Goal: Information Seeking & Learning: Learn about a topic

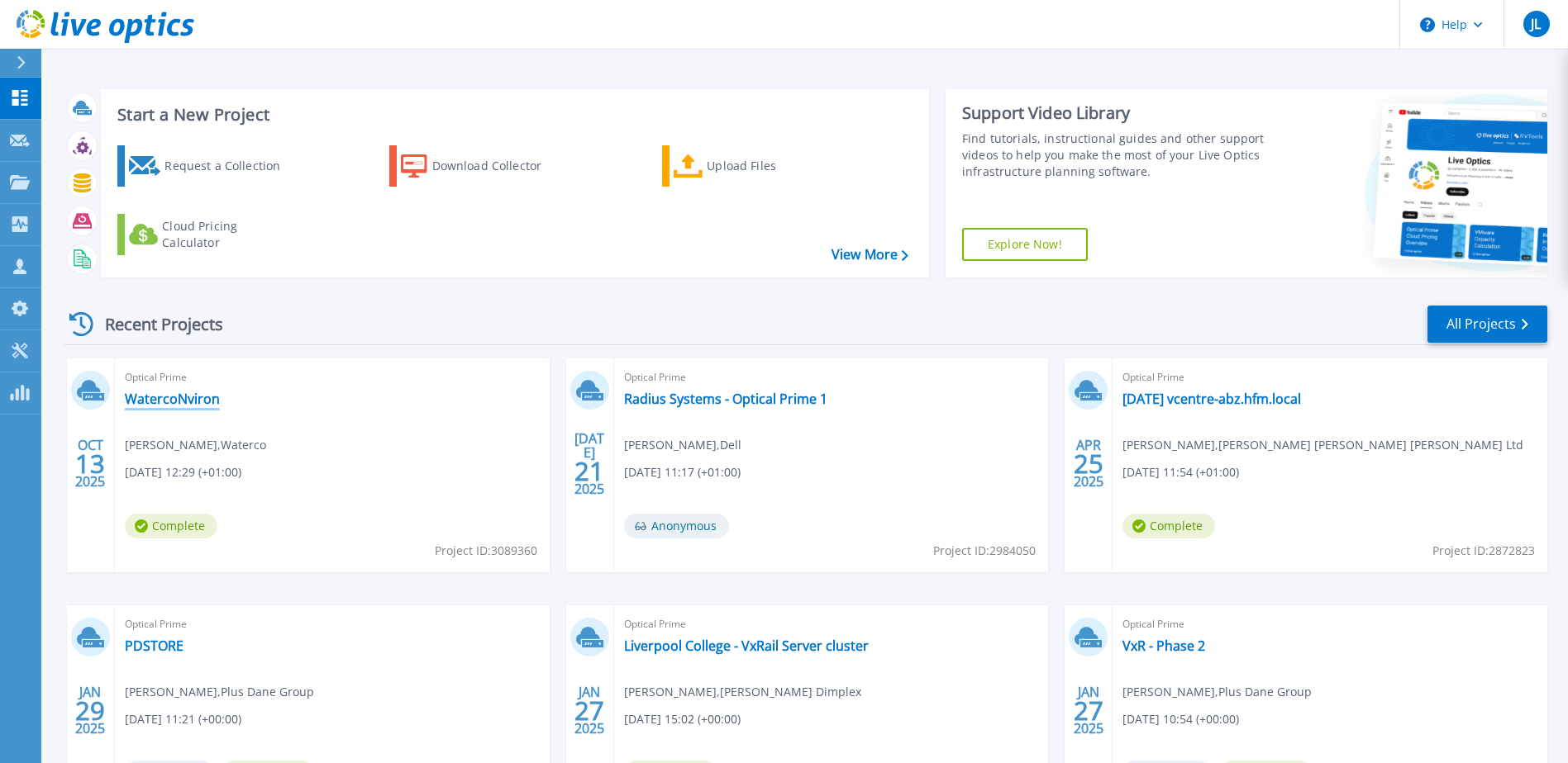
click at [179, 397] on link "WatercoNviron" at bounding box center [172, 398] width 95 height 17
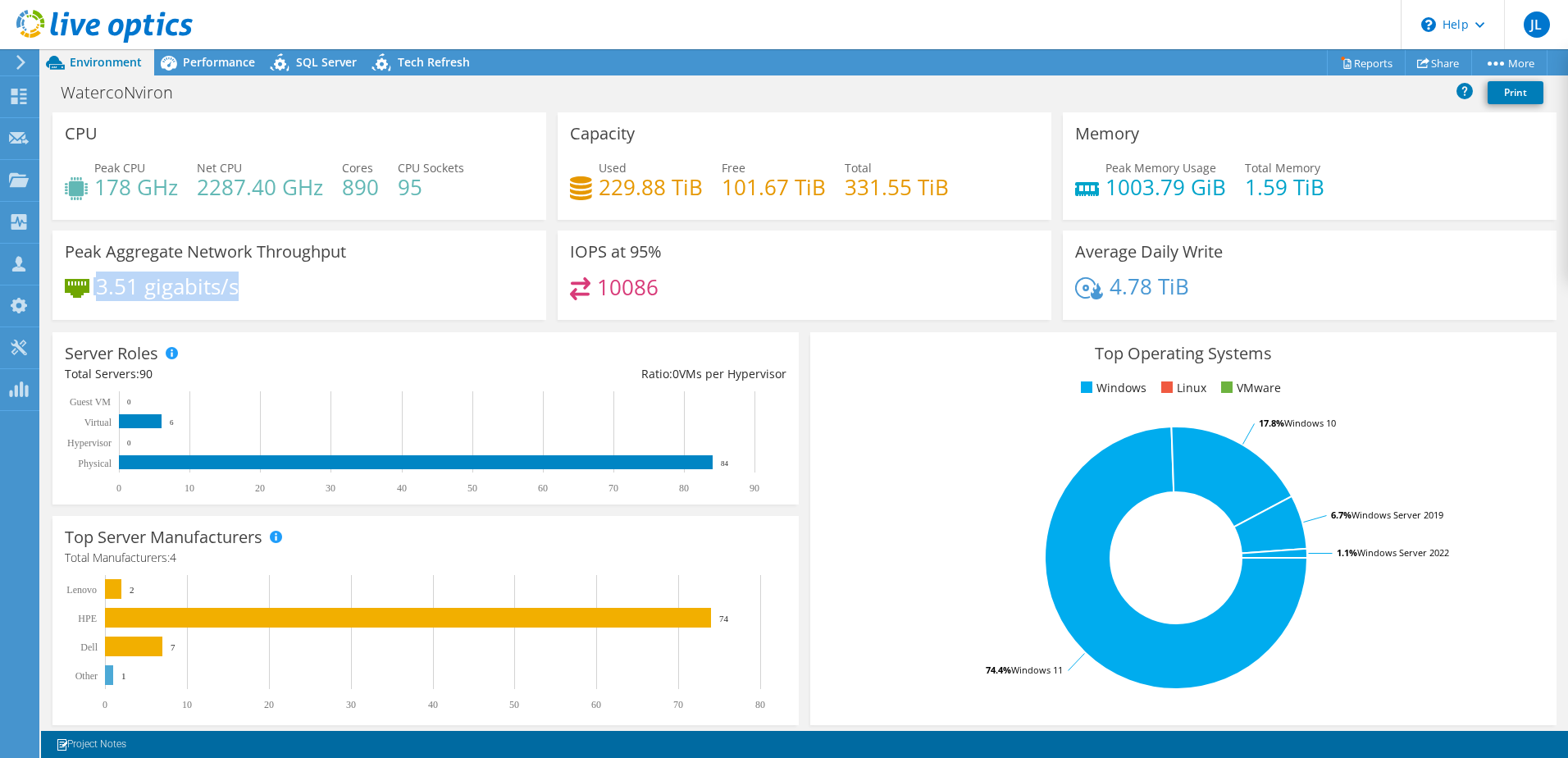
drag, startPoint x: 227, startPoint y: 286, endPoint x: 85, endPoint y: 289, distance: 142.0
click at [85, 289] on div "3.51 gigabits/s" at bounding box center [151, 286] width 174 height 18
drag, startPoint x: 85, startPoint y: 289, endPoint x: 168, endPoint y: 315, distance: 87.0
click at [169, 315] on div "Peak Aggregate Network Throughput 3.51 gigabits/s" at bounding box center [300, 275] width 494 height 90
drag, startPoint x: 97, startPoint y: 291, endPoint x: 251, endPoint y: 293, distance: 154.0
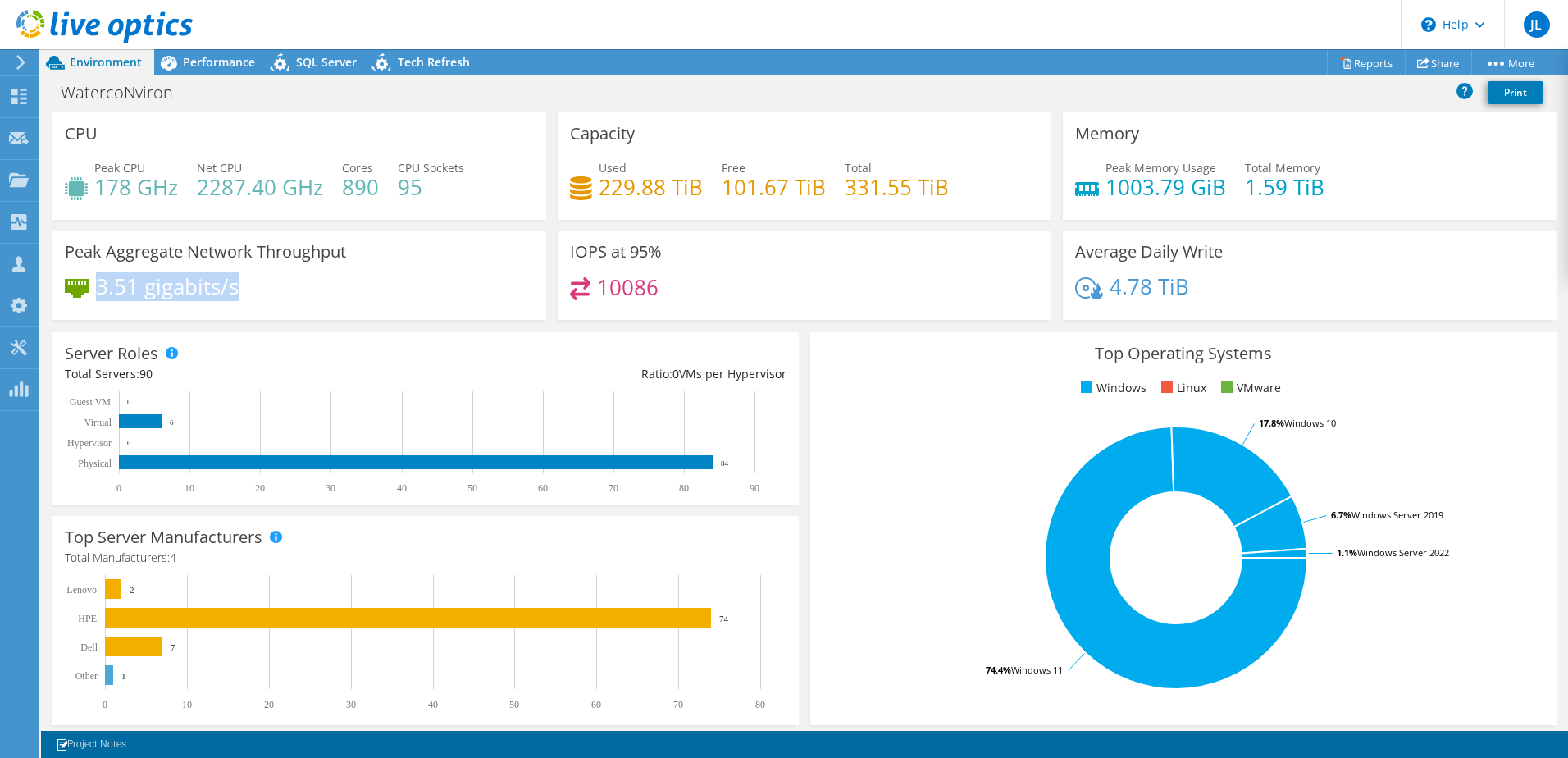
click at [251, 293] on div "3.51 gigabits/s" at bounding box center [299, 294] width 470 height 34
drag, startPoint x: 238, startPoint y: 289, endPoint x: 98, endPoint y: 290, distance: 140.0
click at [98, 290] on div "3.51 gigabits/s" at bounding box center [299, 294] width 470 height 34
drag, startPoint x: 98, startPoint y: 290, endPoint x: 240, endPoint y: 287, distance: 142.0
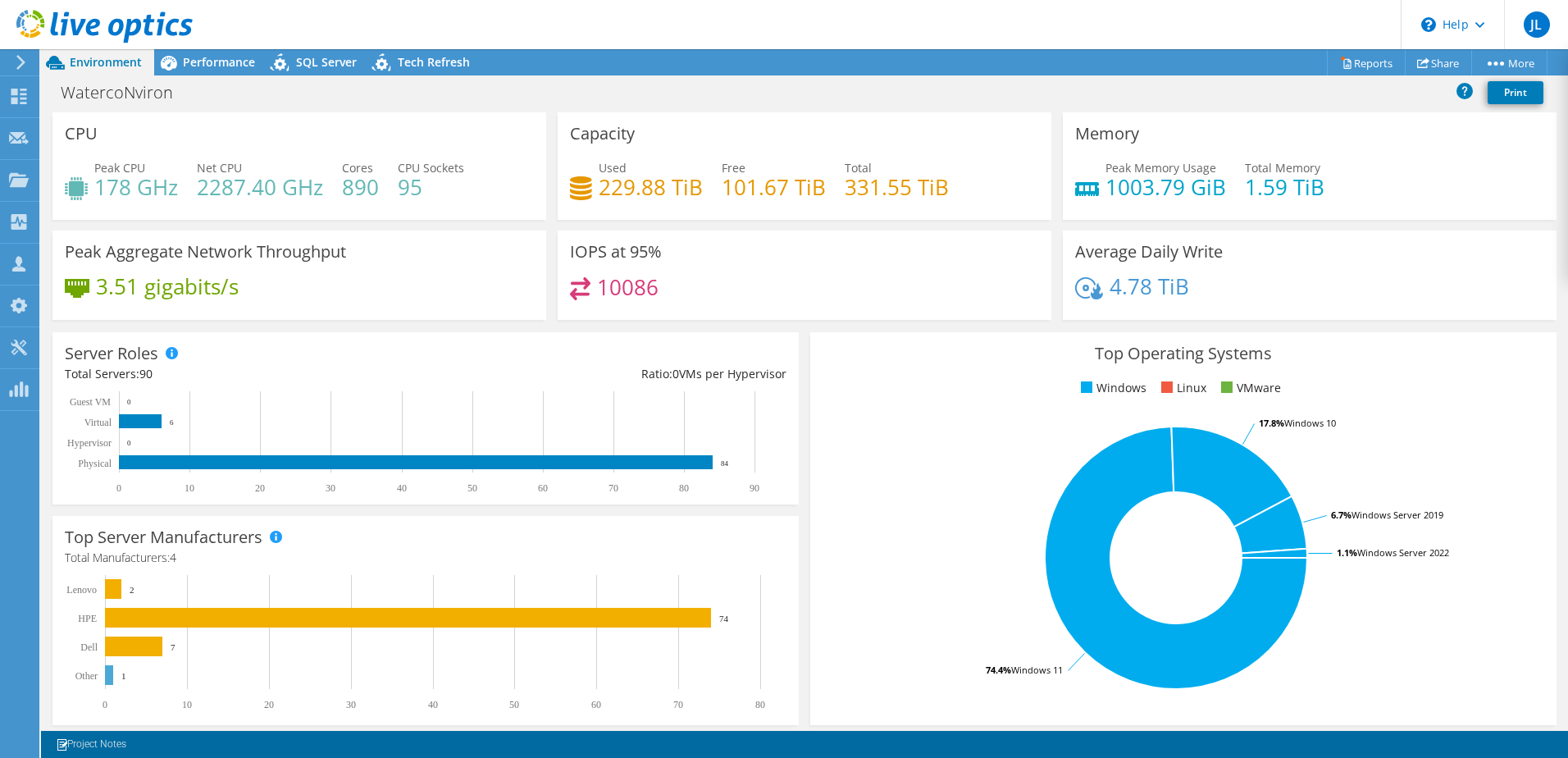
click at [240, 287] on div "3.51 gigabits/s" at bounding box center [299, 294] width 470 height 34
drag, startPoint x: 100, startPoint y: 285, endPoint x: 263, endPoint y: 282, distance: 163.0
click at [263, 282] on div "3.51 gigabits/s" at bounding box center [299, 294] width 470 height 34
drag, startPoint x: 1276, startPoint y: 188, endPoint x: 1241, endPoint y: 188, distance: 35.0
click at [1245, 188] on h4 "1.59 TiB" at bounding box center [1284, 187] width 79 height 18
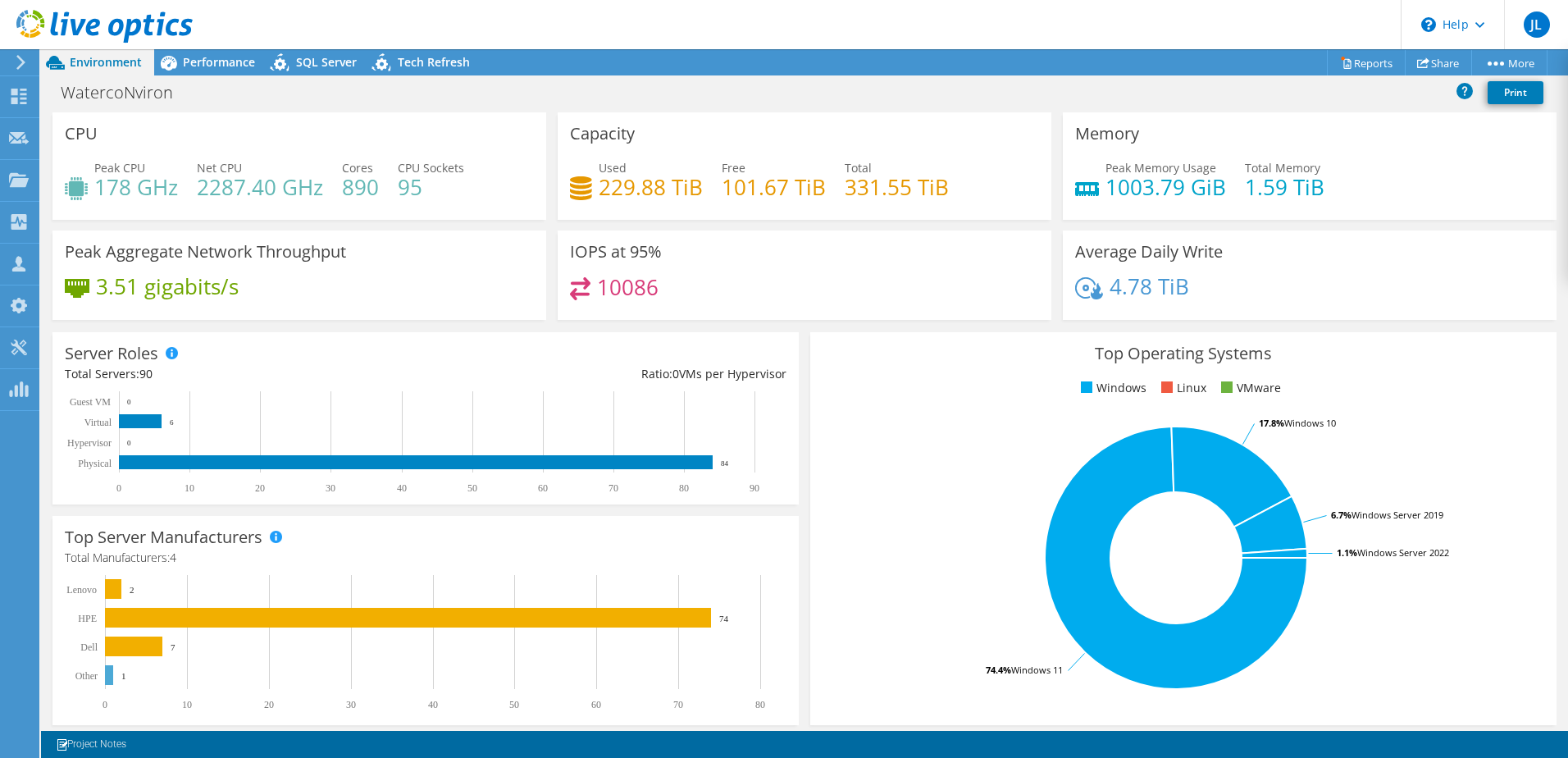
drag, startPoint x: 1241, startPoint y: 188, endPoint x: 1160, endPoint y: 183, distance: 81.2
click at [1160, 183] on h4 "1003.79 GiB" at bounding box center [1165, 187] width 120 height 18
drag, startPoint x: 1103, startPoint y: 185, endPoint x: 1178, endPoint y: 187, distance: 75.0
click at [1178, 187] on h4 "1003.79 GiB" at bounding box center [1165, 187] width 120 height 18
drag, startPoint x: 1178, startPoint y: 187, endPoint x: 1099, endPoint y: 285, distance: 125.9
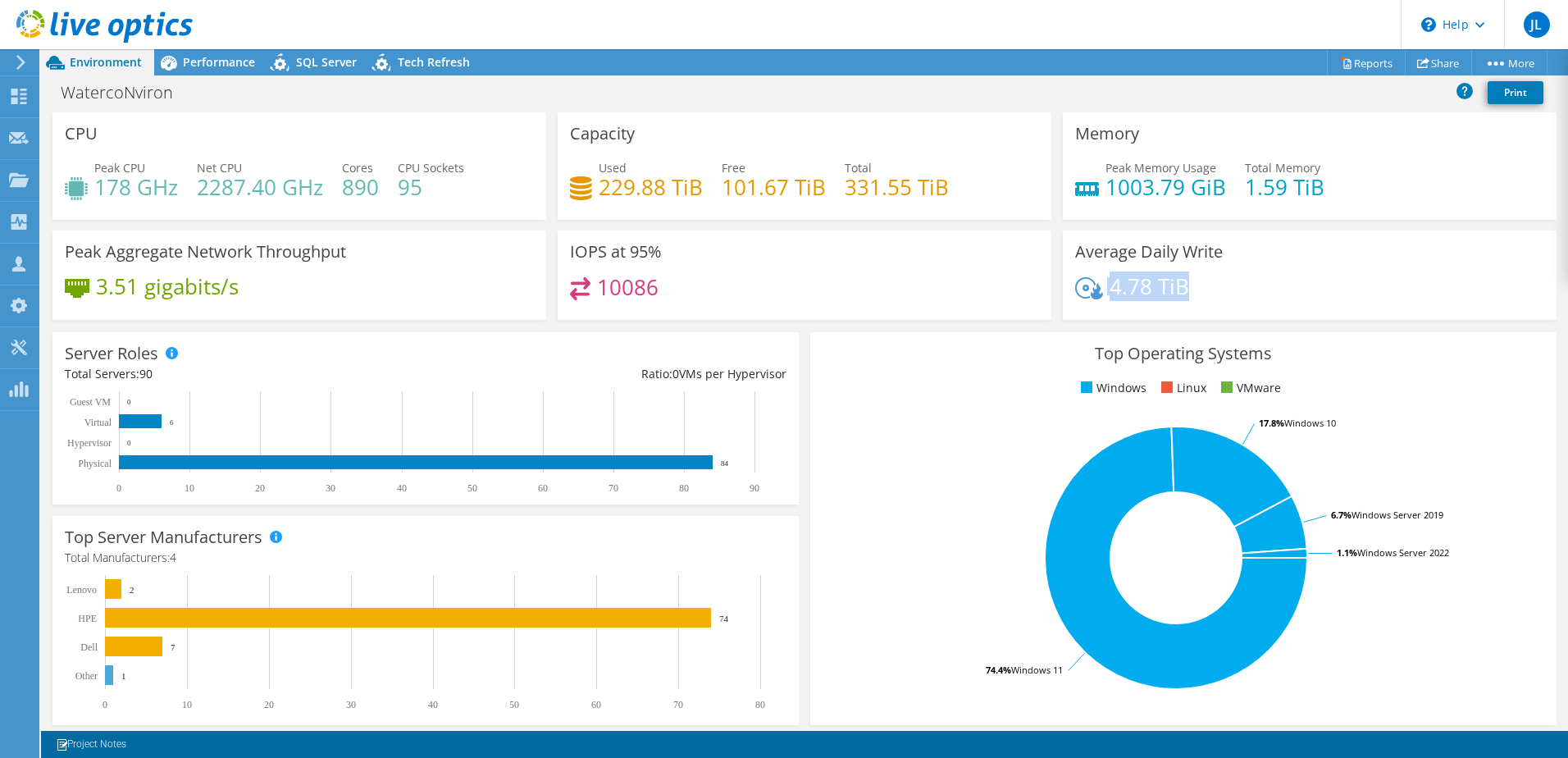
click at [1099, 285] on div "4.78 TiB" at bounding box center [1132, 286] width 114 height 18
drag, startPoint x: 1099, startPoint y: 285, endPoint x: 1314, endPoint y: 290, distance: 215.1
click at [1314, 290] on div "4.78 TiB" at bounding box center [1309, 294] width 470 height 34
click at [608, 295] on h4 "10086" at bounding box center [628, 287] width 62 height 18
drag, startPoint x: 608, startPoint y: 295, endPoint x: 665, endPoint y: 284, distance: 58.1
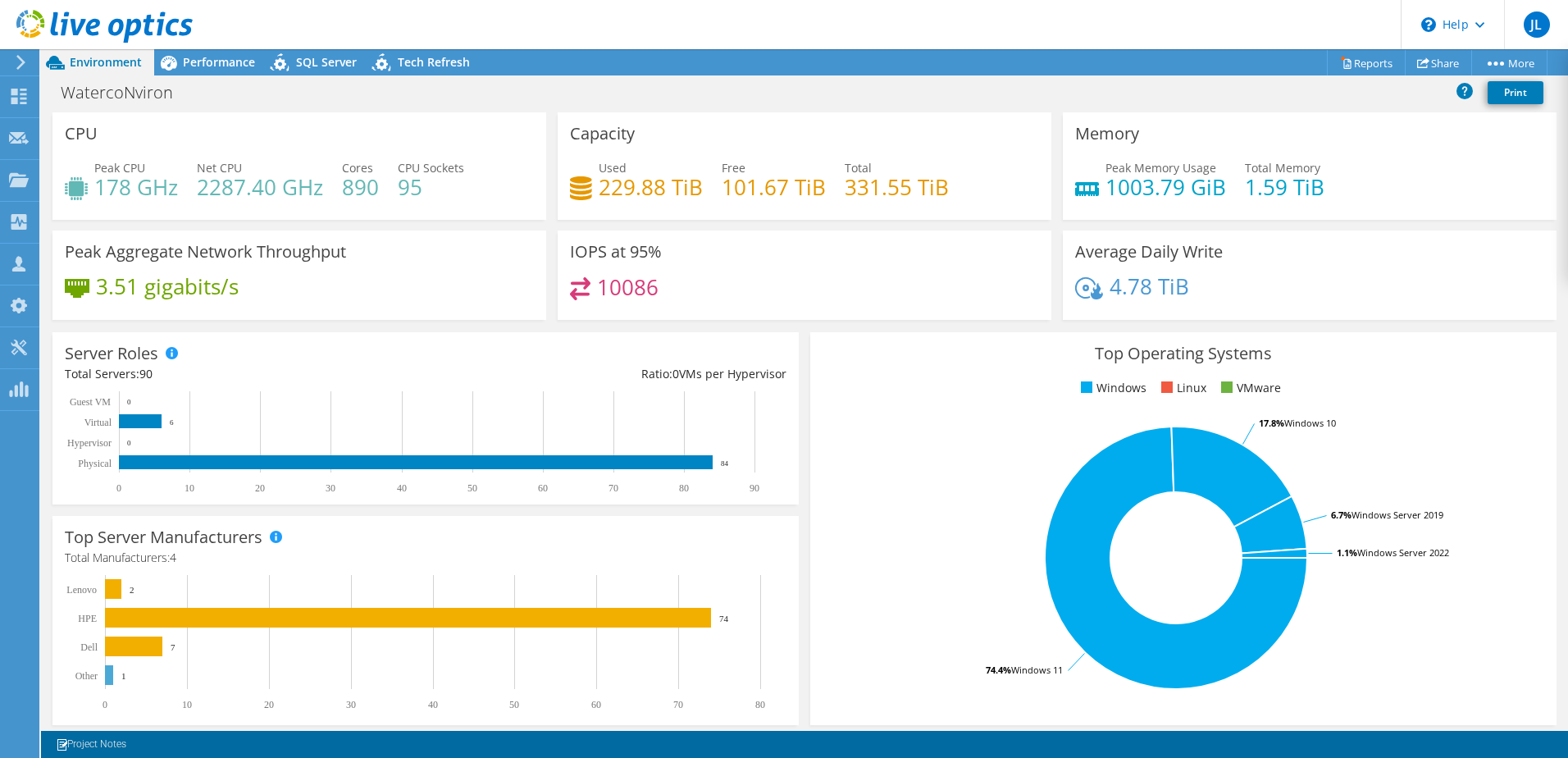
click at [665, 284] on div "10086" at bounding box center [805, 295] width 470 height 35
click at [199, 64] on span "Performance" at bounding box center [219, 62] width 72 height 16
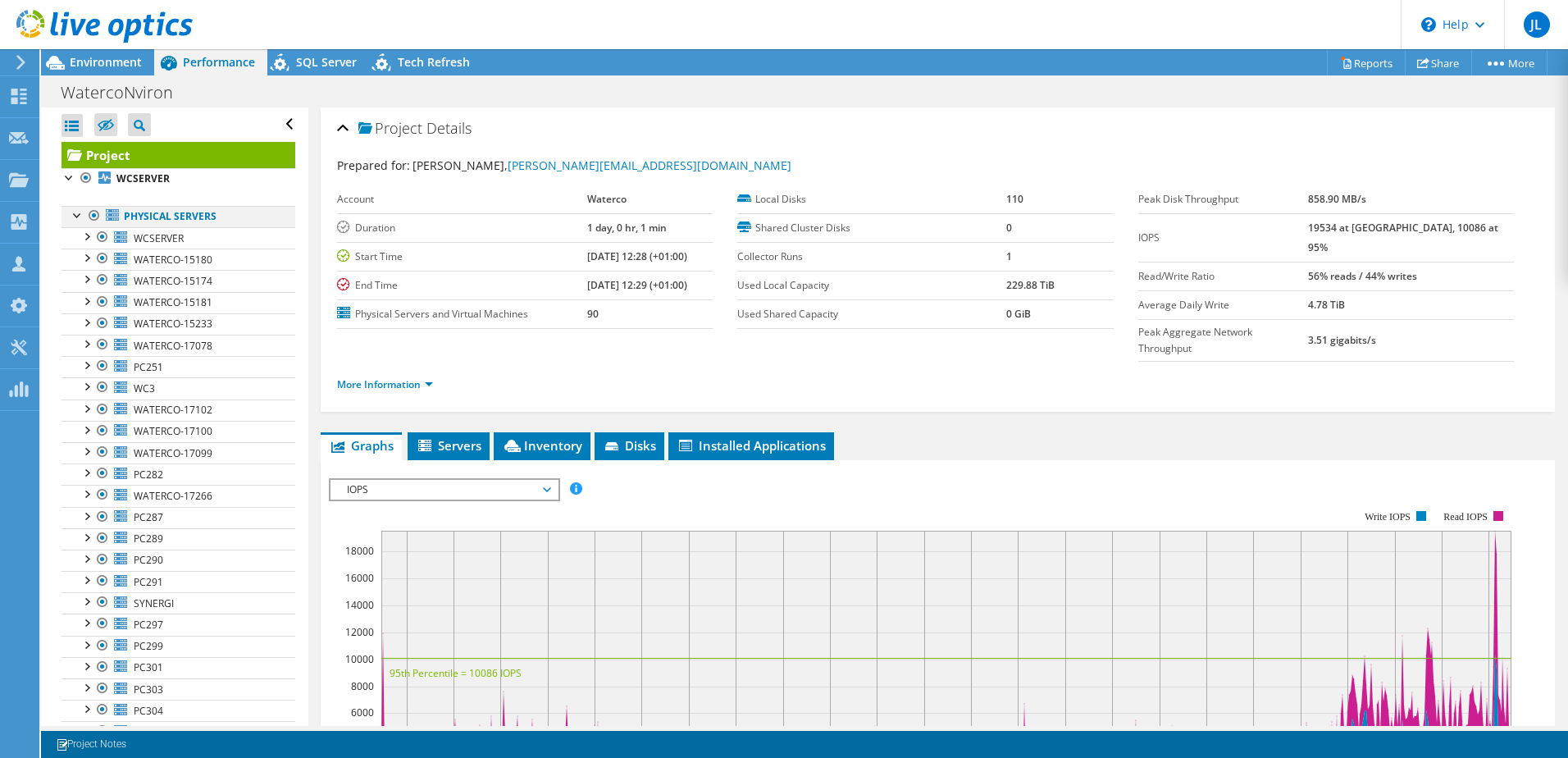
click at [90, 217] on div at bounding box center [94, 216] width 17 height 20
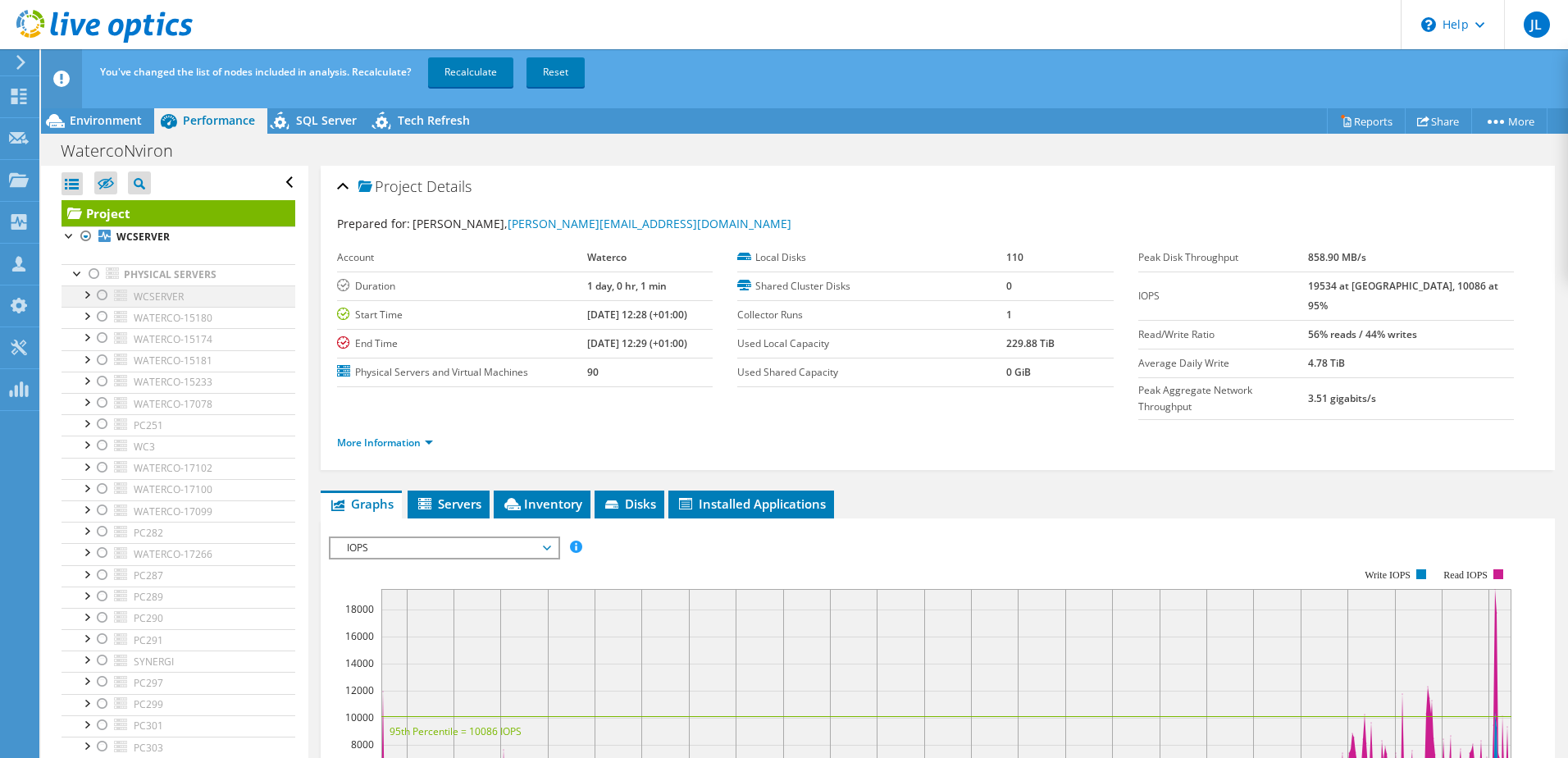
click at [100, 293] on div at bounding box center [103, 295] width 17 height 20
click at [102, 293] on div at bounding box center [103, 295] width 17 height 20
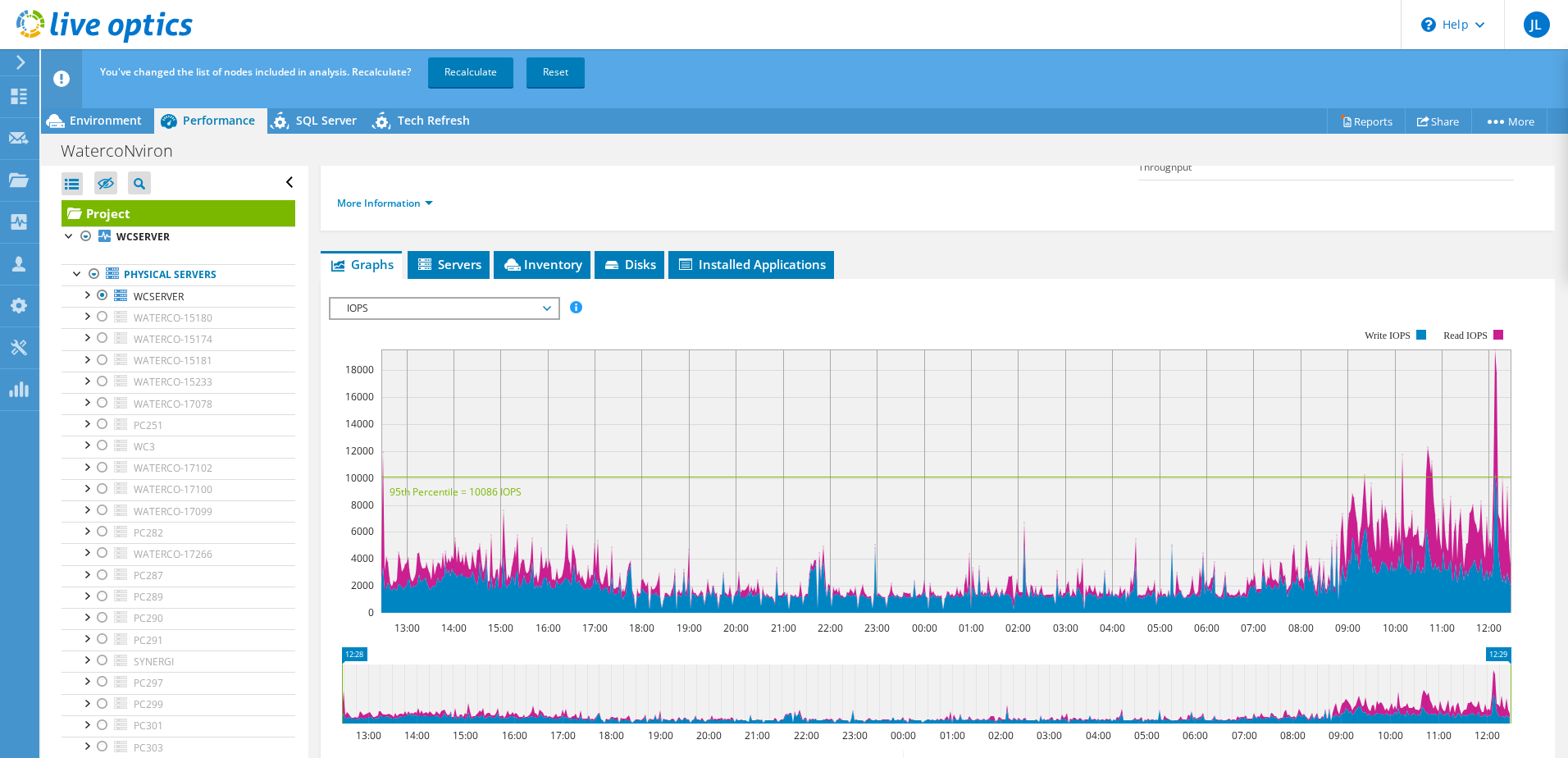
scroll to position [246, 0]
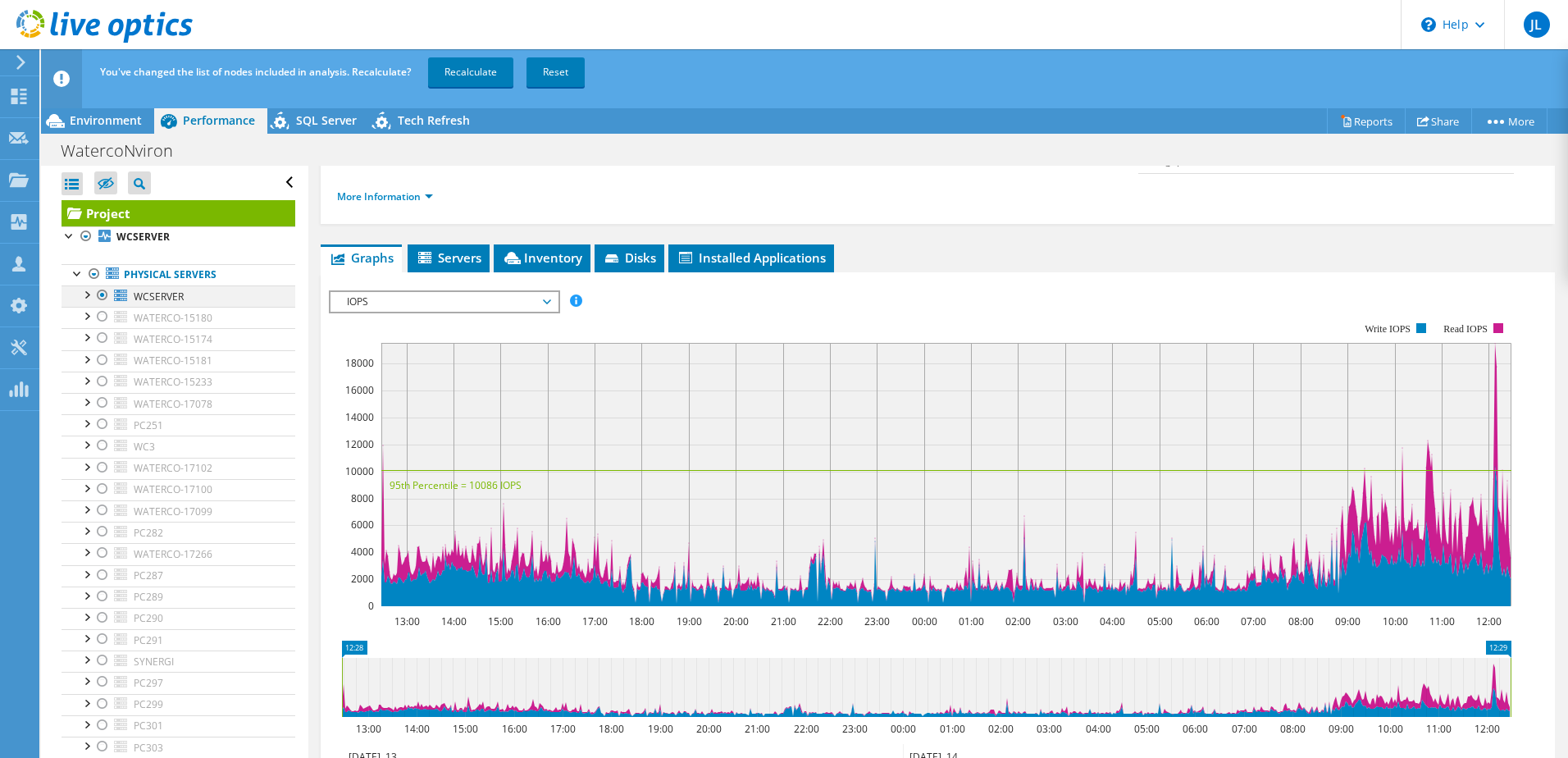
click at [97, 290] on div at bounding box center [103, 295] width 17 height 20
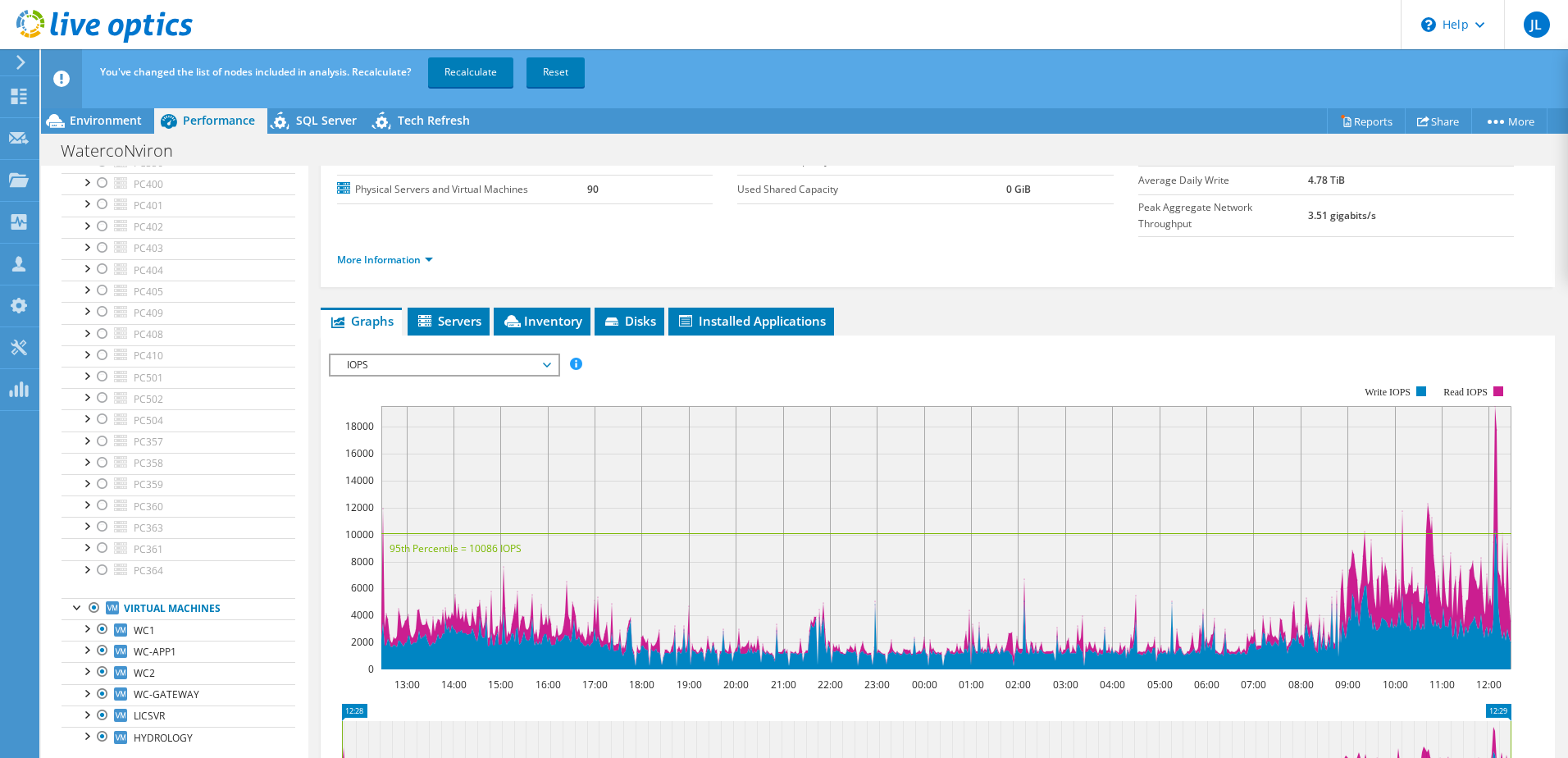
scroll to position [64, 0]
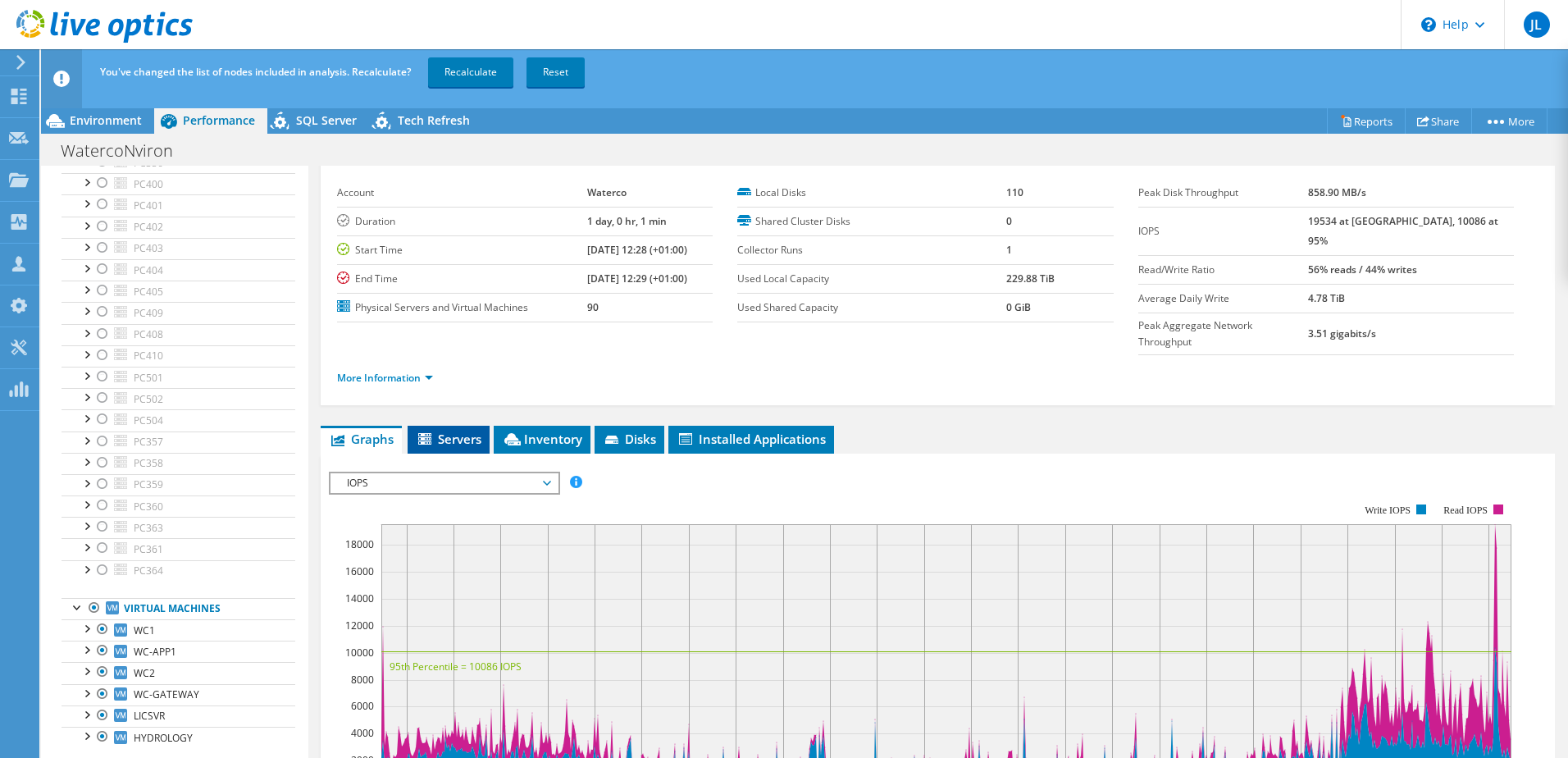
click at [447, 431] on span "Servers" at bounding box center [448, 439] width 65 height 17
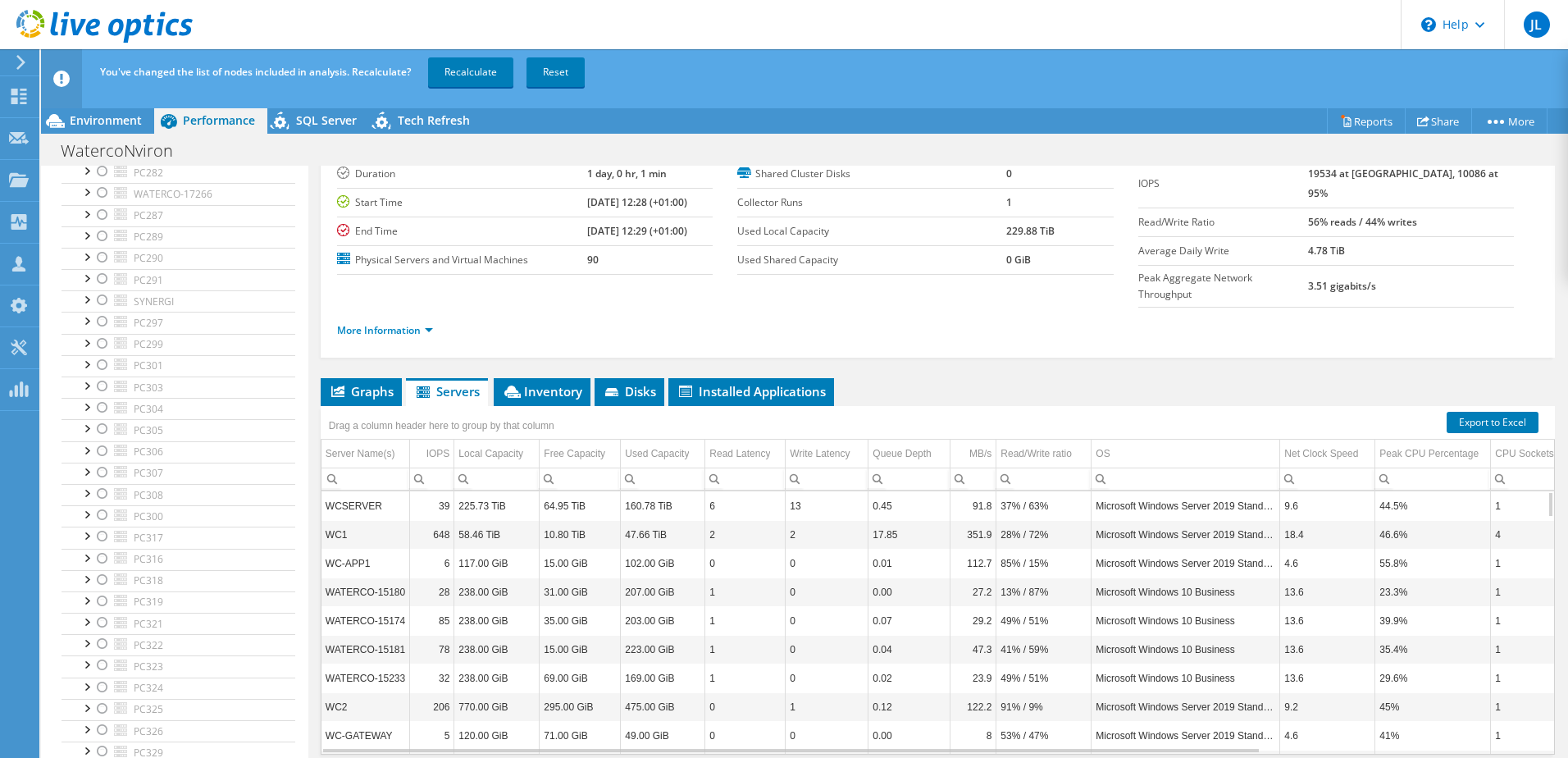
scroll to position [0, 0]
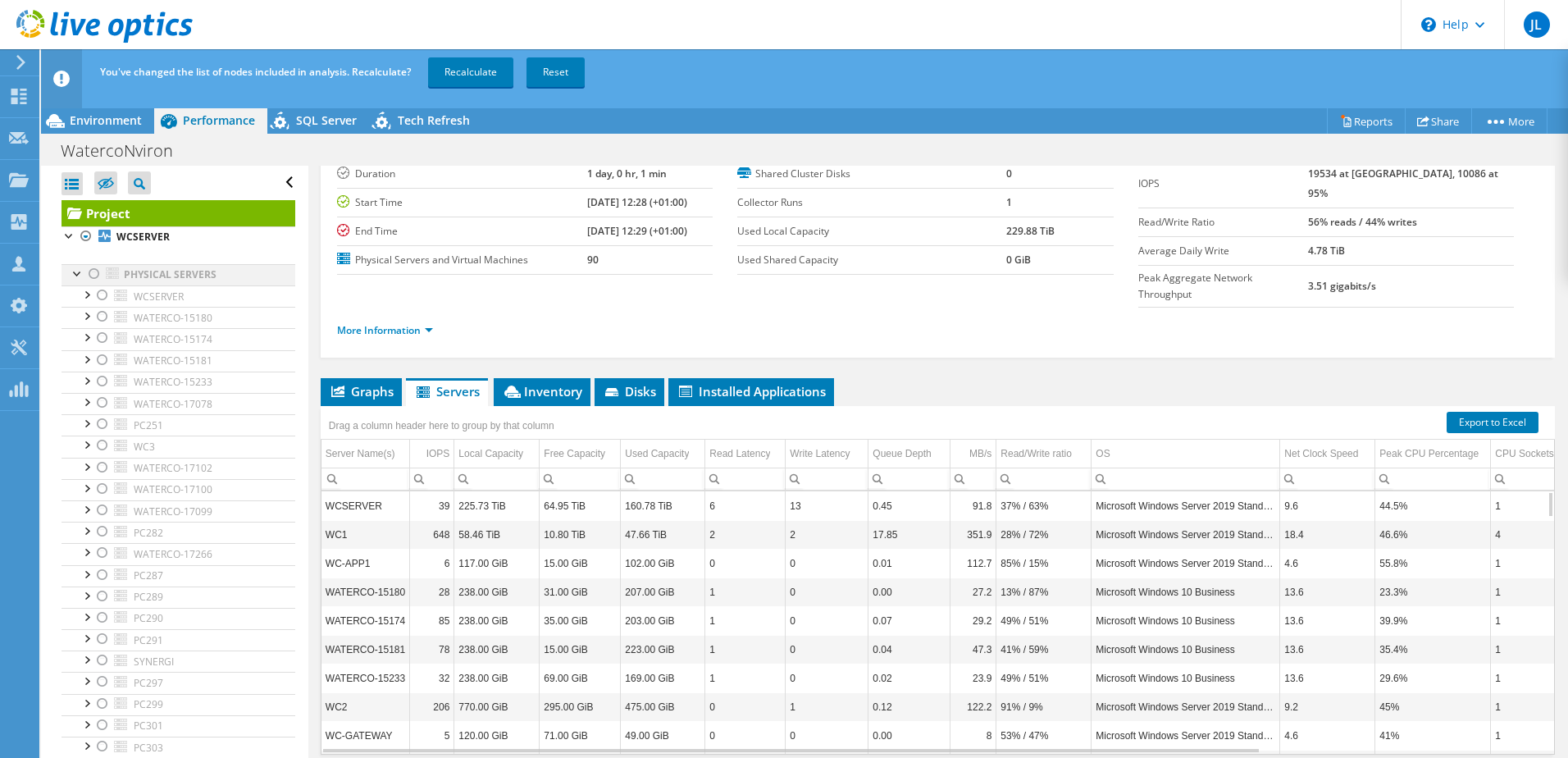
click at [90, 274] on div at bounding box center [94, 274] width 17 height 20
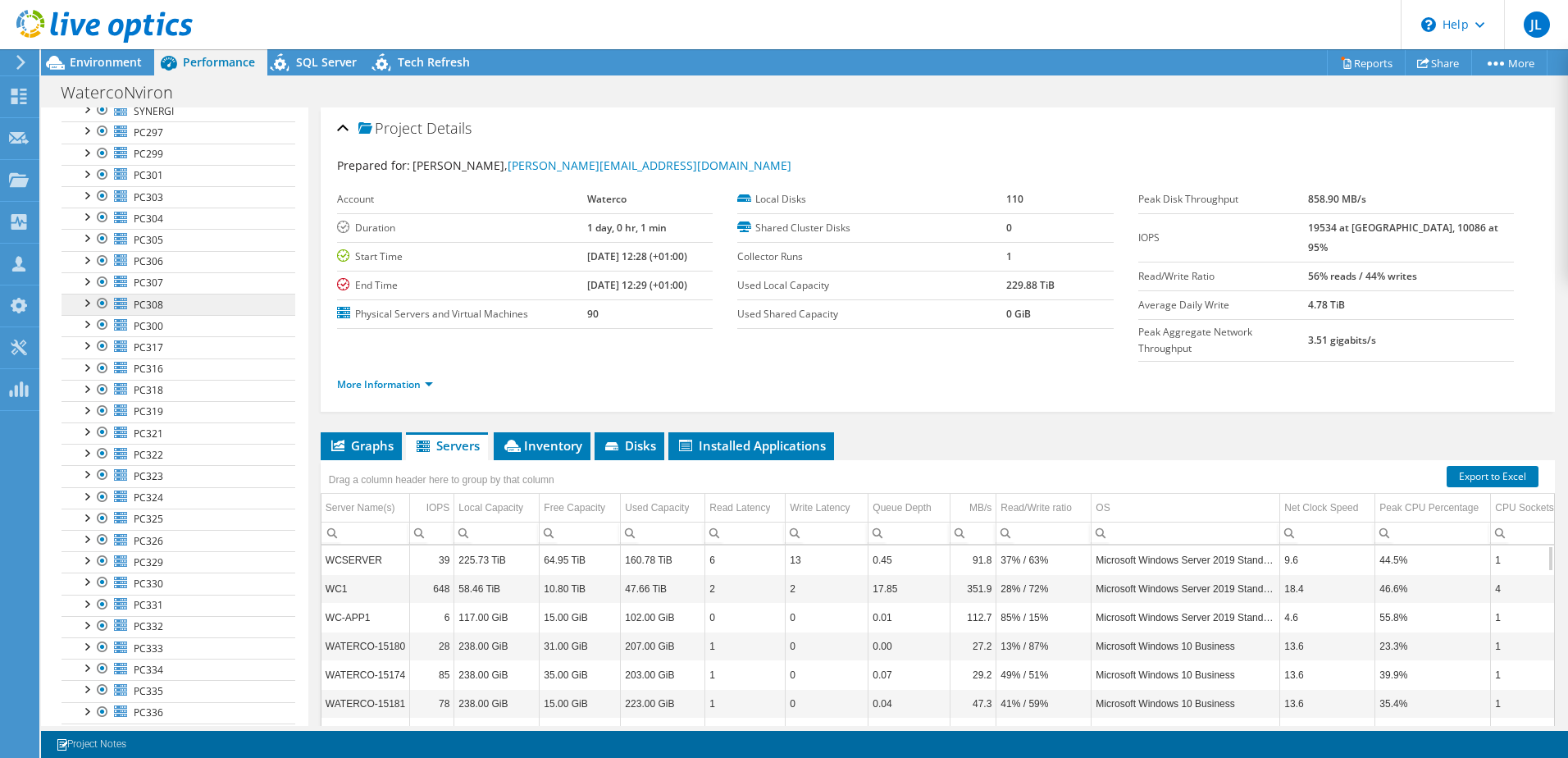
scroll to position [82, 0]
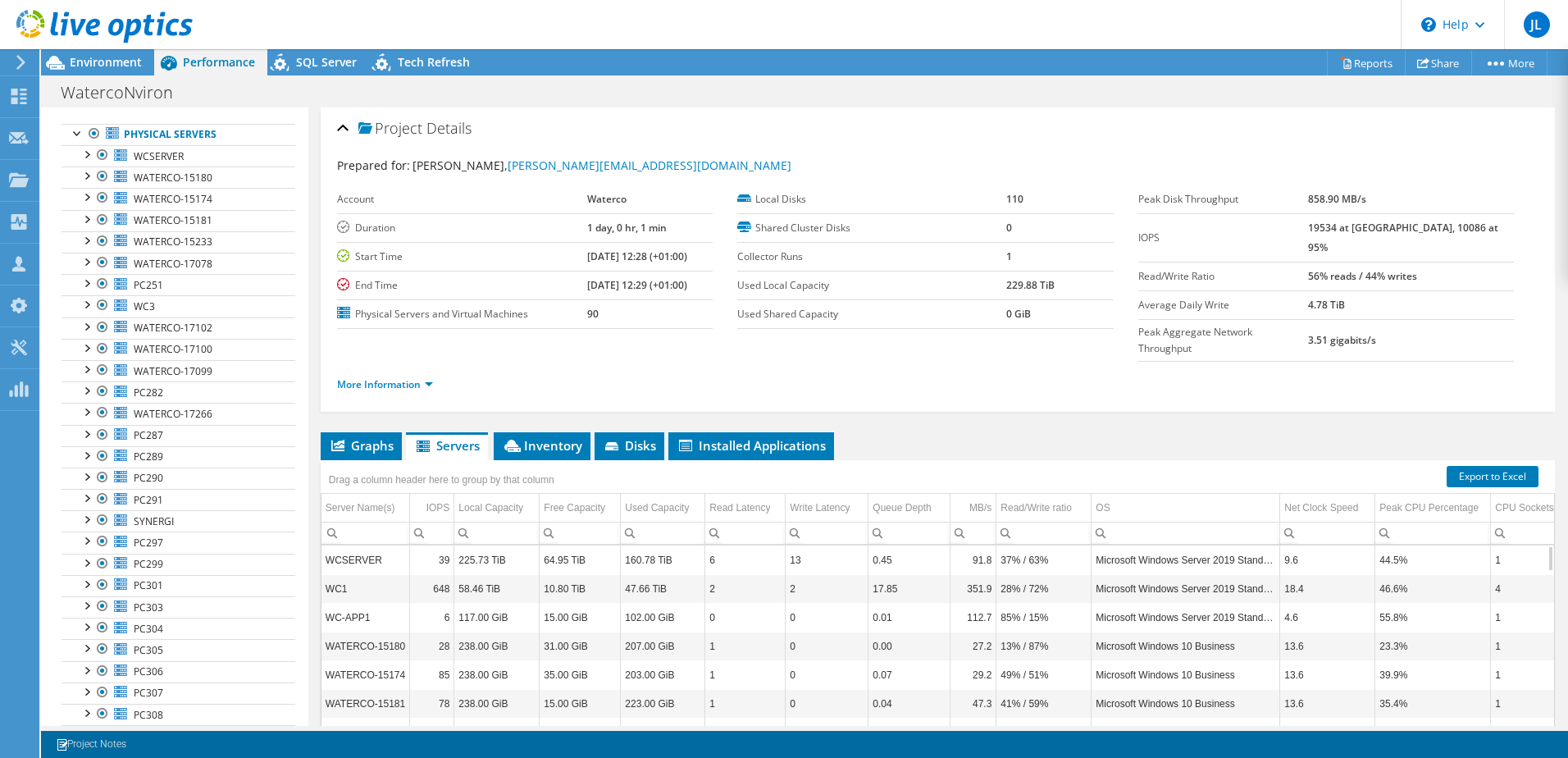
click at [347, 129] on div "Project Details" at bounding box center [937, 129] width 1202 height 35
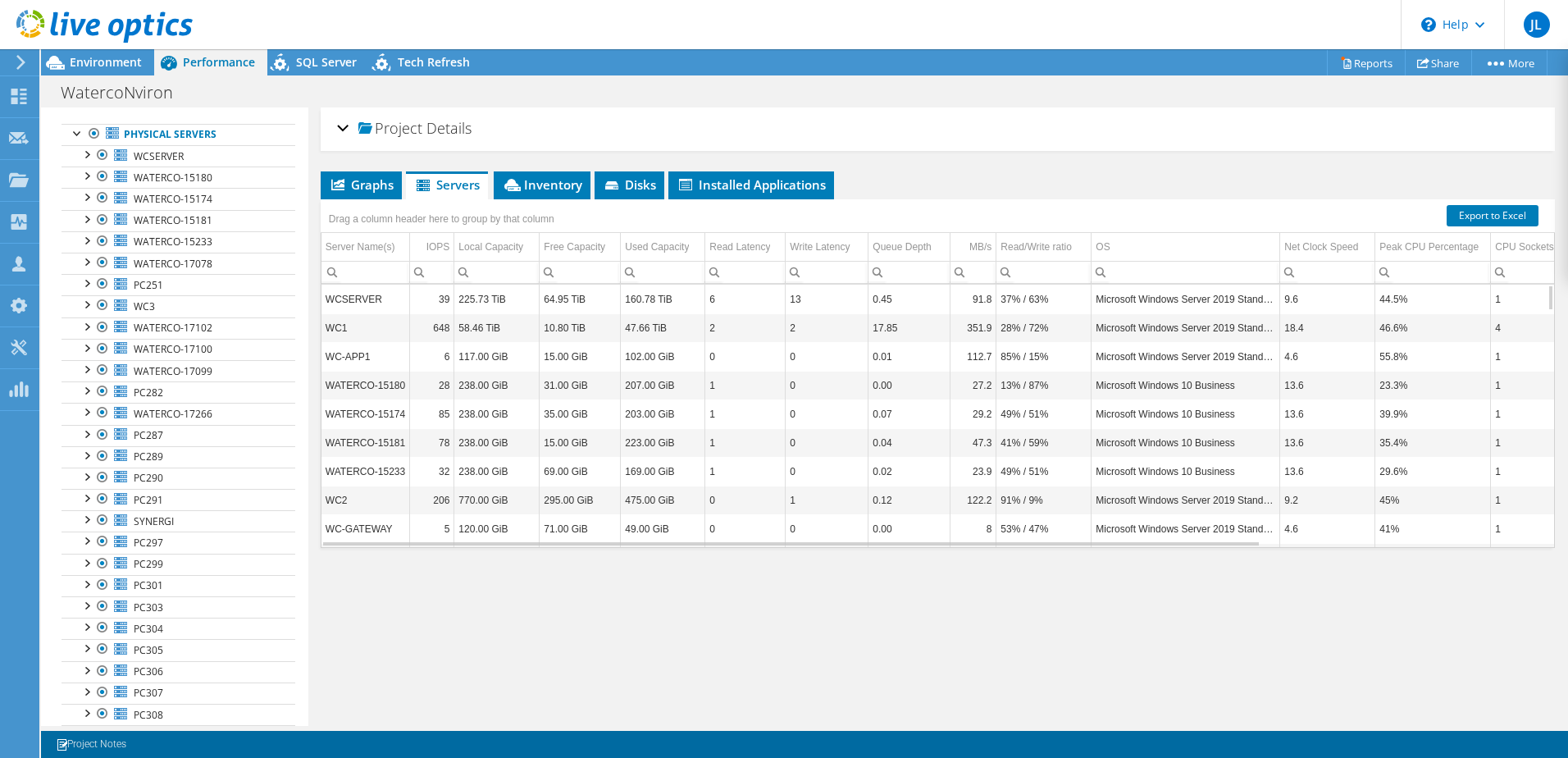
click at [342, 123] on div "Project Details" at bounding box center [937, 129] width 1202 height 35
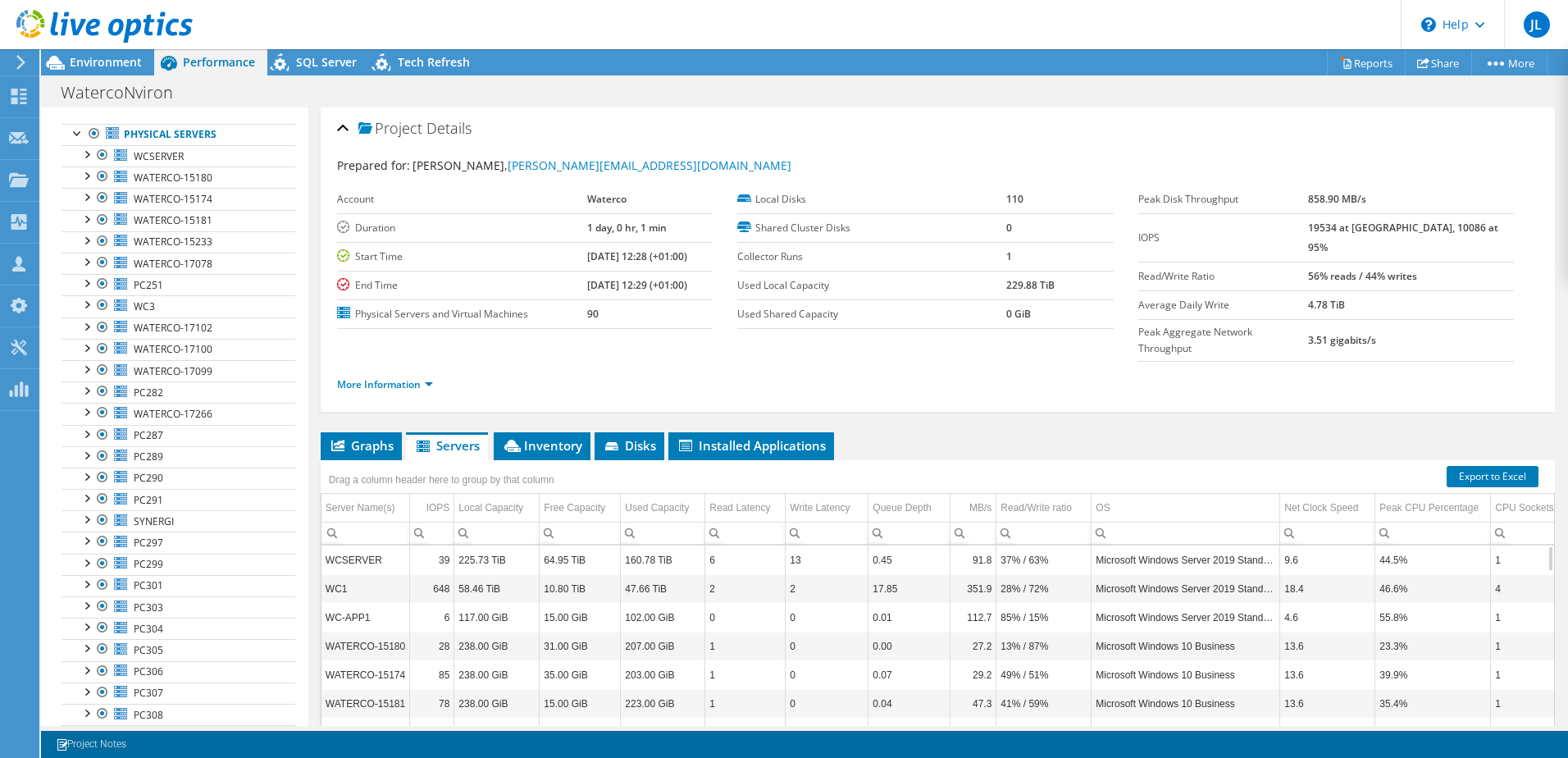
drag, startPoint x: 292, startPoint y: 183, endPoint x: 293, endPoint y: 122, distance: 61.0
click at [295, 126] on aside "Open All Close All Hide Excluded Nodes Project Tree Filter" at bounding box center [175, 416] width 268 height 618
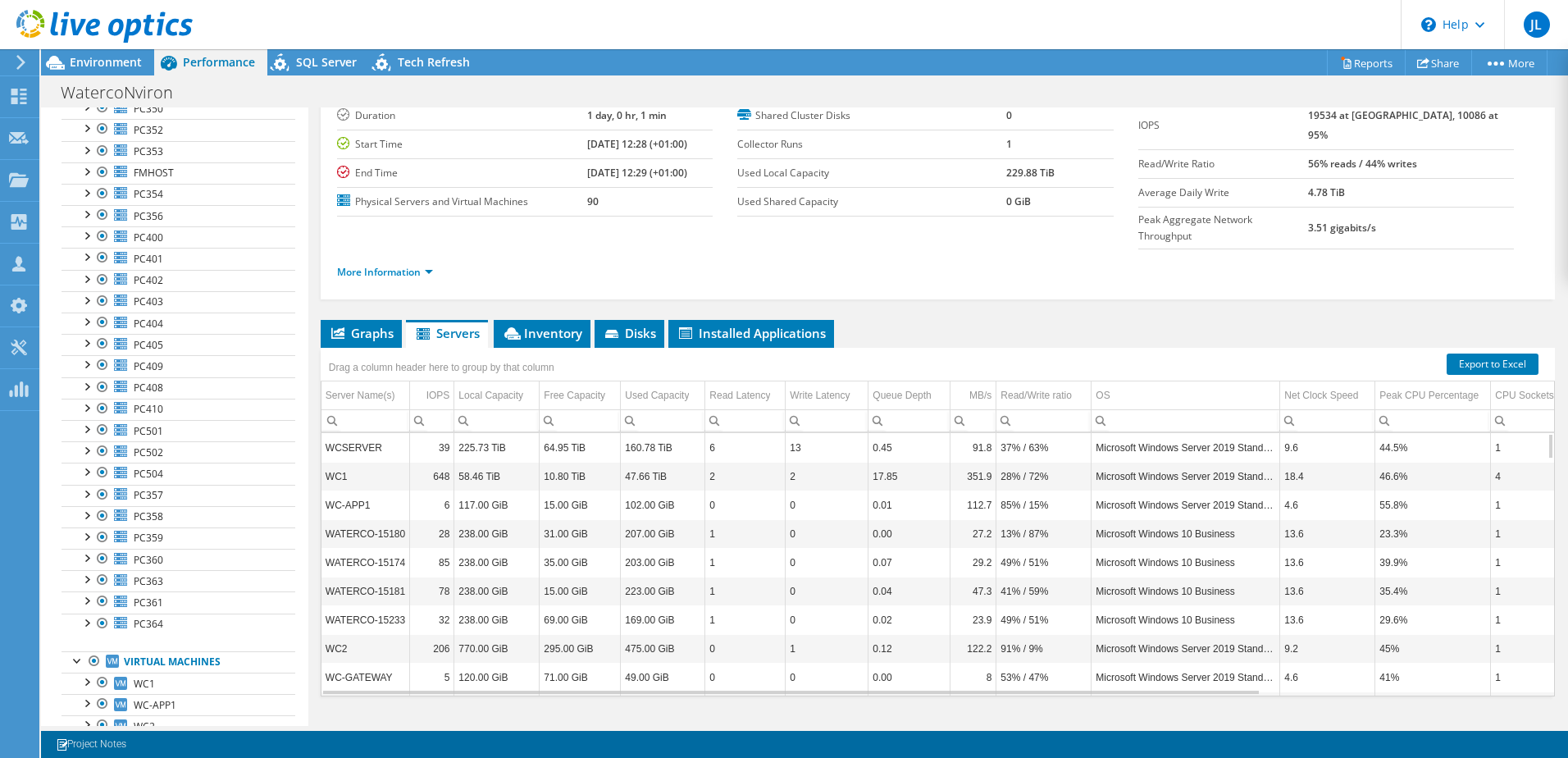
scroll to position [1477, 0]
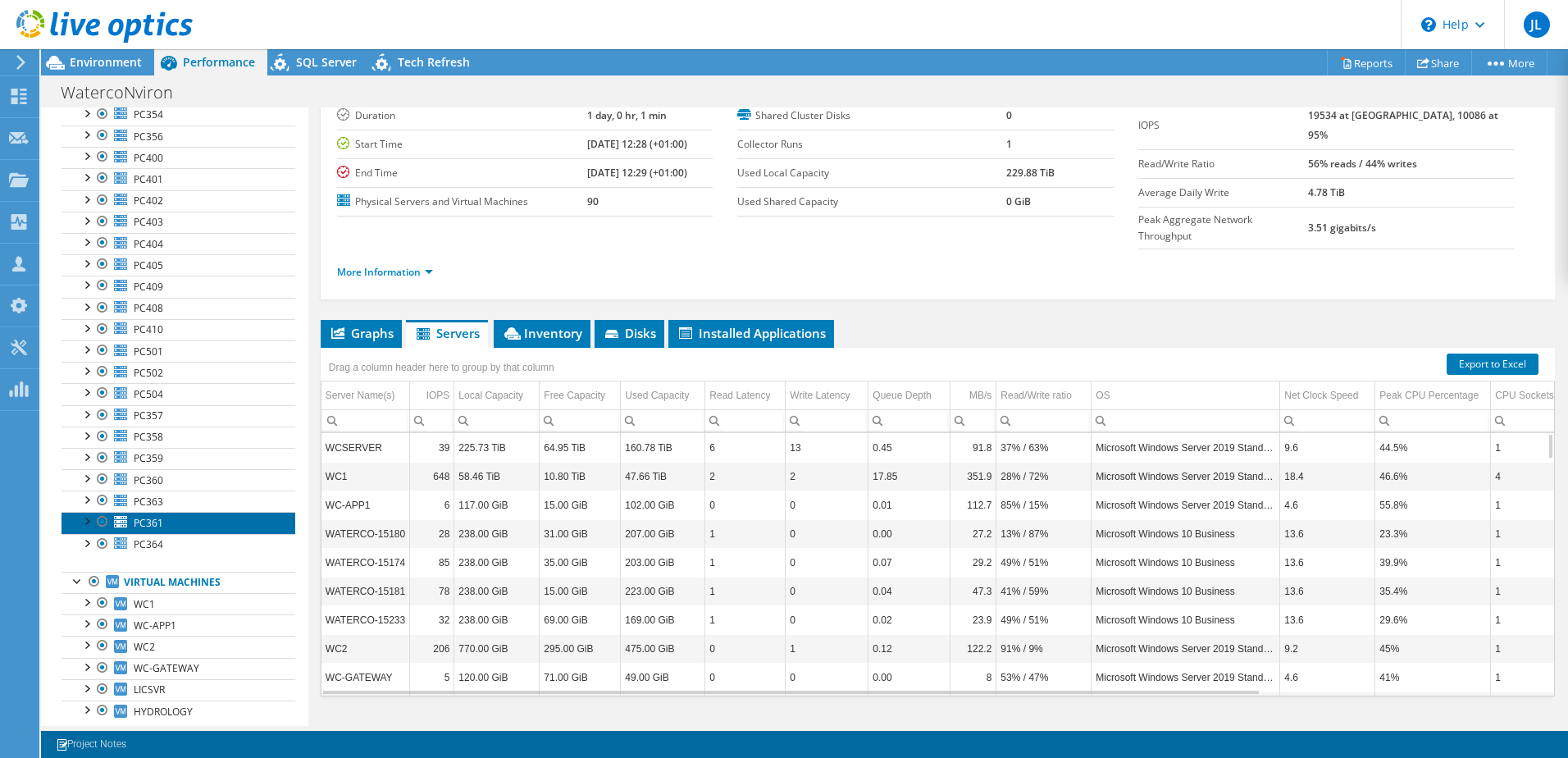
click at [159, 523] on span "PC361" at bounding box center [148, 523] width 29 height 14
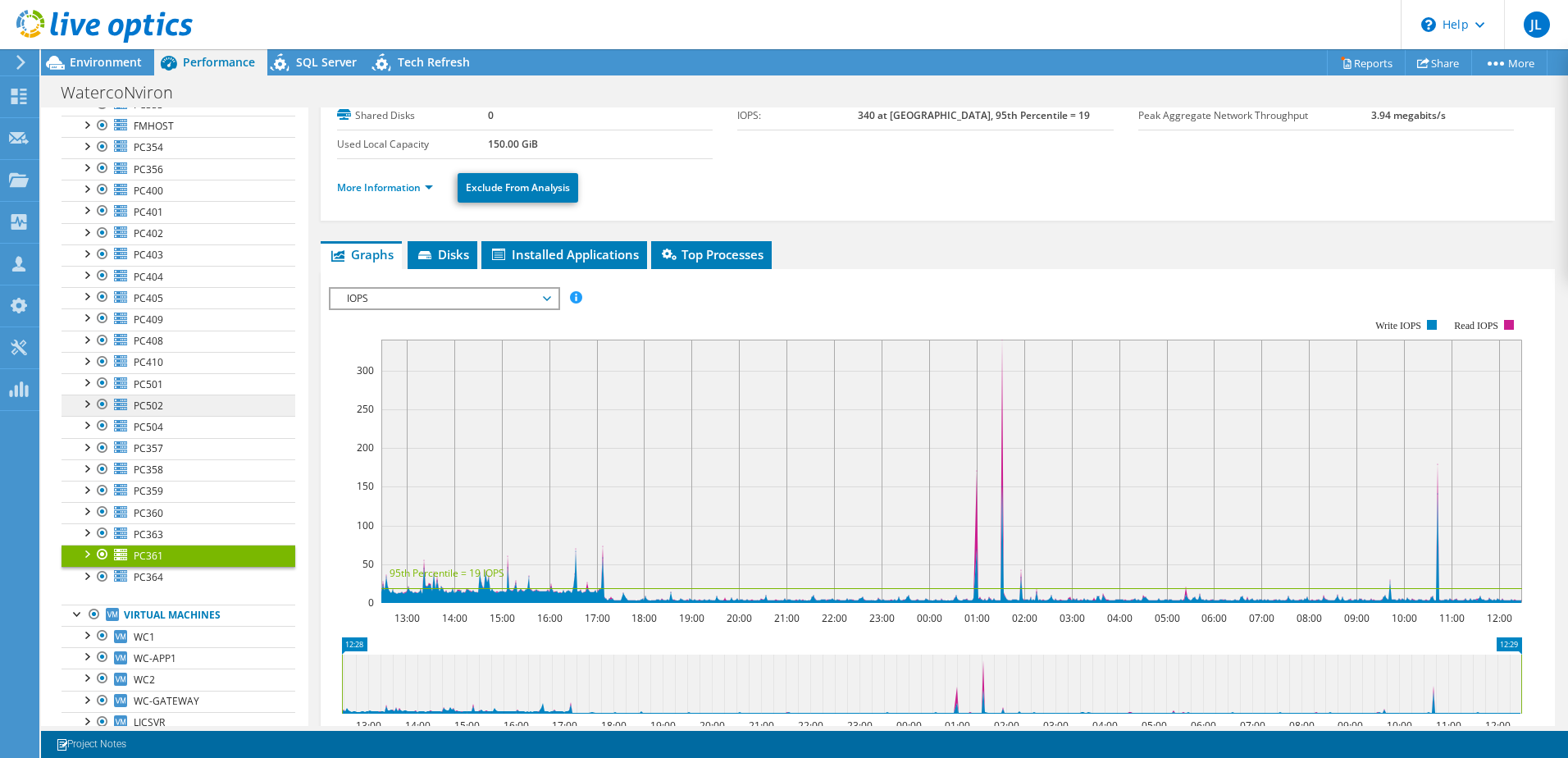
scroll to position [1427, 0]
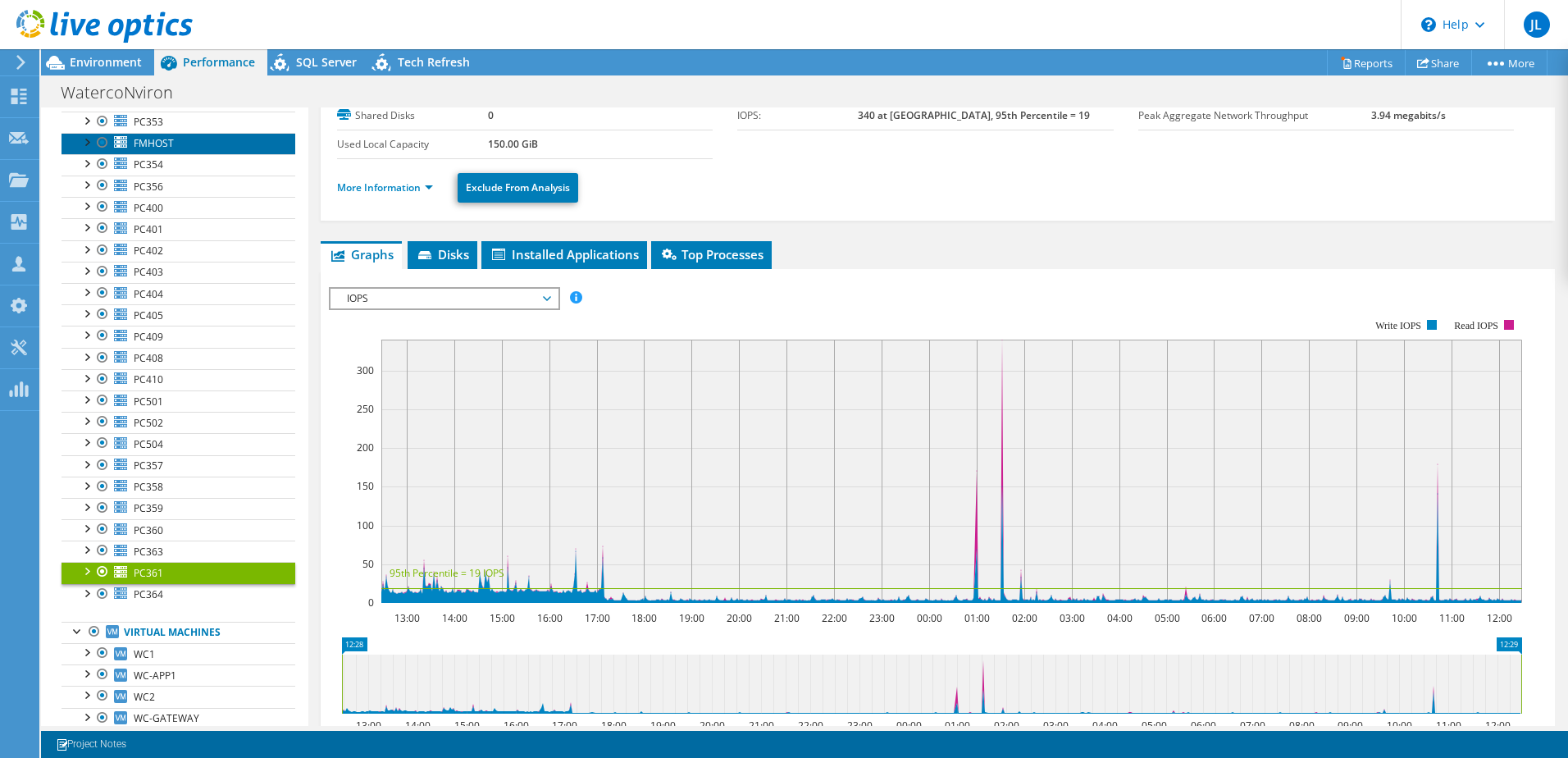
click at [177, 145] on link "FMHOST" at bounding box center [178, 144] width 233 height 21
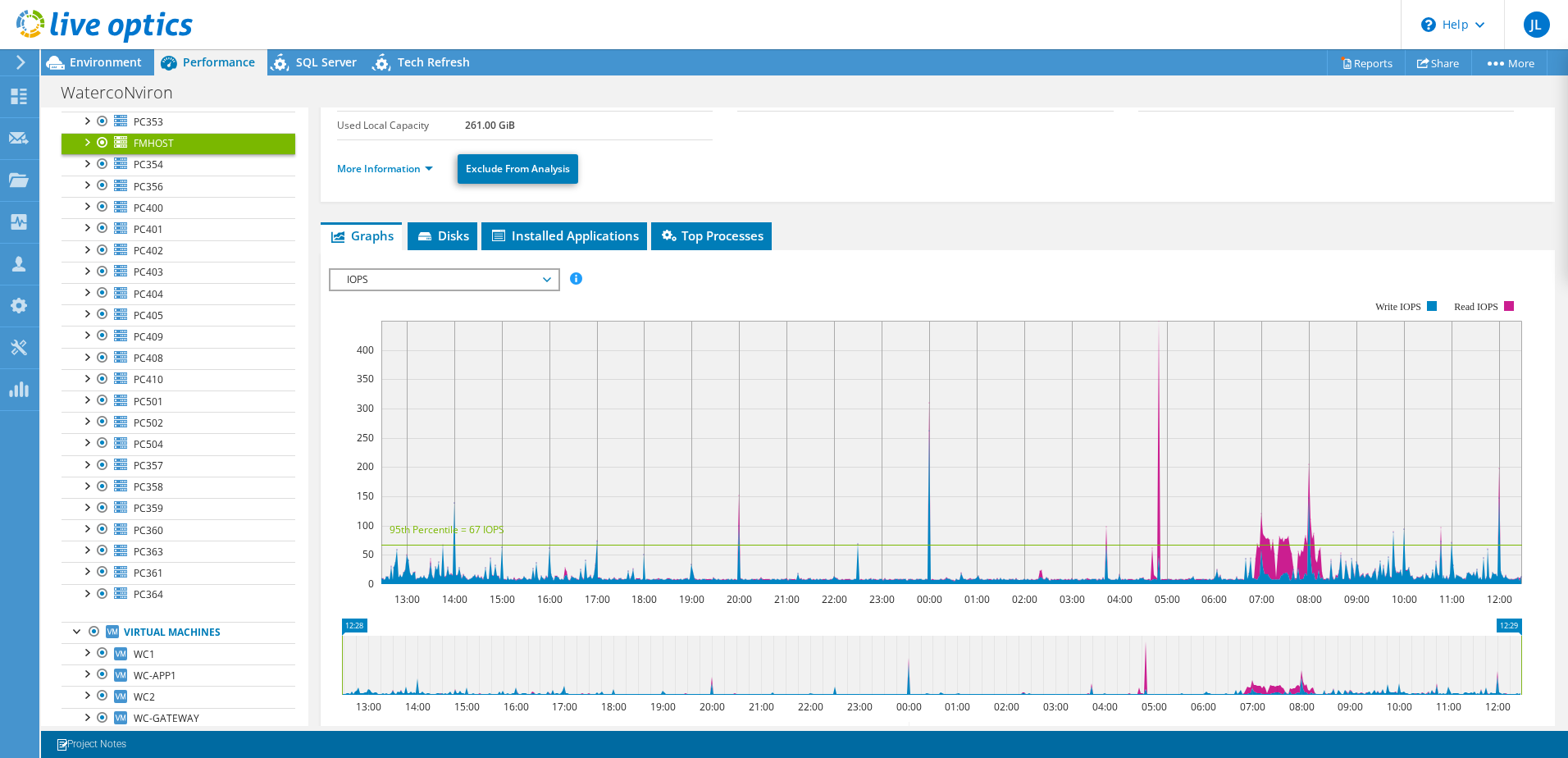
scroll to position [0, 0]
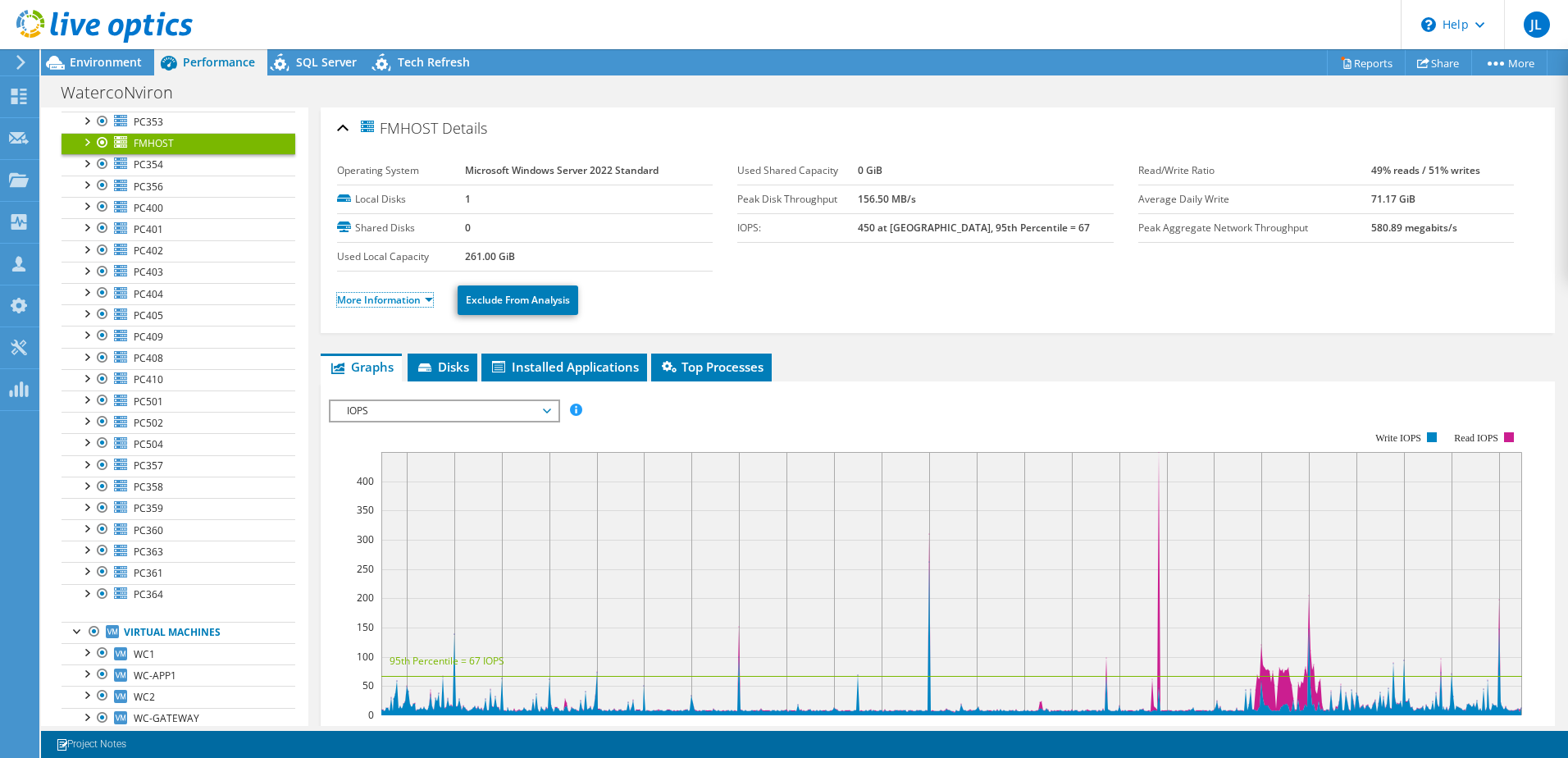
click at [396, 292] on li "More Information" at bounding box center [390, 300] width 105 height 18
click at [430, 297] on link "More Information" at bounding box center [385, 300] width 96 height 14
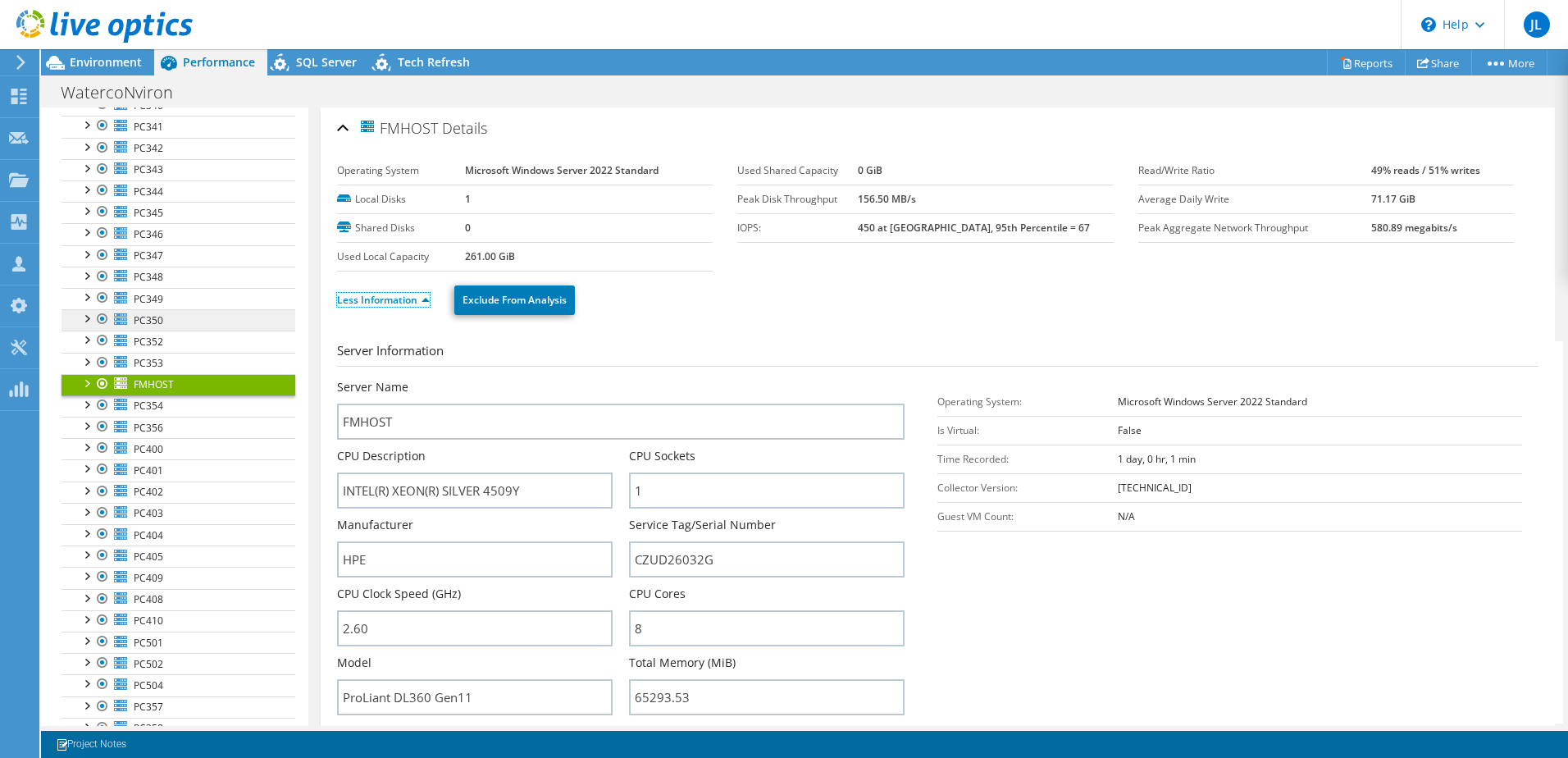
scroll to position [1181, 0]
click at [103, 391] on div at bounding box center [103, 389] width 17 height 20
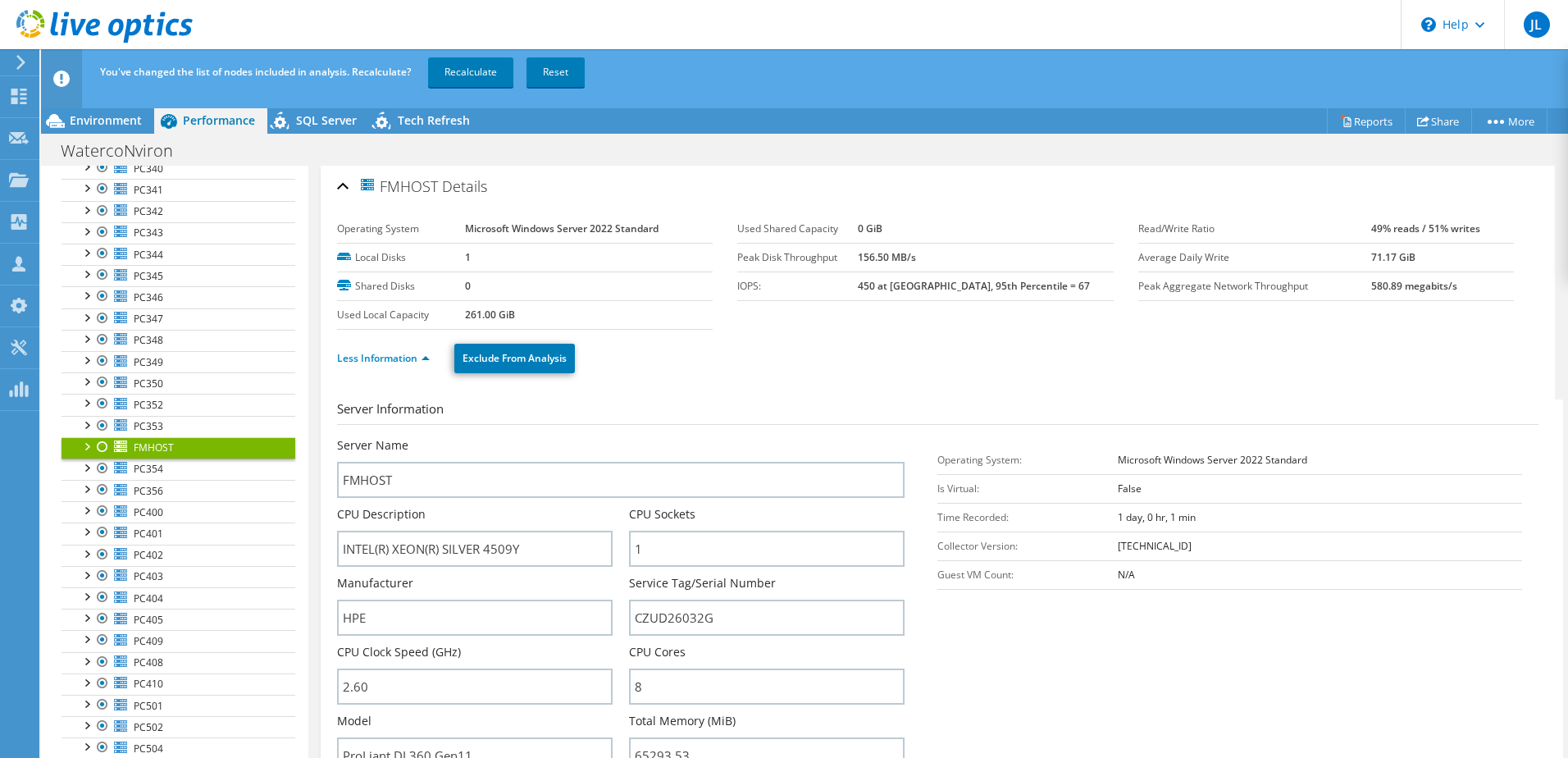
click at [102, 450] on div at bounding box center [103, 447] width 17 height 20
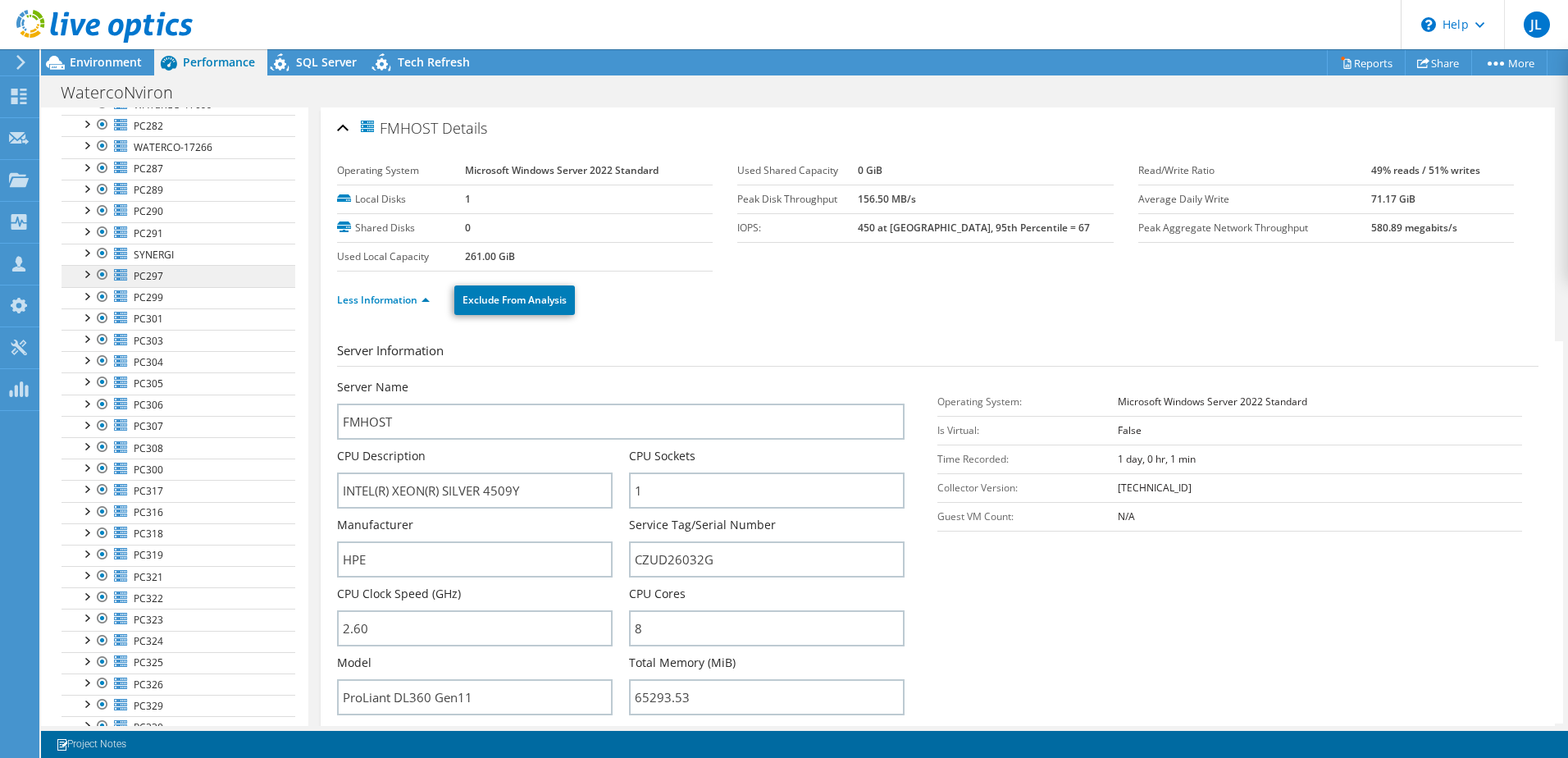
scroll to position [278, 0]
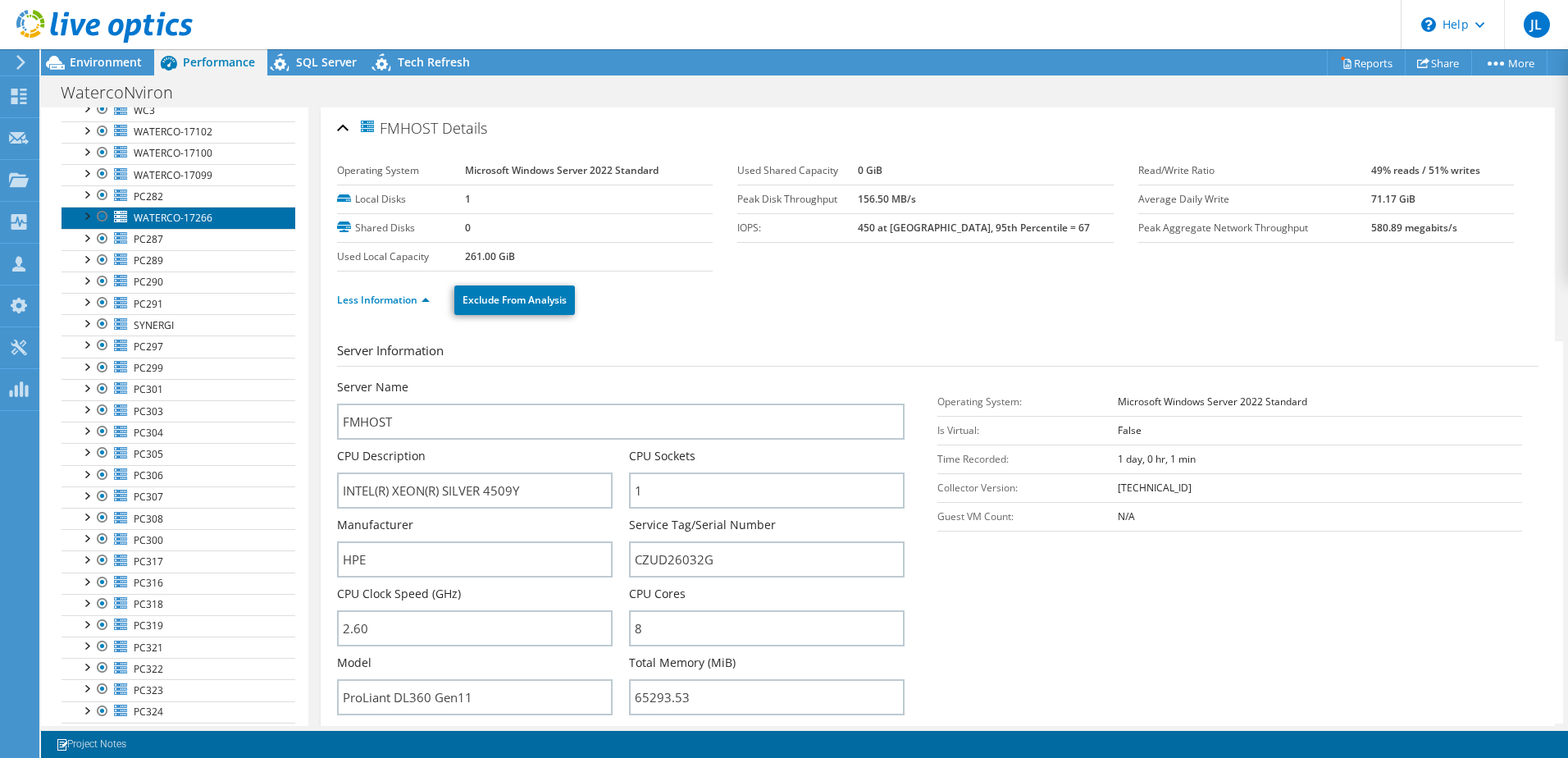
click at [181, 221] on span "WATERCO-17266" at bounding box center [173, 218] width 79 height 14
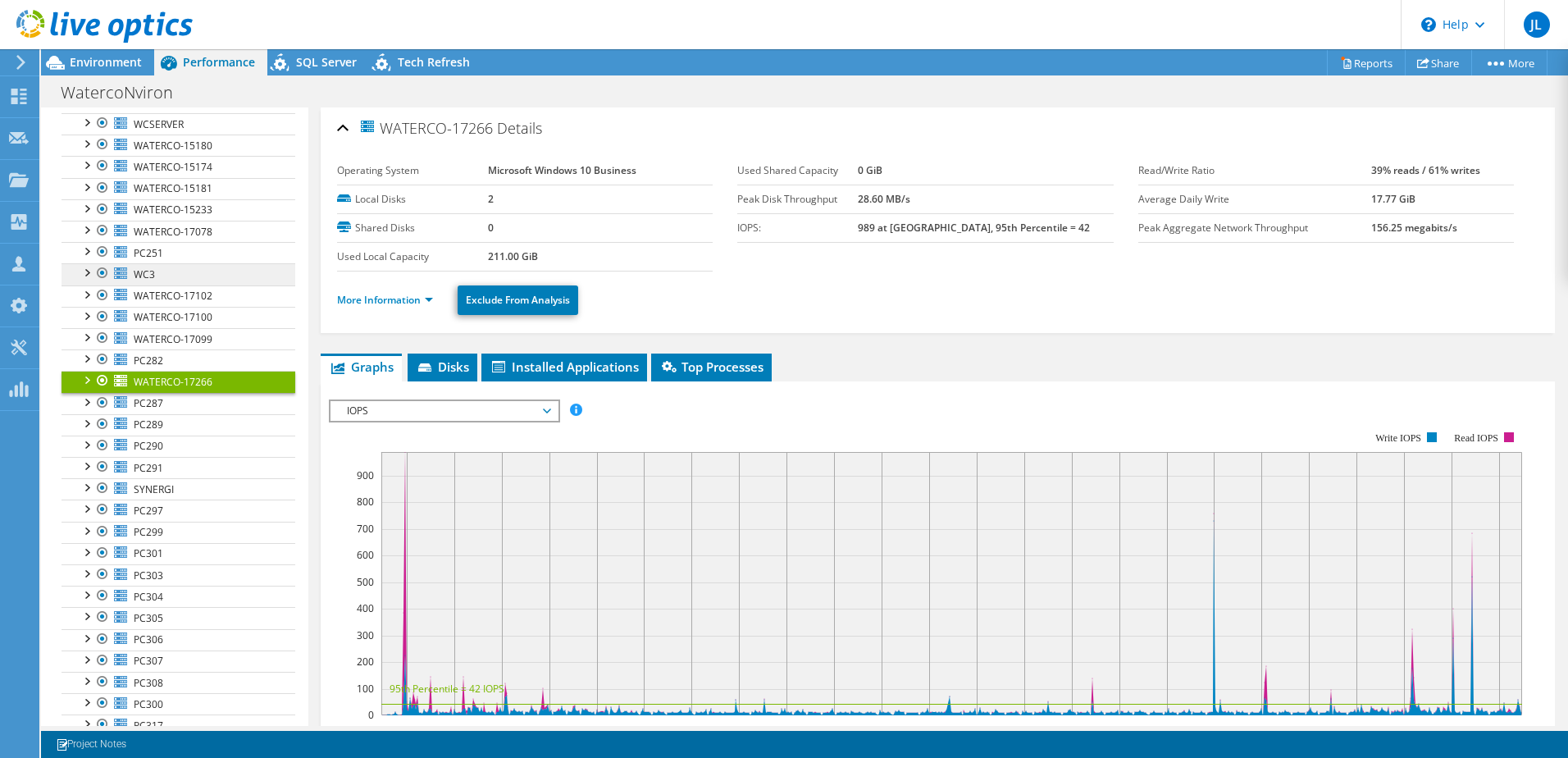
scroll to position [32, 0]
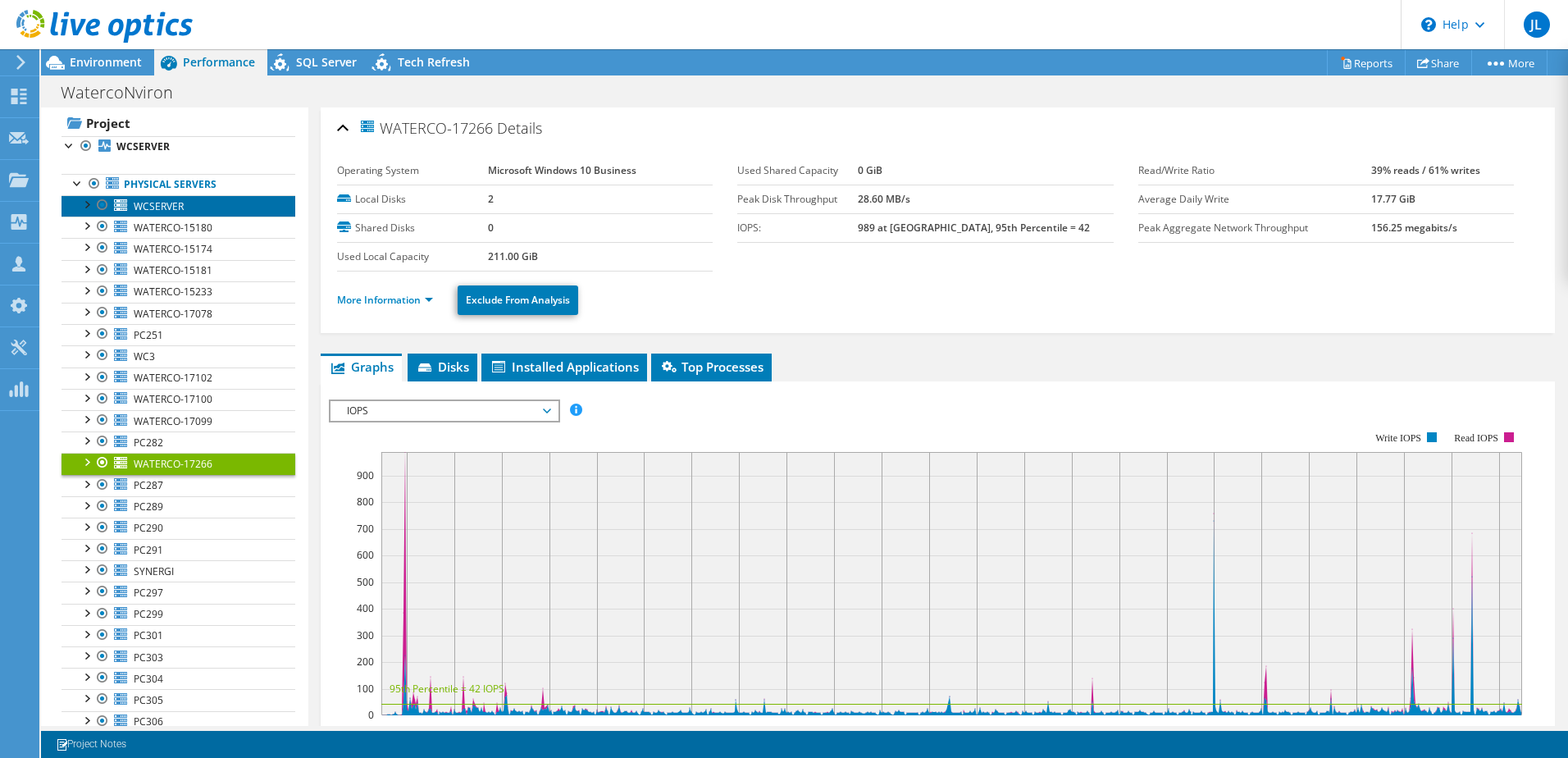
click at [181, 203] on span "WCSERVER" at bounding box center [158, 206] width 50 height 14
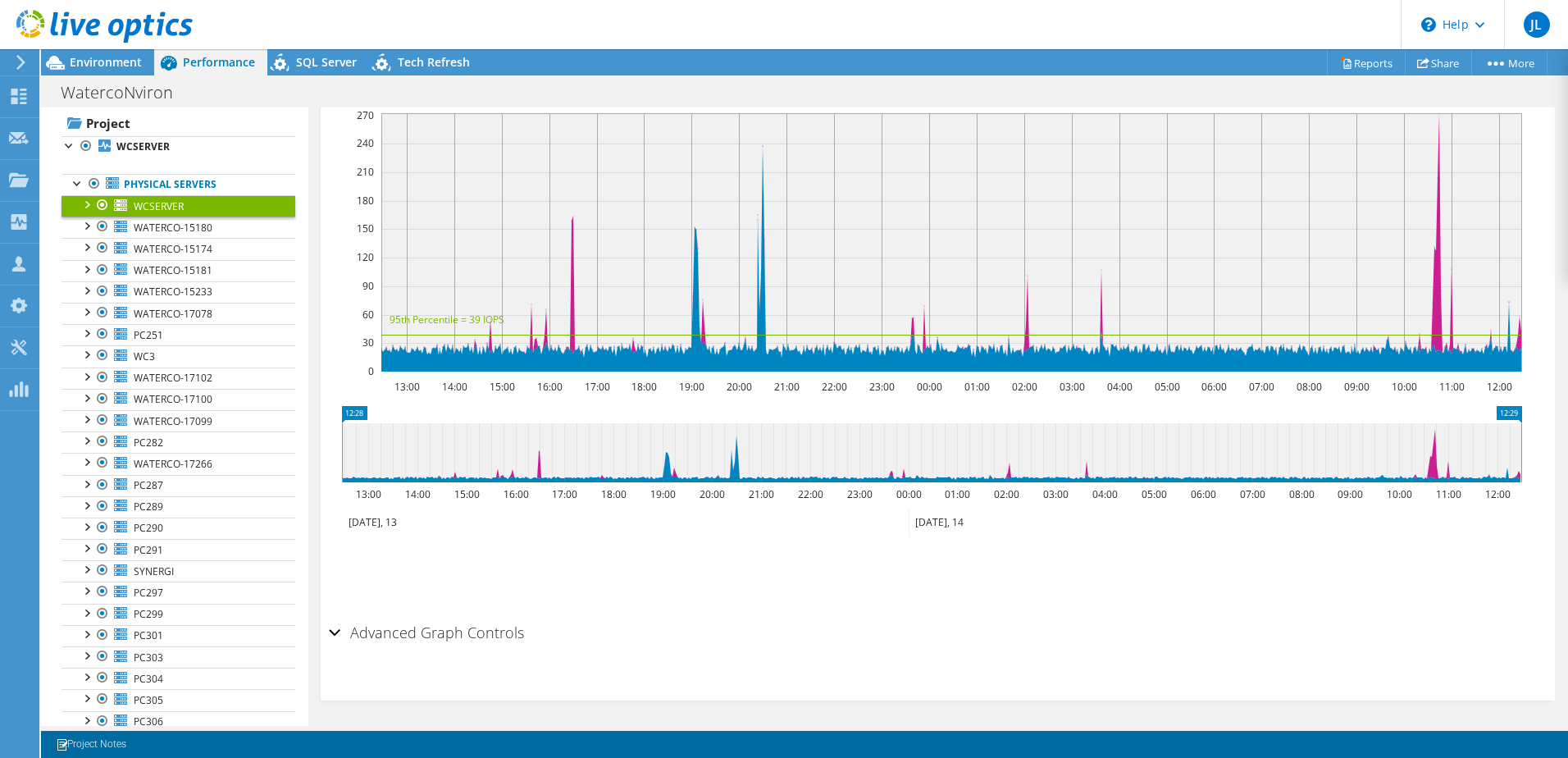
scroll to position [347, 0]
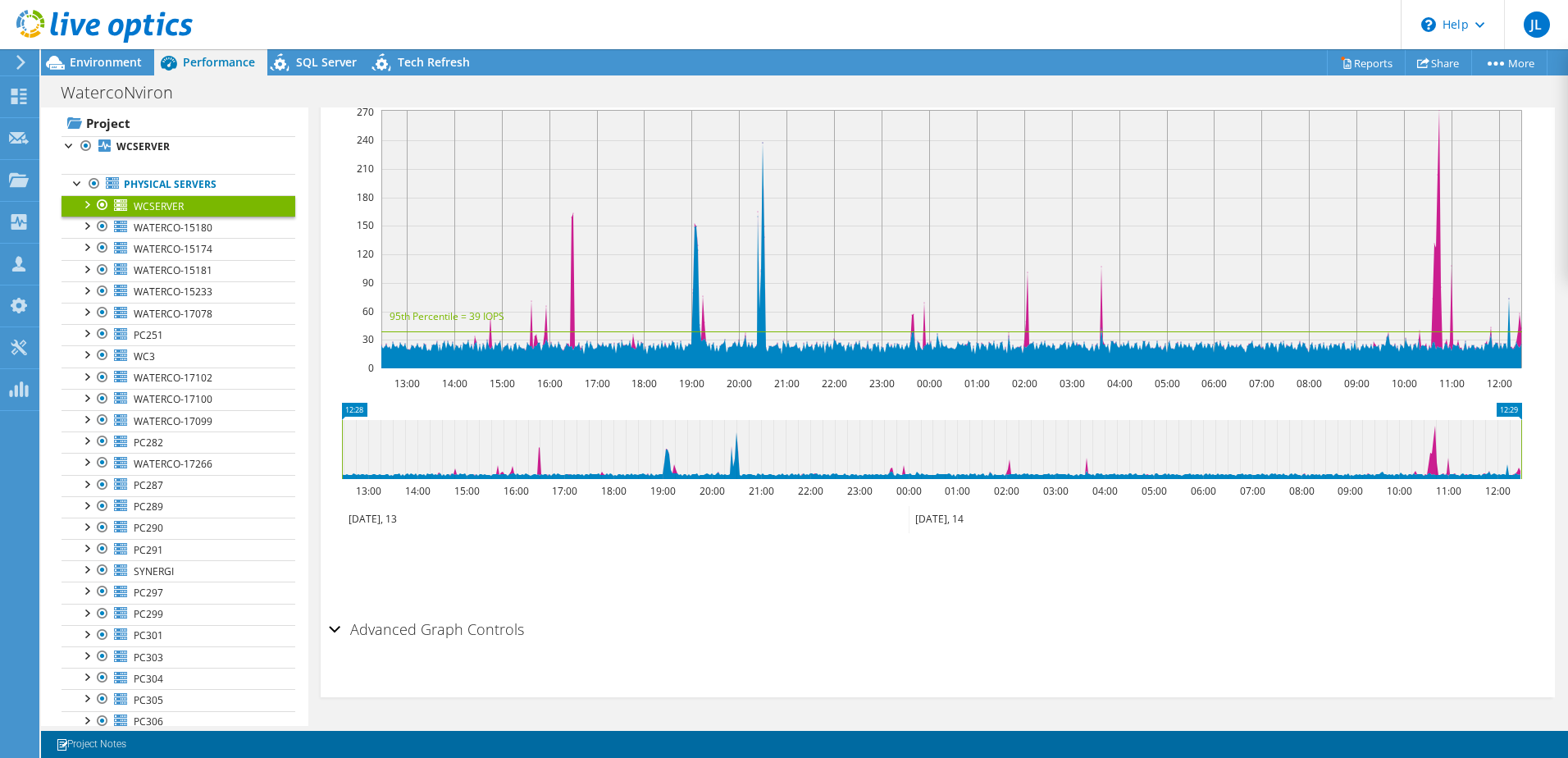
click at [438, 630] on h2 "Advanced Graph Controls" at bounding box center [427, 630] width 195 height 33
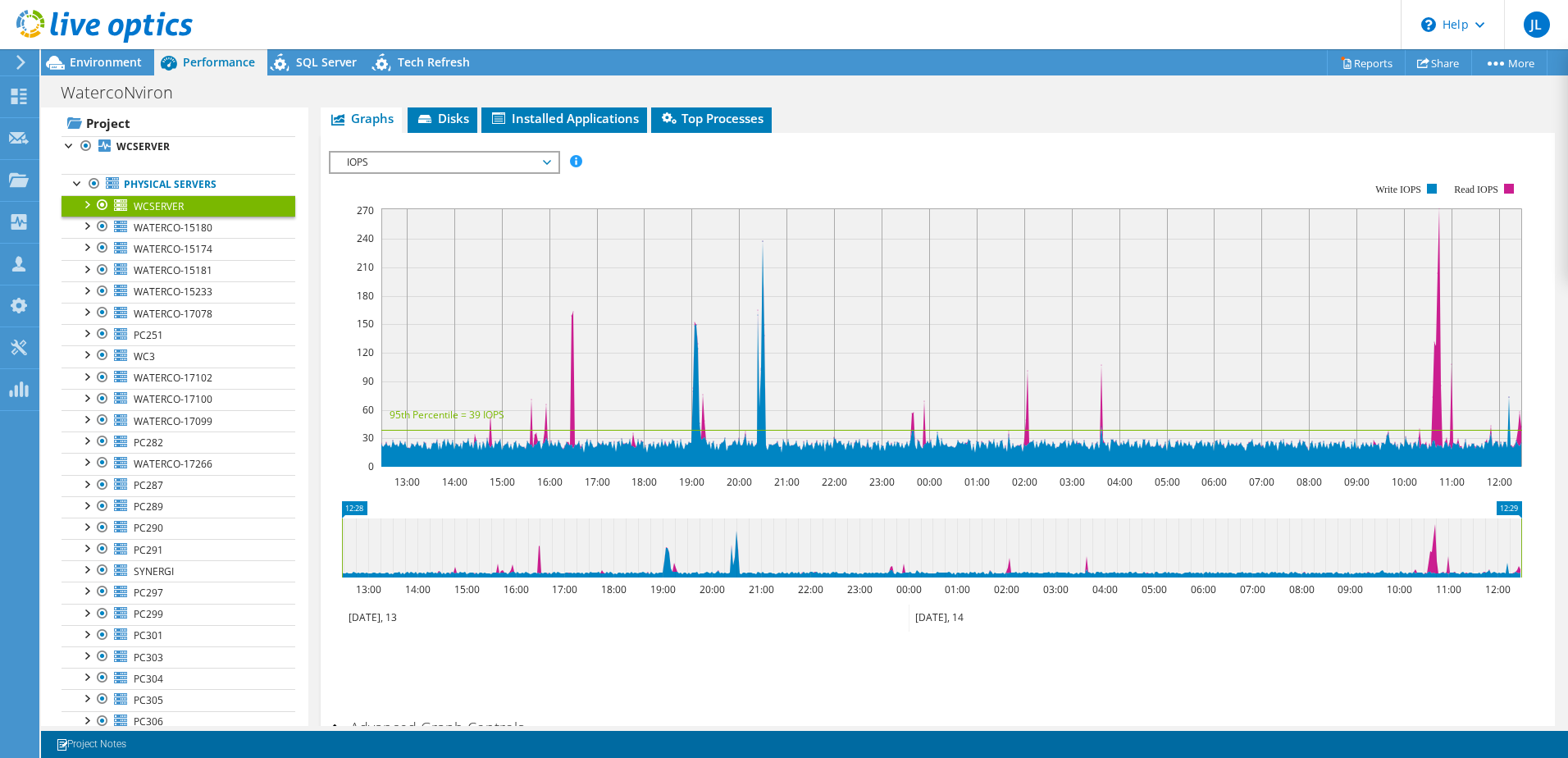
scroll to position [85, 0]
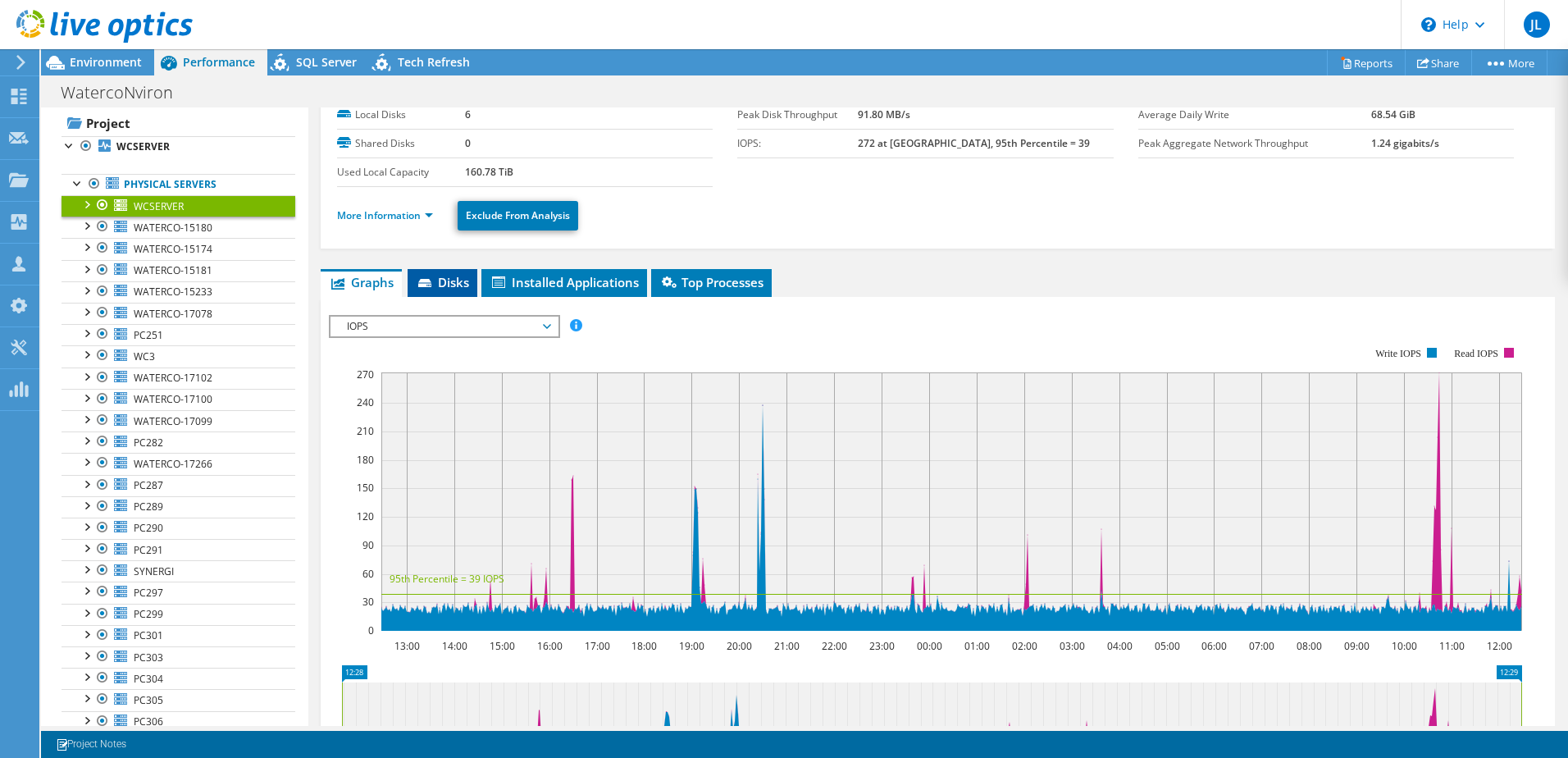
click at [441, 283] on span "Disks" at bounding box center [442, 282] width 54 height 17
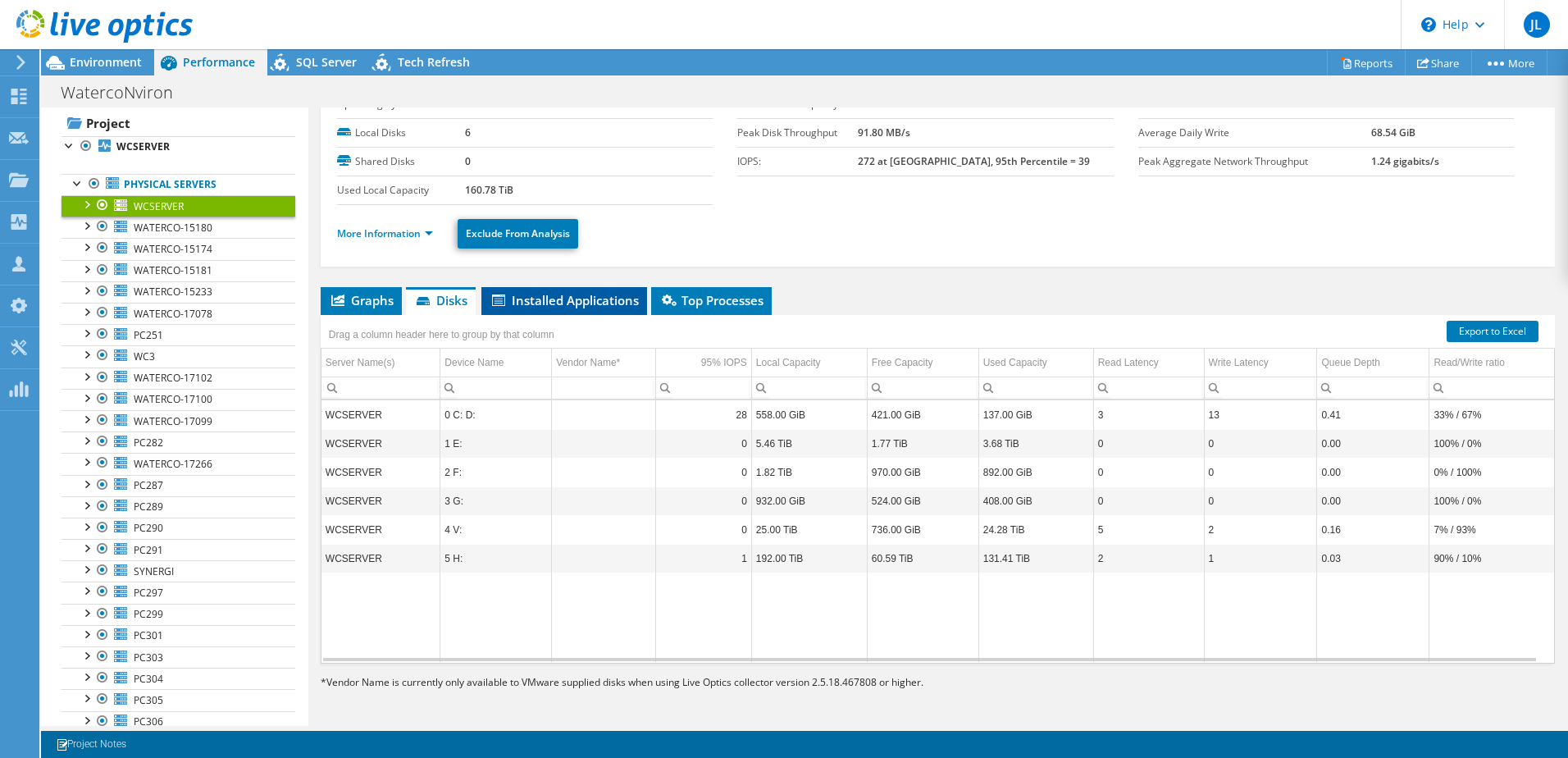
click at [552, 303] on span "Installed Applications" at bounding box center [564, 300] width 149 height 17
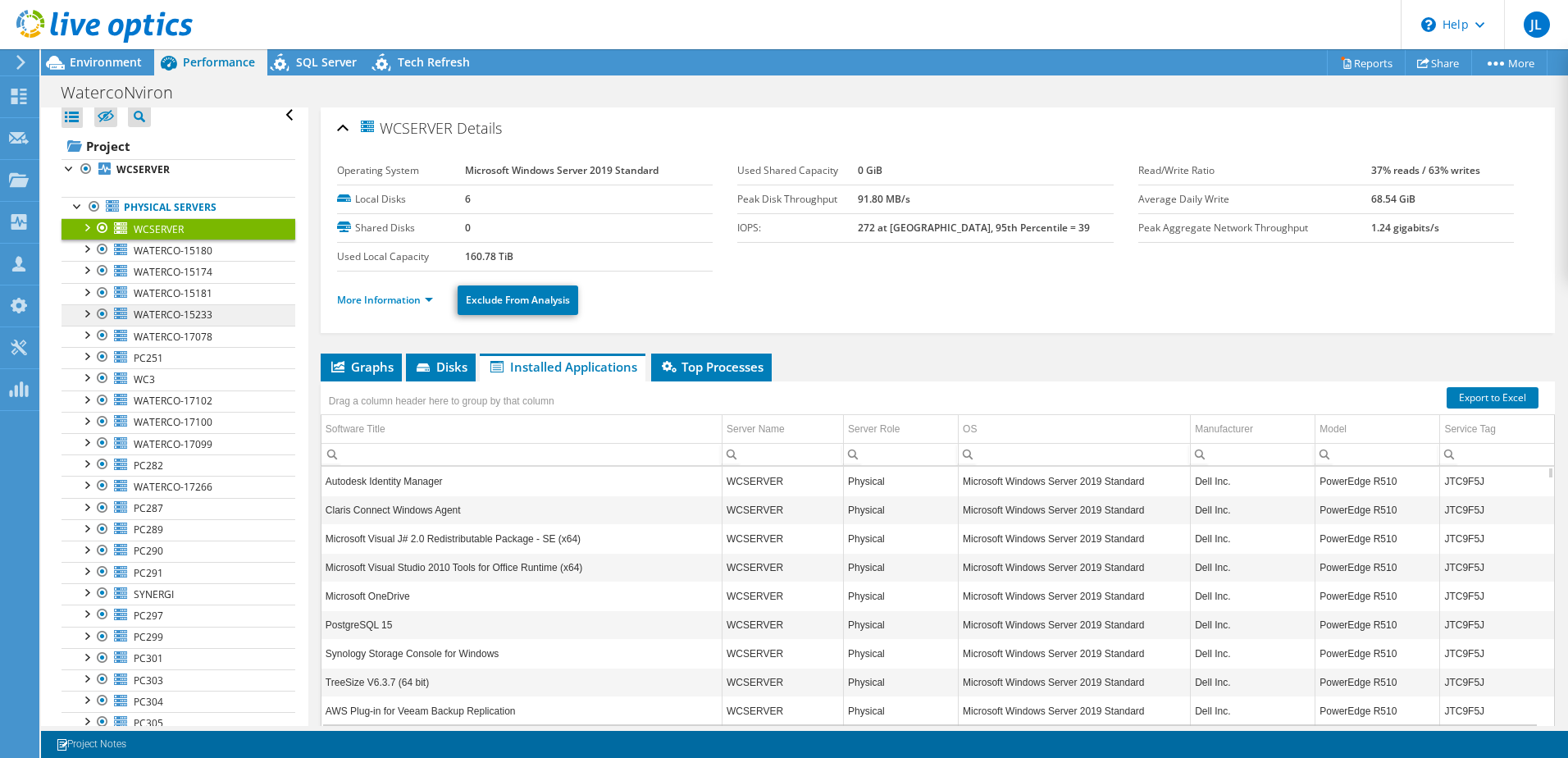
scroll to position [0, 0]
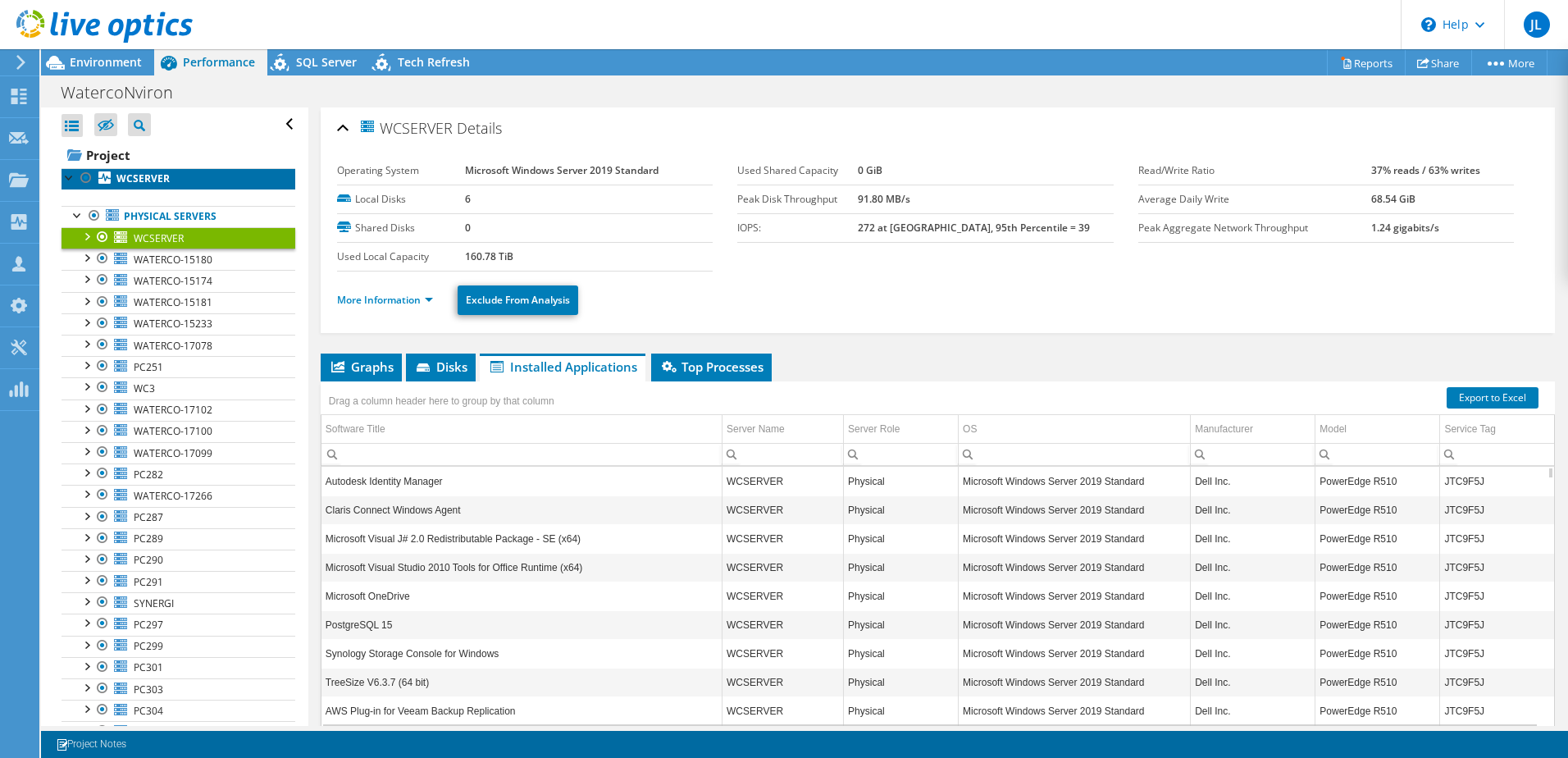
click at [149, 176] on b "WCSERVER" at bounding box center [143, 179] width 54 height 14
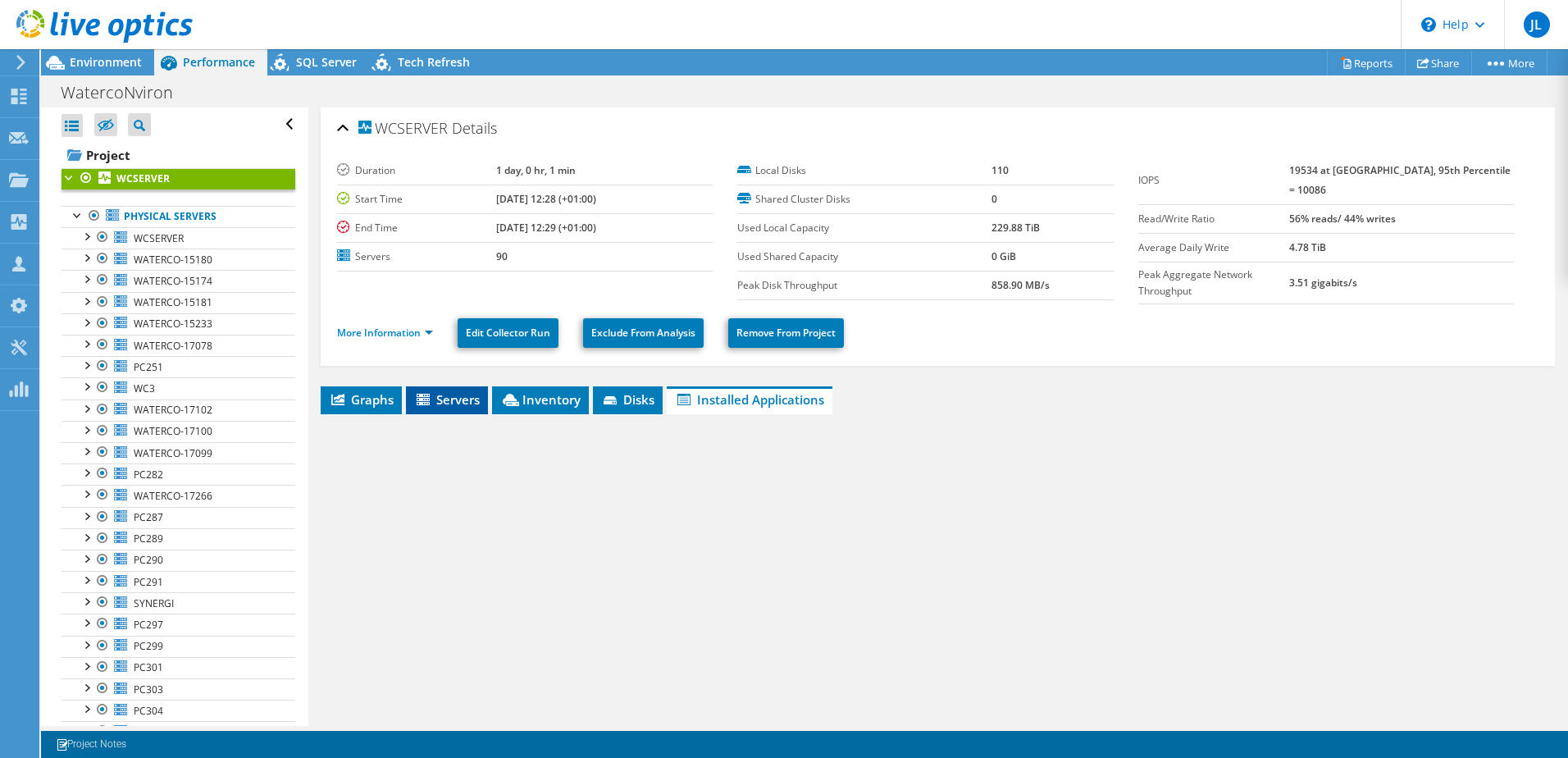
click at [449, 396] on span "Servers" at bounding box center [446, 400] width 65 height 17
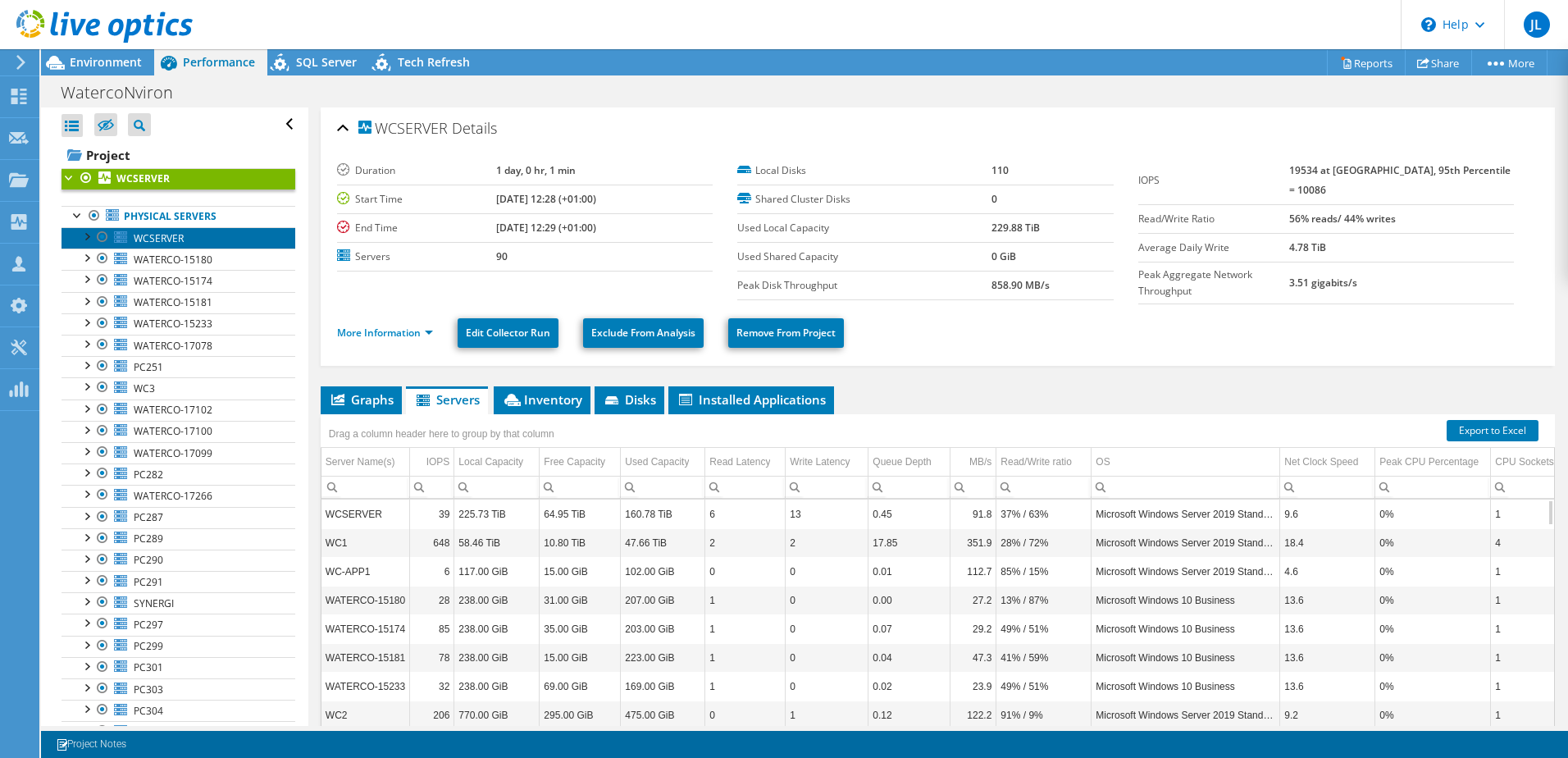
click at [162, 238] on span "WCSERVER" at bounding box center [158, 238] width 50 height 14
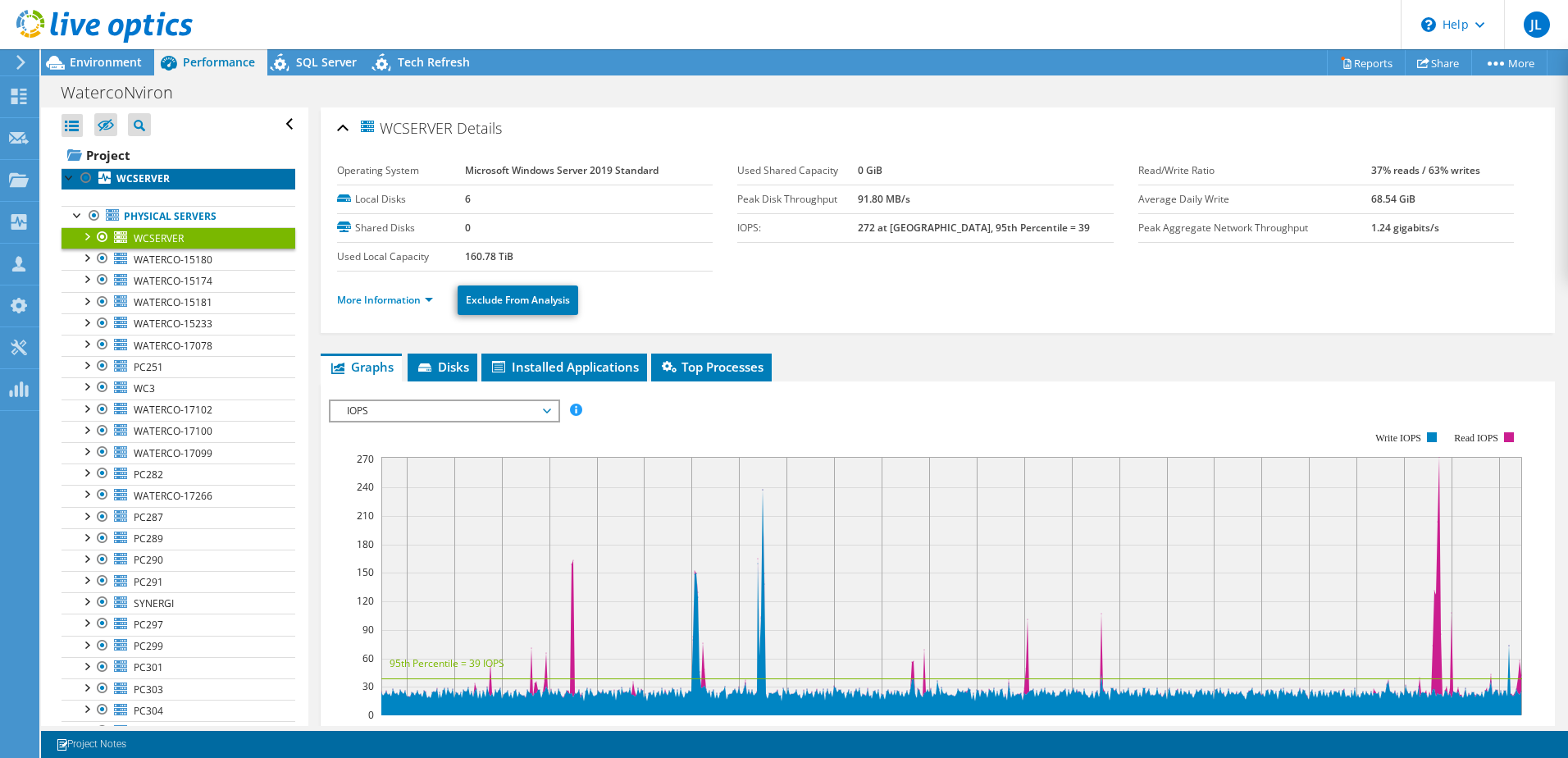
click at [162, 177] on b "WCSERVER" at bounding box center [143, 179] width 54 height 14
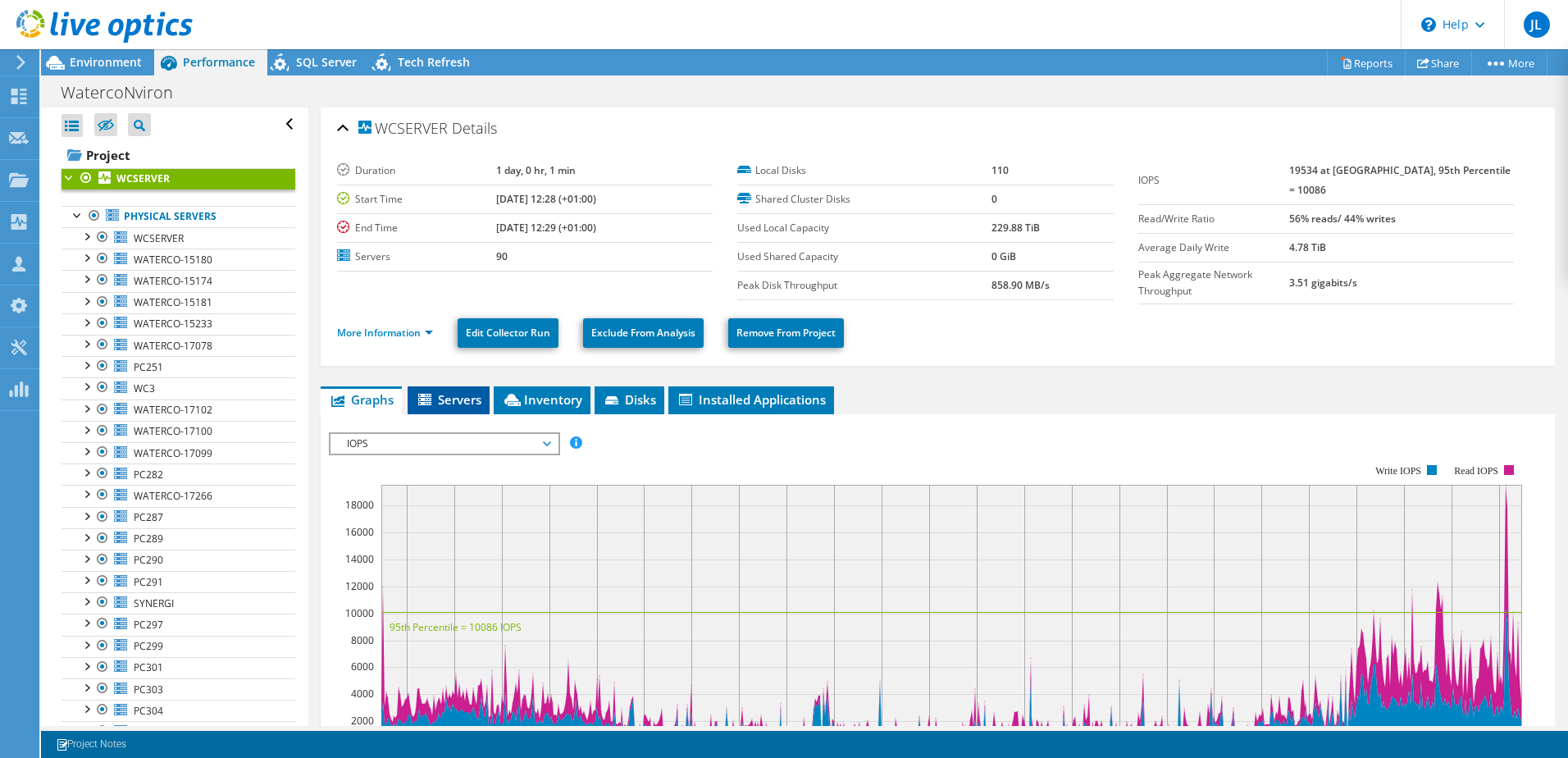
click at [464, 392] on span "Servers" at bounding box center [448, 400] width 65 height 17
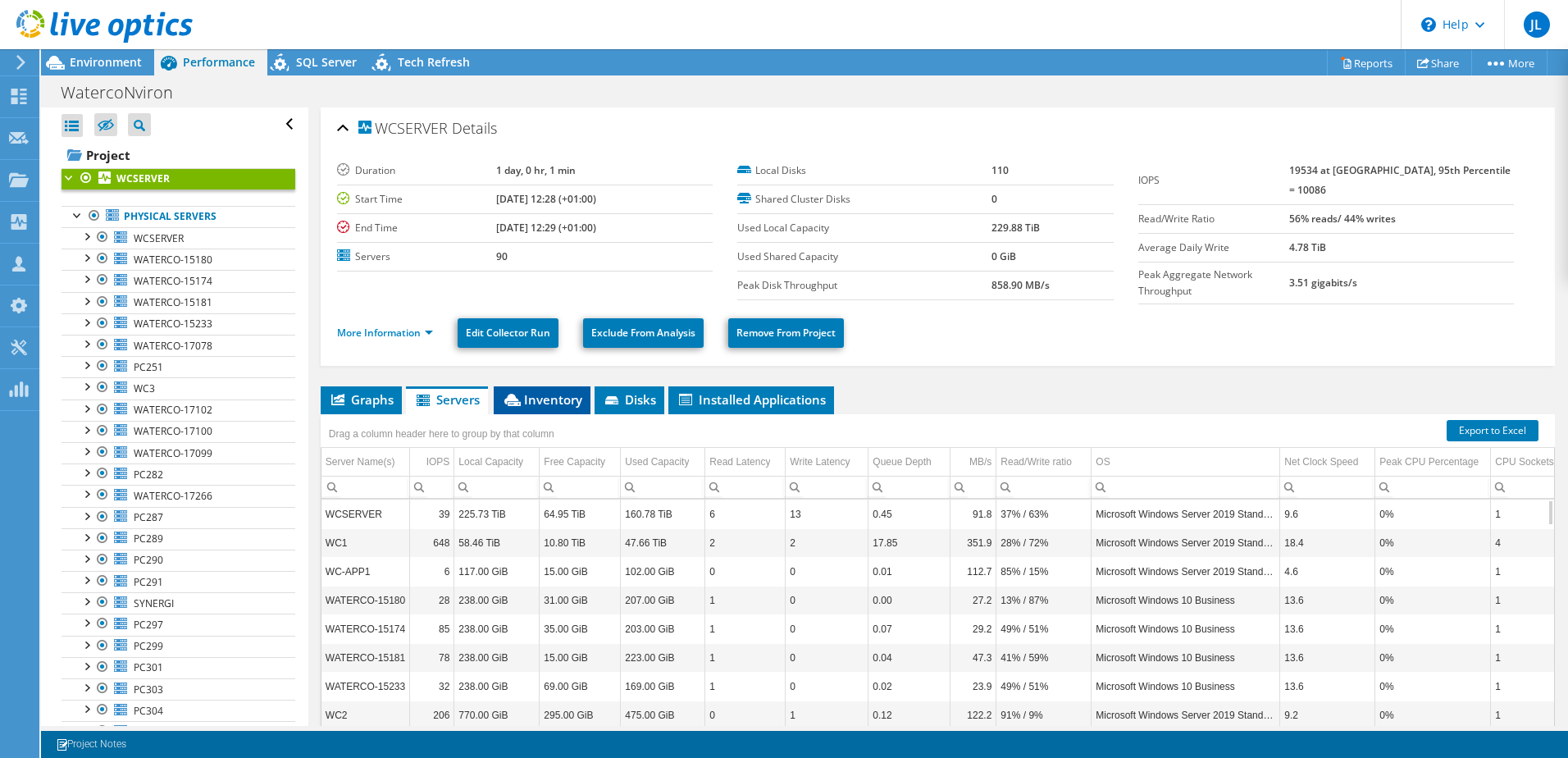
click at [549, 396] on span "Inventory" at bounding box center [542, 400] width 80 height 17
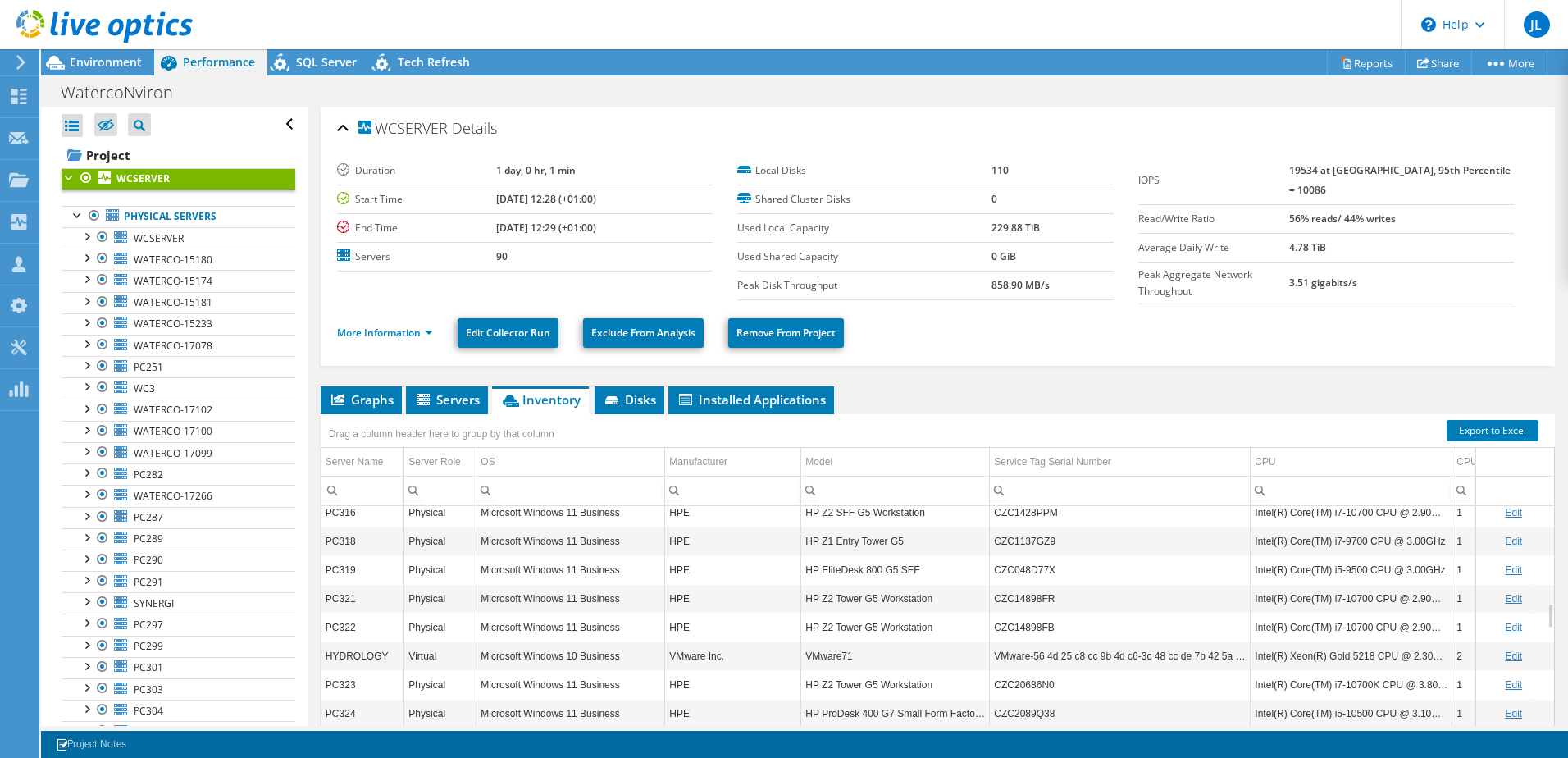
scroll to position [394, 0]
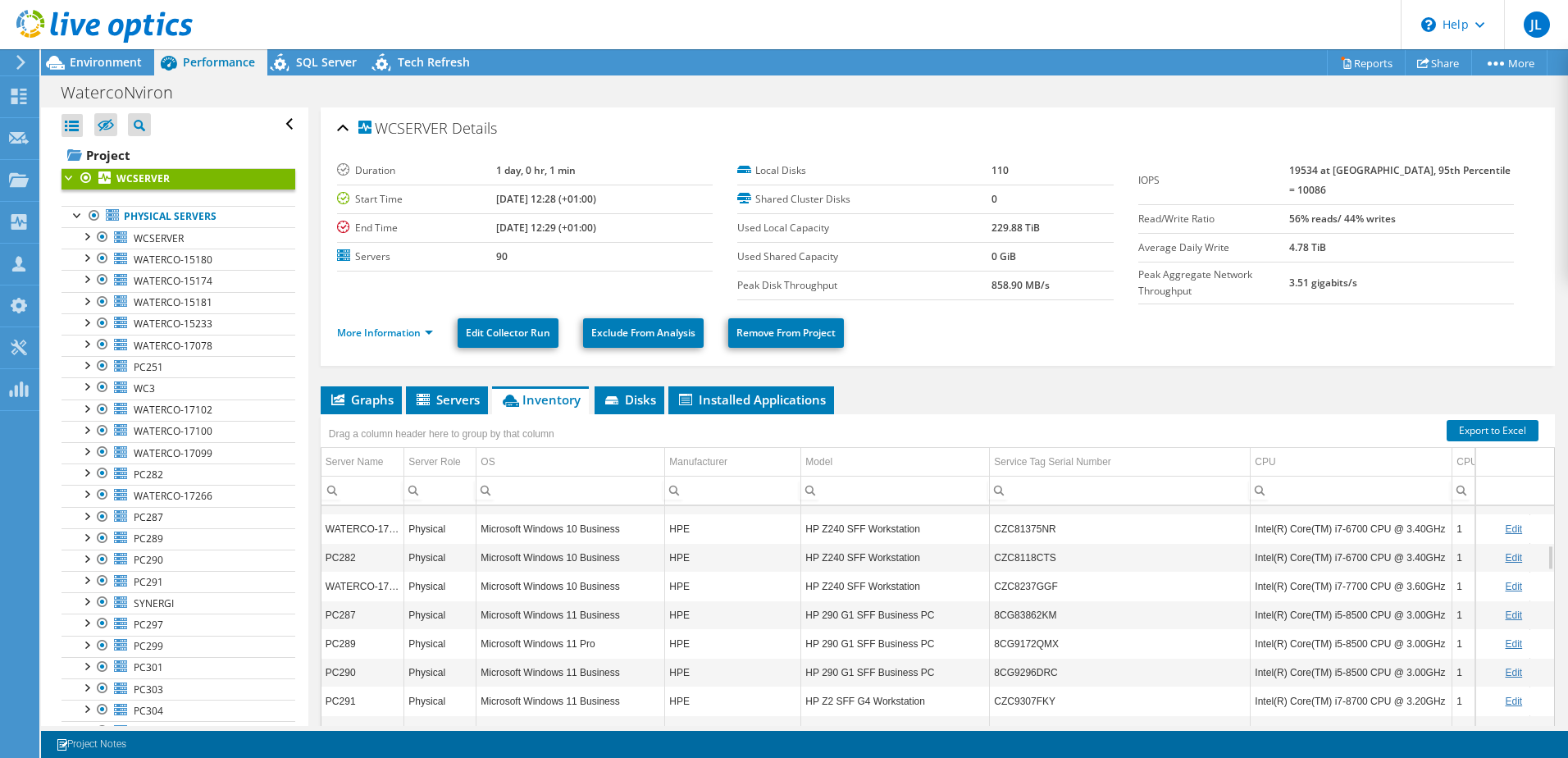
click at [86, 174] on div at bounding box center [86, 178] width 17 height 20
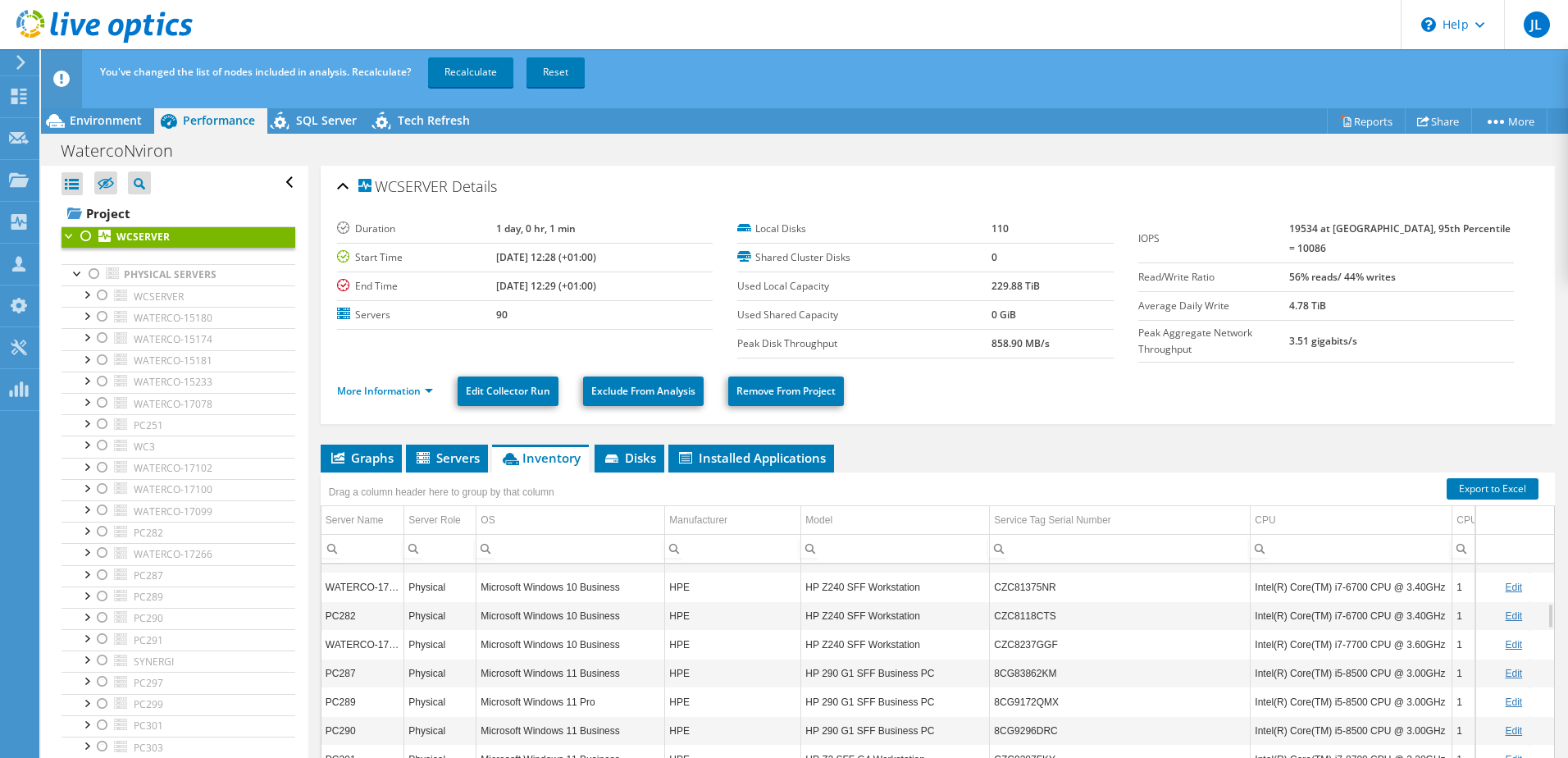
click at [84, 233] on div at bounding box center [86, 236] width 17 height 20
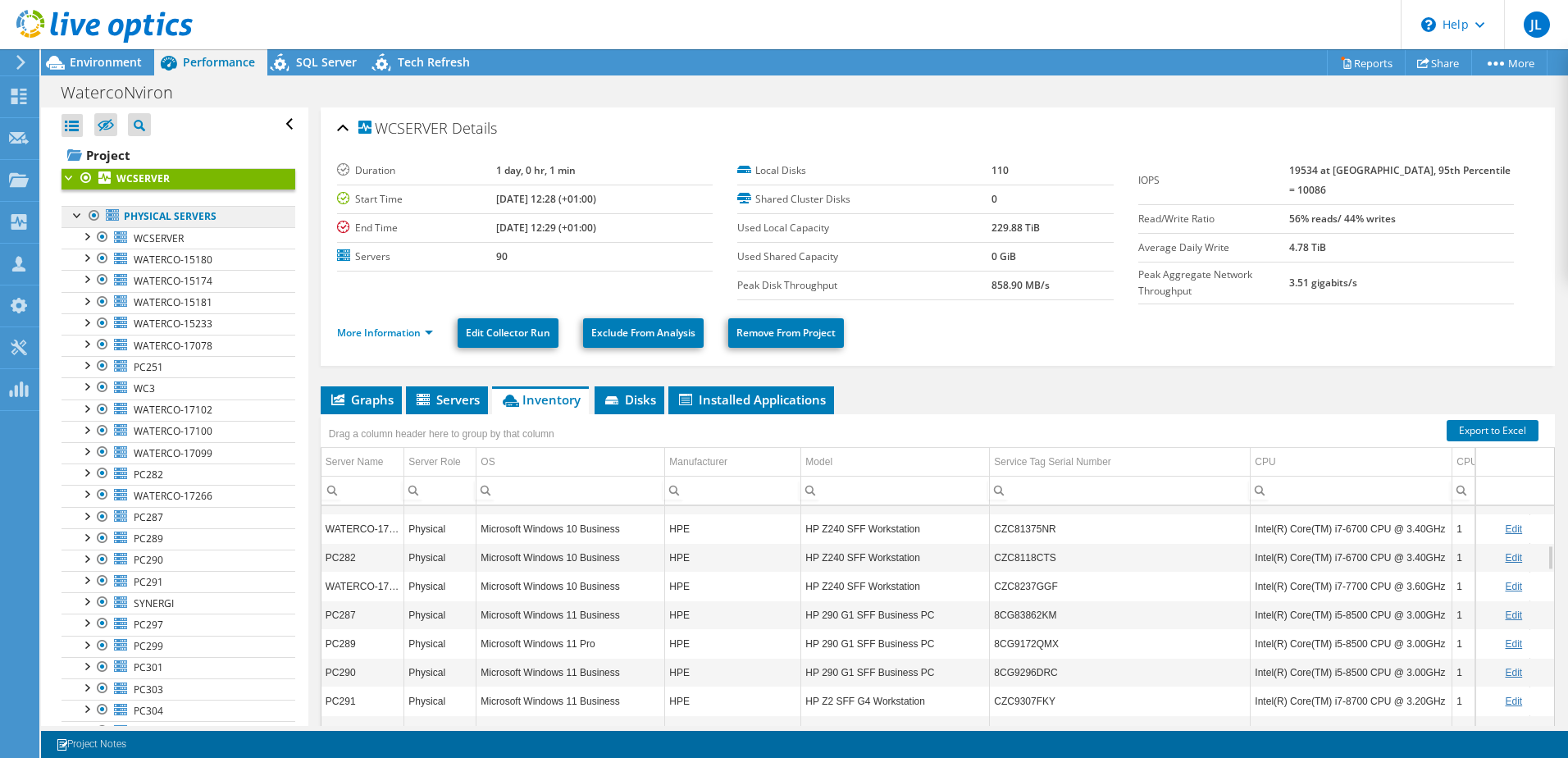
click at [187, 218] on link "Physical Servers" at bounding box center [178, 217] width 233 height 21
click at [197, 239] on link "WCSERVER" at bounding box center [178, 238] width 233 height 21
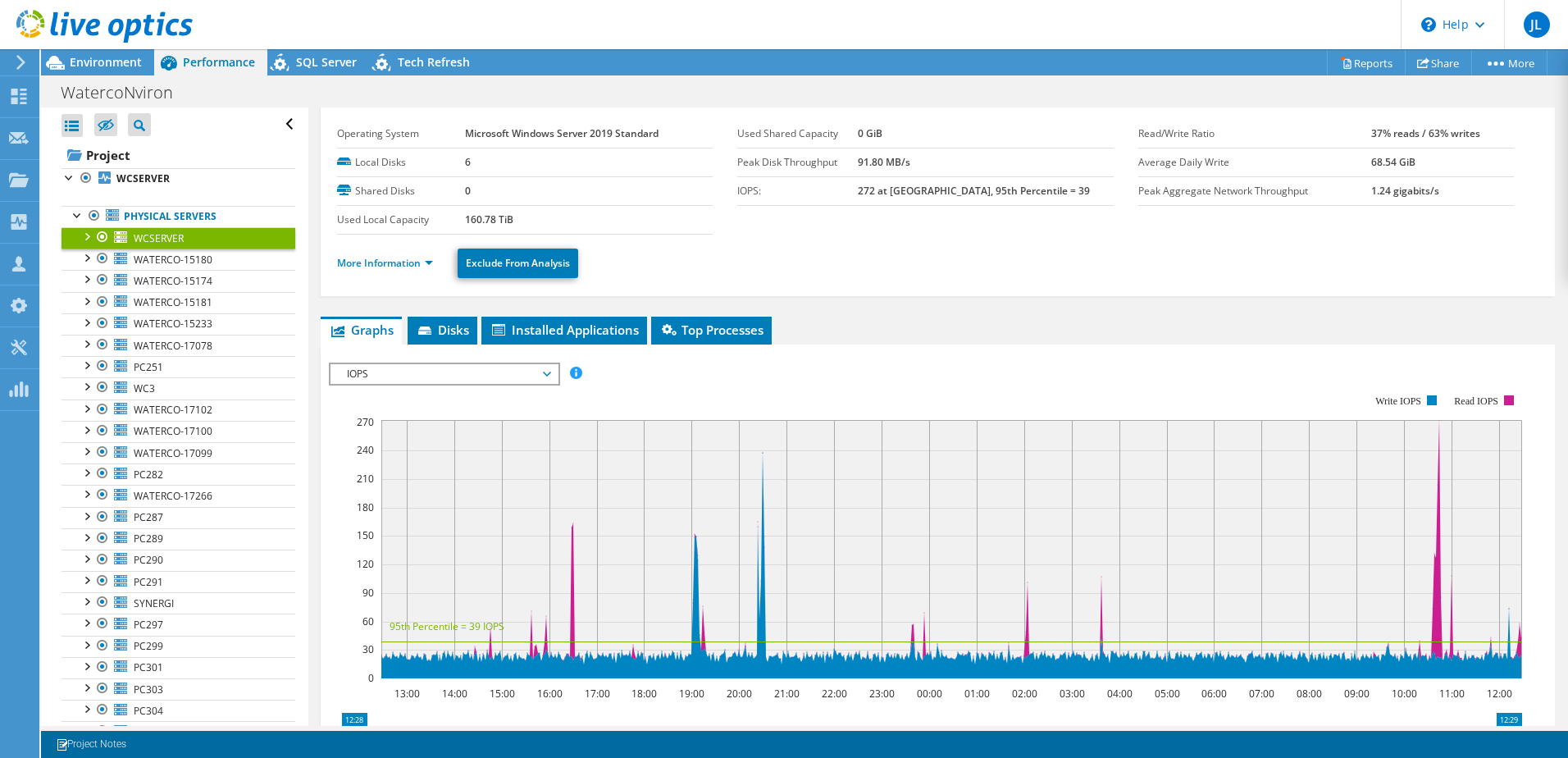
scroll to position [0, 0]
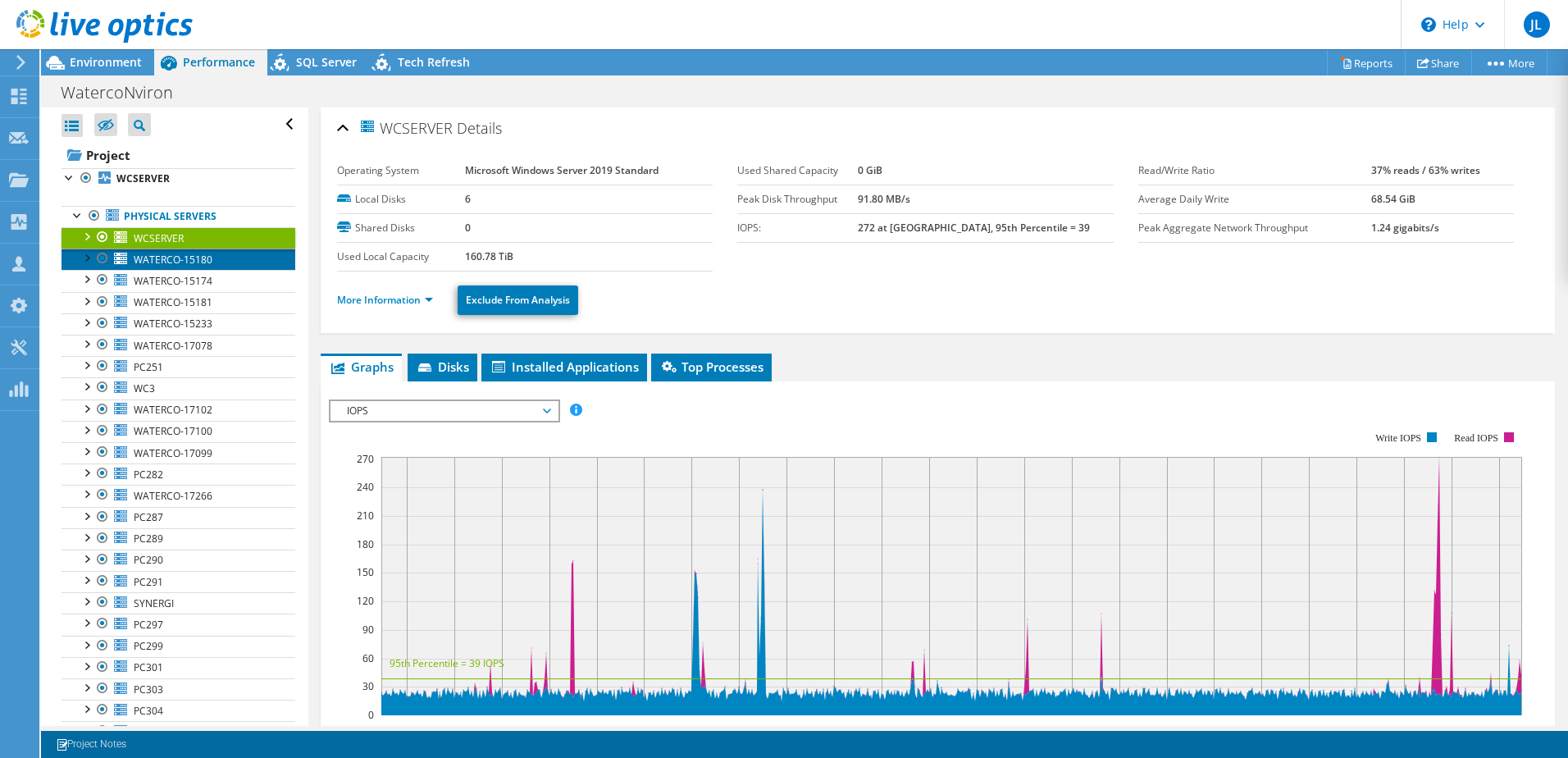
click at [186, 259] on span "WATERCO-15180" at bounding box center [173, 260] width 79 height 14
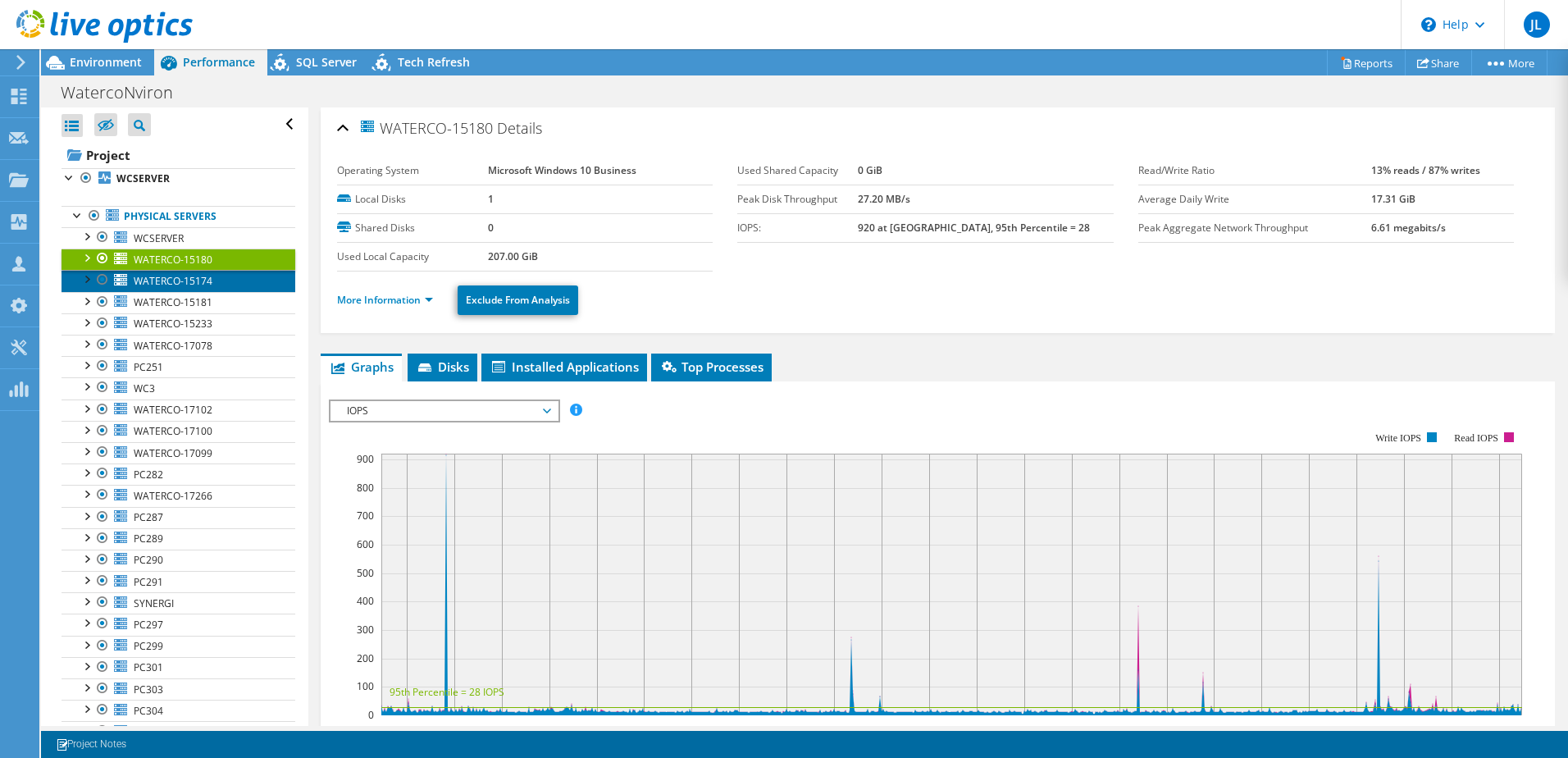
click at [183, 280] on span "WATERCO-15174" at bounding box center [173, 281] width 79 height 14
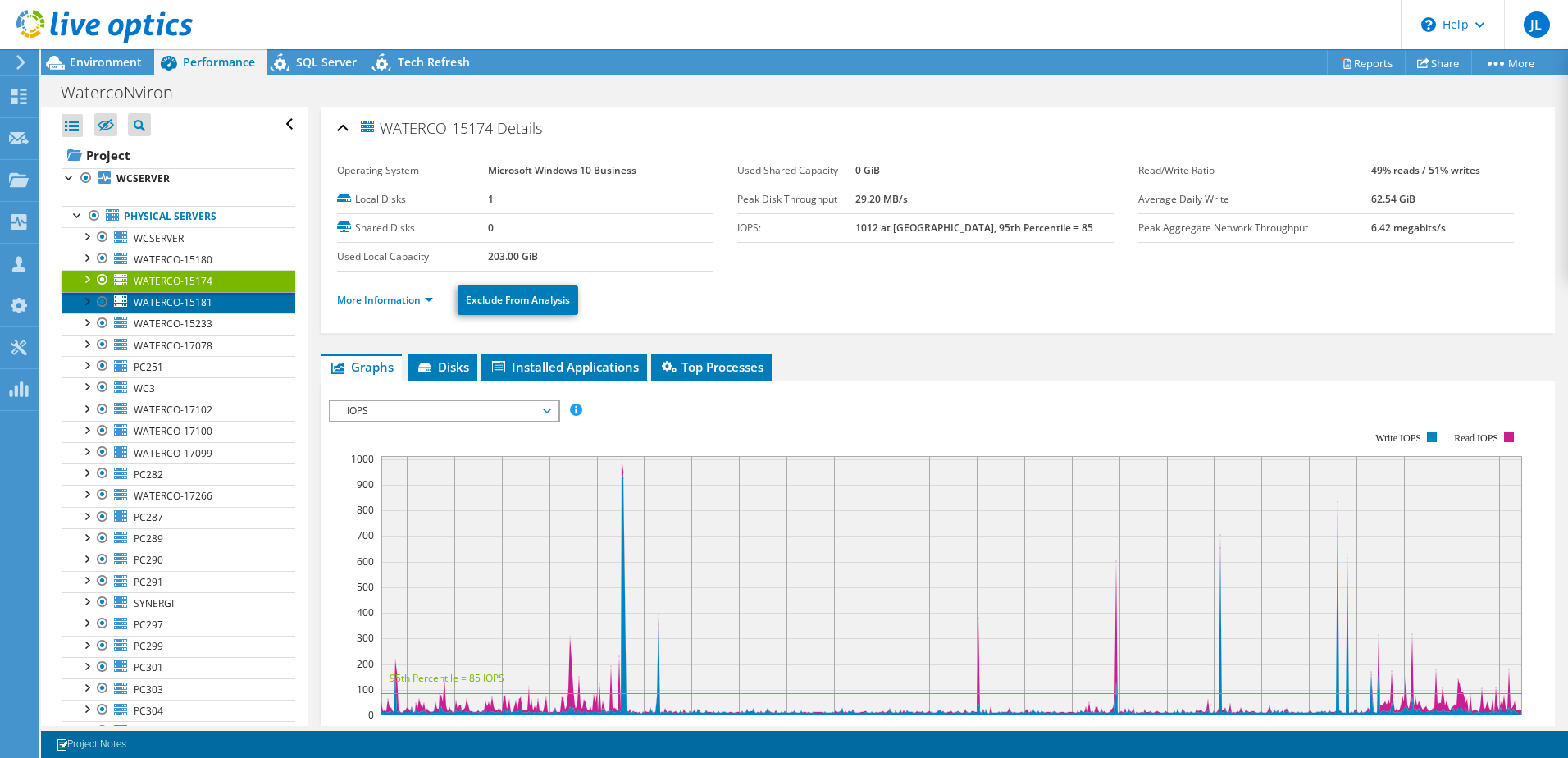
click at [183, 308] on span "WATERCO-15181" at bounding box center [173, 302] width 79 height 14
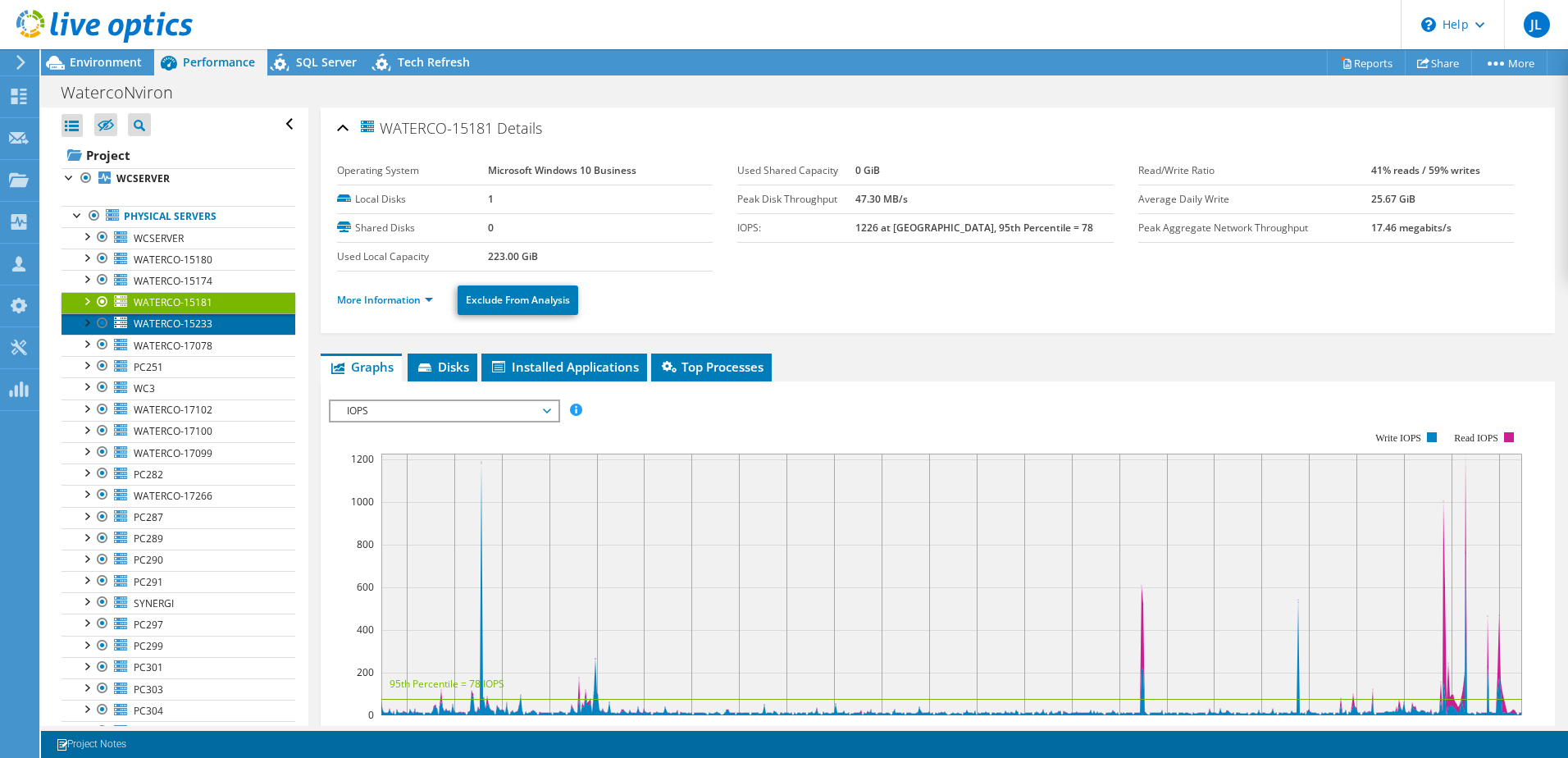
click at [178, 320] on span "WATERCO-15233" at bounding box center [173, 323] width 79 height 14
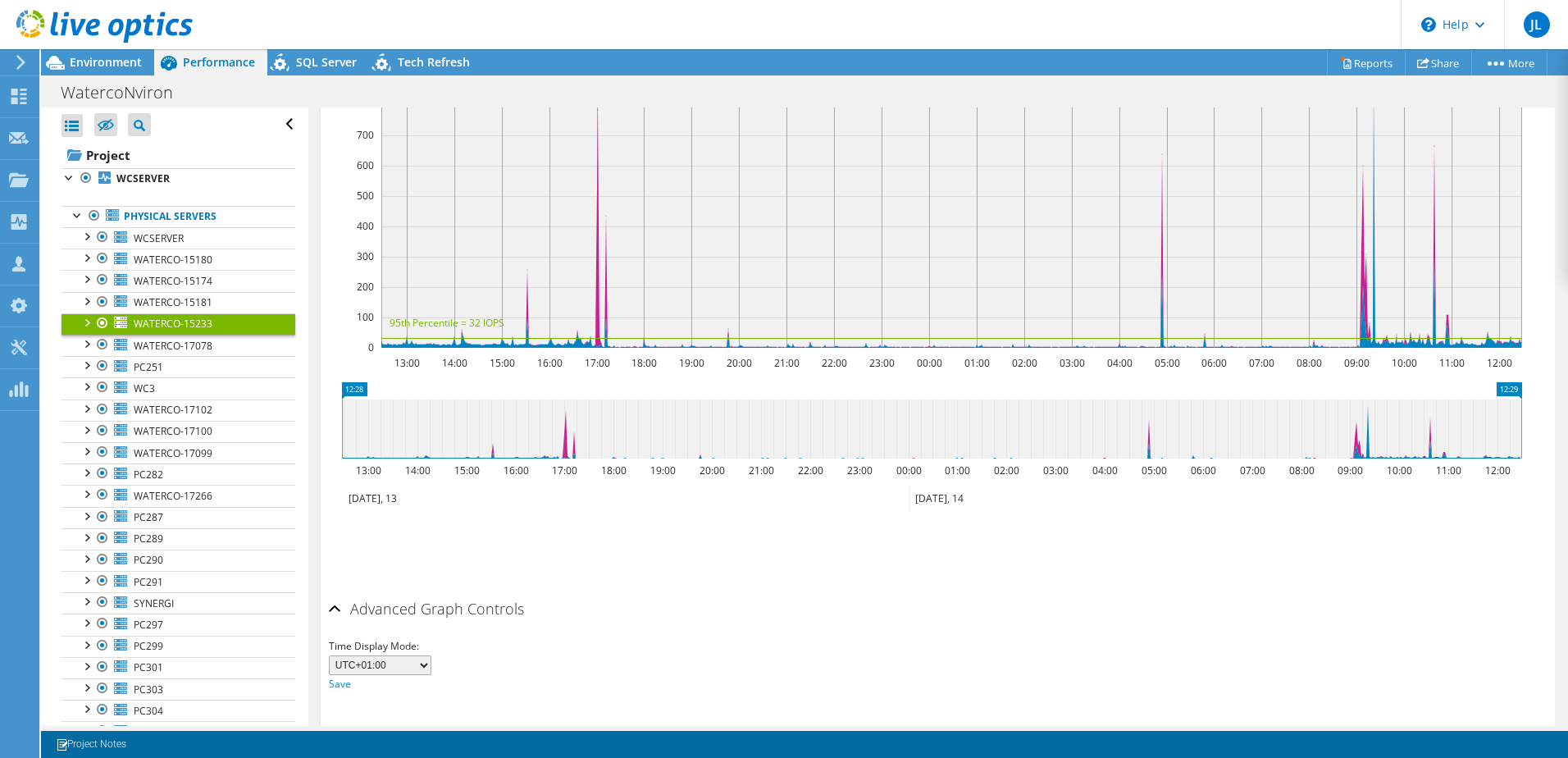
scroll to position [3, 0]
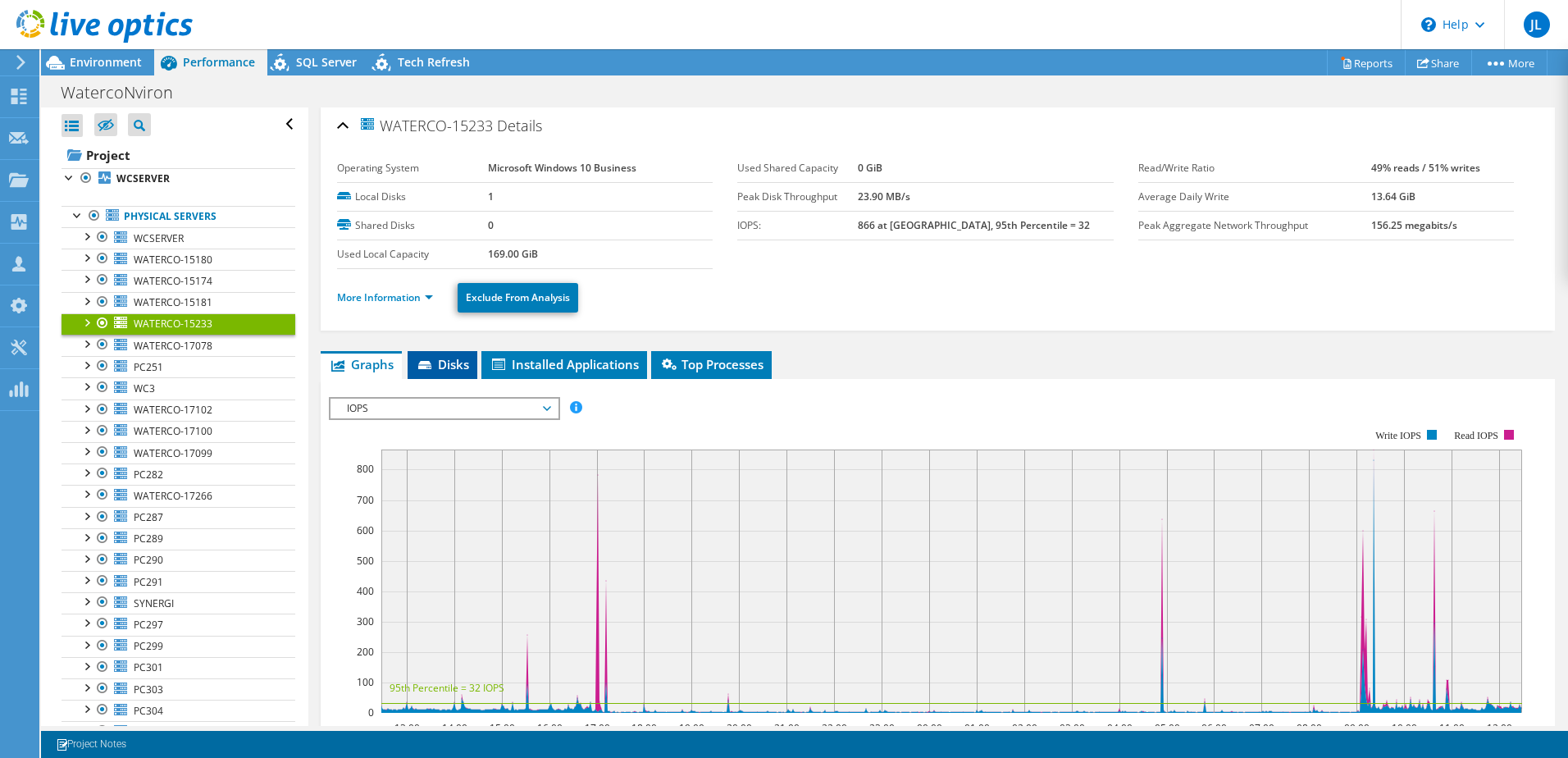
click at [452, 374] on li "Disks" at bounding box center [442, 365] width 69 height 28
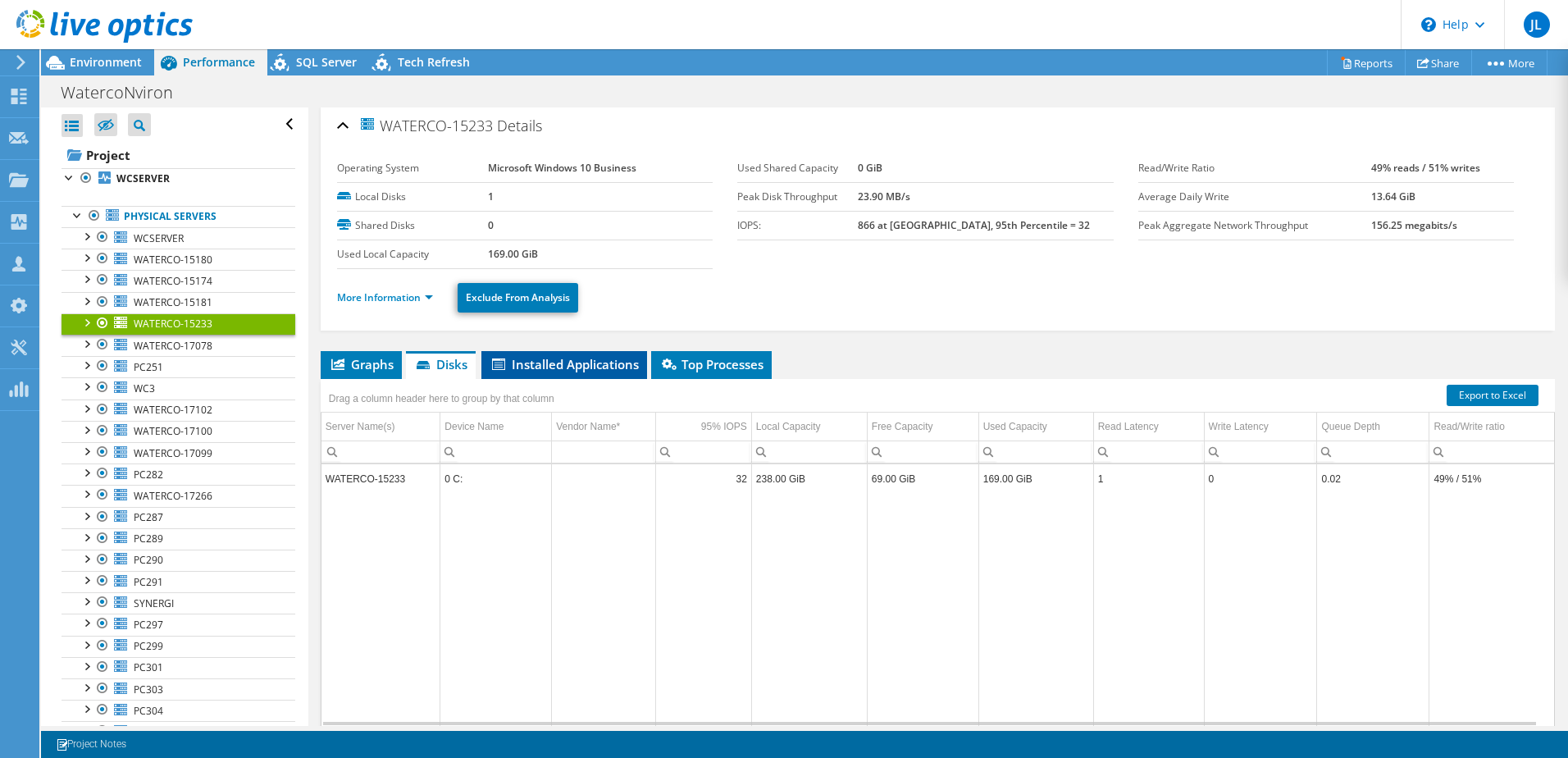
click at [543, 364] on span "Installed Applications" at bounding box center [564, 364] width 149 height 17
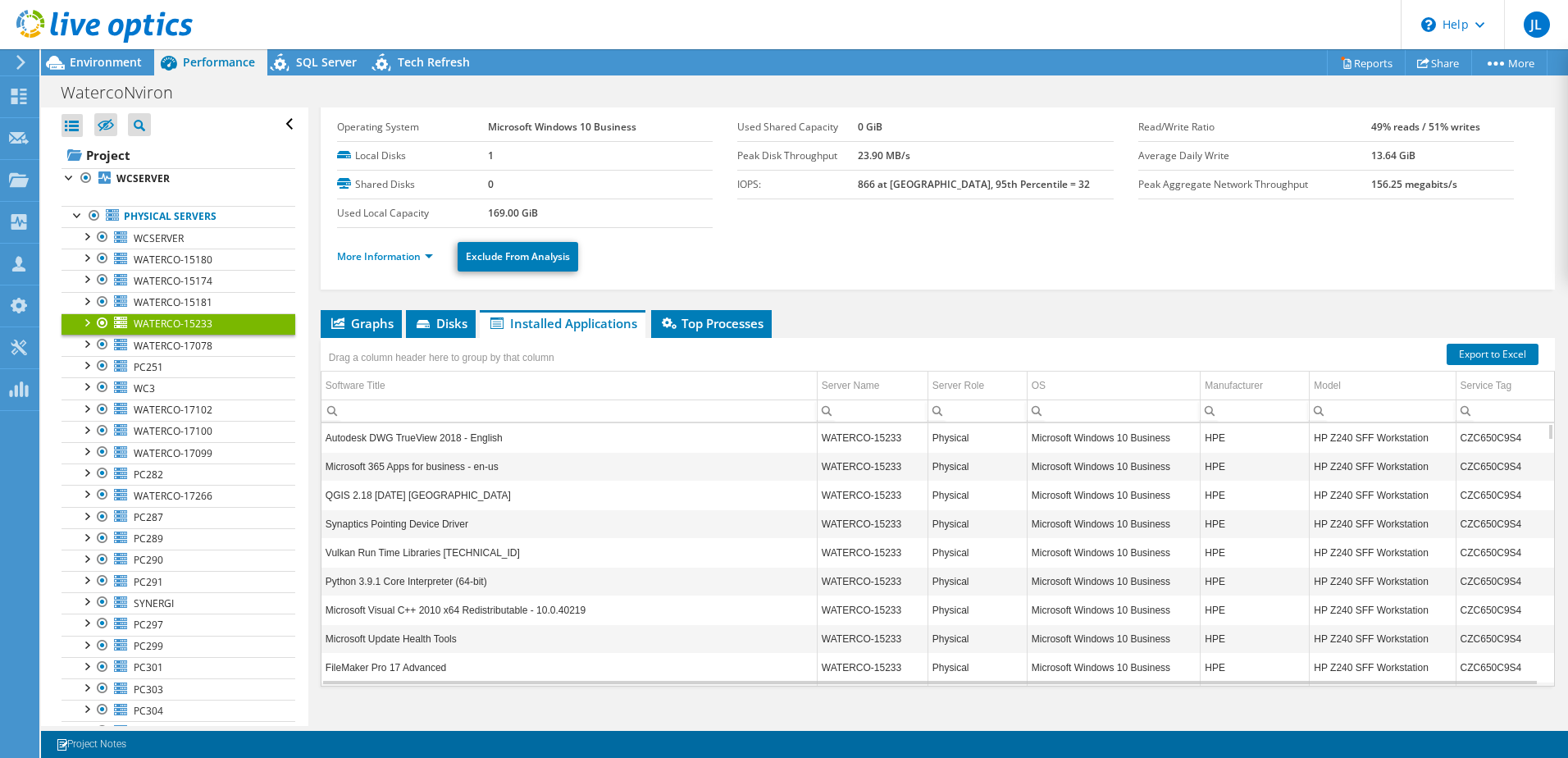
scroll to position [66, 0]
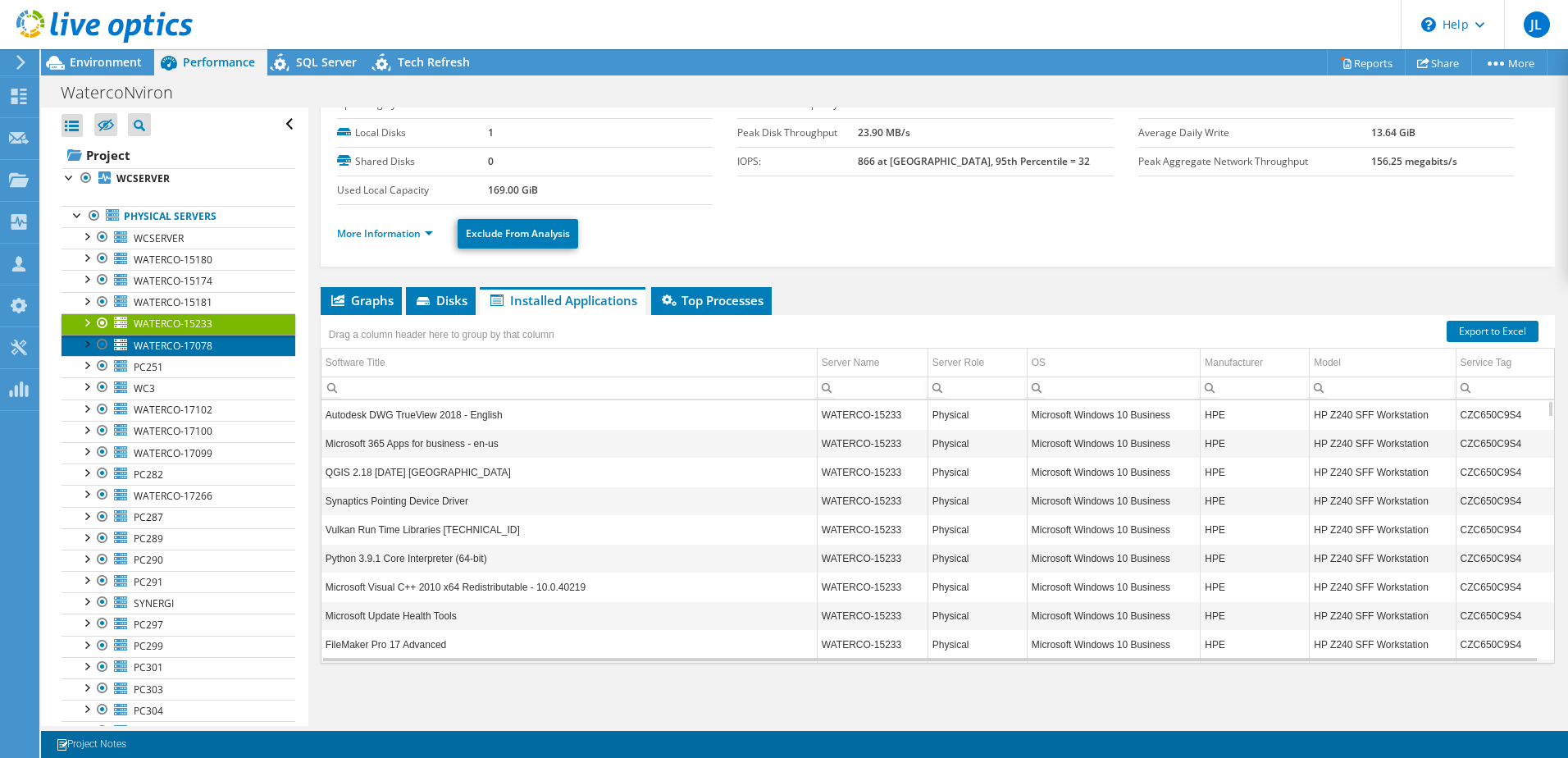
click at [184, 350] on span "WATERCO-17078" at bounding box center [173, 346] width 79 height 14
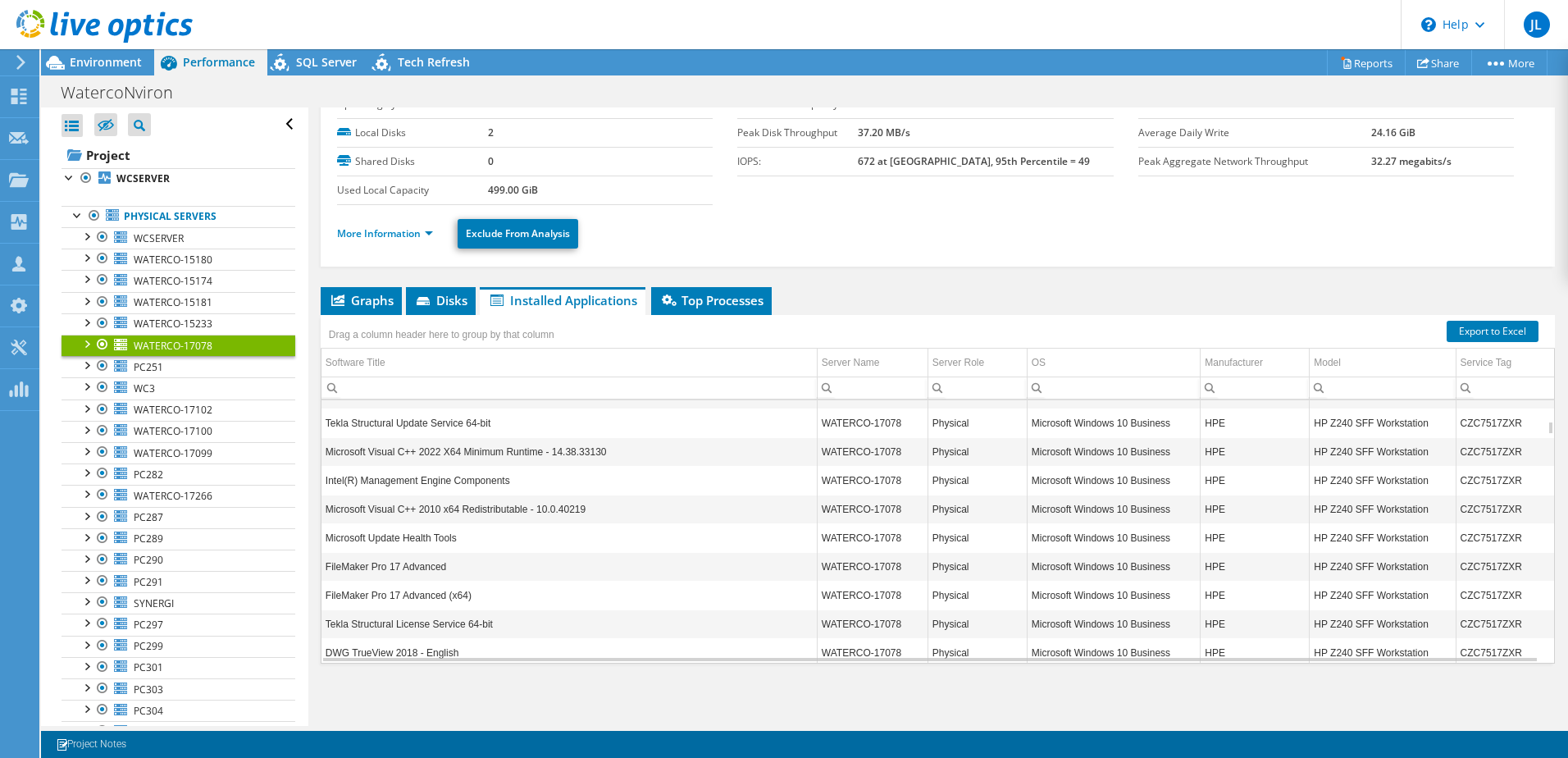
scroll to position [985, 0]
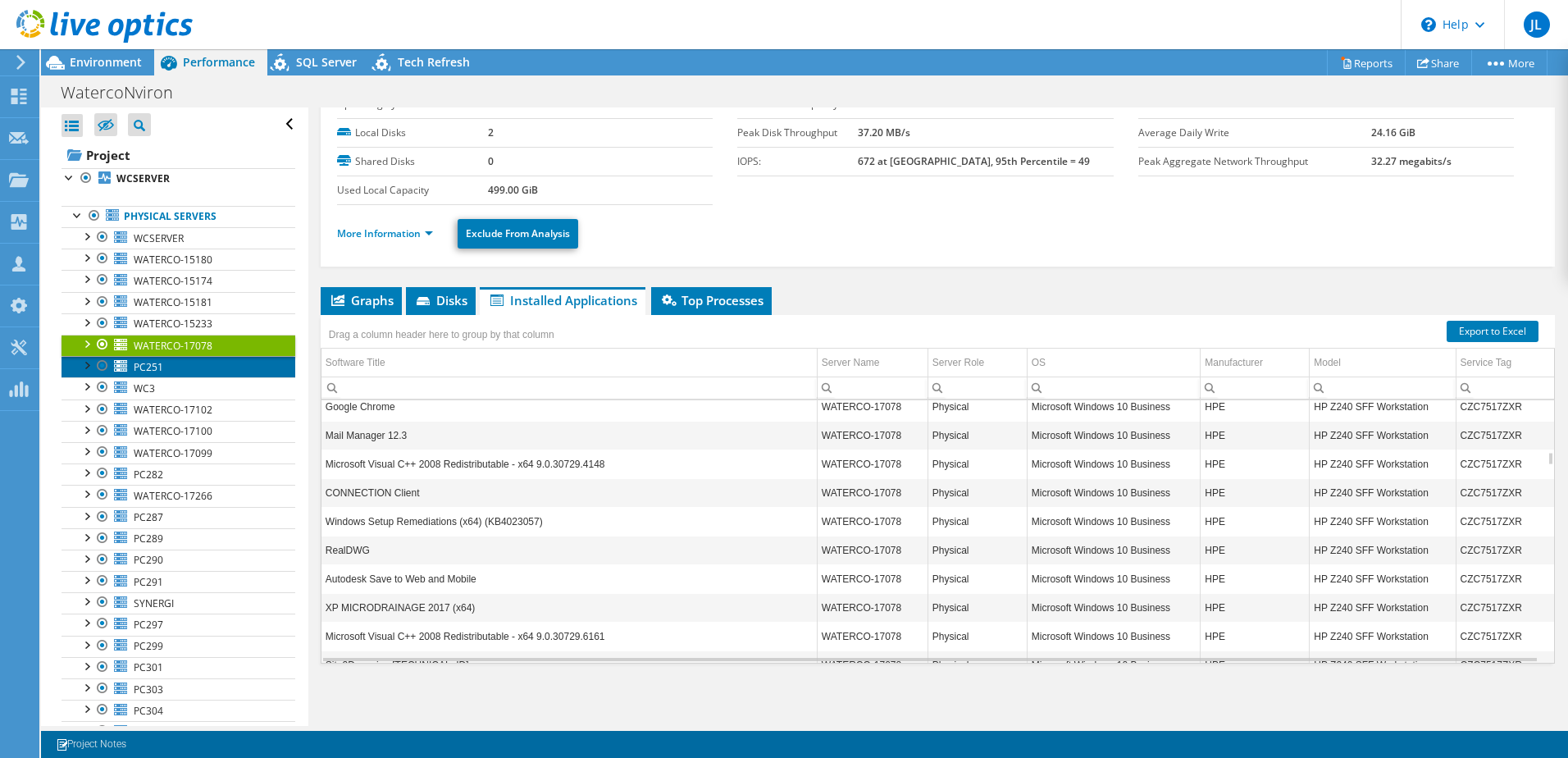
click at [151, 372] on span "PC251" at bounding box center [148, 367] width 29 height 14
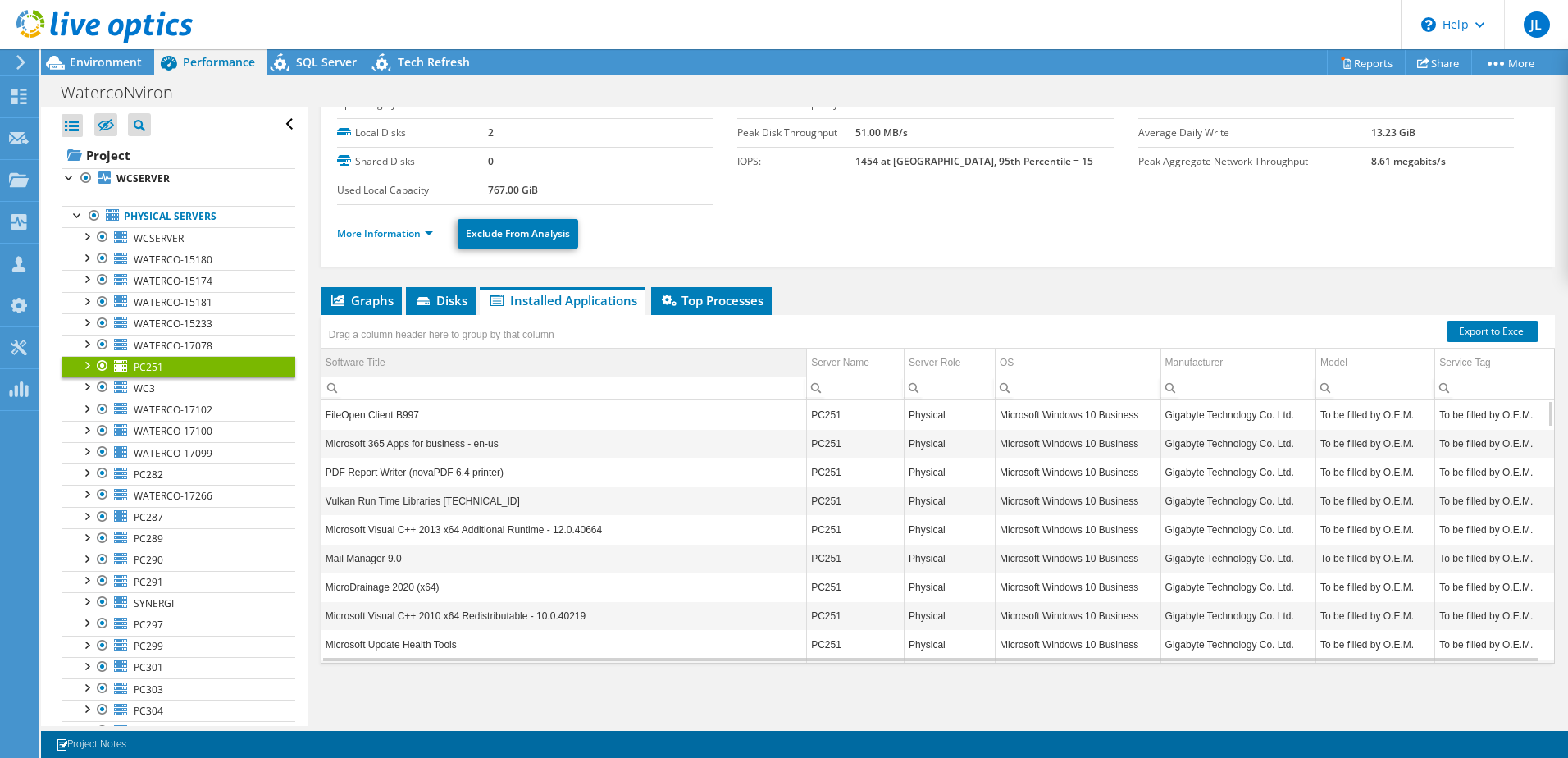
scroll to position [0, 0]
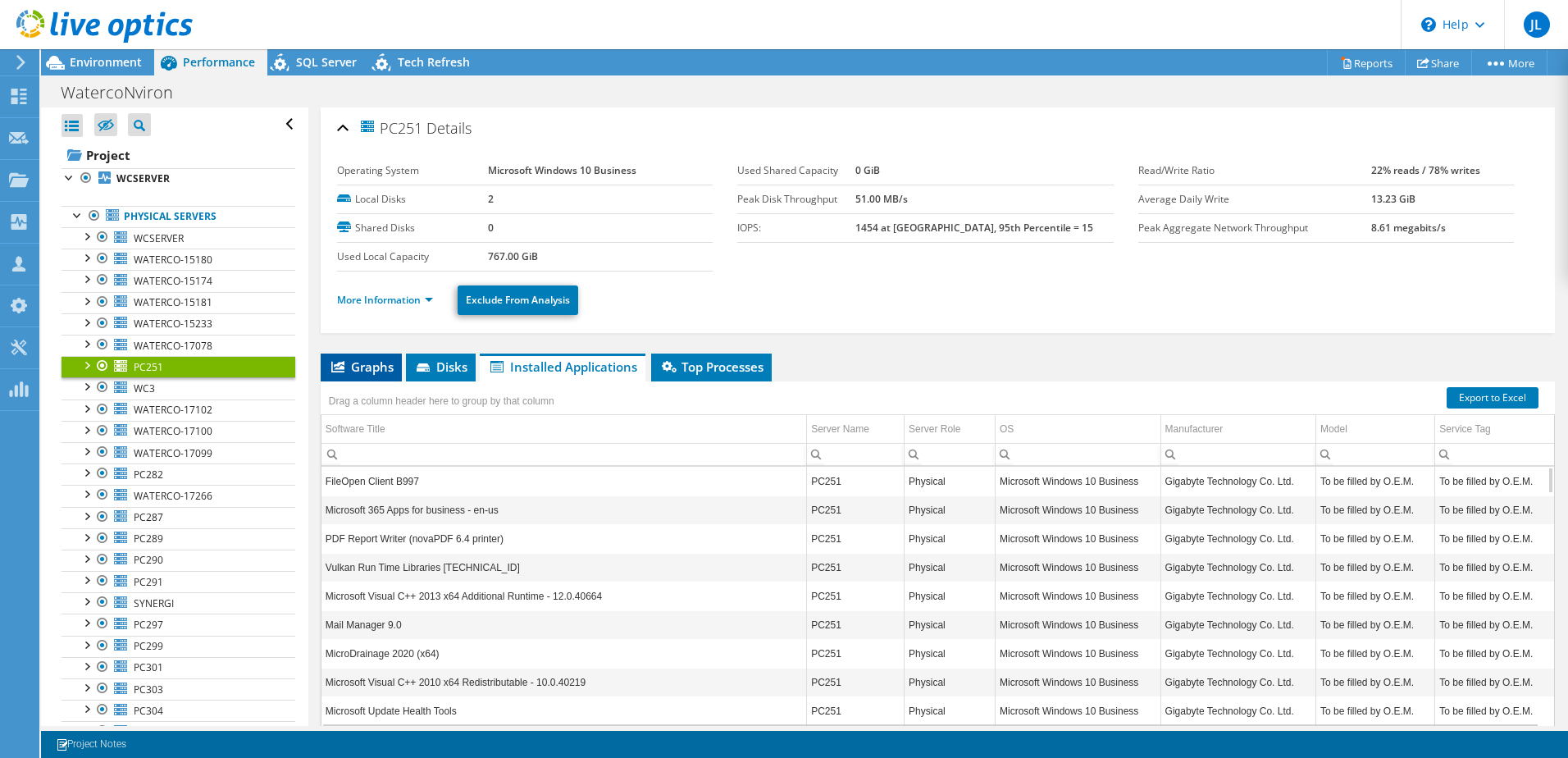
click at [378, 366] on span "Graphs" at bounding box center [361, 366] width 64 height 17
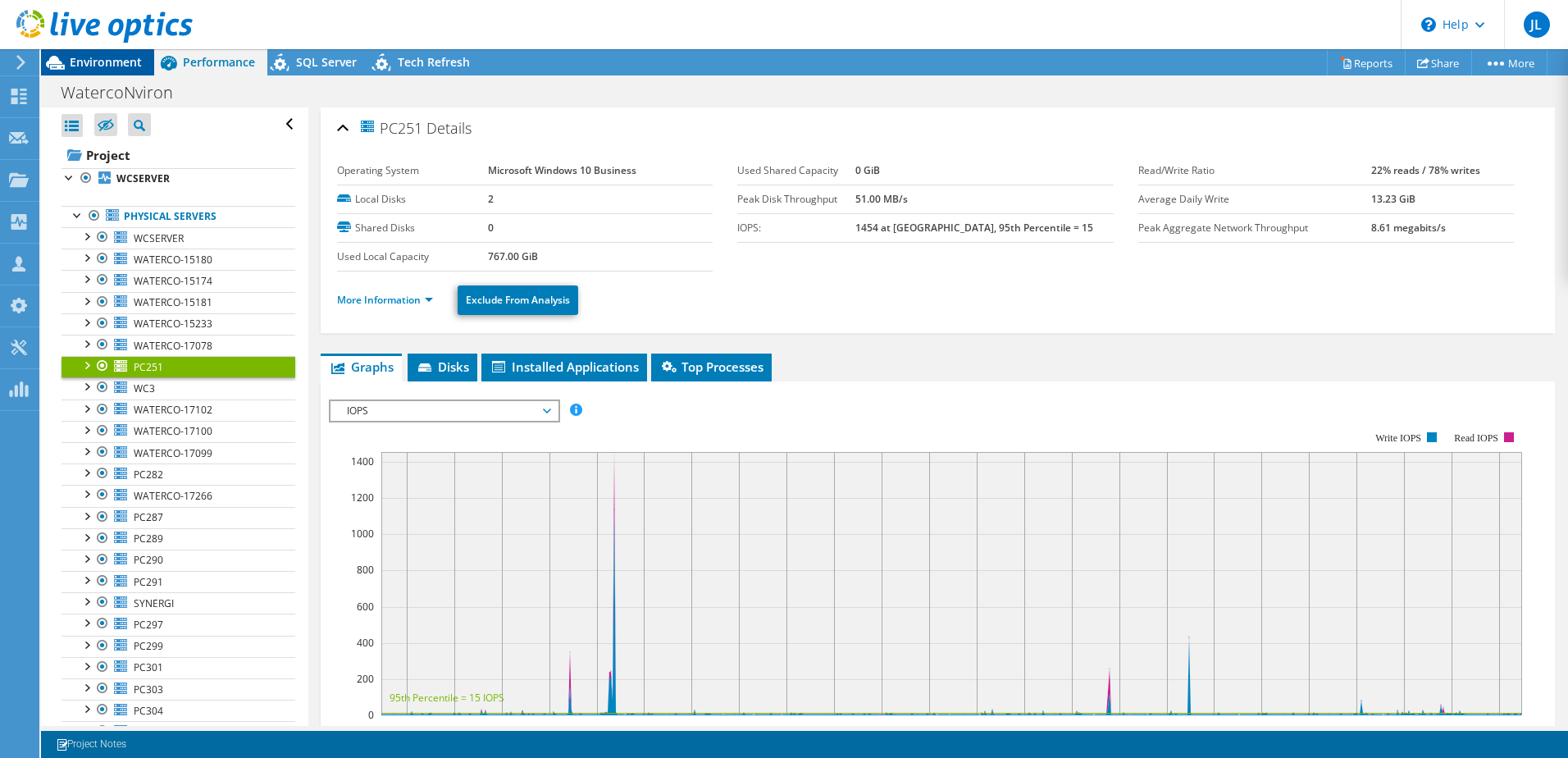
click at [110, 61] on span "Environment" at bounding box center [105, 62] width 72 height 16
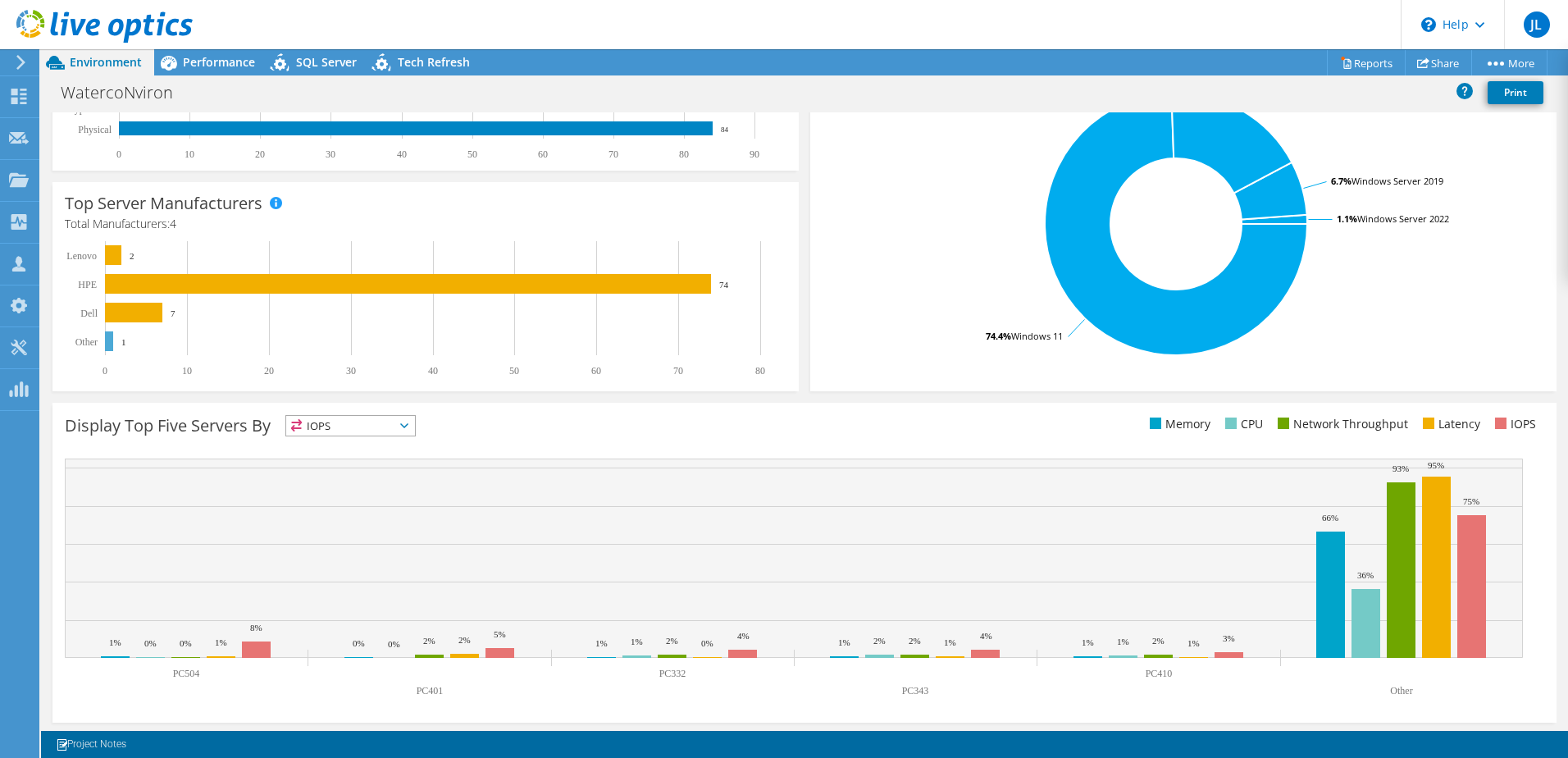
scroll to position [337, 0]
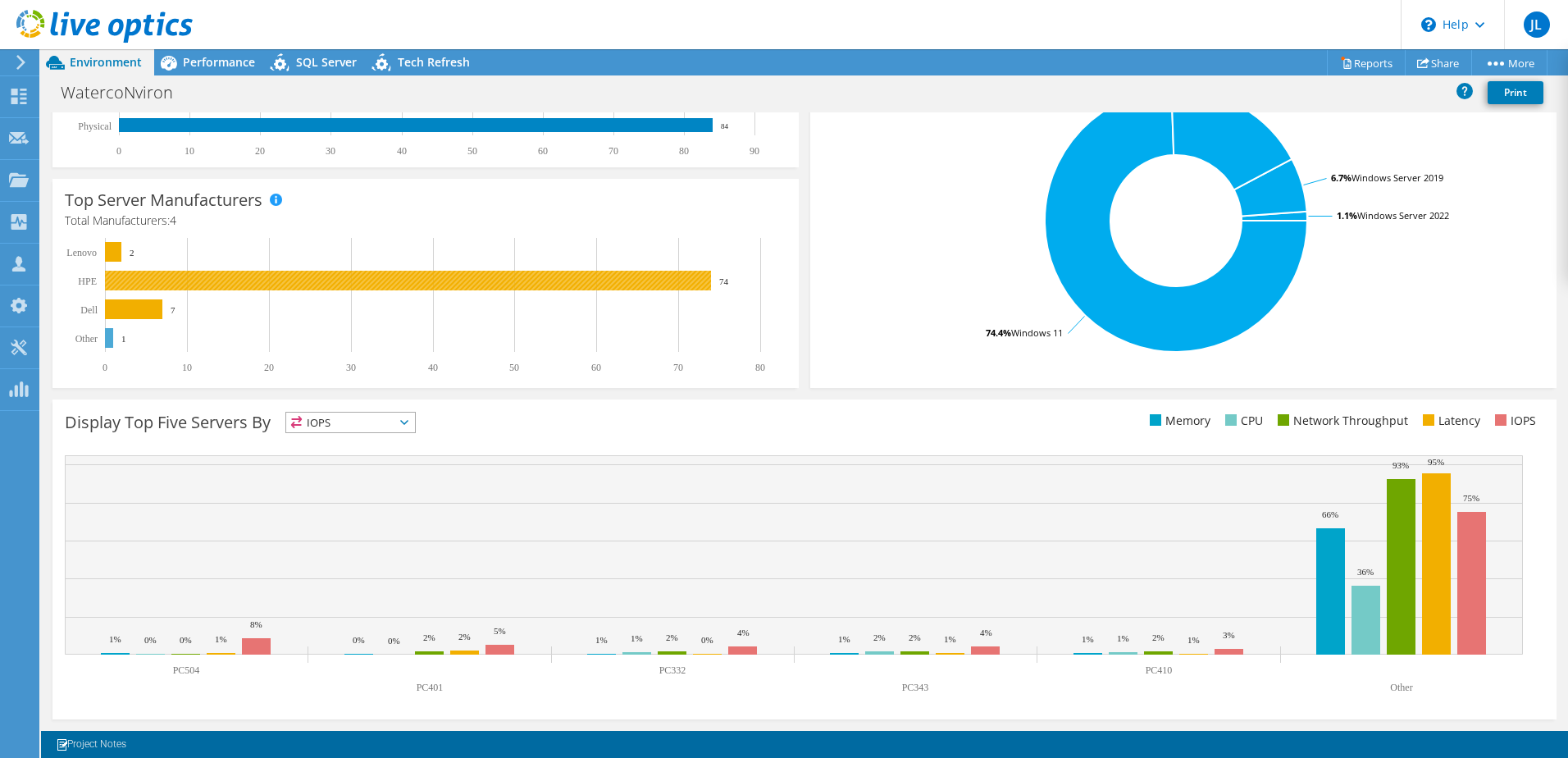
click at [139, 287] on rect at bounding box center [408, 280] width 606 height 20
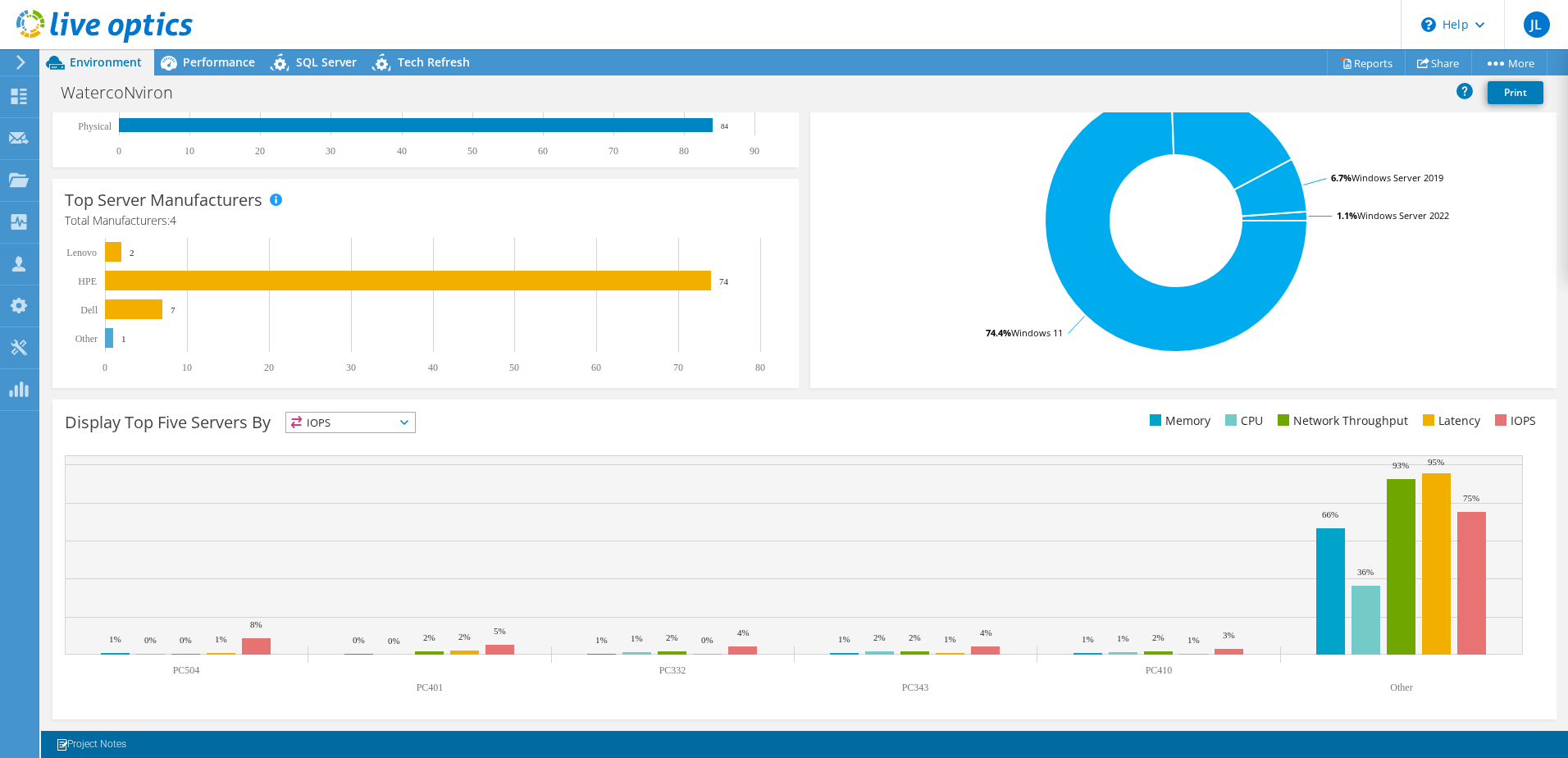
click at [144, 219] on h4 "Total Manufacturers: 4" at bounding box center [425, 221] width 722 height 18
click at [583, 271] on rect at bounding box center [408, 280] width 606 height 20
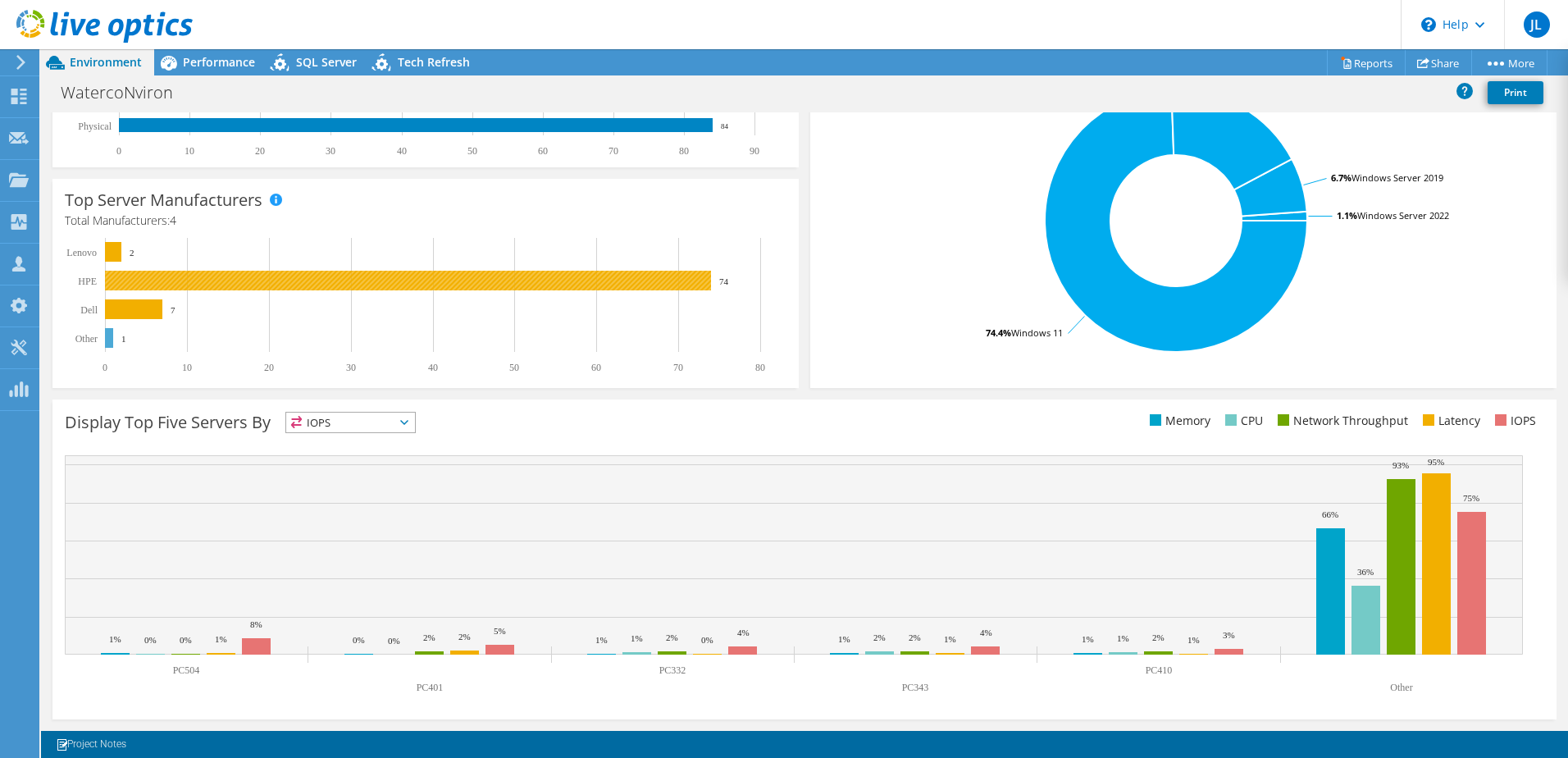
click at [121, 281] on rect at bounding box center [408, 280] width 606 height 20
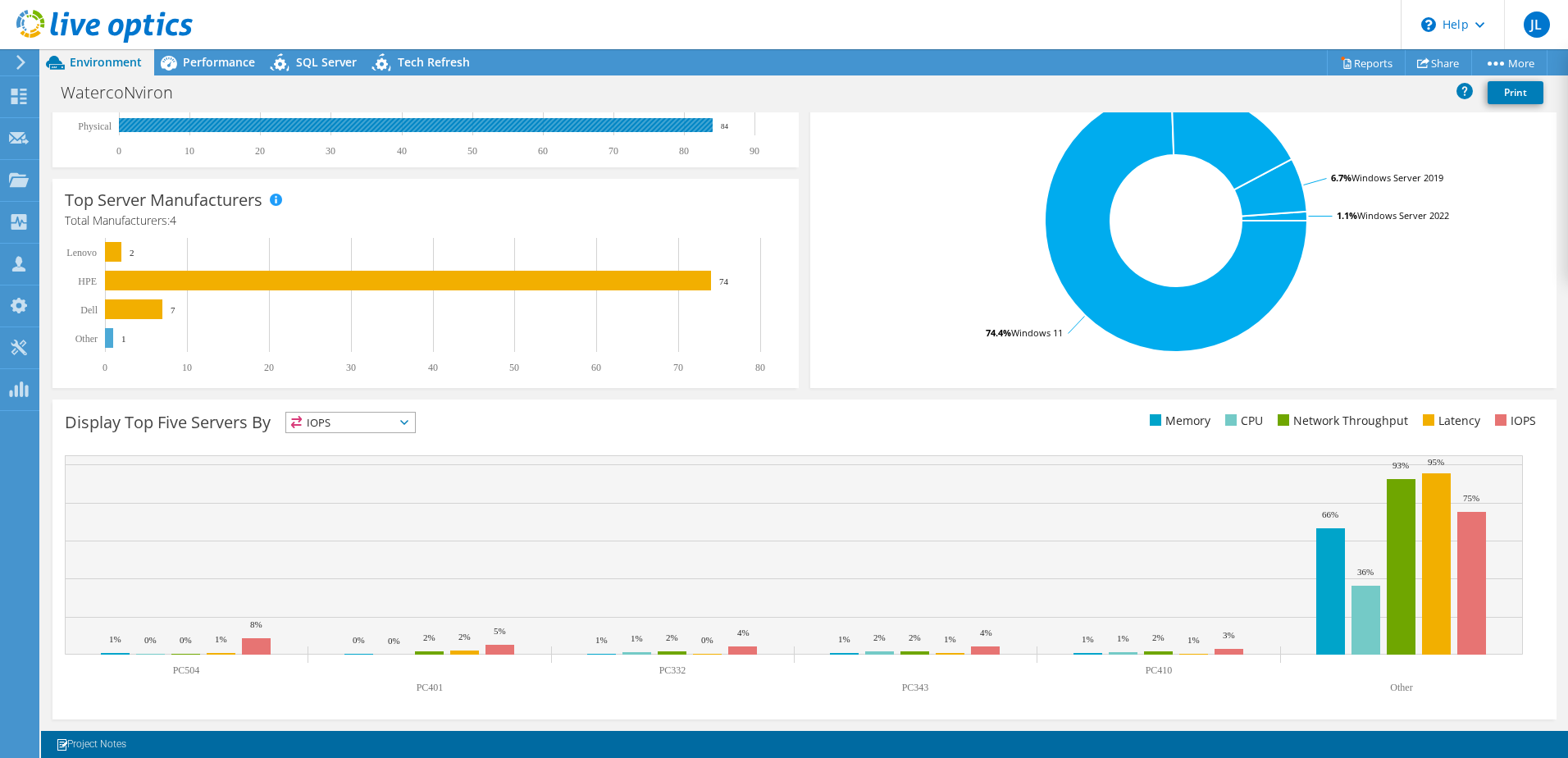
click at [189, 118] on rect at bounding box center [416, 125] width 594 height 14
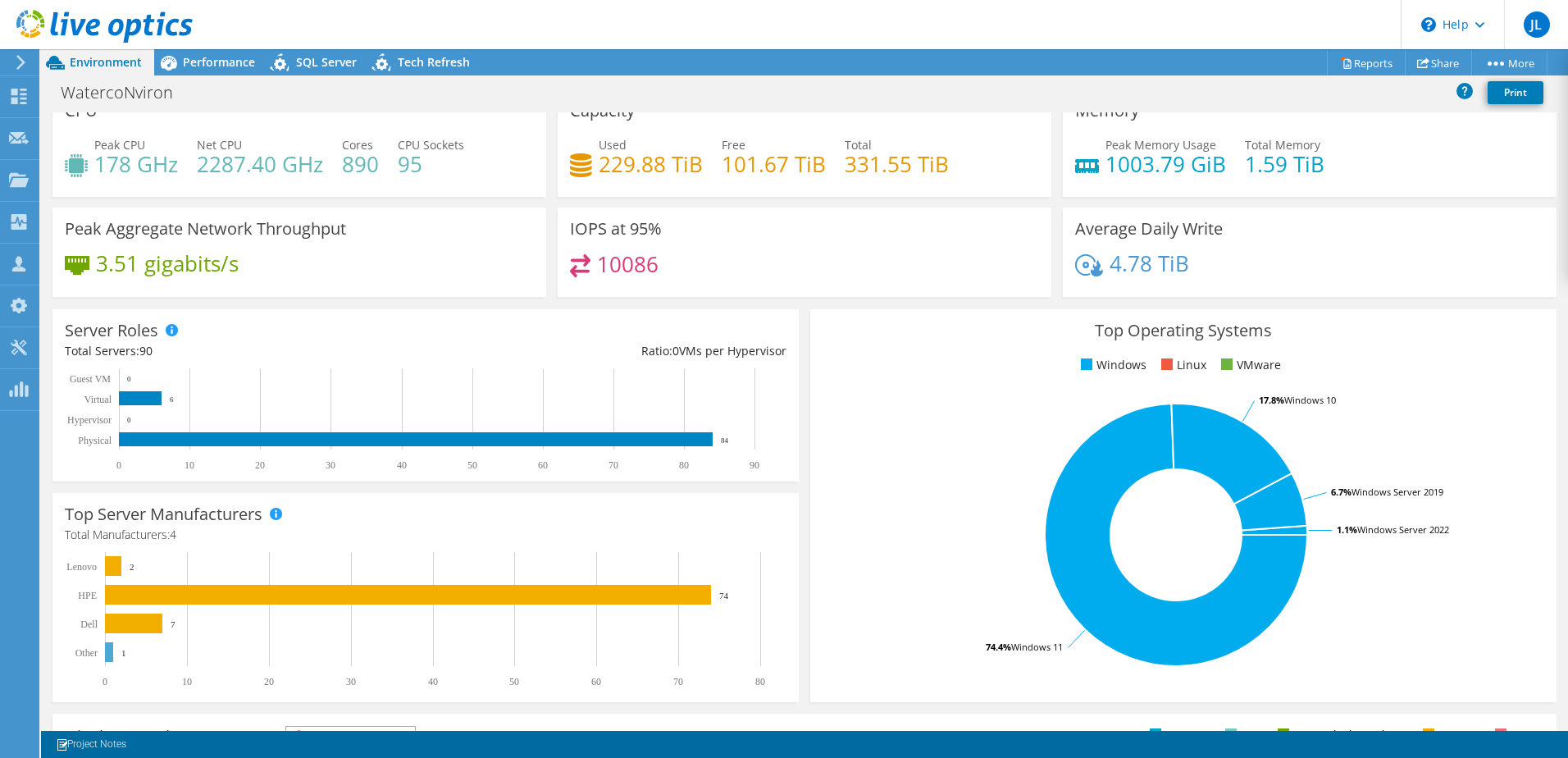
scroll to position [9, 0]
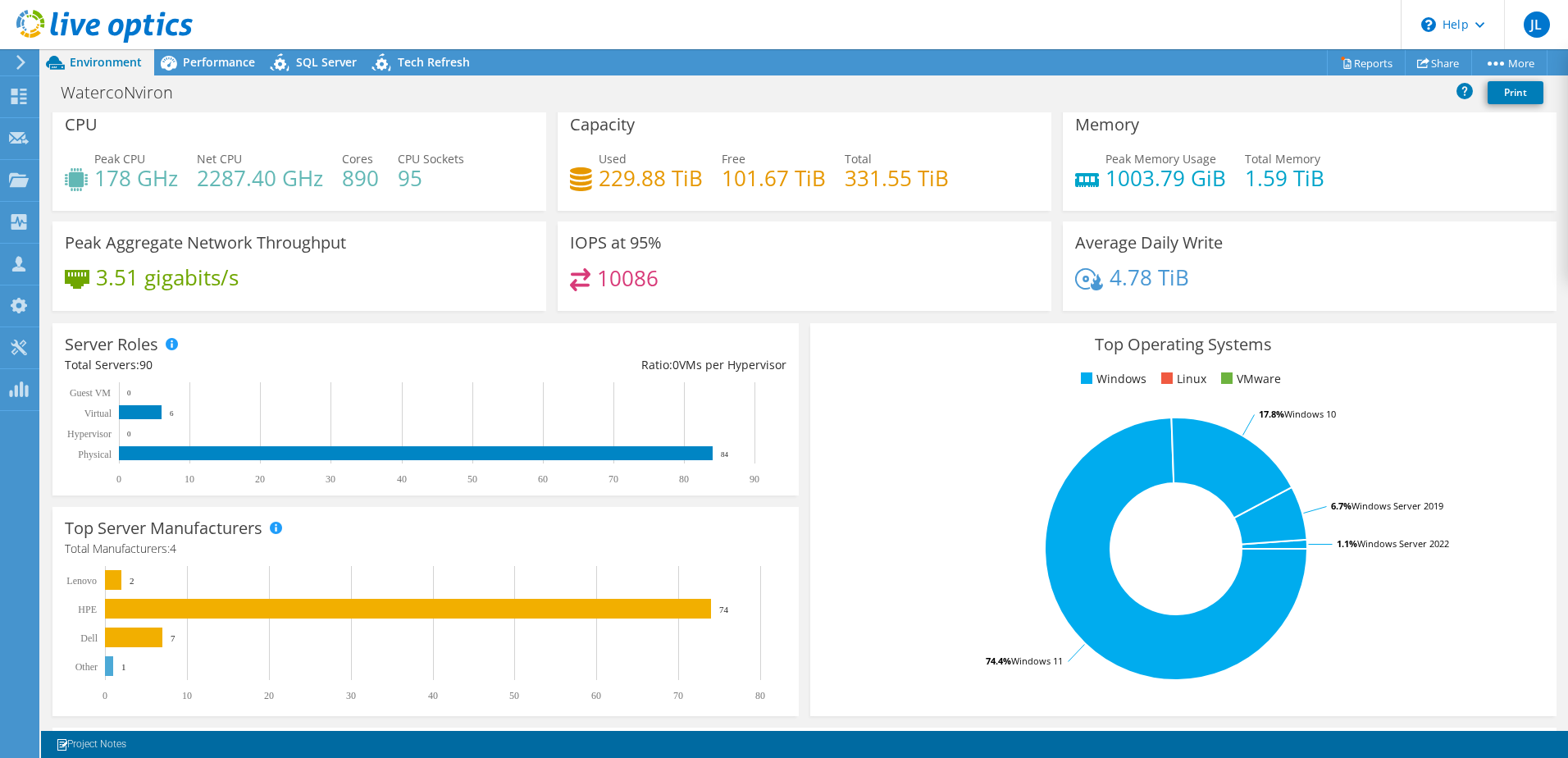
click at [1101, 239] on h3 "Average Daily Write" at bounding box center [1148, 242] width 147 height 18
click at [1115, 169] on h4 "1003.79 GiB" at bounding box center [1165, 178] width 120 height 18
click at [800, 169] on h4 "101.67 TiB" at bounding box center [773, 178] width 104 height 18
click at [238, 169] on h4 "2287.40 GHz" at bounding box center [260, 178] width 126 height 18
click at [196, 62] on span "Performance" at bounding box center [219, 62] width 72 height 16
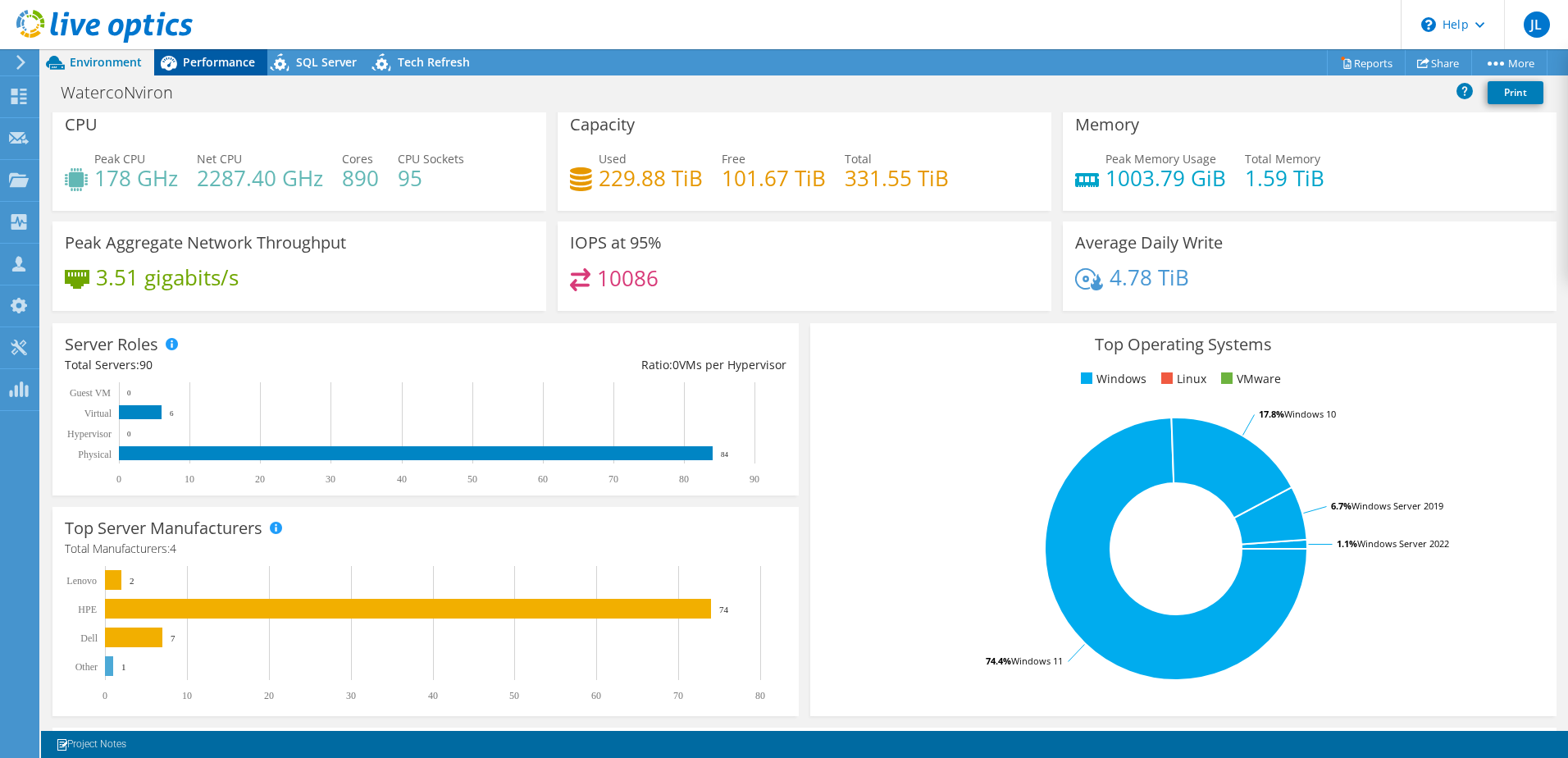
scroll to position [0, 0]
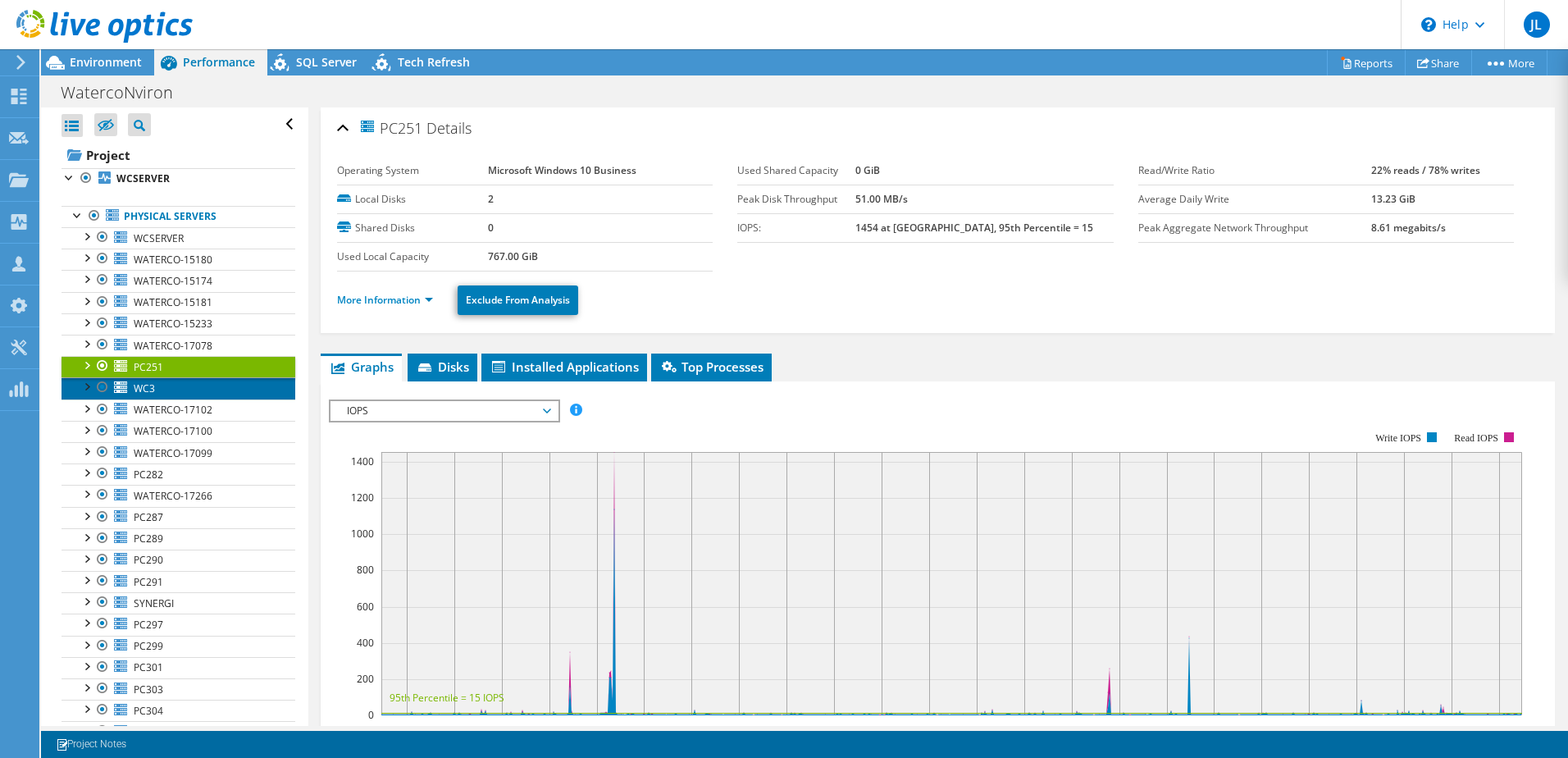
click at [175, 393] on link "WC3" at bounding box center [178, 388] width 233 height 21
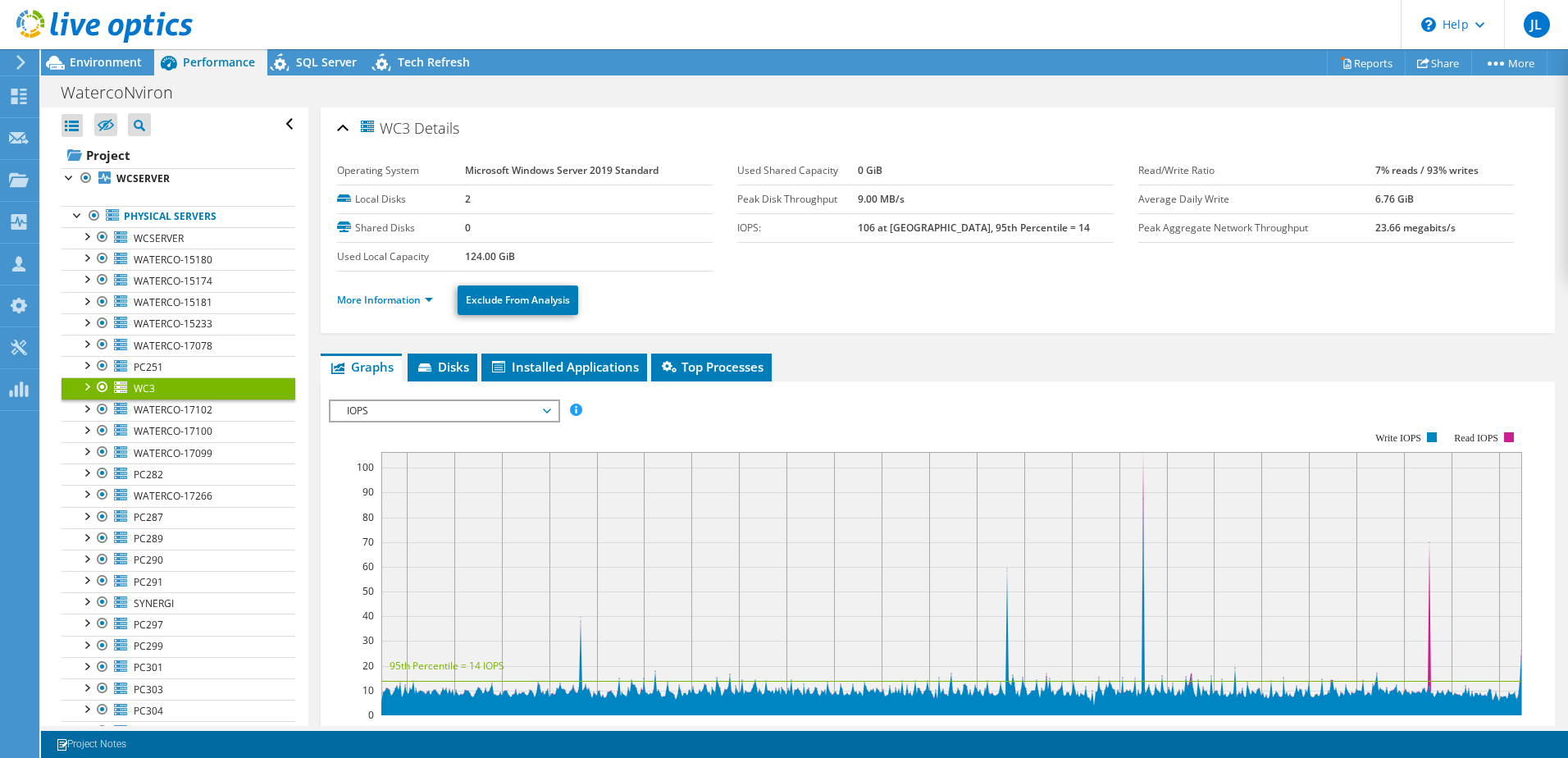
click at [89, 386] on div at bounding box center [86, 385] width 17 height 17
click at [144, 409] on link "0" at bounding box center [178, 410] width 233 height 21
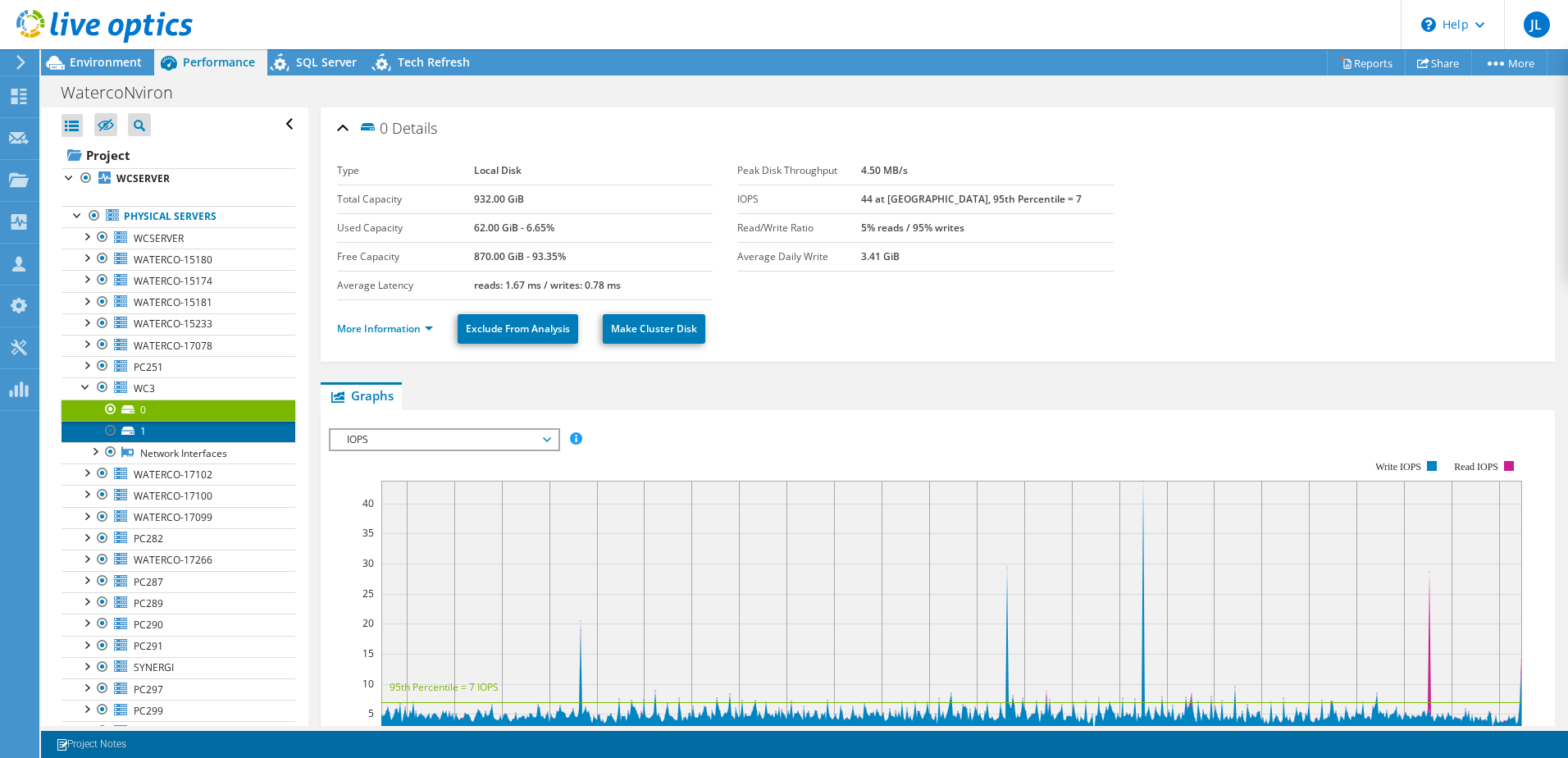
click at [141, 430] on link "1" at bounding box center [178, 432] width 233 height 21
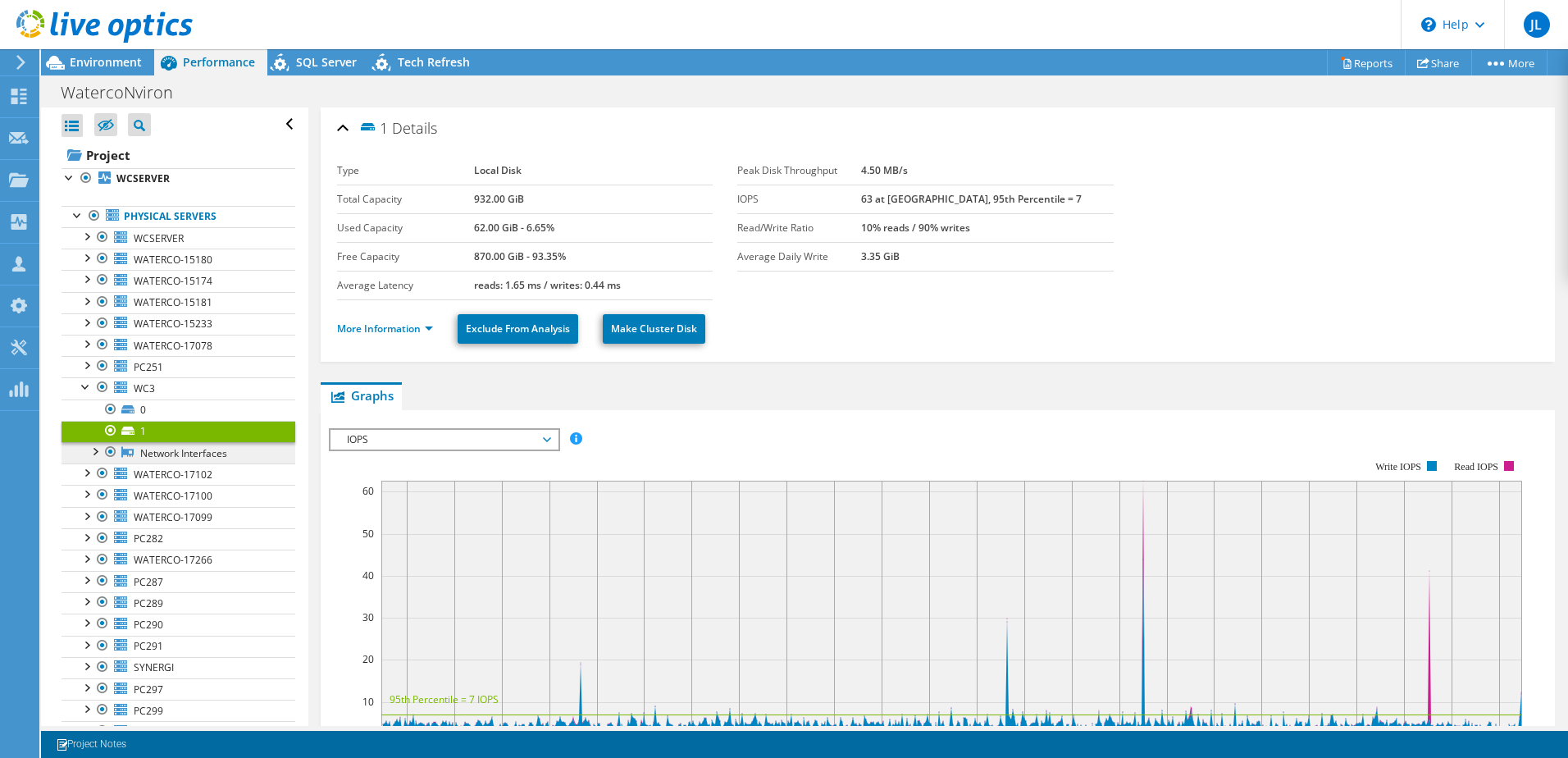
click at [144, 447] on link "Network Interfaces" at bounding box center [178, 453] width 233 height 21
click at [156, 372] on span "PC251" at bounding box center [148, 367] width 29 height 14
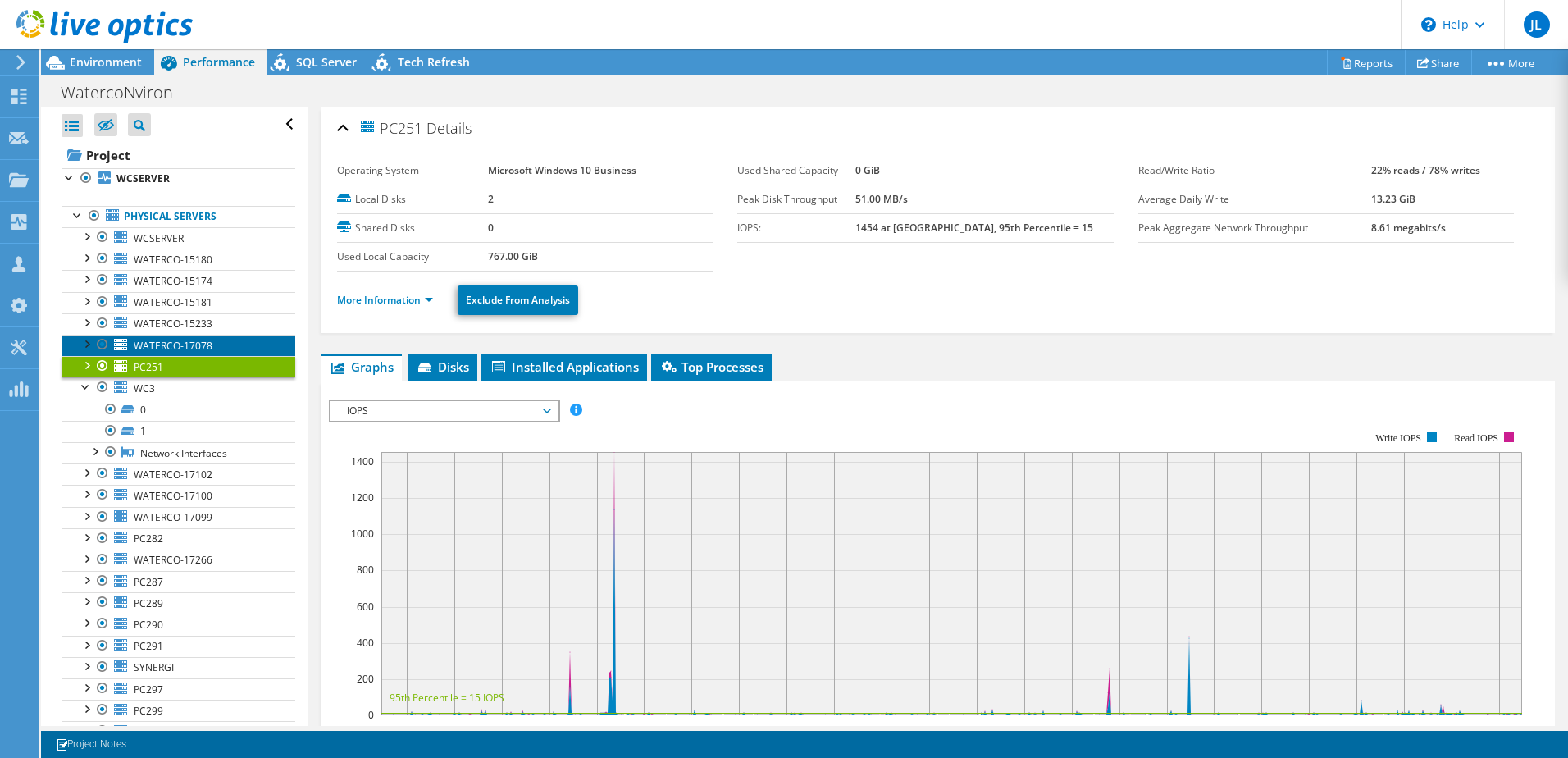
click at [157, 350] on span "WATERCO-17078" at bounding box center [173, 346] width 79 height 14
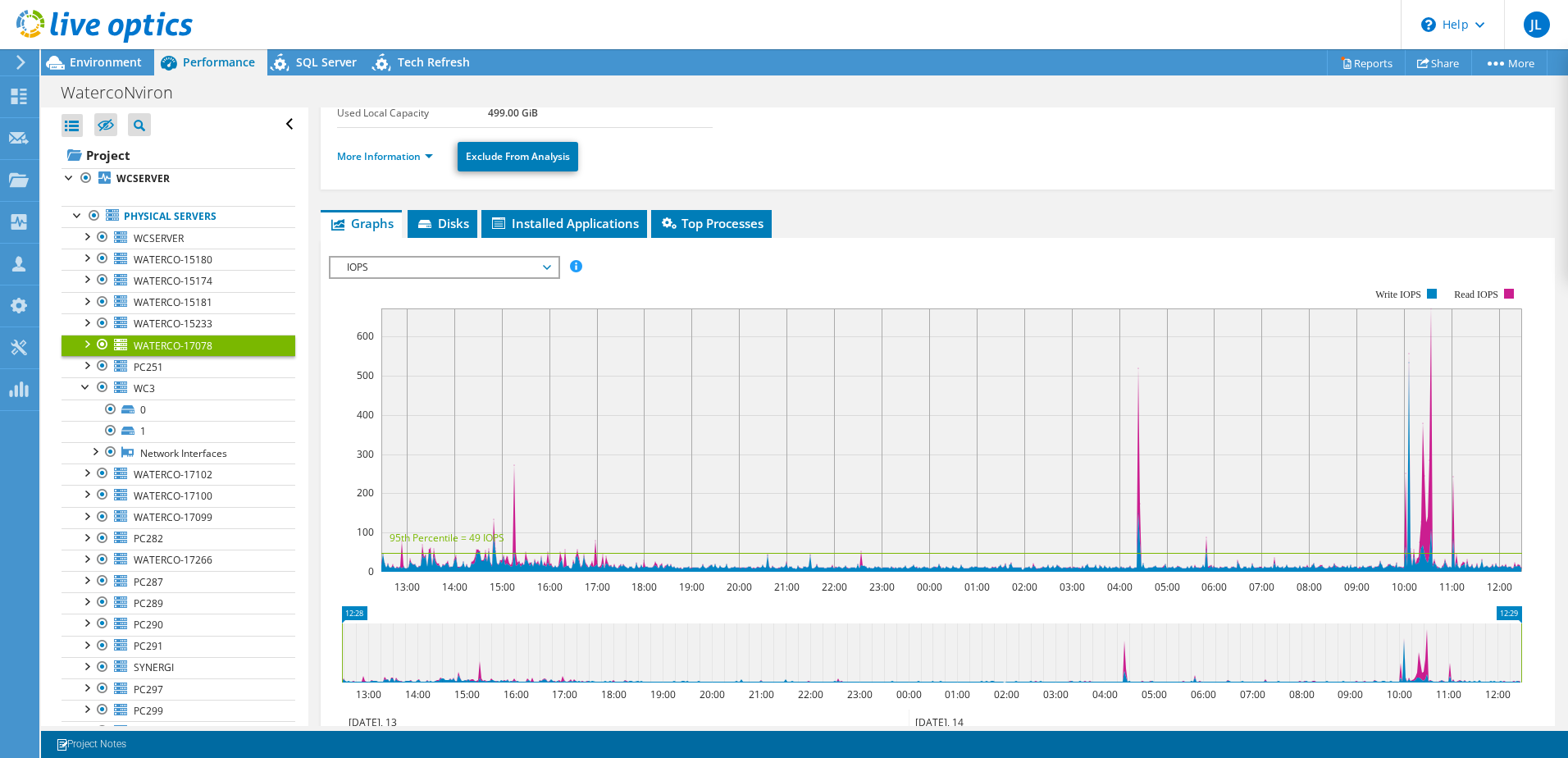
scroll to position [3, 0]
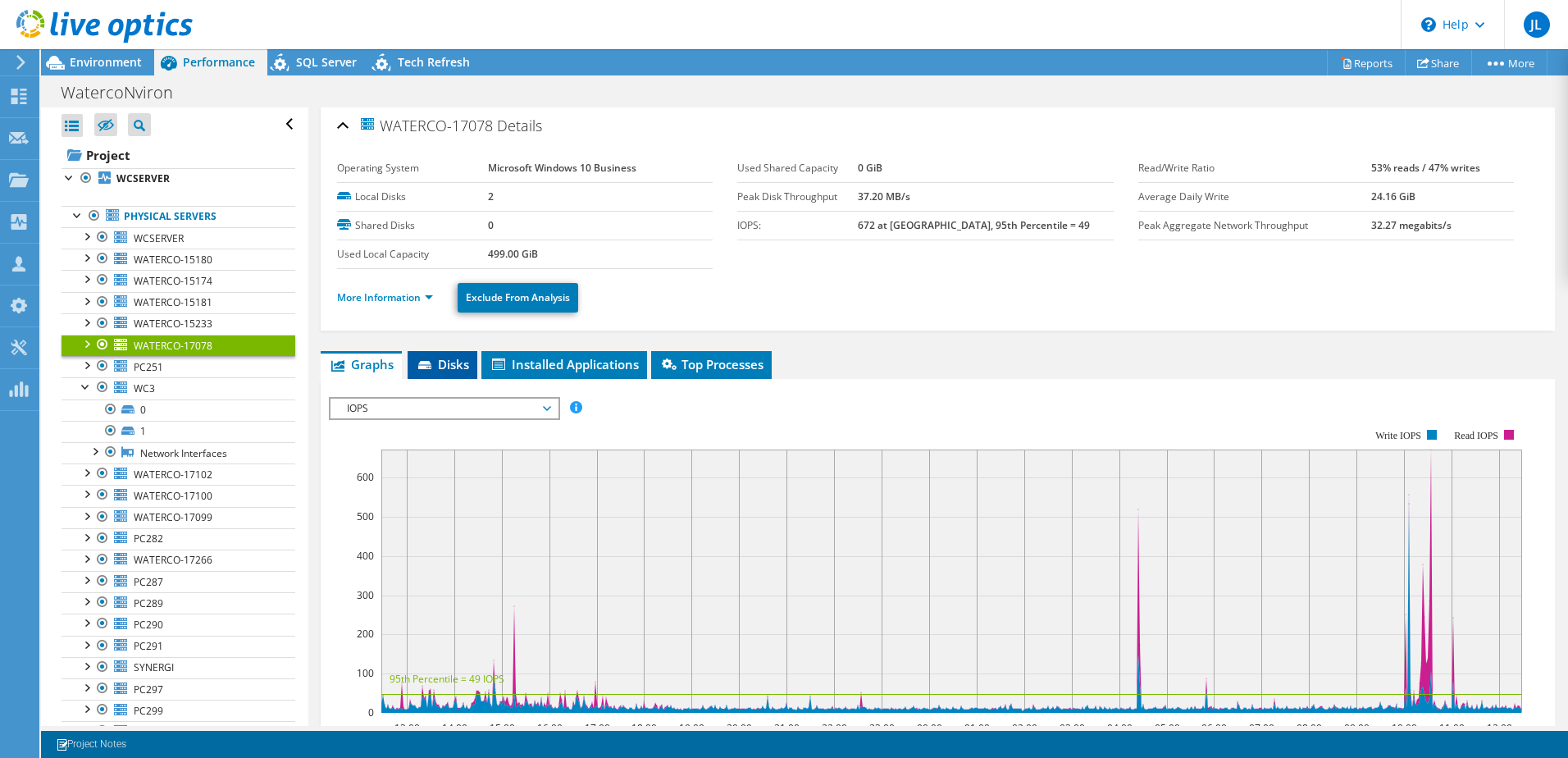
click at [451, 367] on span "Disks" at bounding box center [442, 364] width 54 height 17
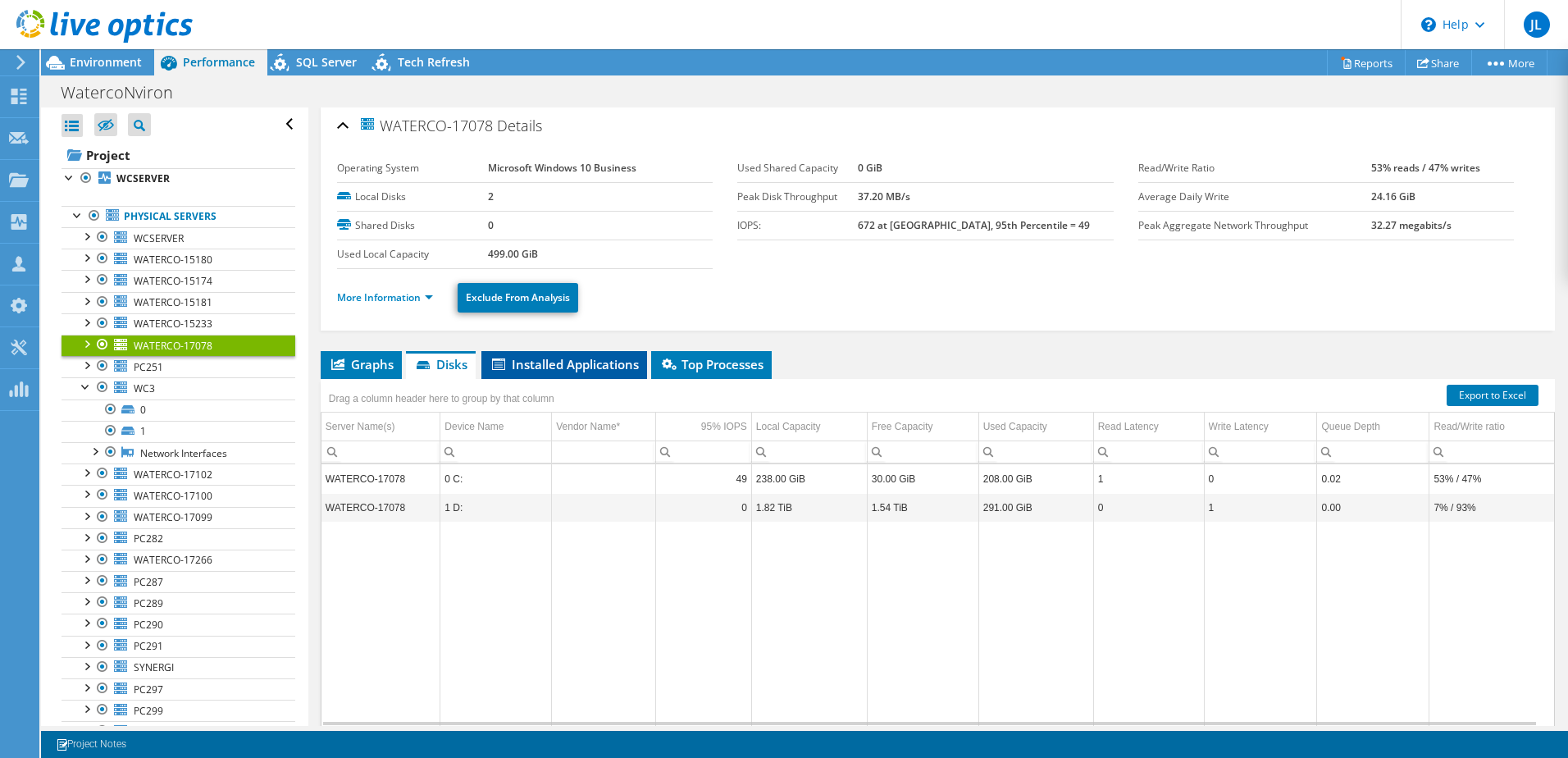
click at [566, 366] on span "Installed Applications" at bounding box center [564, 364] width 149 height 17
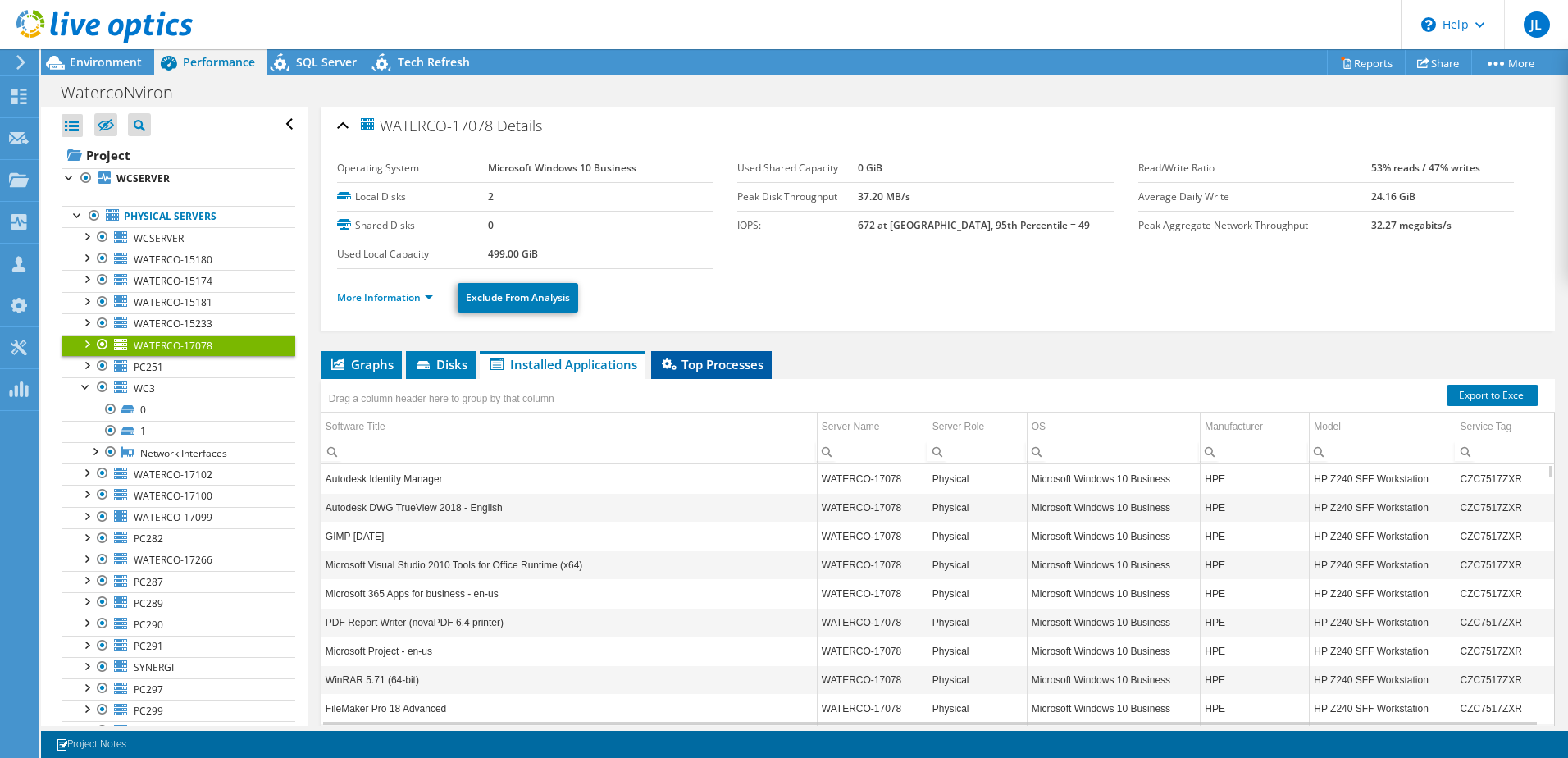
click at [708, 364] on span "Top Processes" at bounding box center [711, 364] width 104 height 17
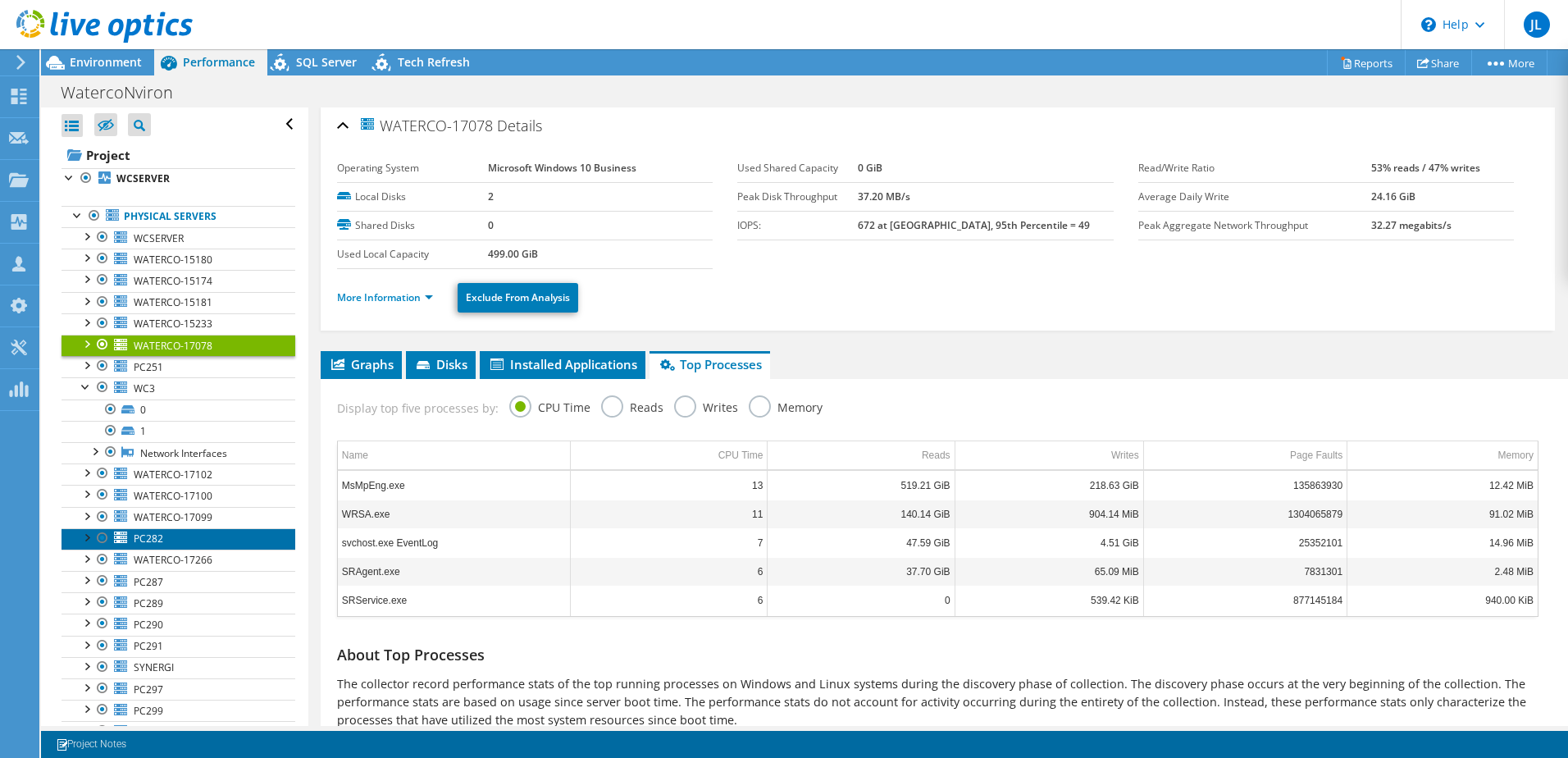
click at [173, 539] on link "PC282" at bounding box center [178, 539] width 233 height 21
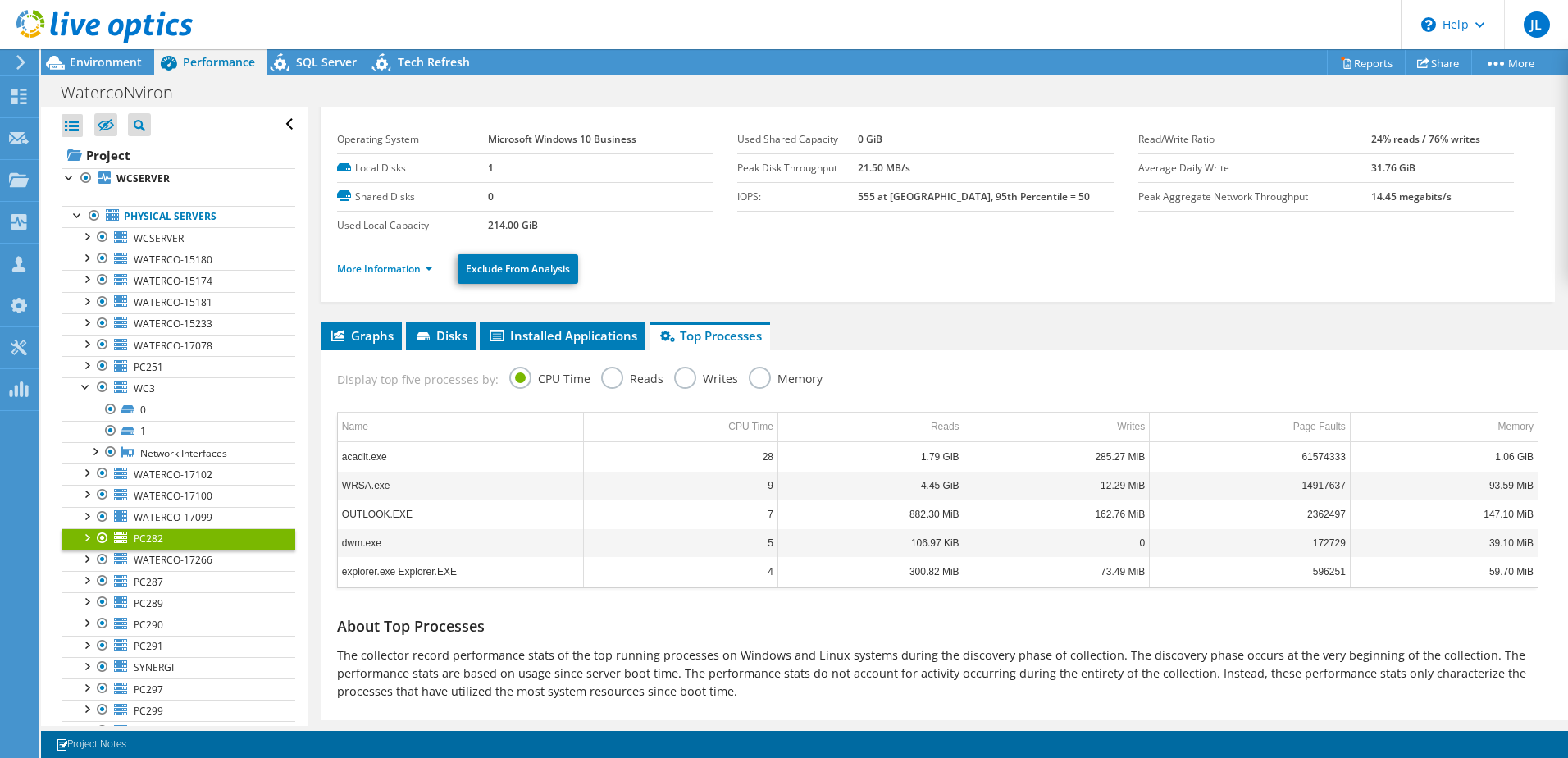
scroll to position [0, 0]
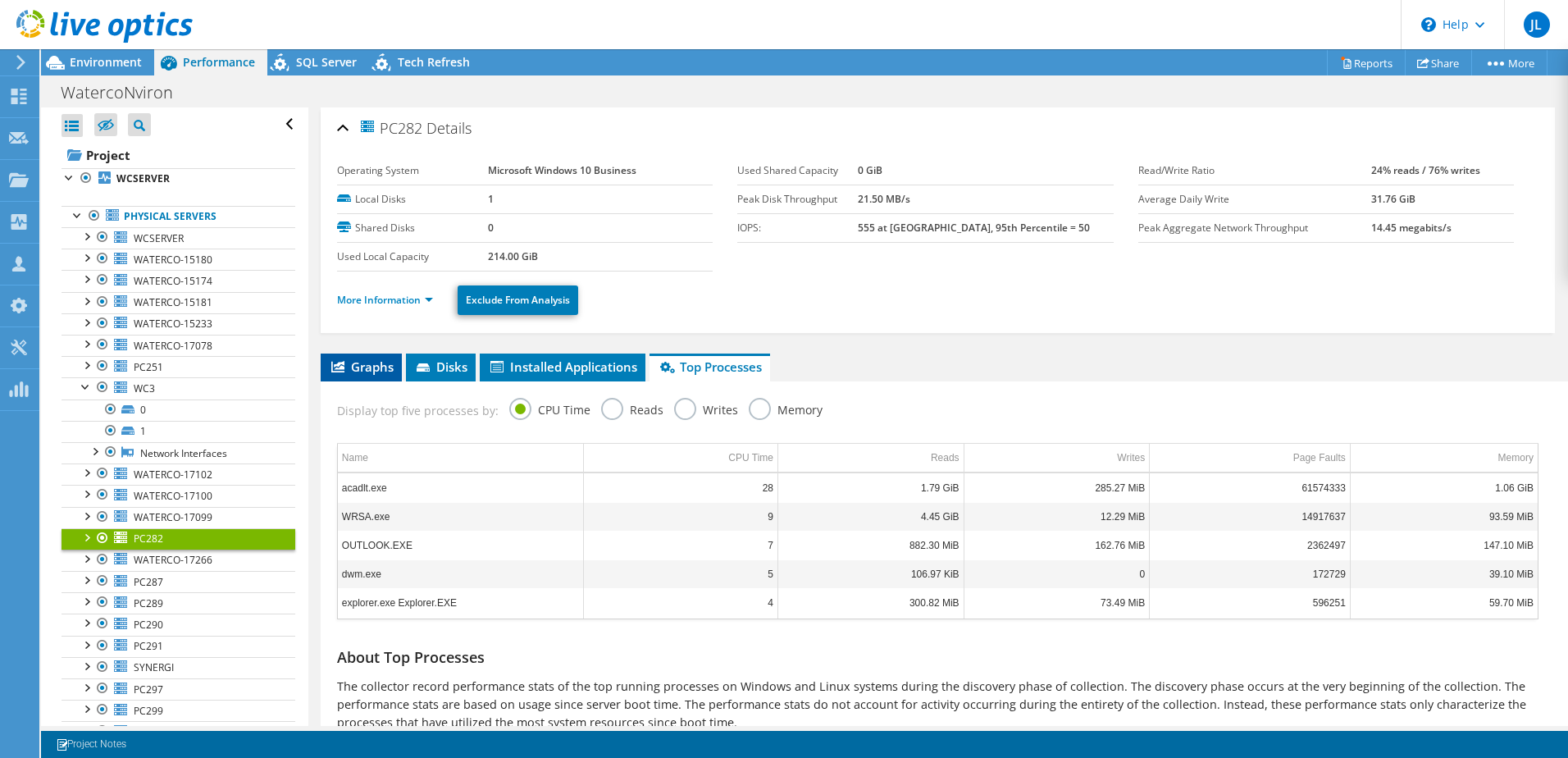
click at [344, 372] on li "Graphs" at bounding box center [360, 367] width 81 height 28
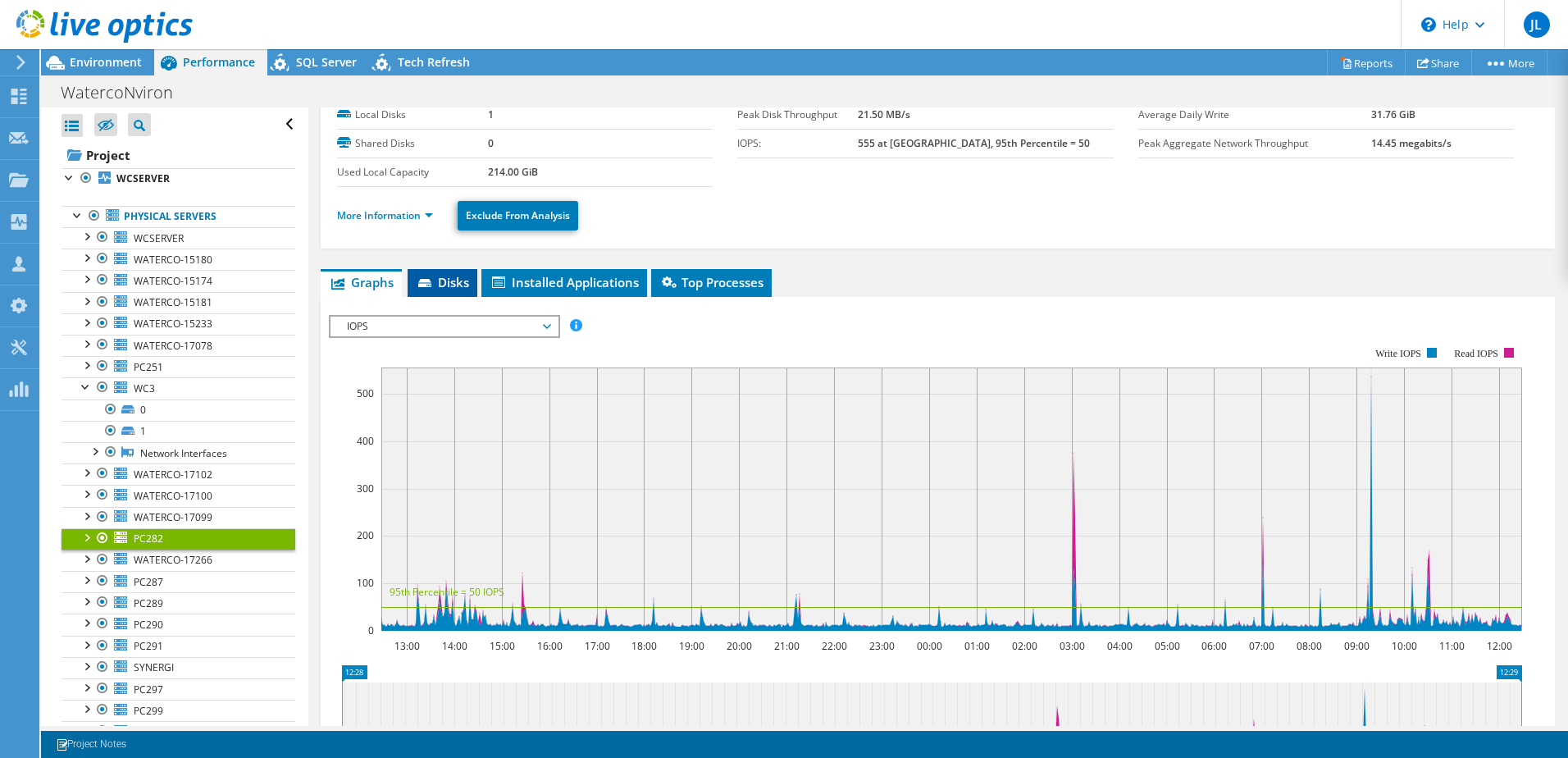
click at [443, 293] on li "Disks" at bounding box center [442, 283] width 69 height 28
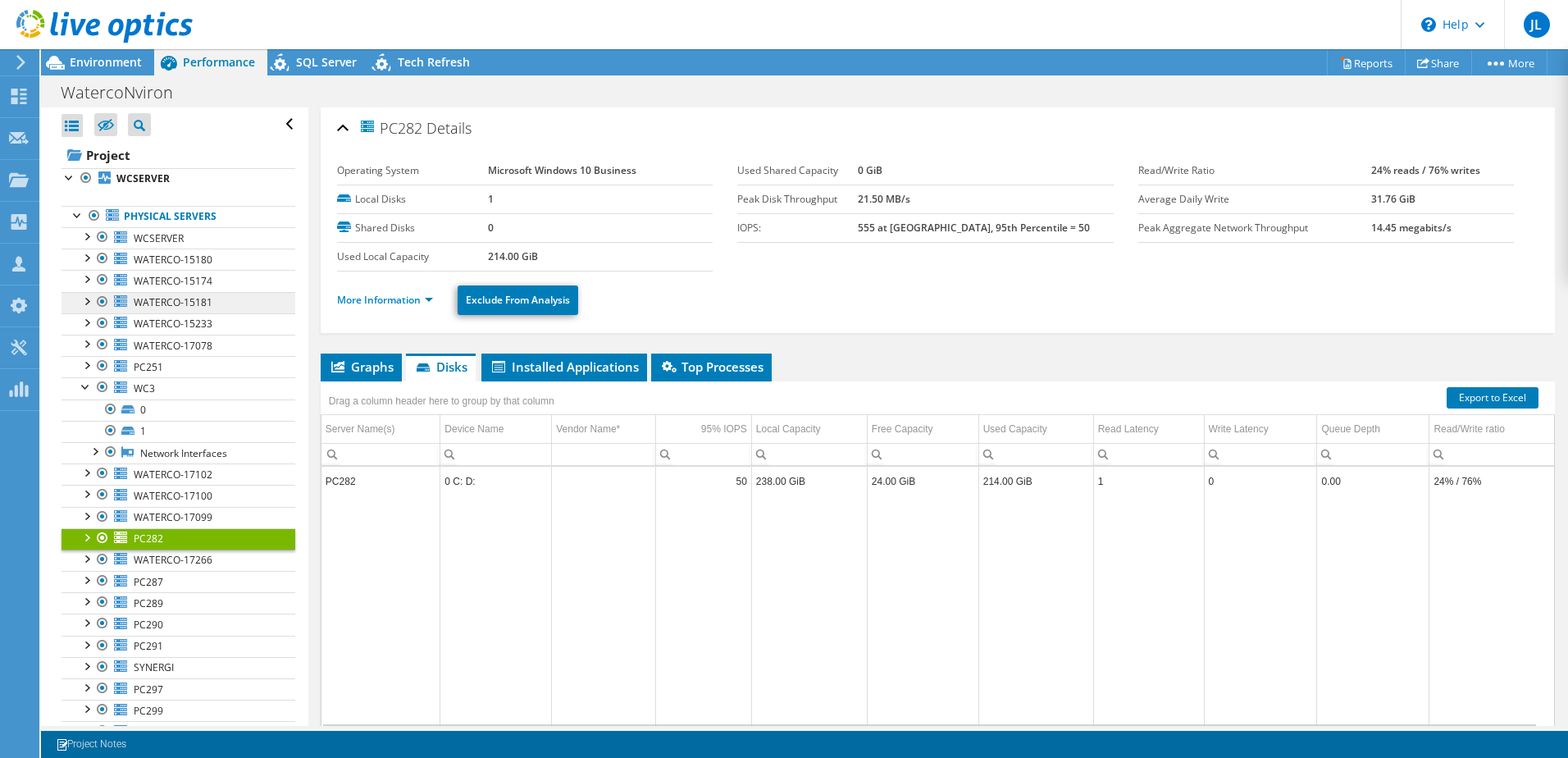
scroll to position [164, 0]
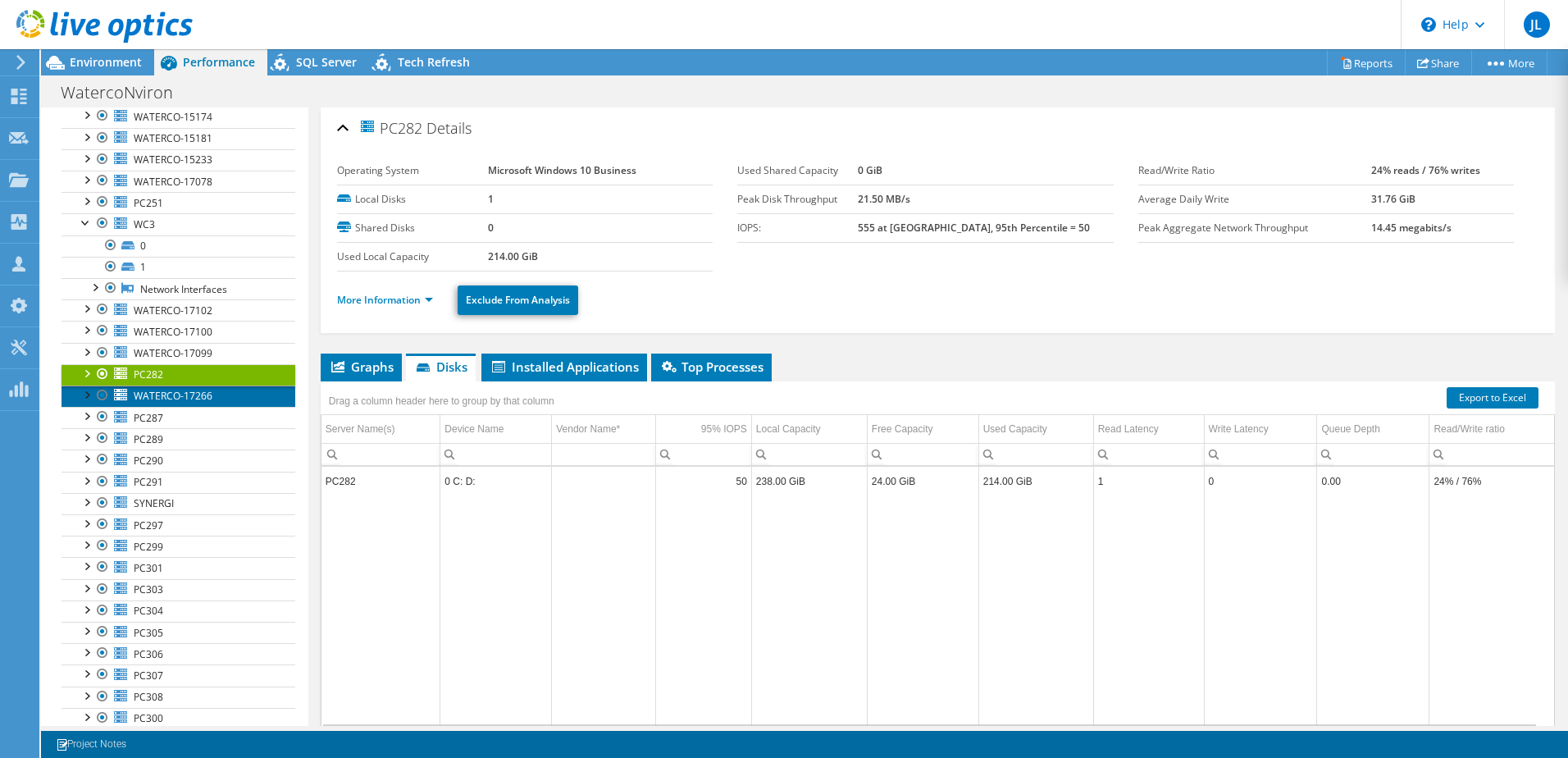
click at [133, 400] on link "WATERCO-17266" at bounding box center [178, 397] width 233 height 21
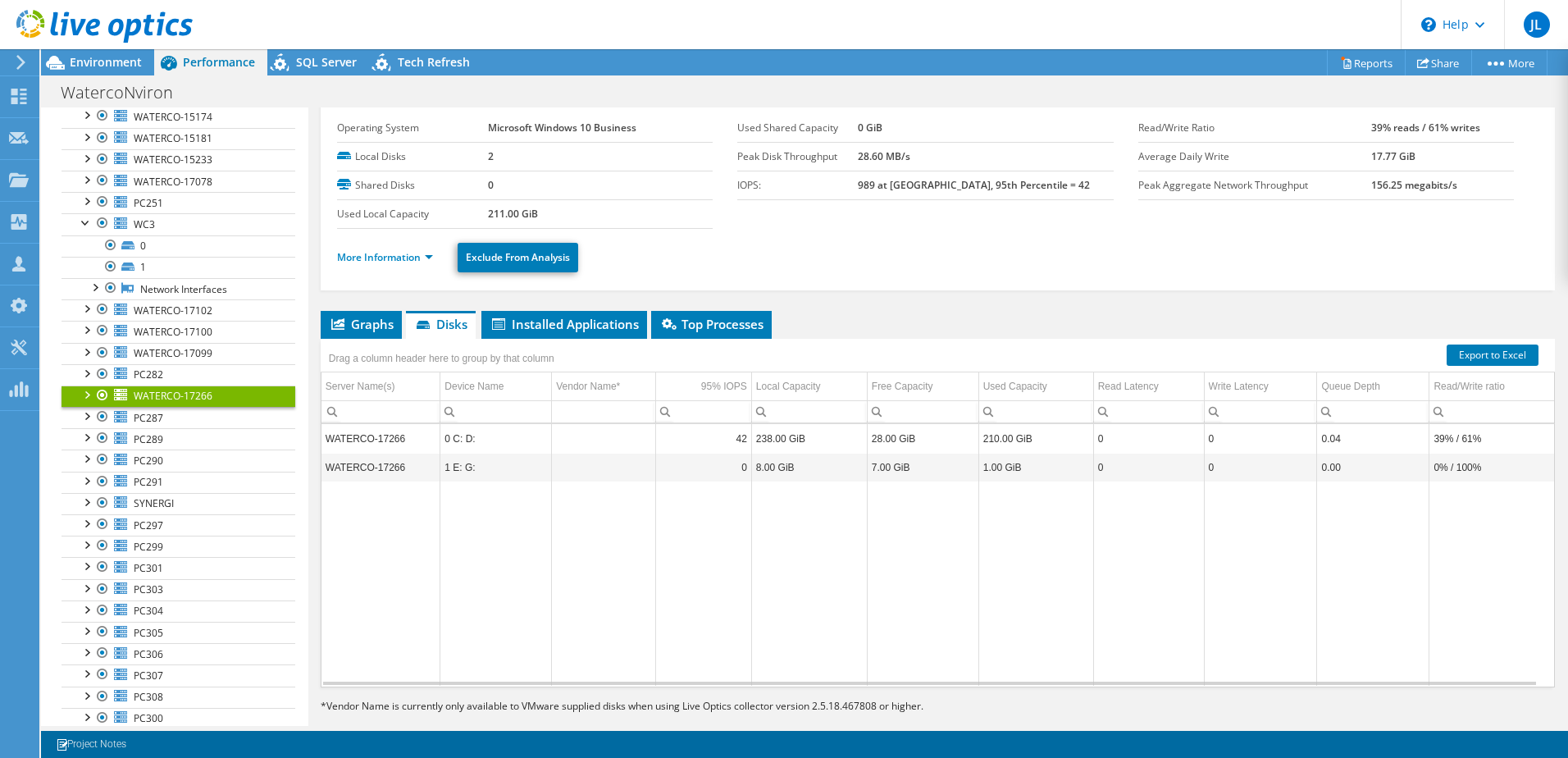
scroll to position [0, 0]
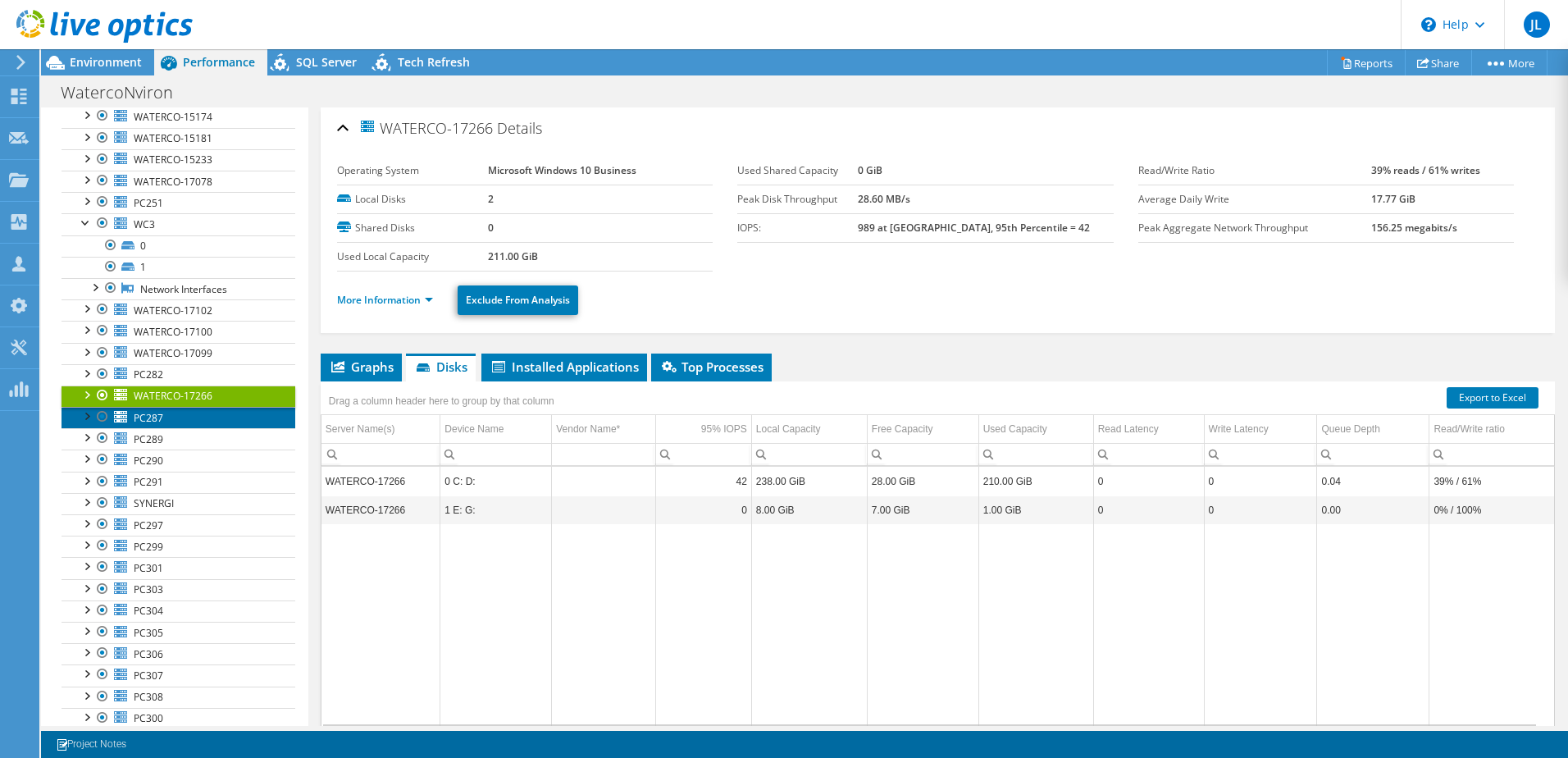
click at [175, 420] on link "PC287" at bounding box center [178, 418] width 233 height 21
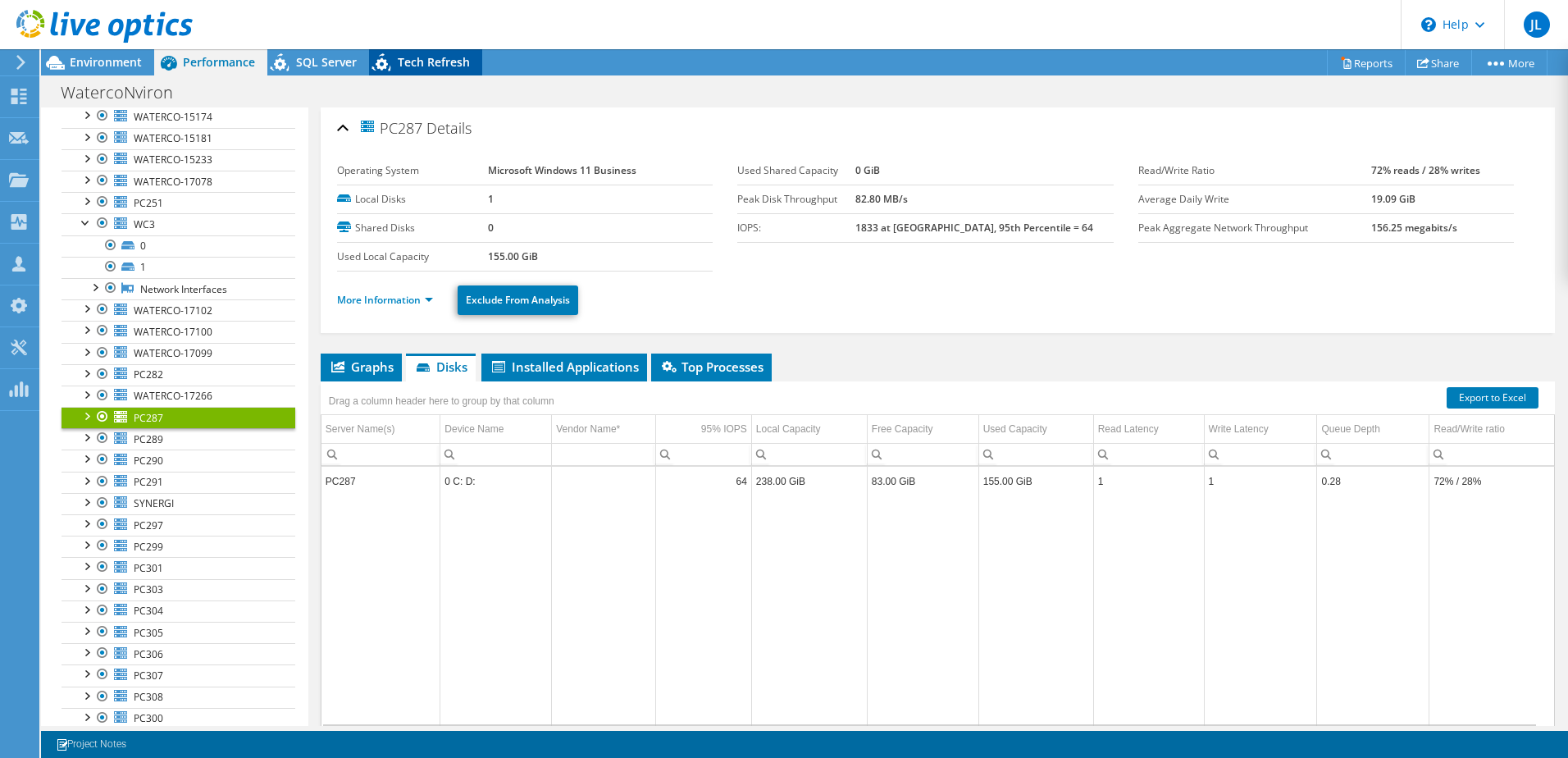
click at [429, 66] on span "Tech Refresh" at bounding box center [433, 62] width 72 height 16
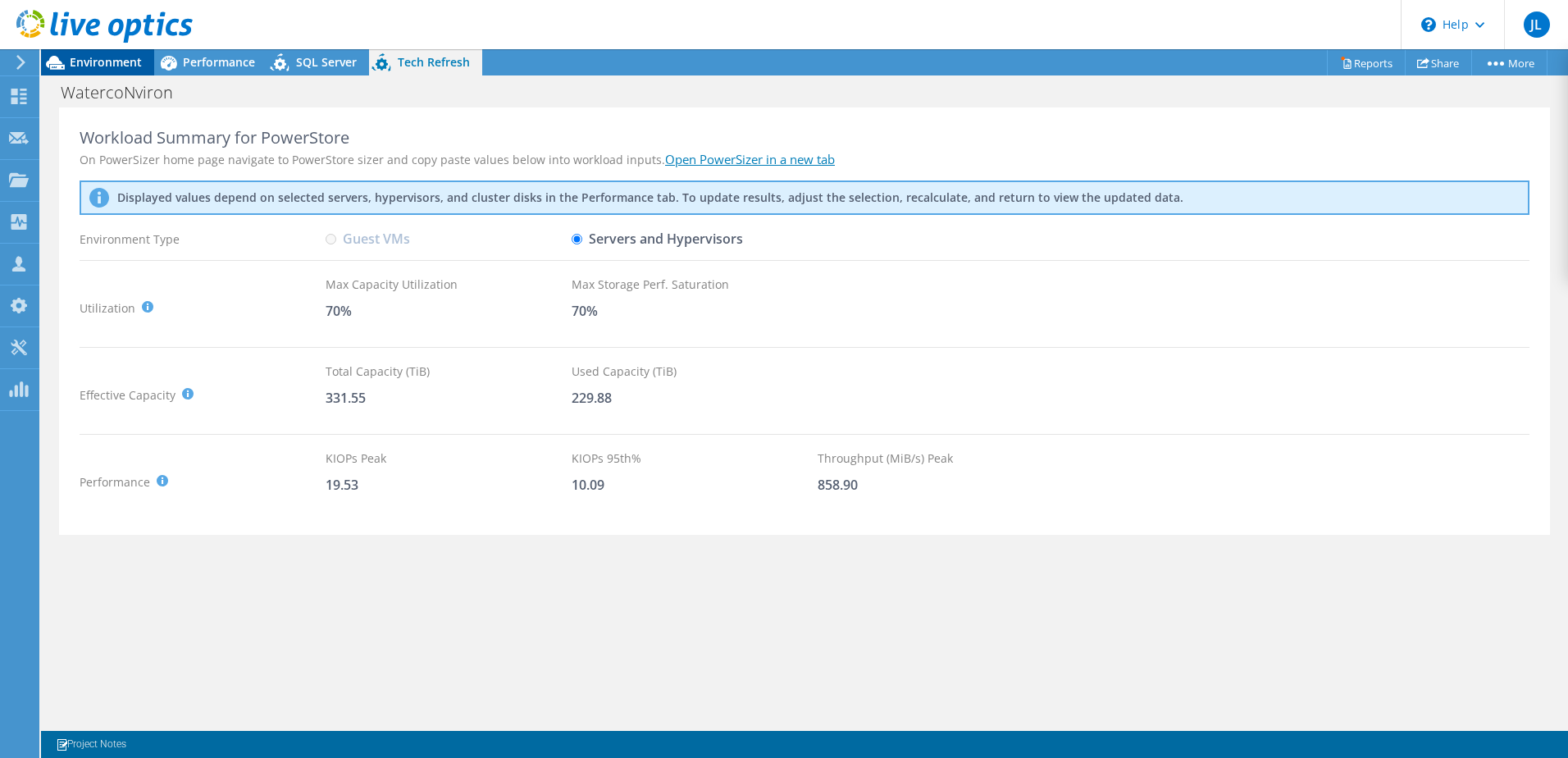
click at [102, 62] on span "Environment" at bounding box center [105, 62] width 72 height 16
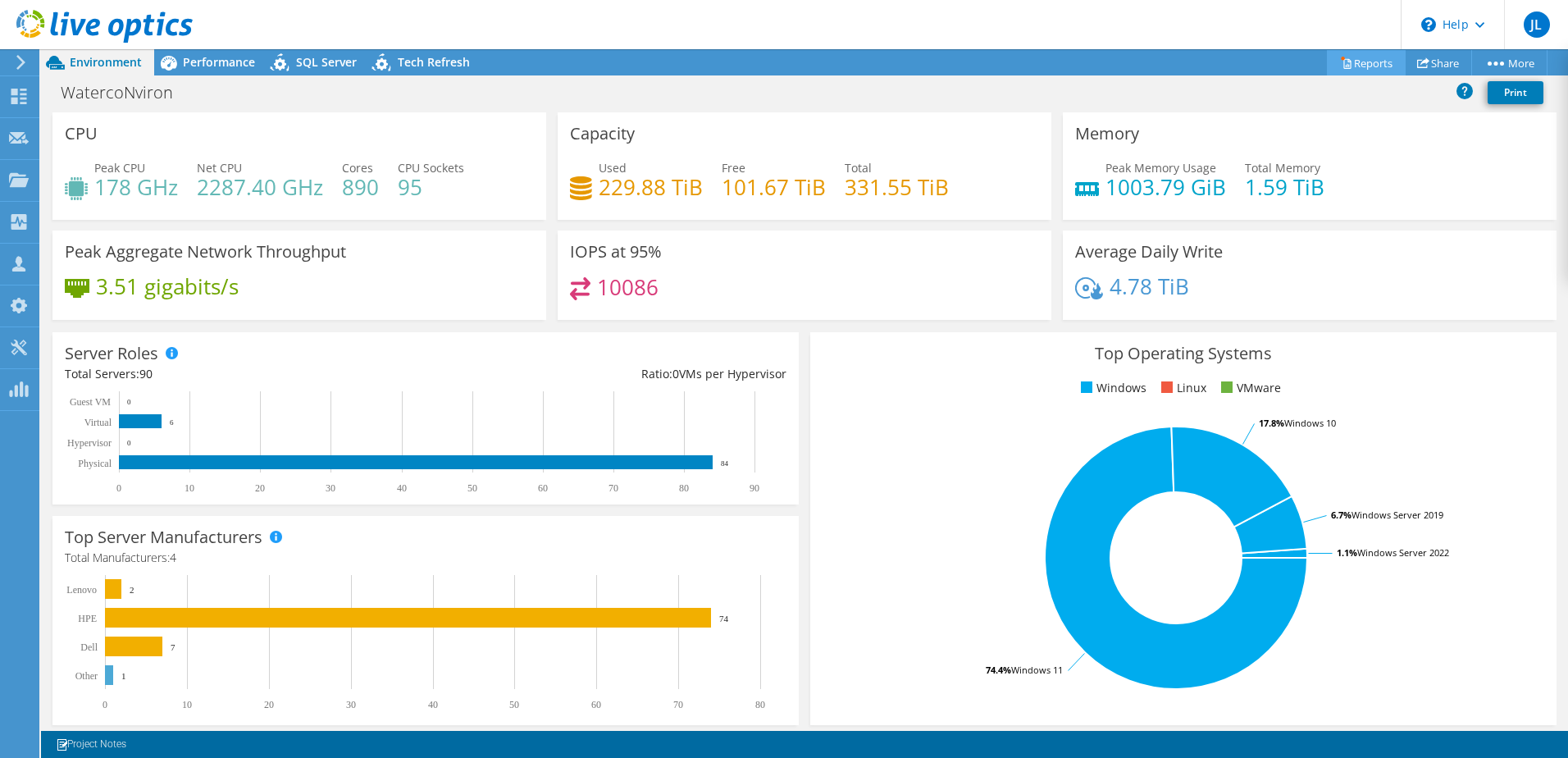
click at [1371, 65] on link "Reports" at bounding box center [1366, 63] width 79 height 25
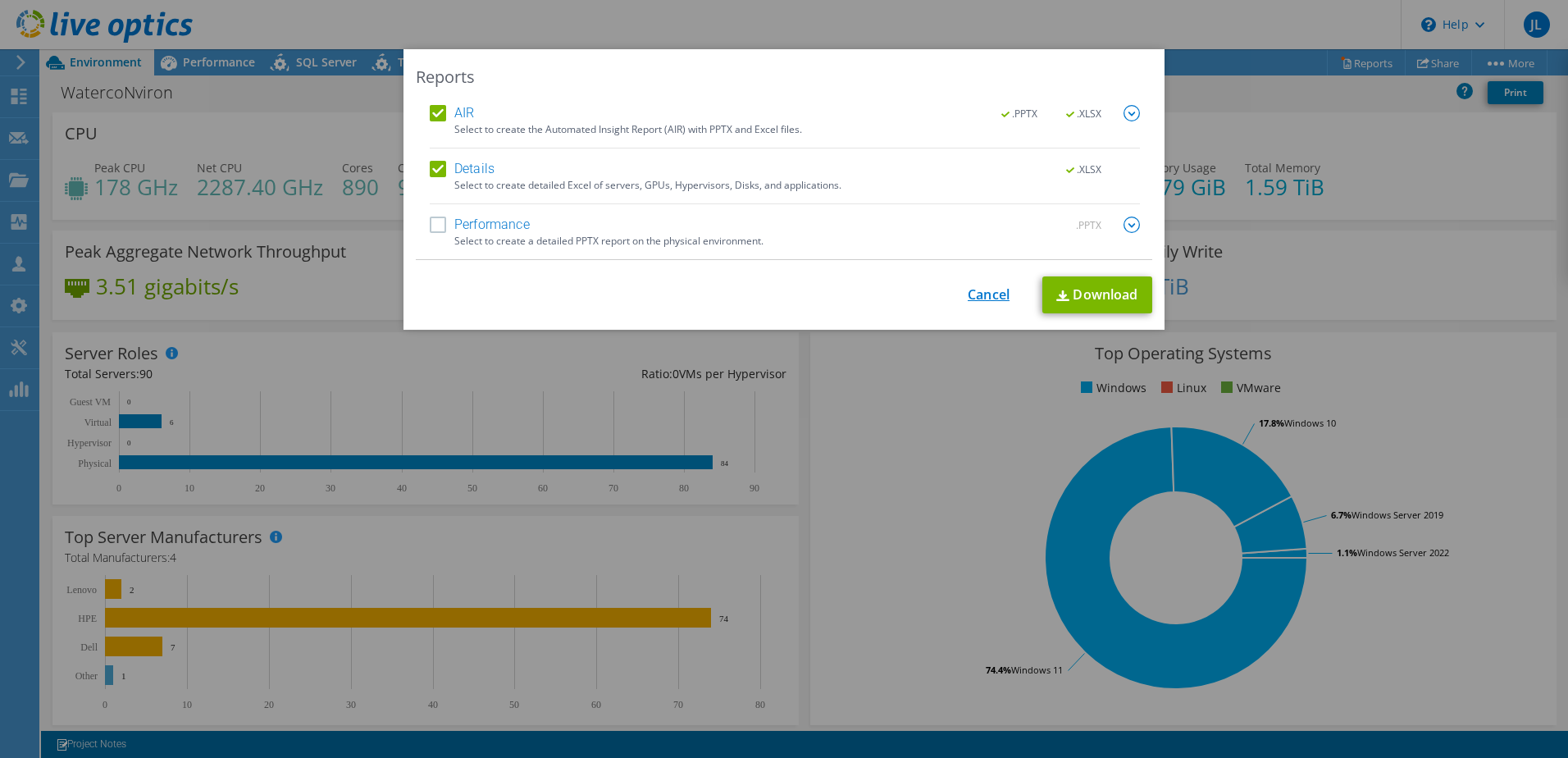
click at [968, 294] on link "Cancel" at bounding box center [988, 295] width 42 height 16
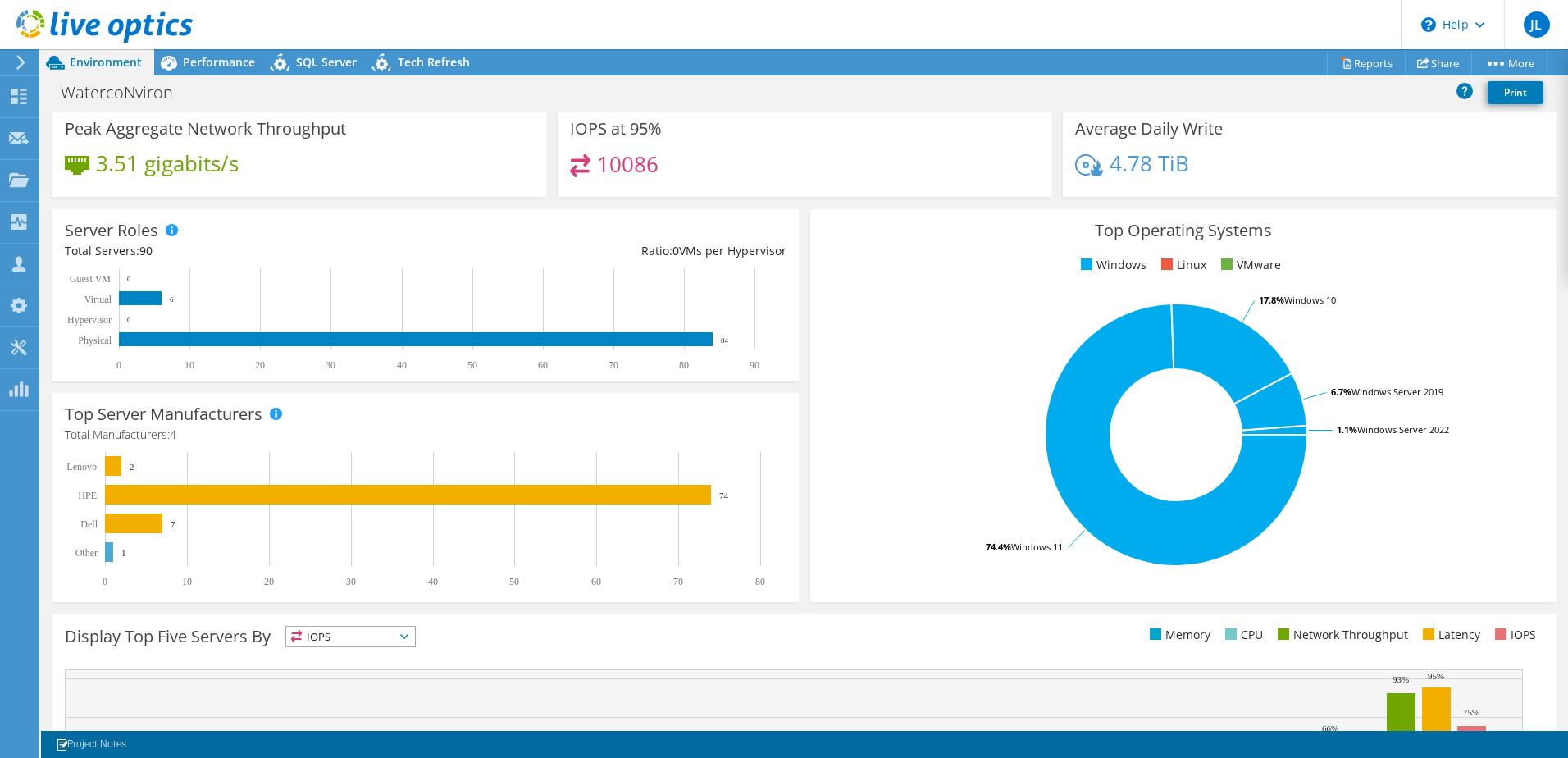
scroll to position [9, 0]
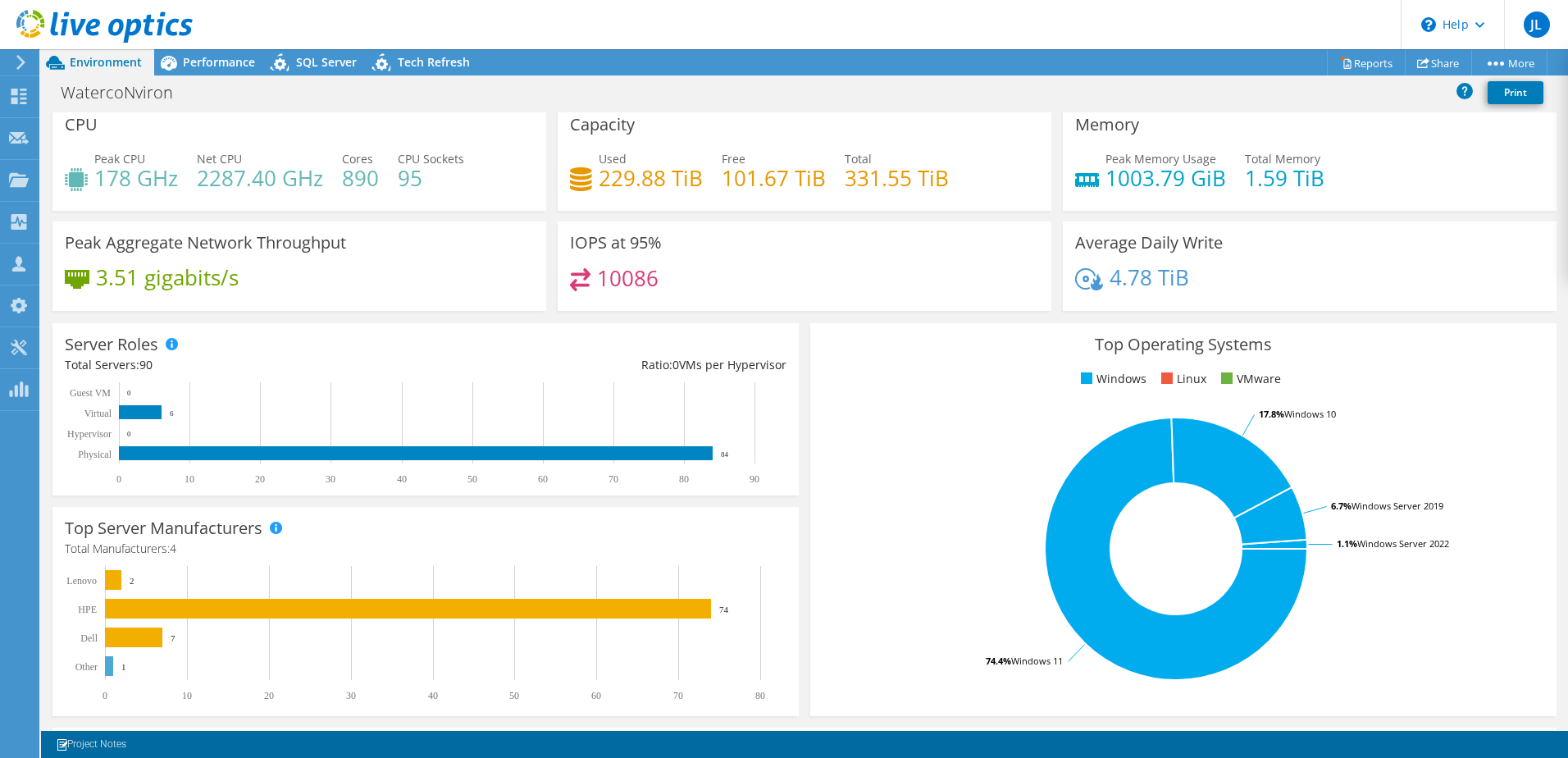
click at [159, 279] on h4 "3.51 gigabits/s" at bounding box center [167, 277] width 143 height 18
click at [189, 59] on span "Performance" at bounding box center [219, 62] width 72 height 16
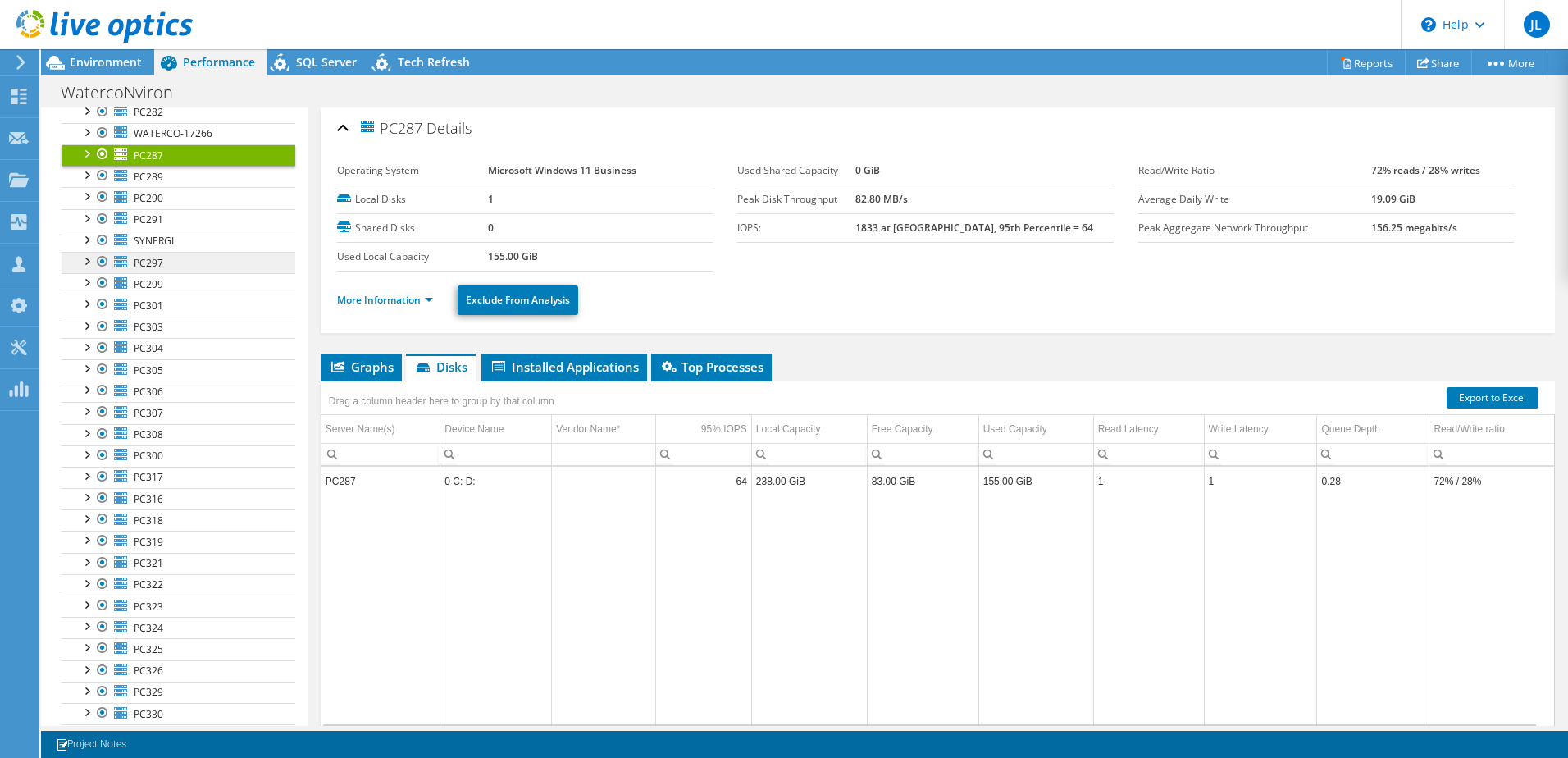
scroll to position [410, 0]
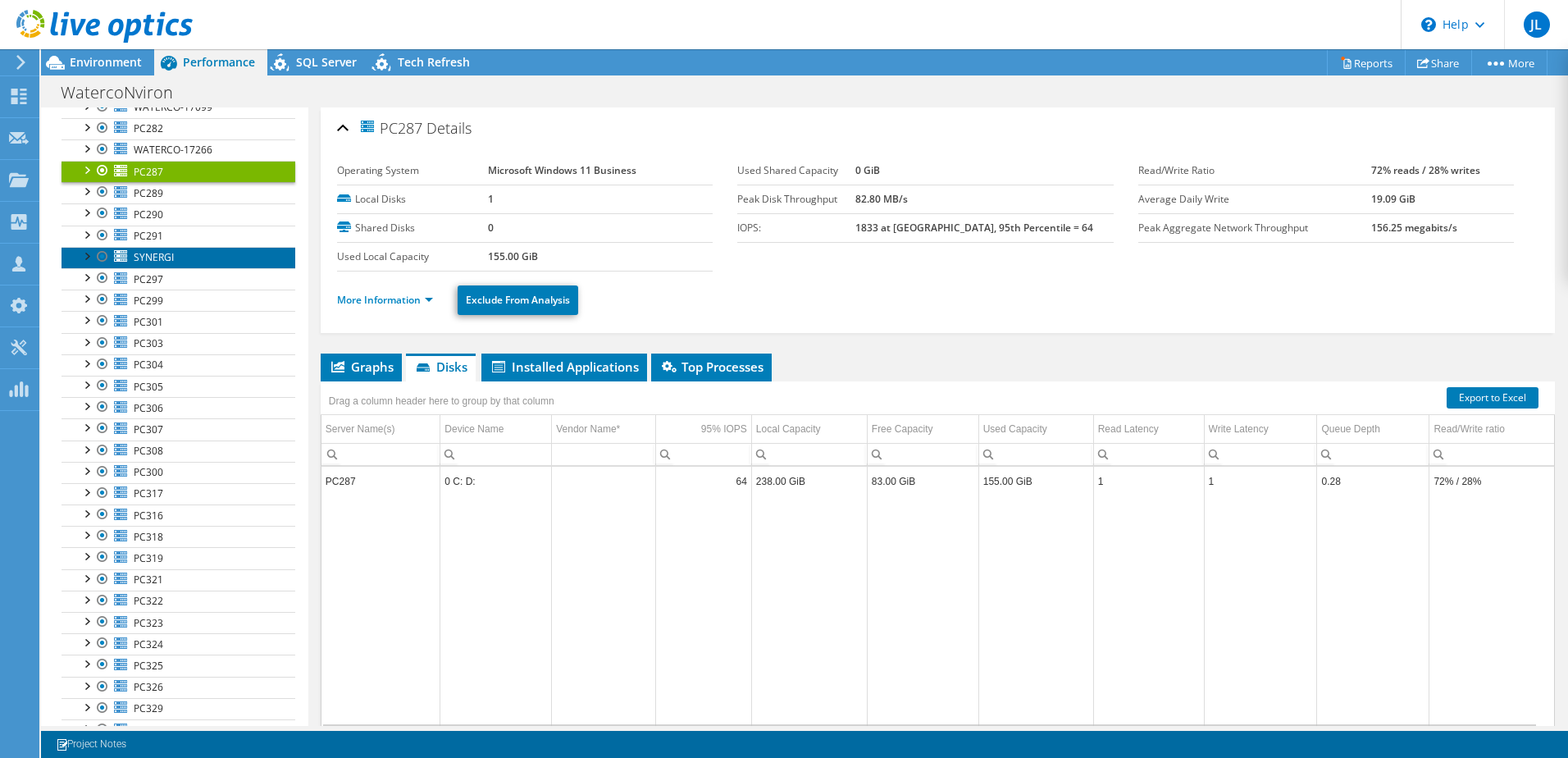
click at [165, 259] on span "SYNERGI" at bounding box center [153, 257] width 40 height 14
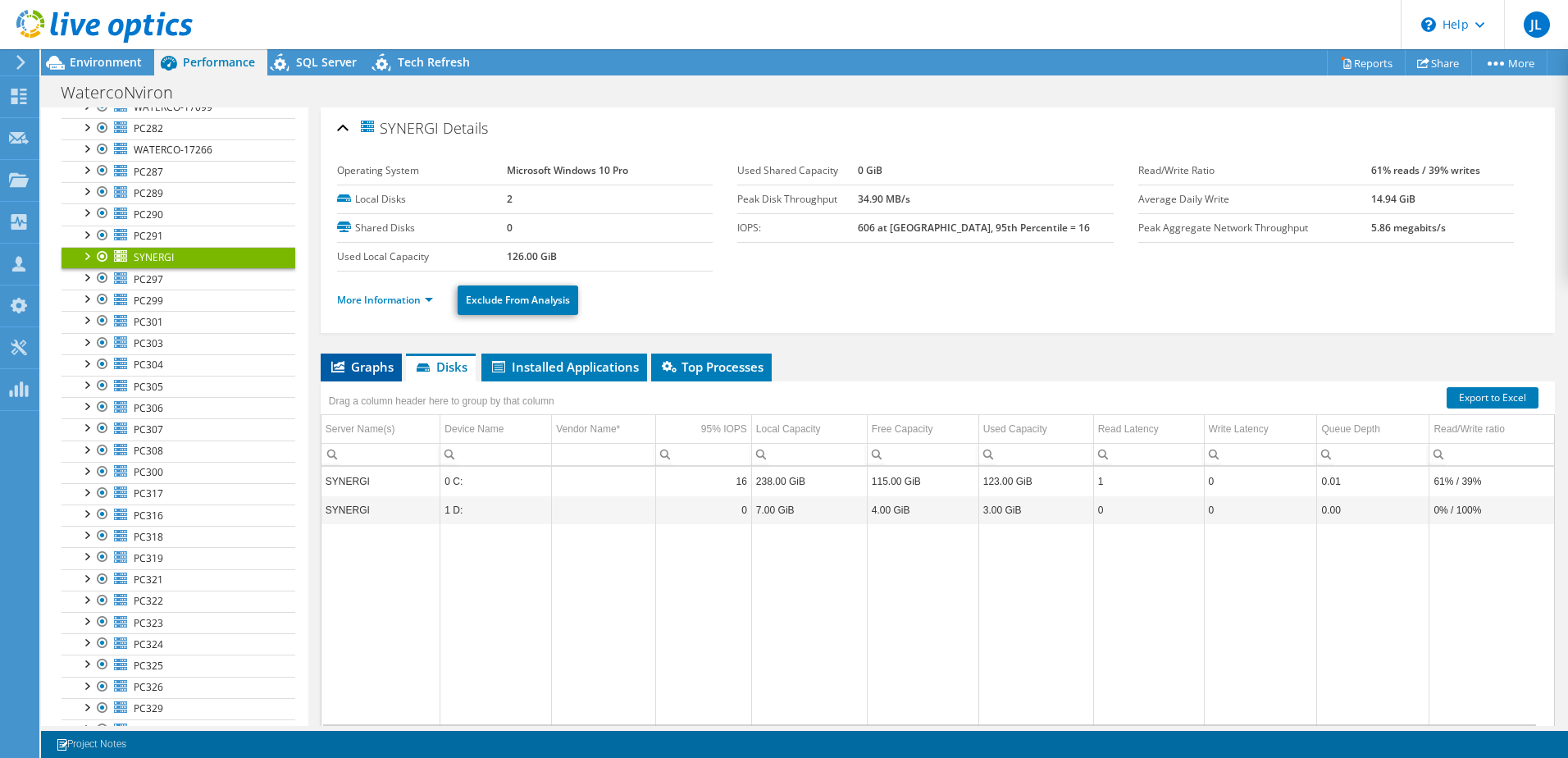
click at [377, 376] on li "Graphs" at bounding box center [360, 367] width 81 height 28
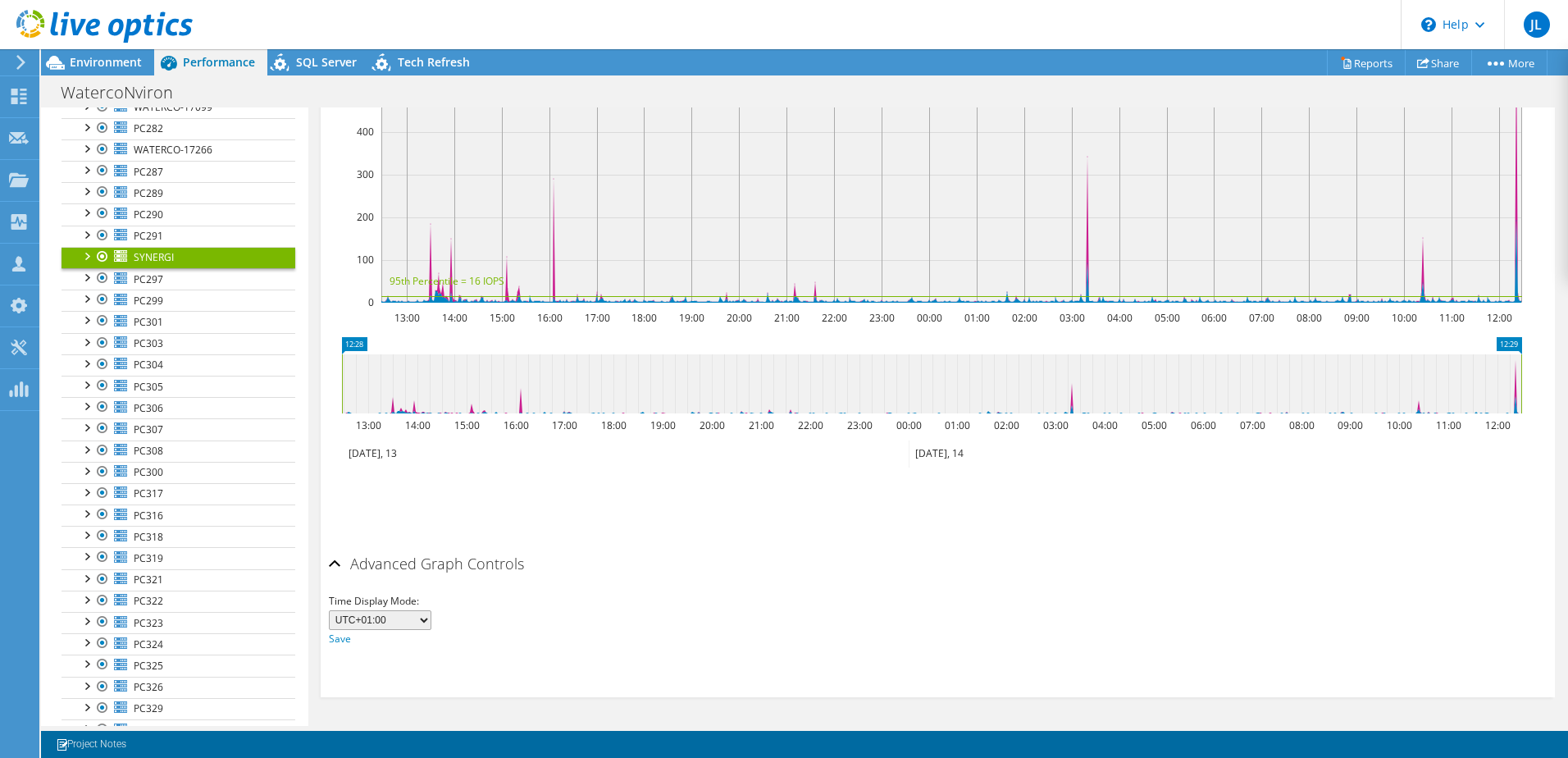
scroll to position [3, 0]
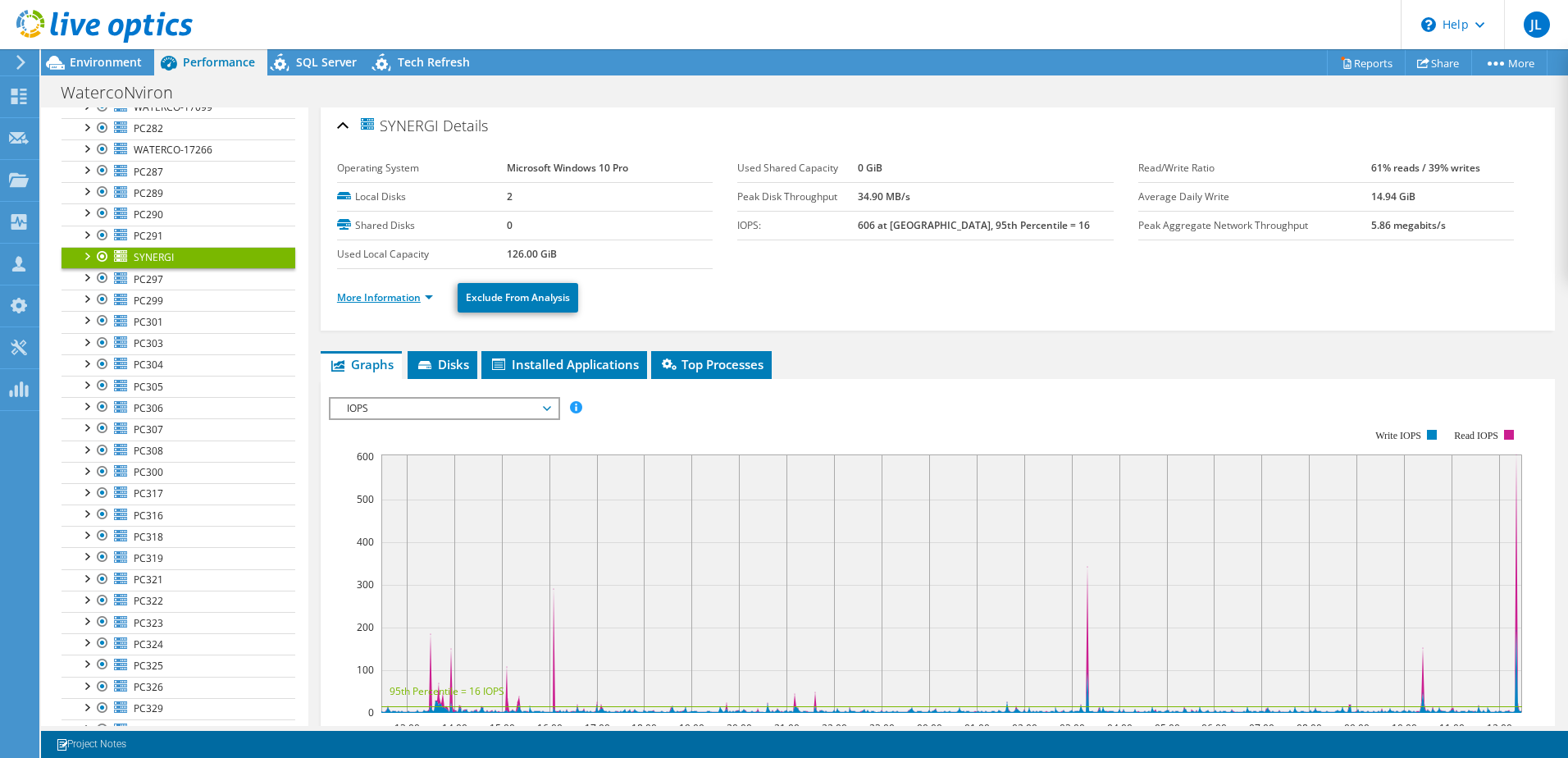
click at [405, 302] on link "More Information" at bounding box center [385, 297] width 96 height 14
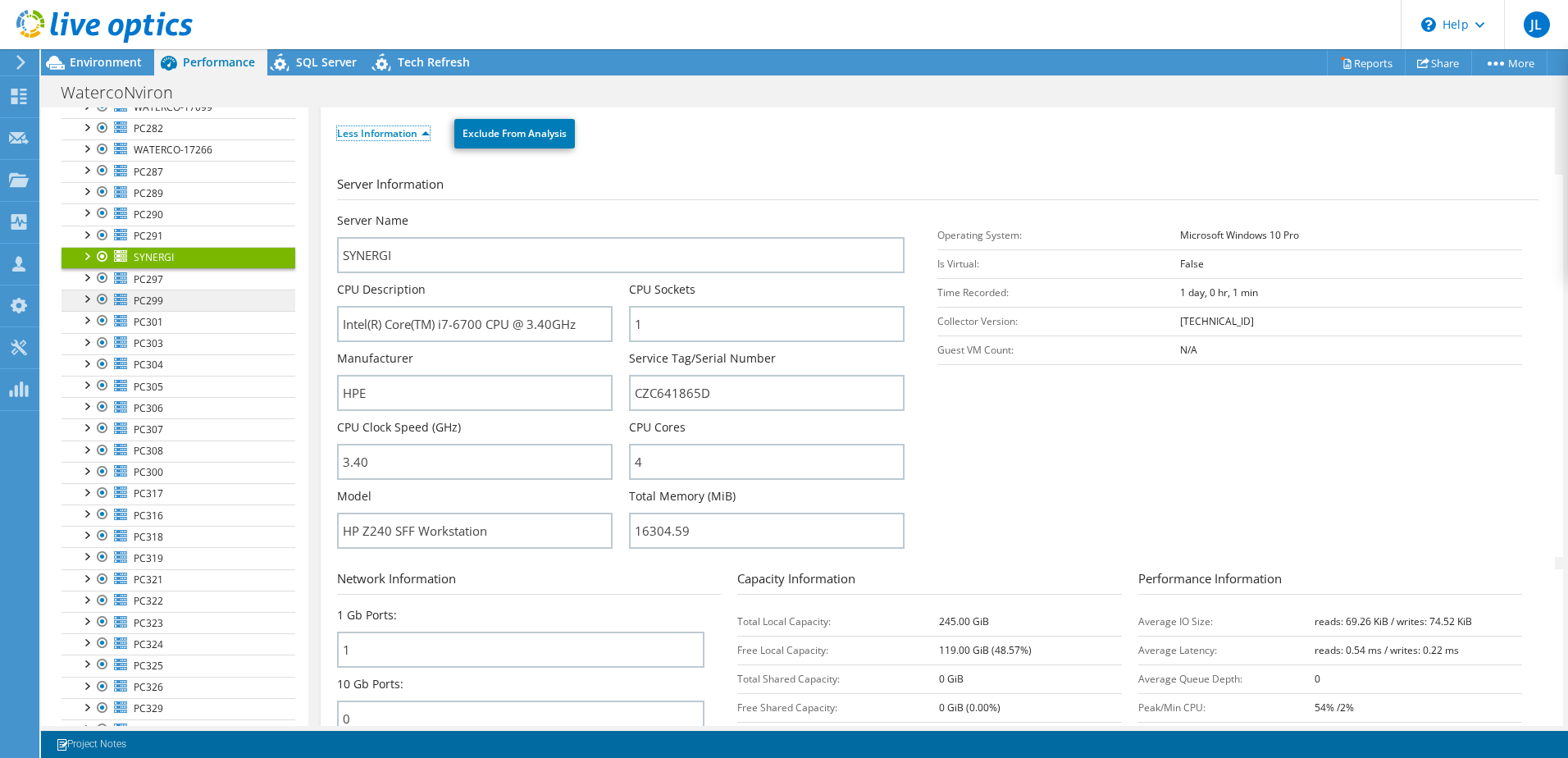
scroll to position [0, 0]
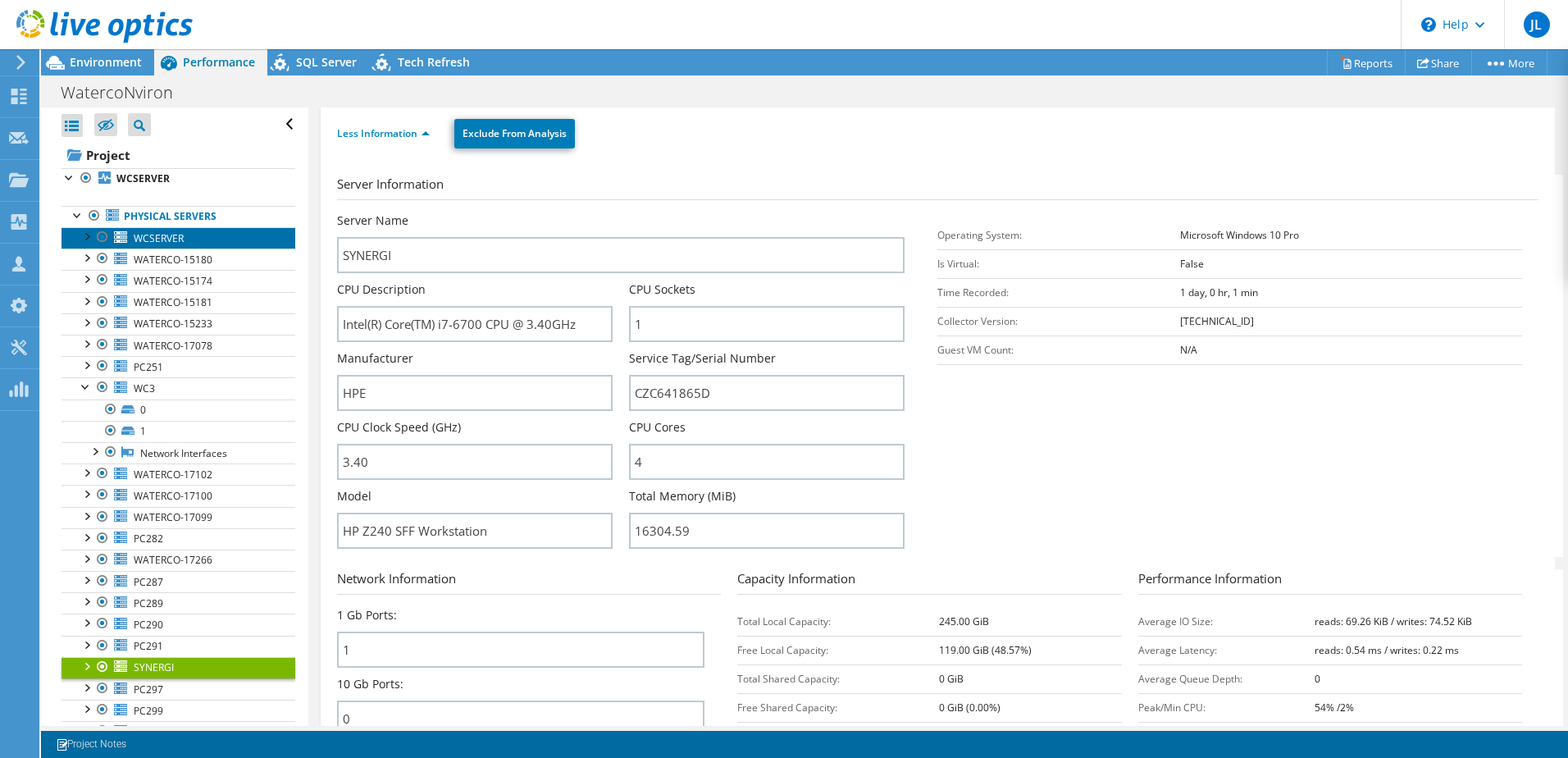
click at [180, 238] on span "WCSERVER" at bounding box center [158, 238] width 50 height 14
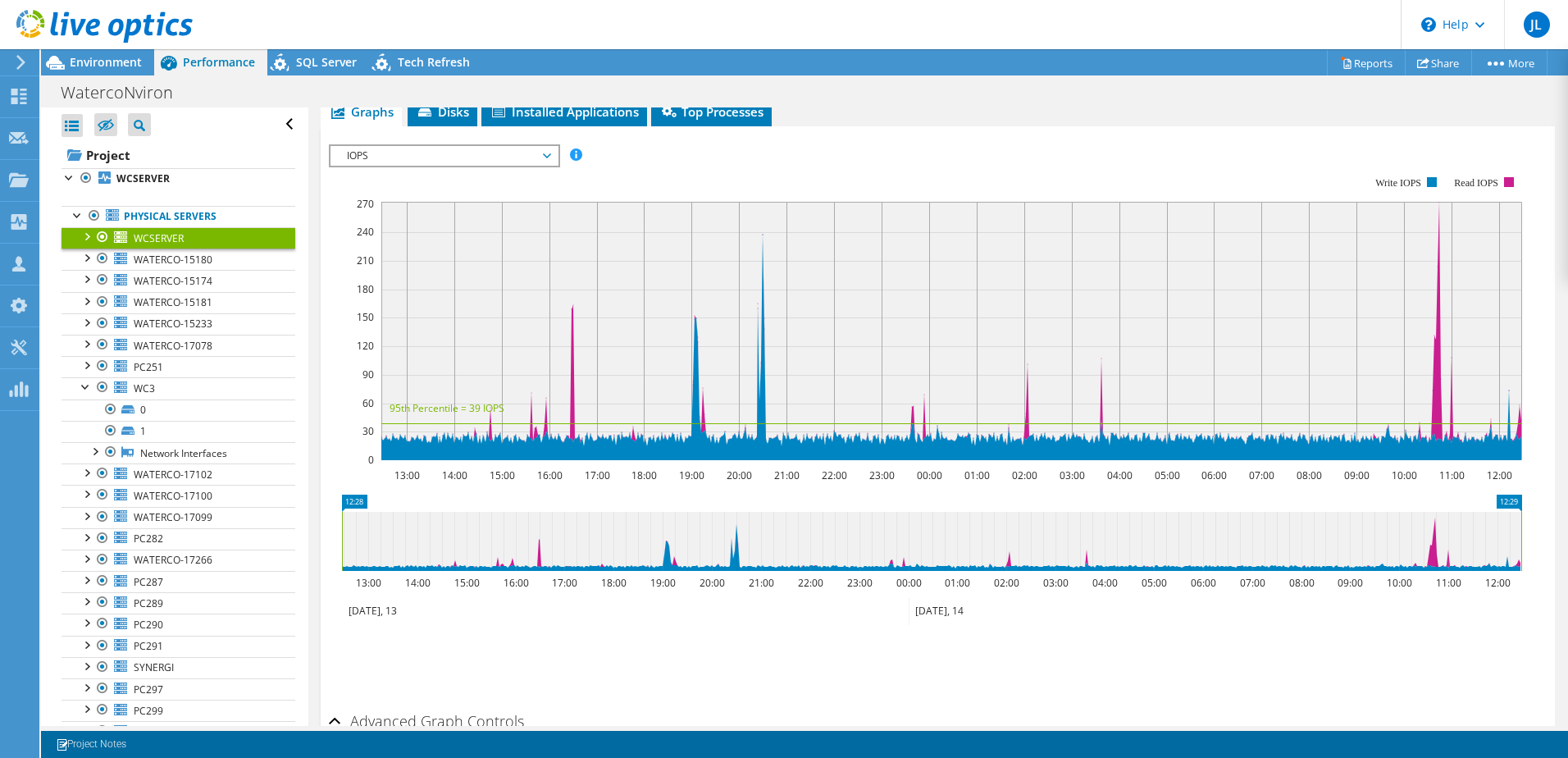
scroll to position [85, 0]
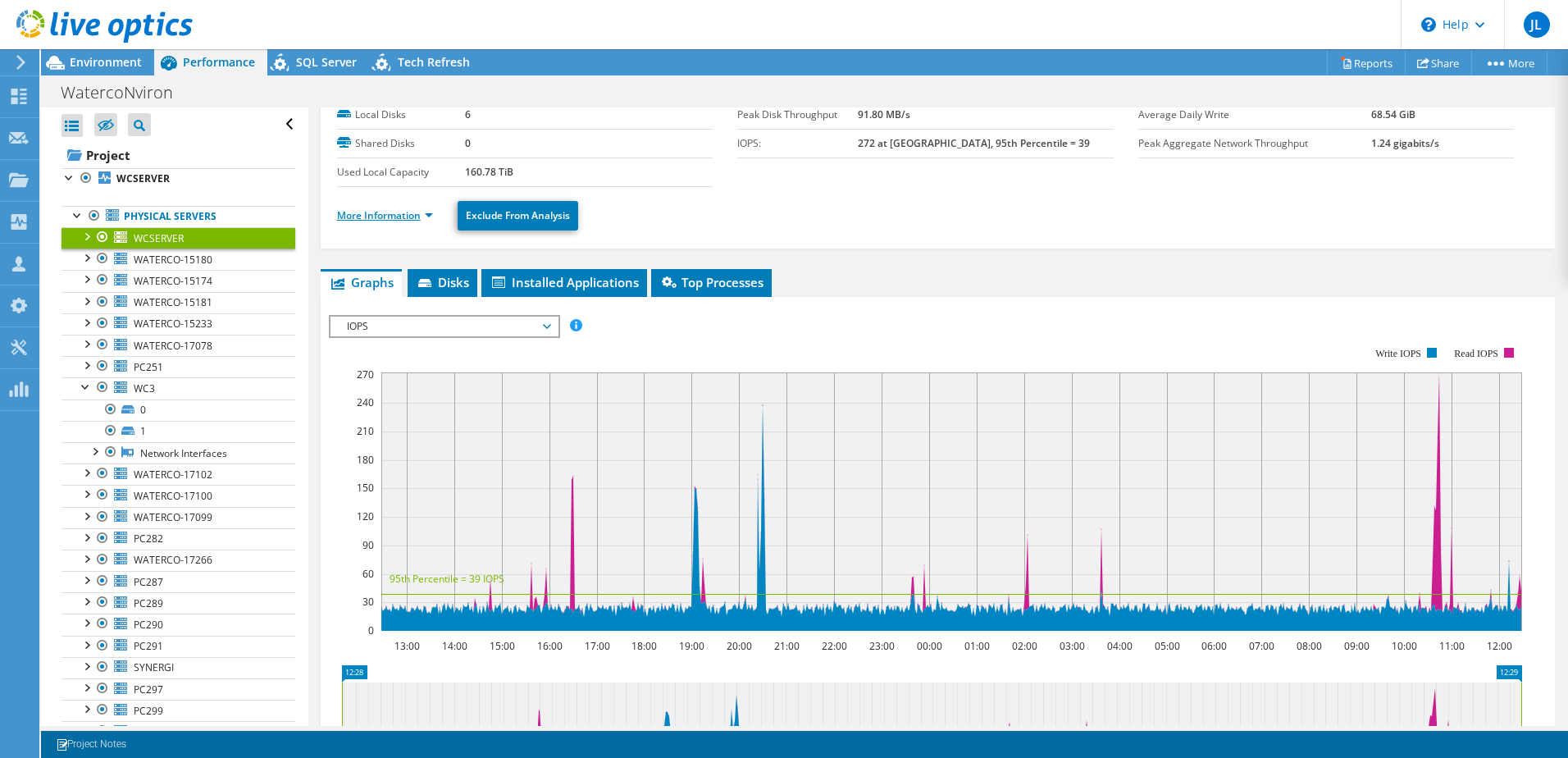
click at [409, 217] on link "More Information" at bounding box center [385, 215] width 96 height 14
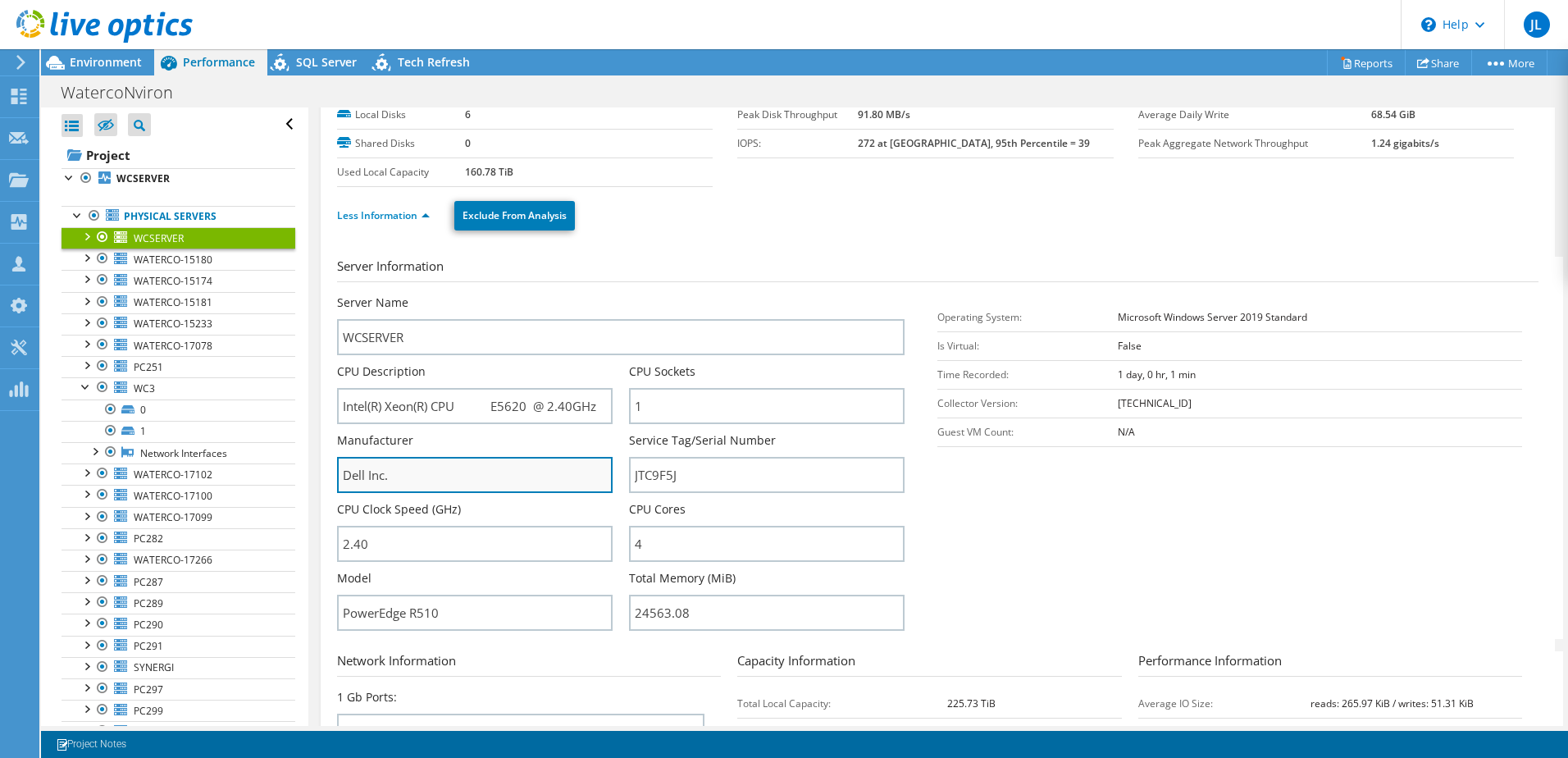
click at [477, 473] on input "Dell Inc." at bounding box center [475, 475] width 275 height 36
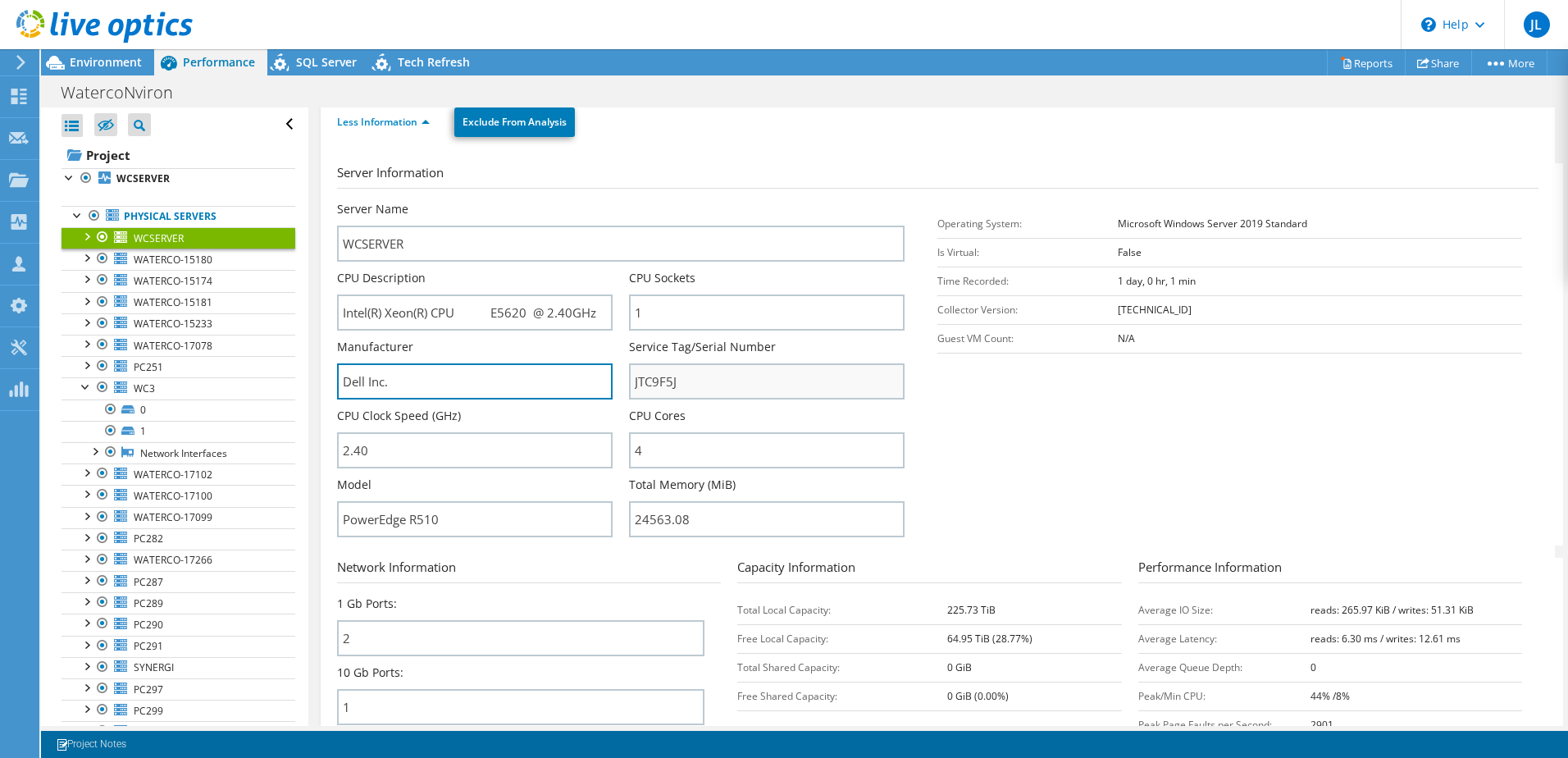
scroll to position [172, 0]
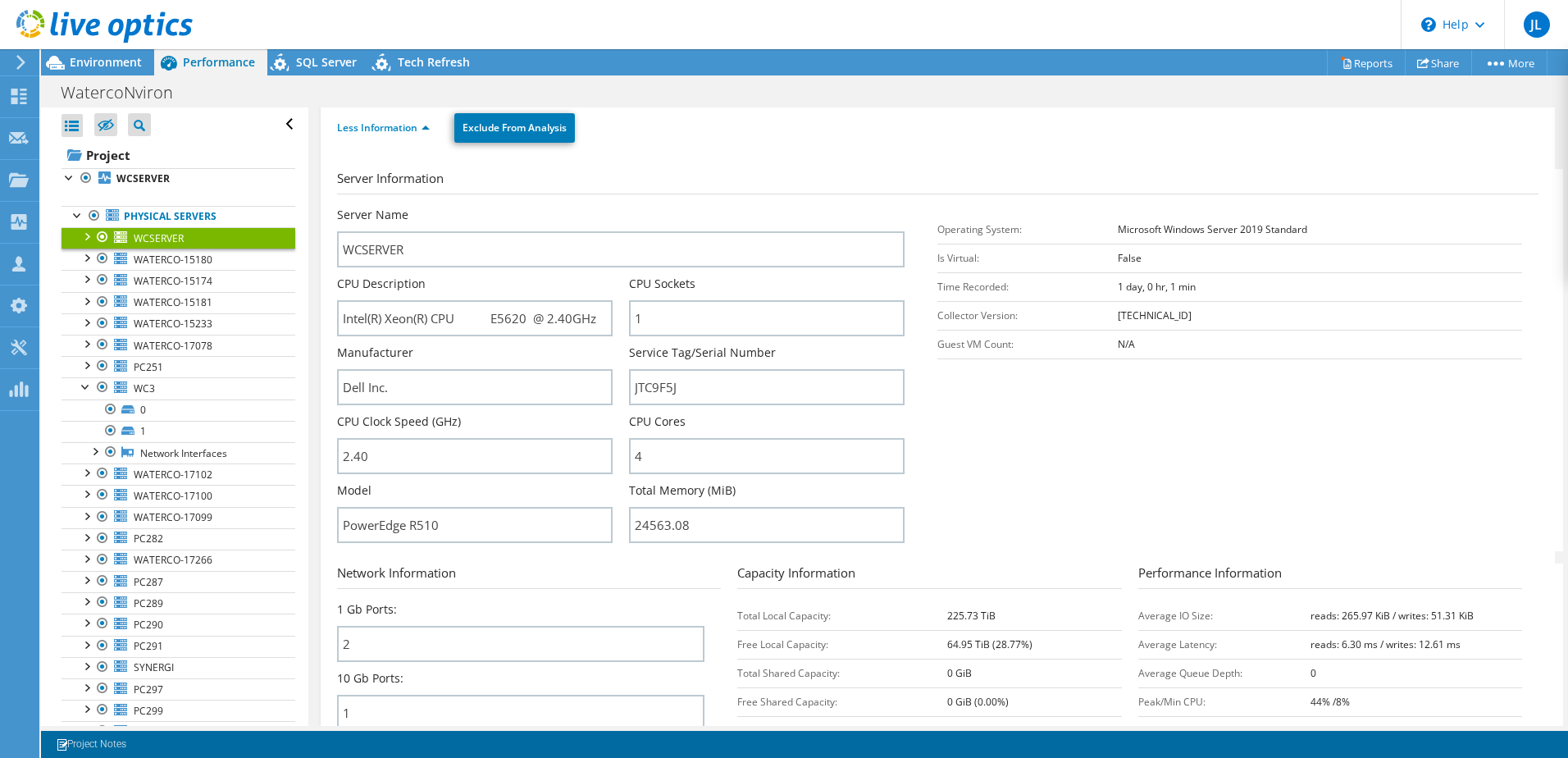
click at [86, 233] on div at bounding box center [86, 235] width 17 height 17
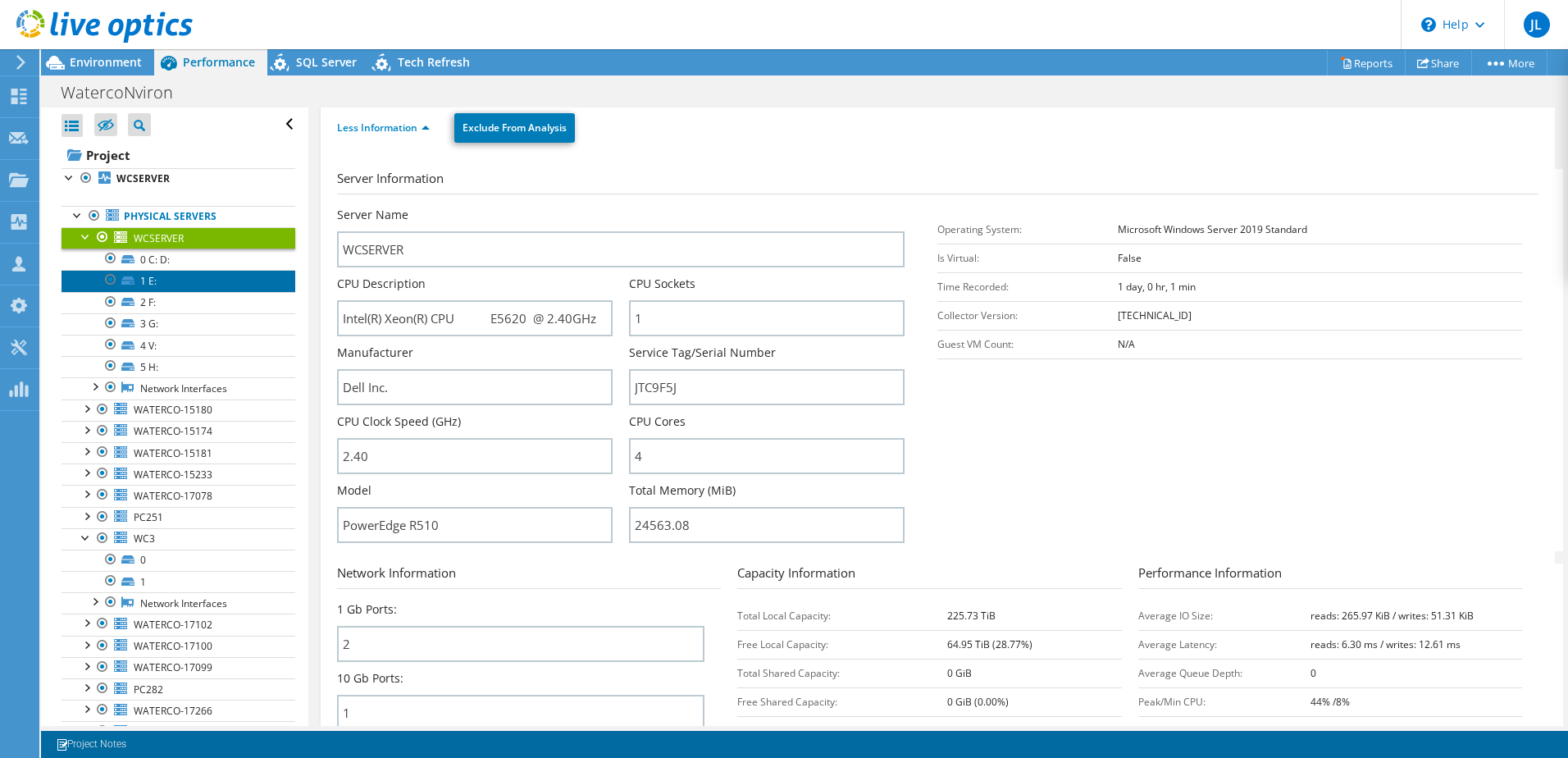
click at [196, 283] on link "1 E:" at bounding box center [178, 280] width 233 height 21
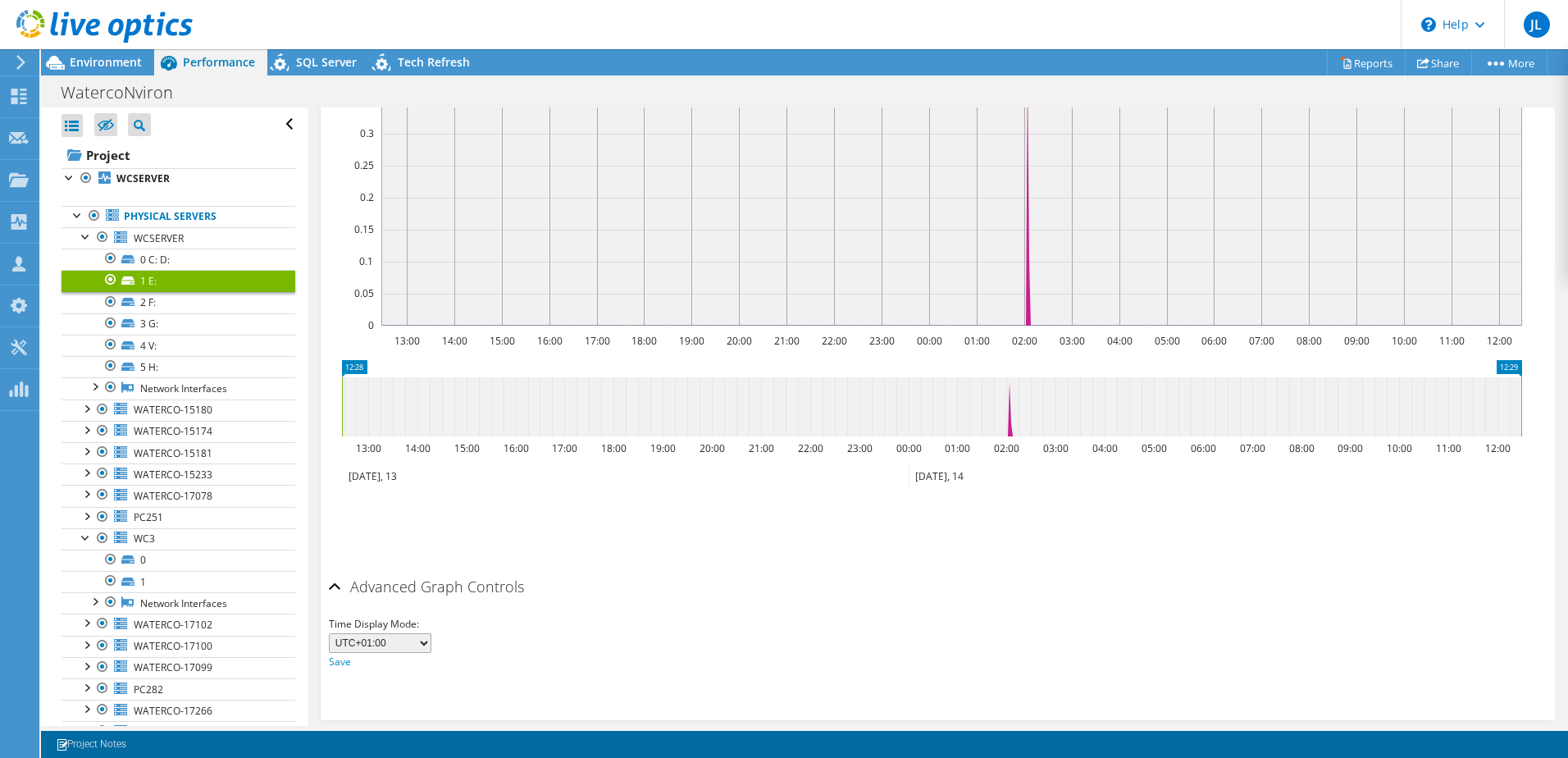
scroll to position [254, 0]
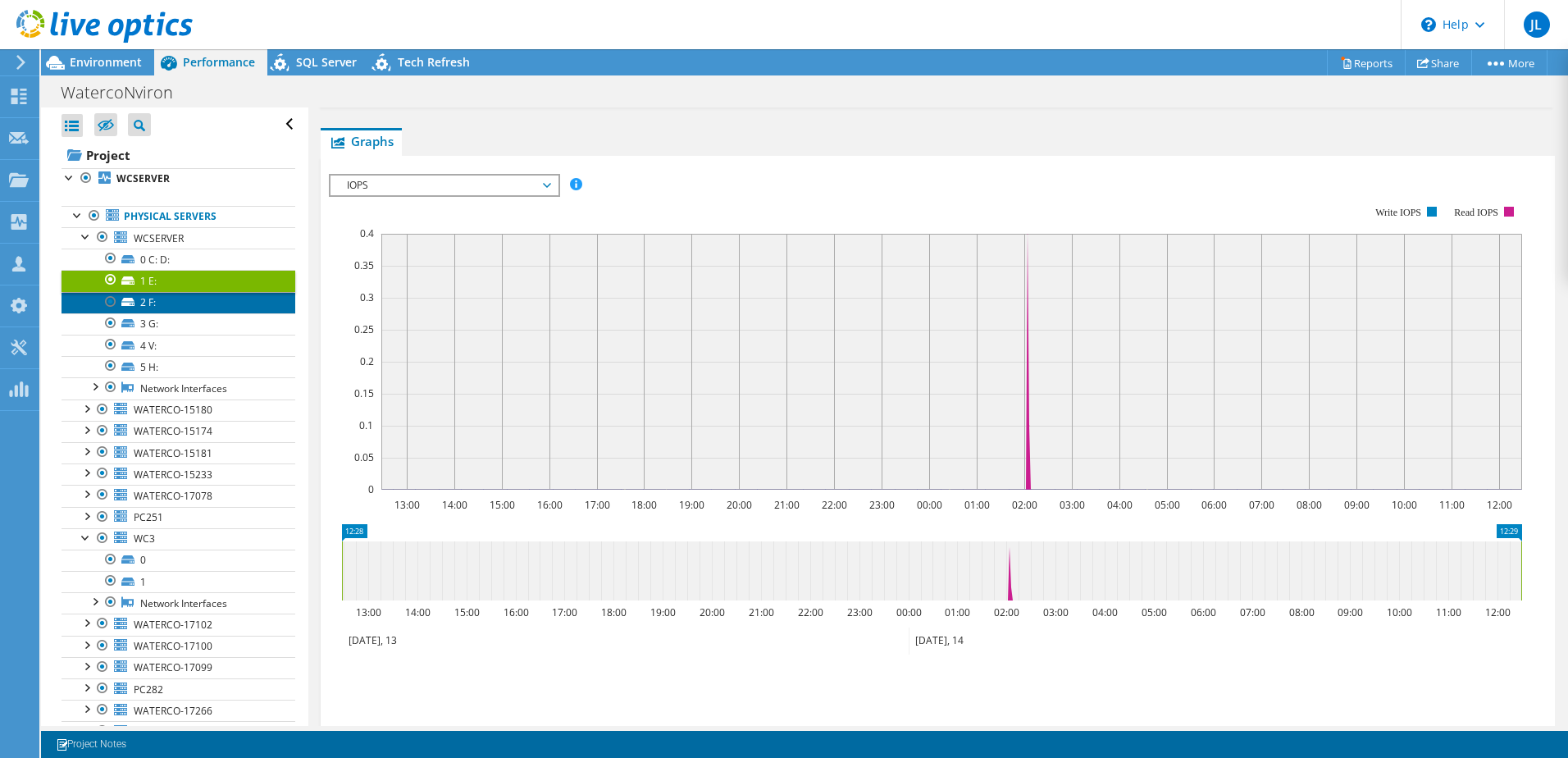
click at [187, 304] on link "2 F:" at bounding box center [178, 303] width 233 height 21
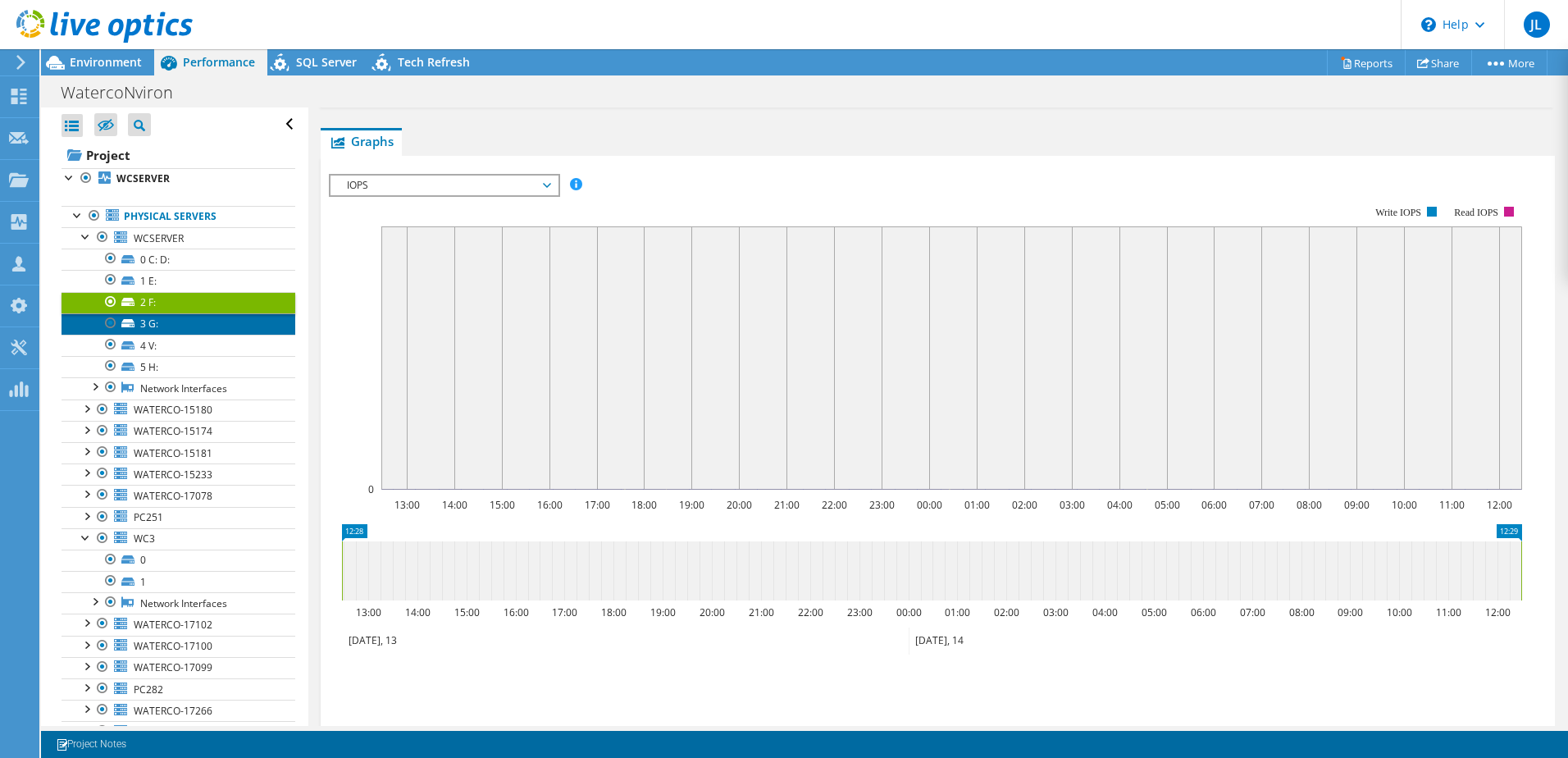
click at [186, 322] on link "3 G:" at bounding box center [178, 324] width 233 height 21
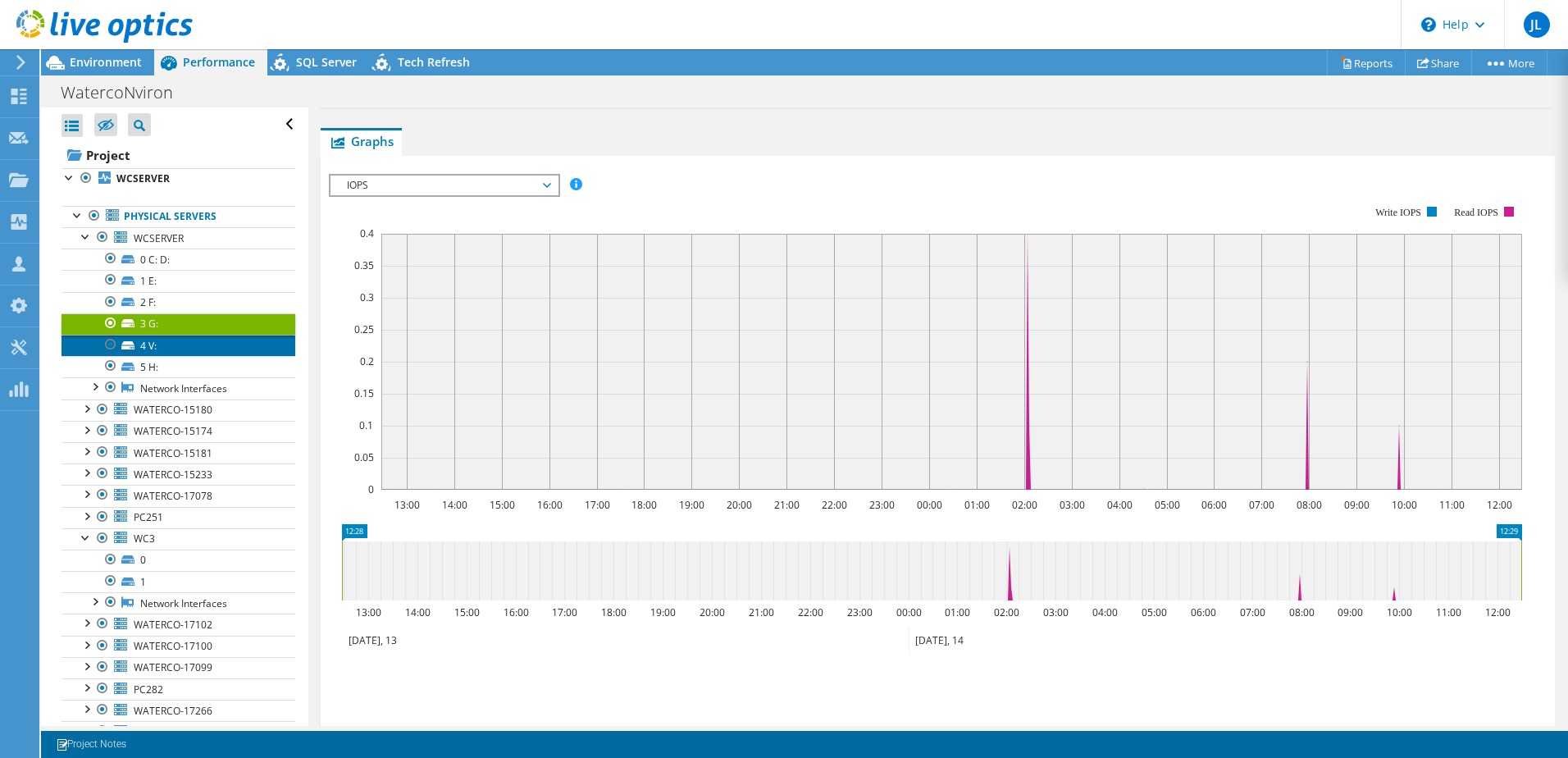
click at [181, 347] on link "4 V:" at bounding box center [178, 346] width 233 height 21
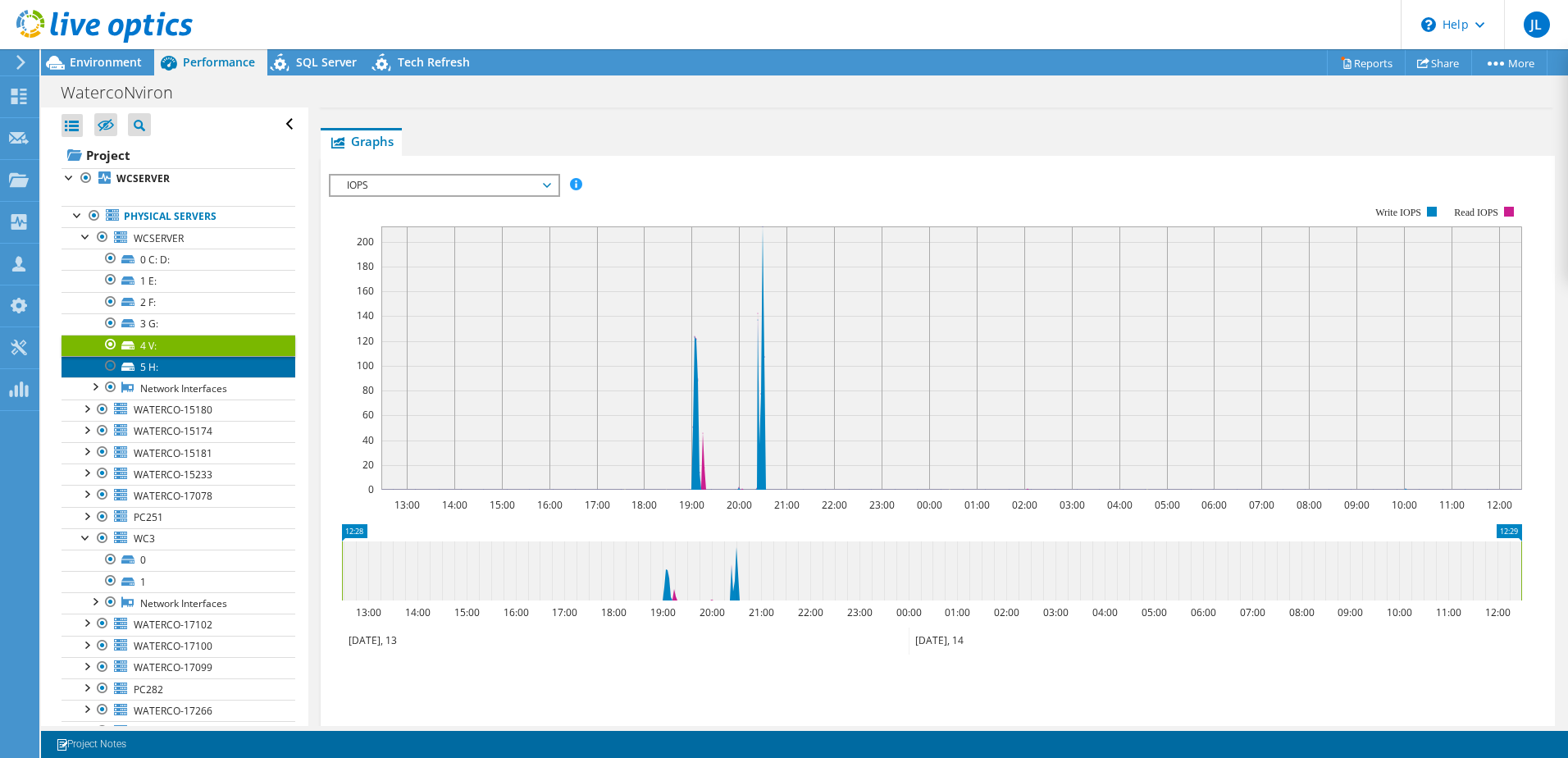
click at [187, 366] on link "5 H:" at bounding box center [178, 367] width 233 height 21
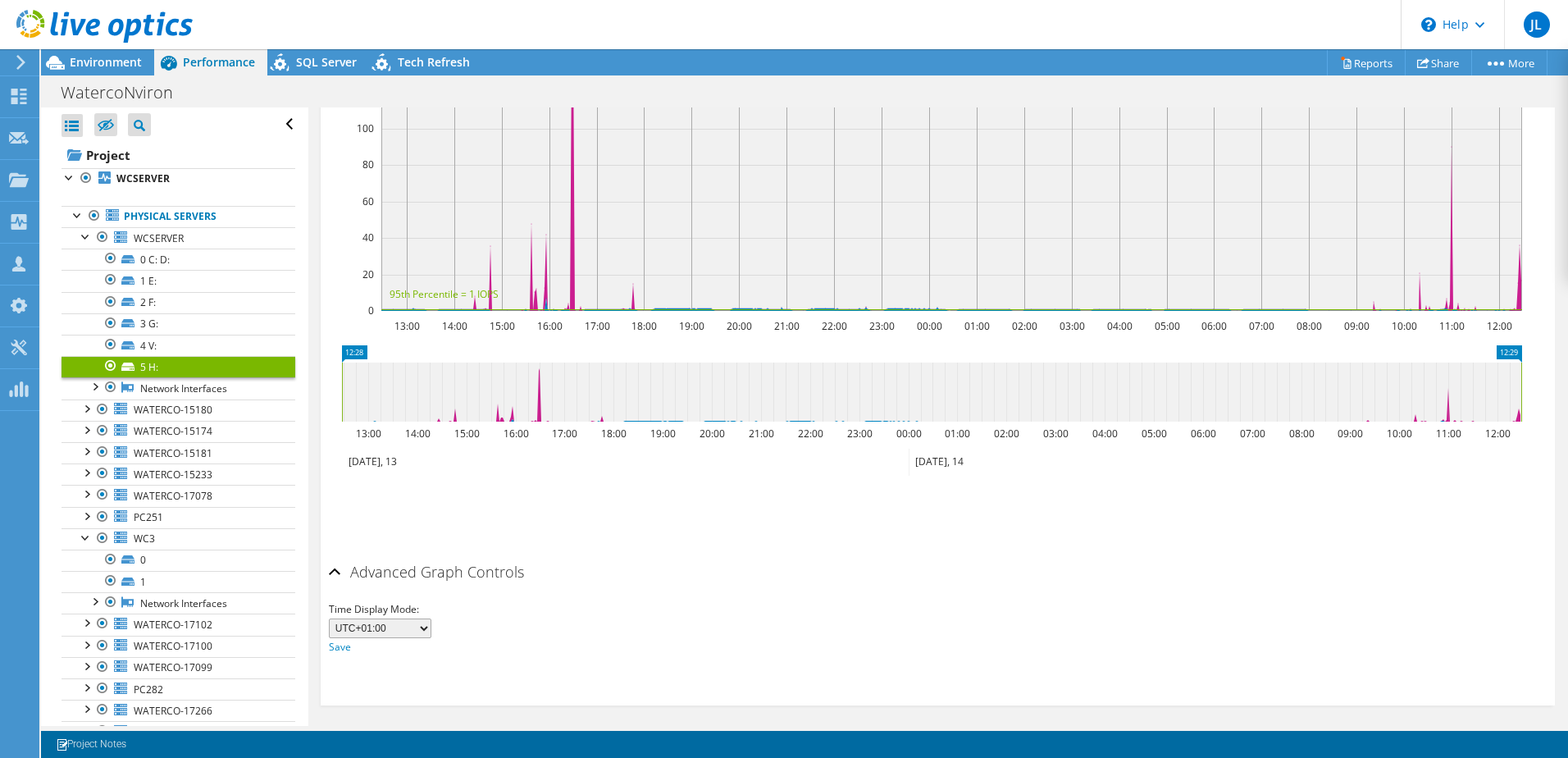
scroll to position [442, 0]
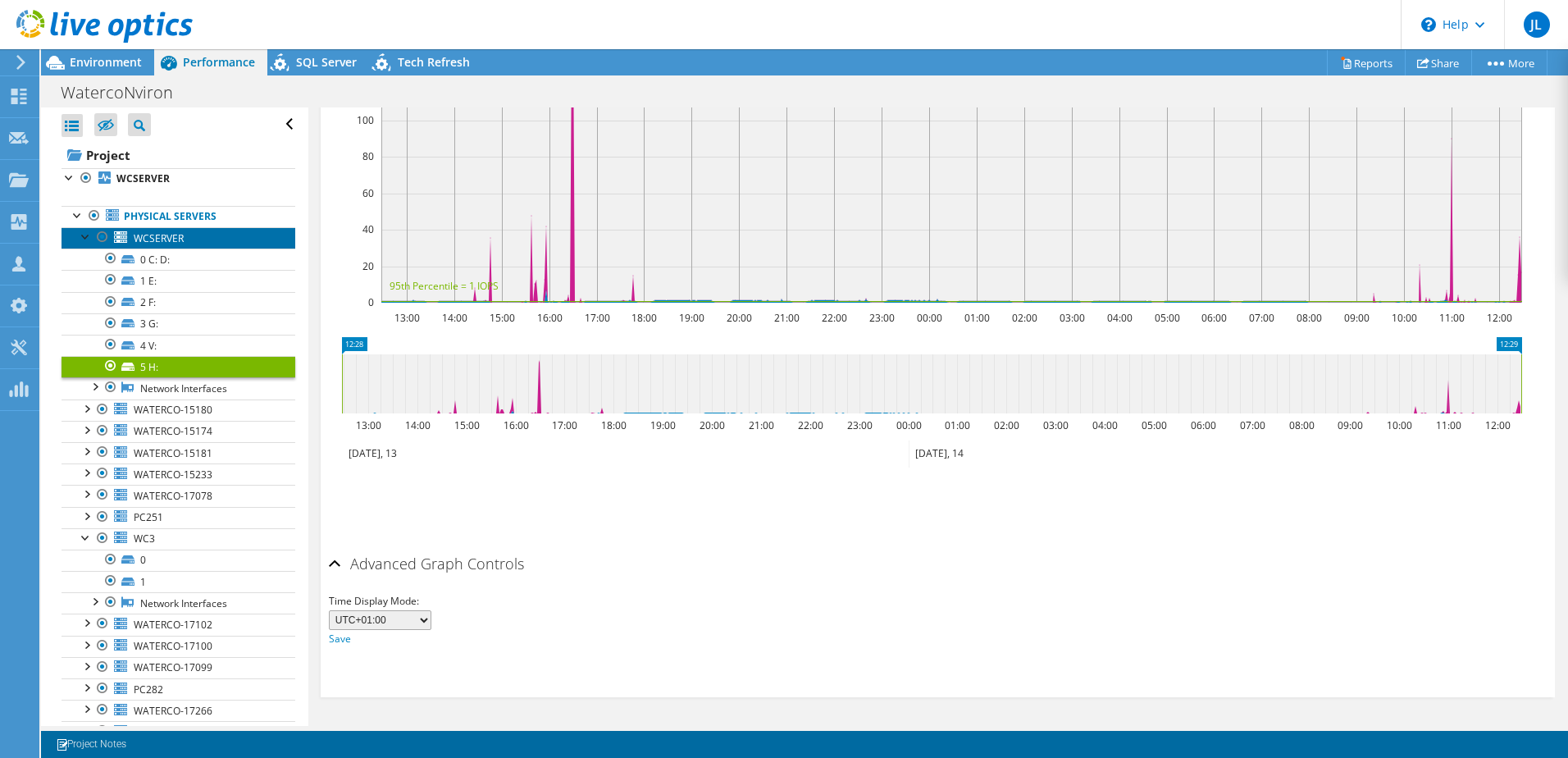
click at [181, 242] on span "WCSERVER" at bounding box center [158, 238] width 50 height 14
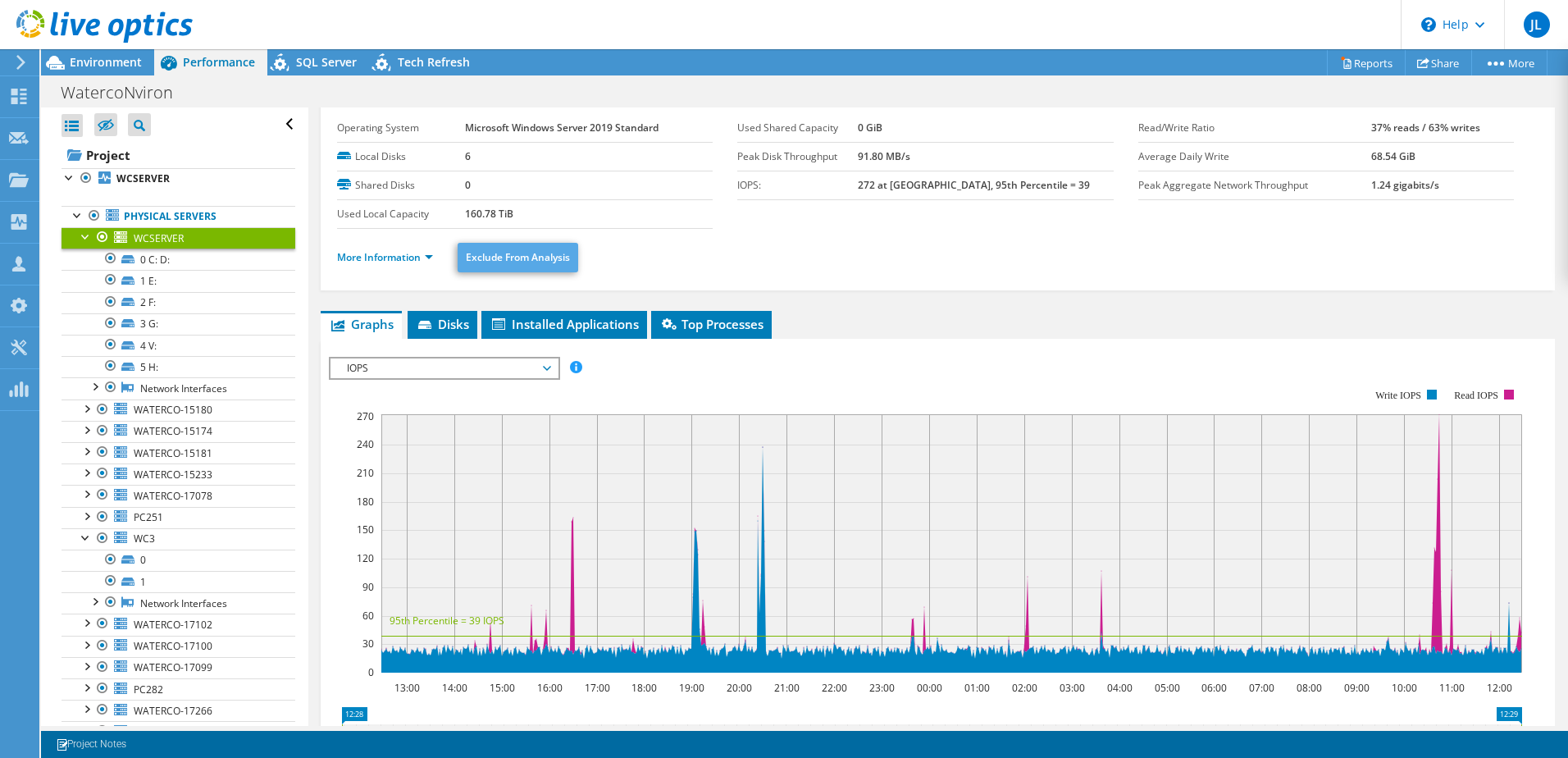
scroll to position [3, 0]
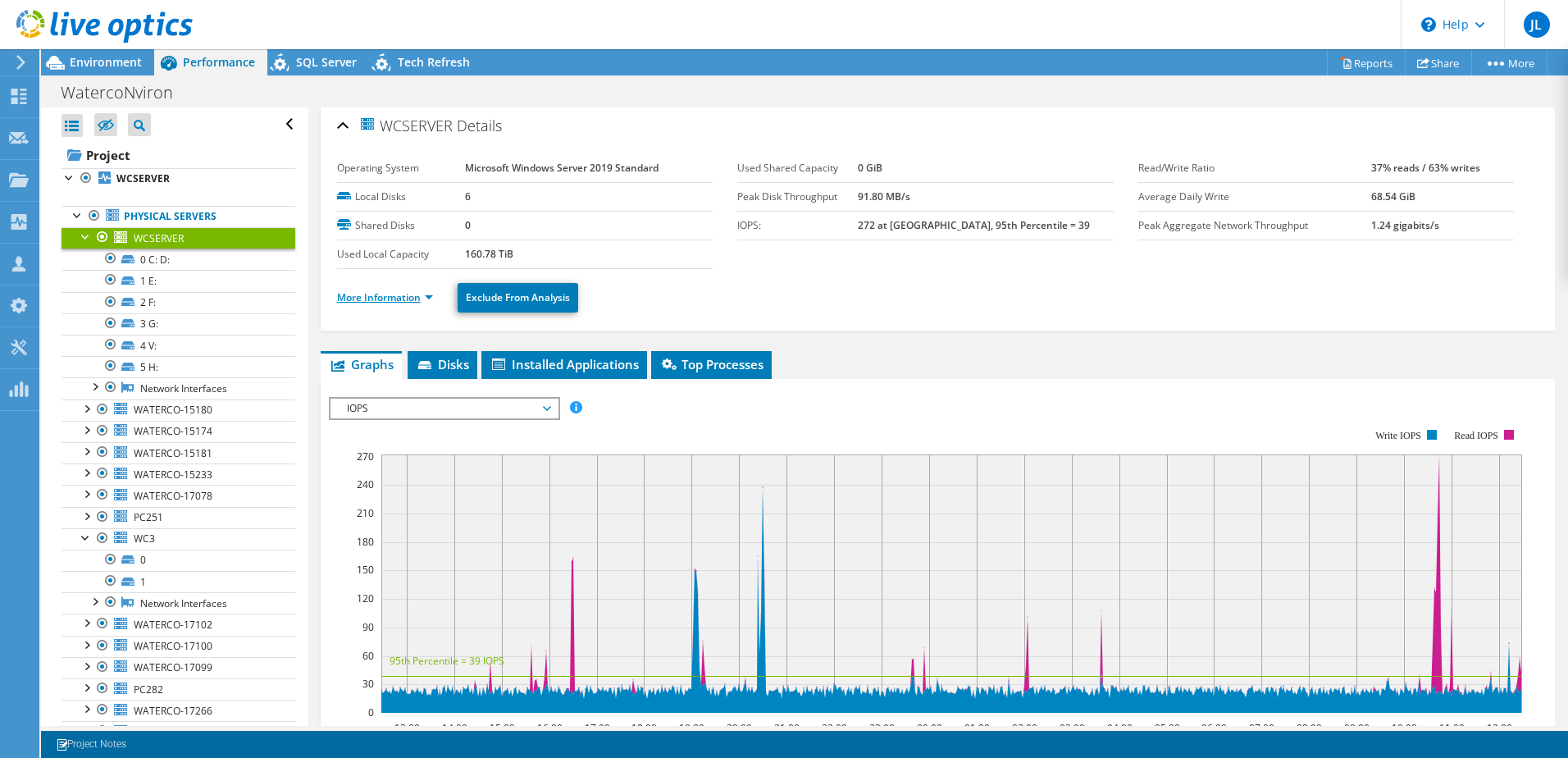
click at [397, 300] on link "More Information" at bounding box center [385, 297] width 96 height 14
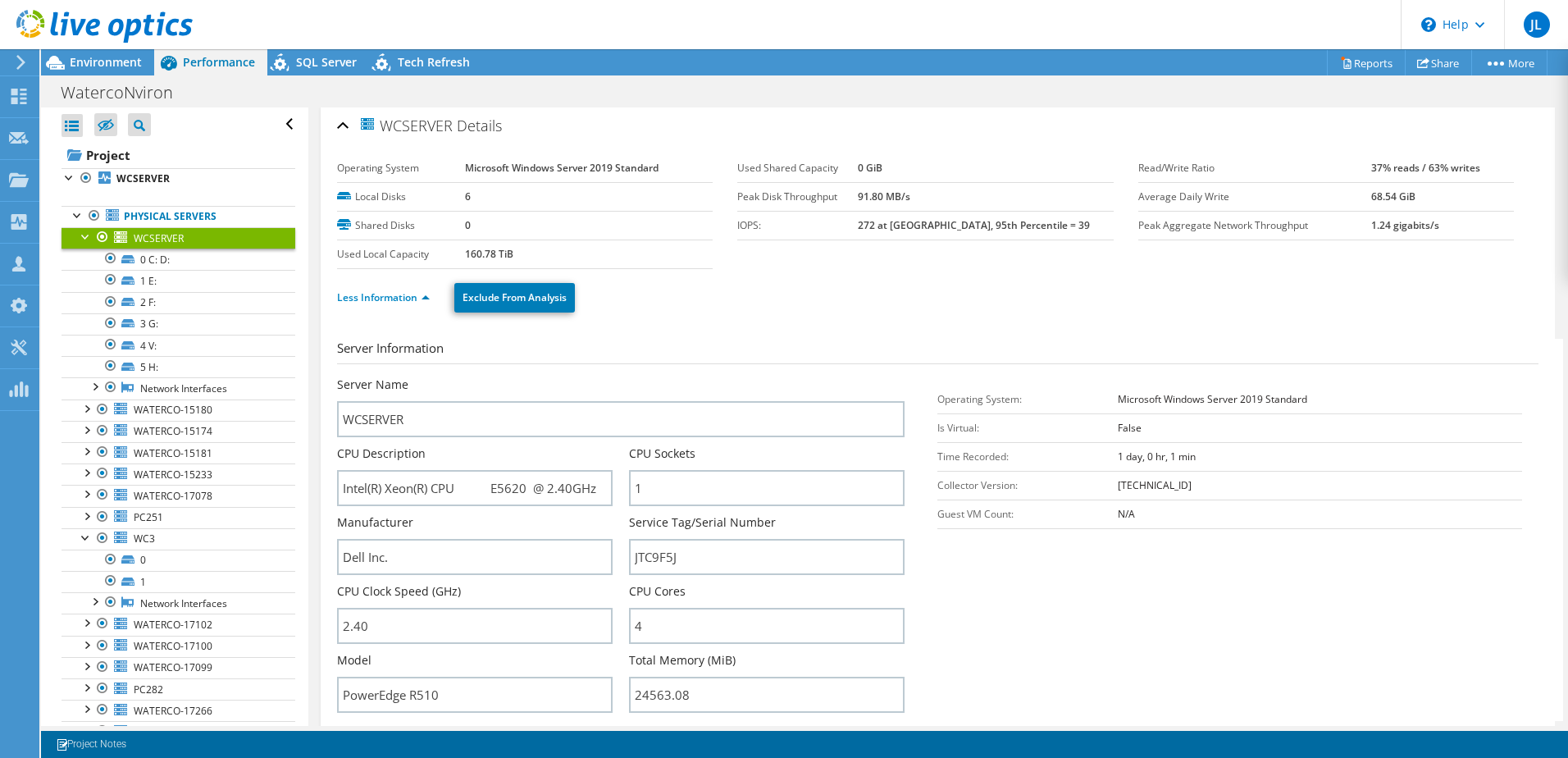
click at [101, 234] on div at bounding box center [103, 237] width 17 height 20
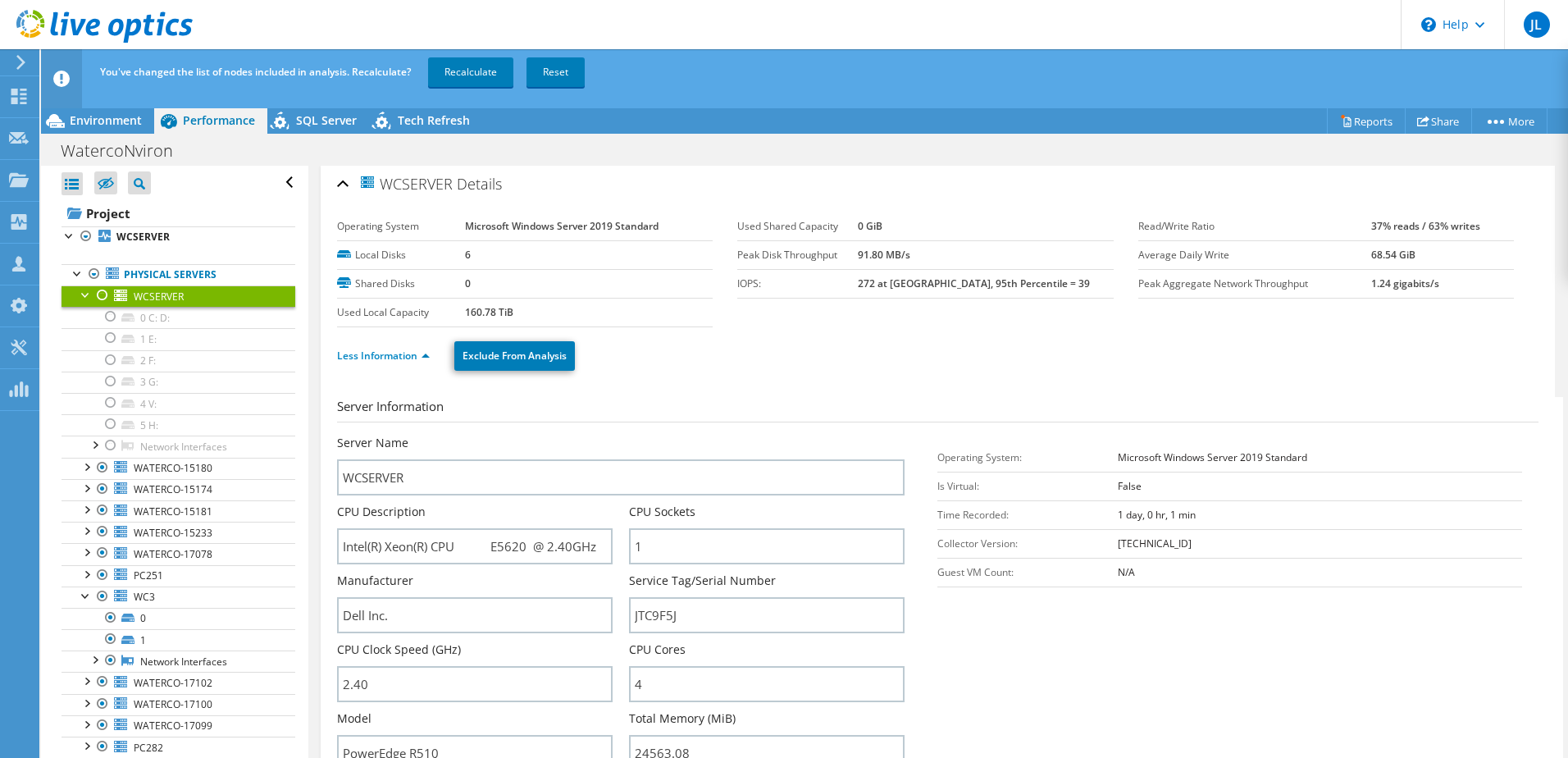
click at [101, 293] on div at bounding box center [103, 295] width 17 height 20
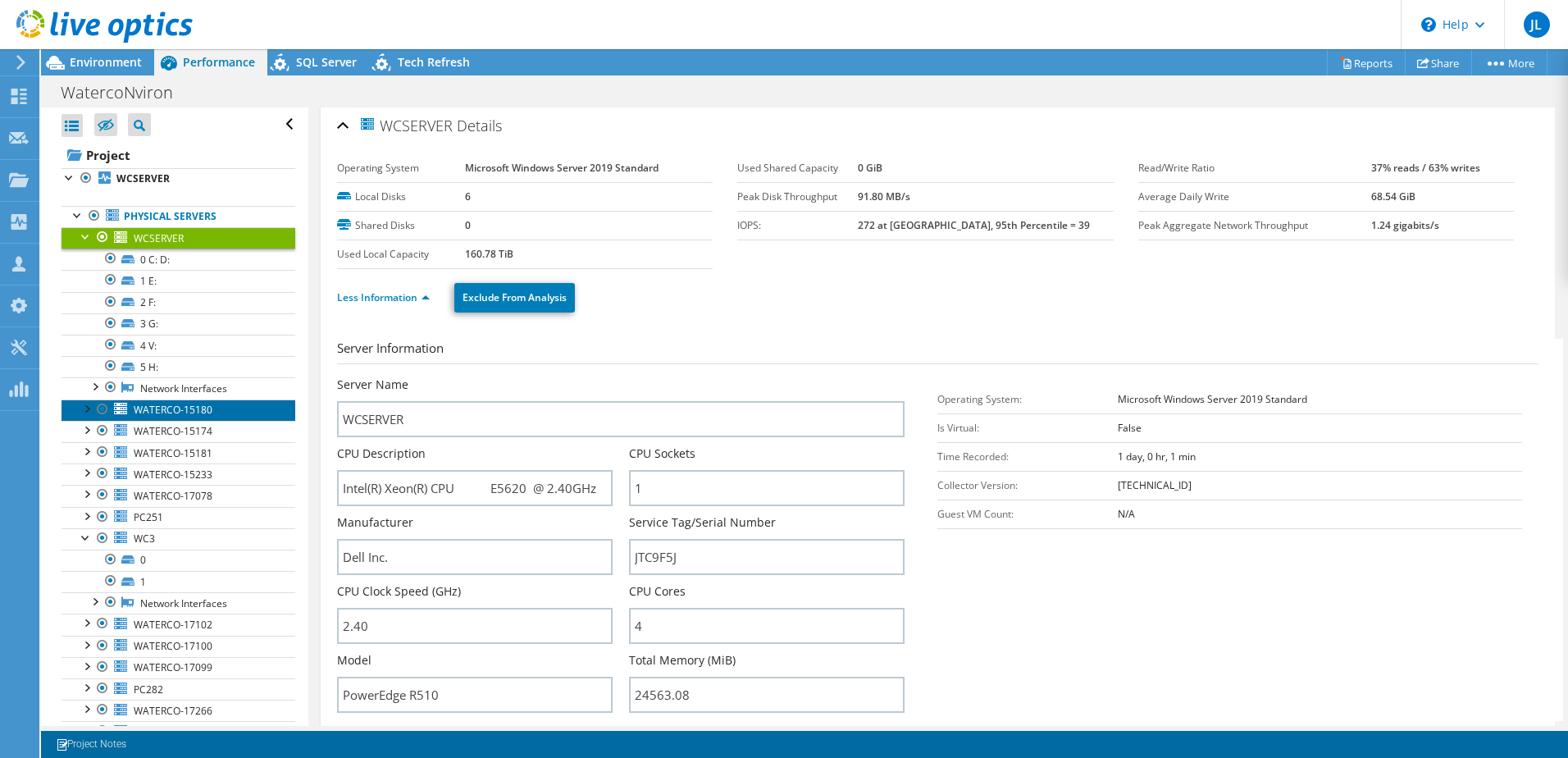
click at [236, 408] on link "WATERCO-15180" at bounding box center [178, 410] width 233 height 21
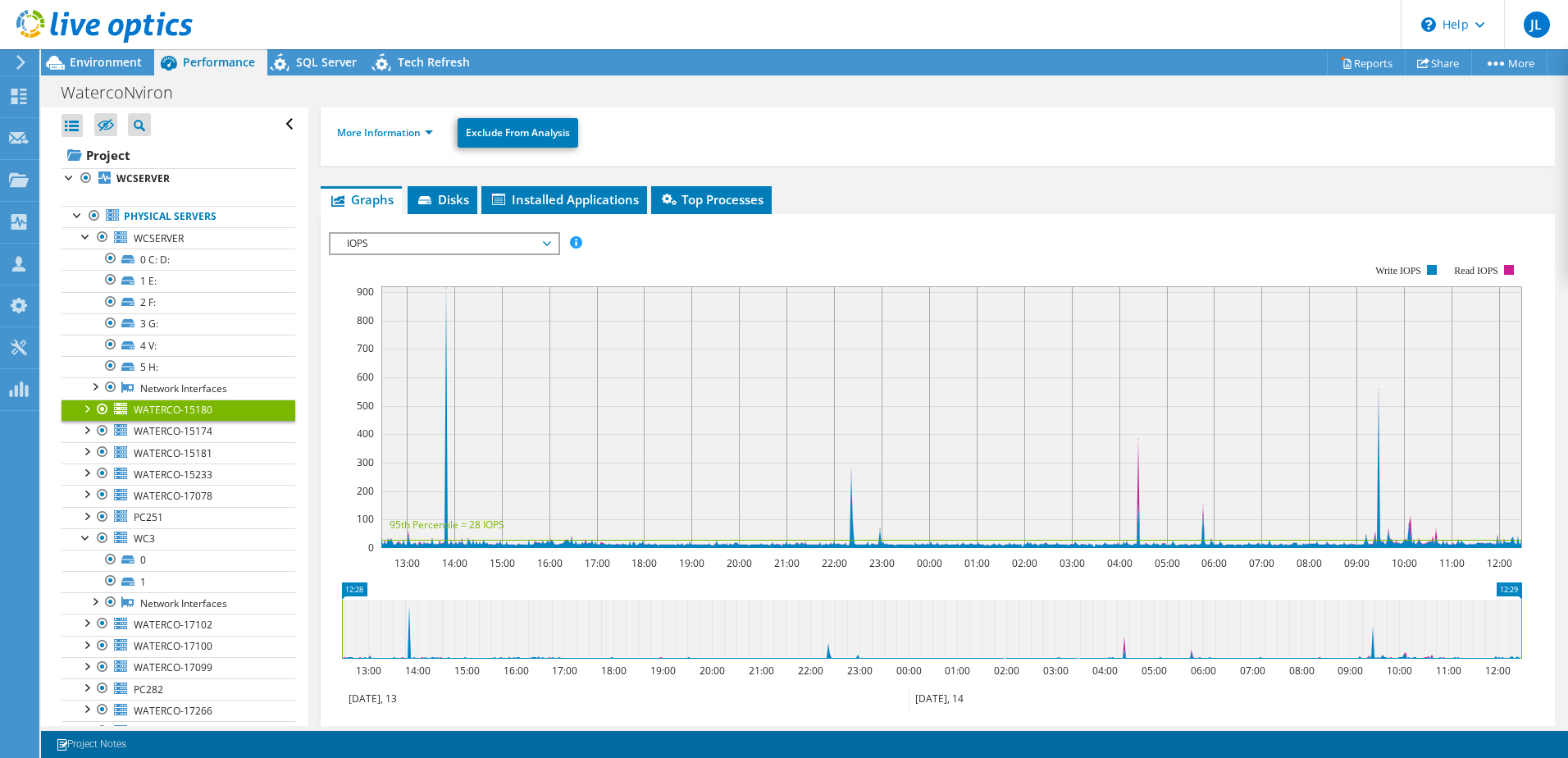
scroll to position [167, 0]
